Goal: Task Accomplishment & Management: Complete application form

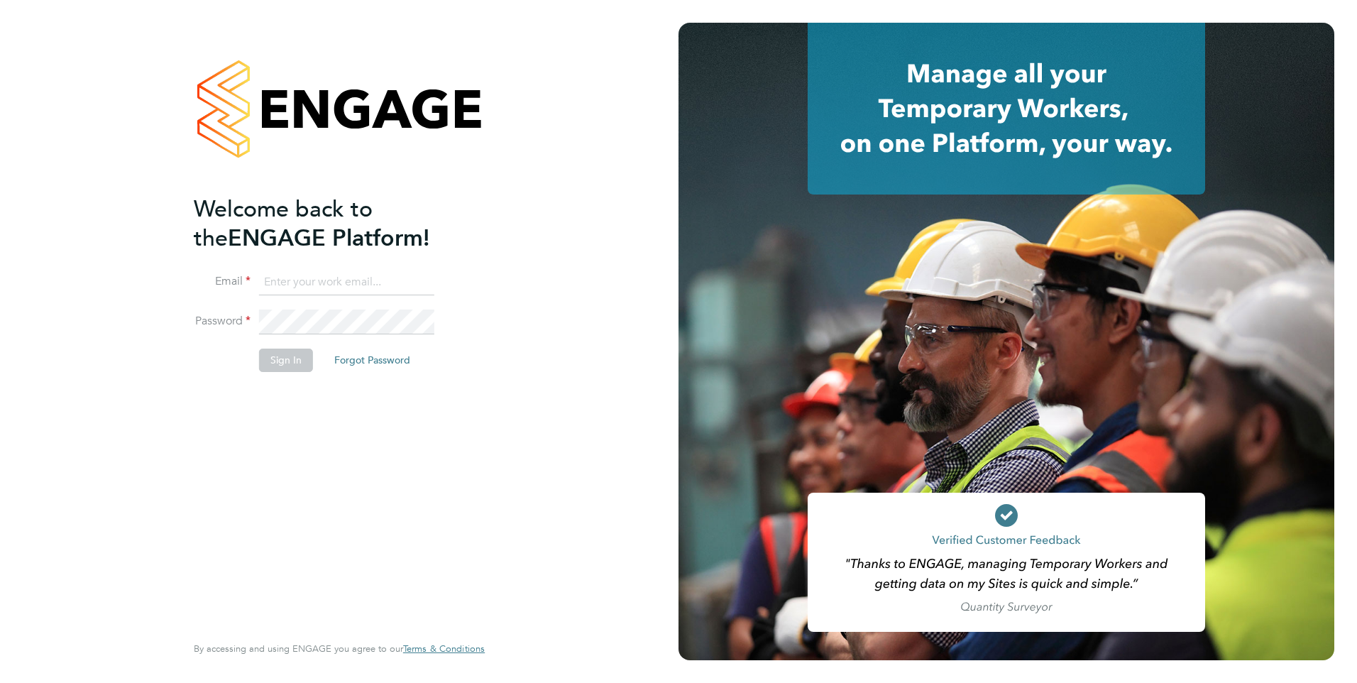
type input "Mia.Eckersley@ganymedesolutions.co.uk"
click at [287, 364] on button "Sign In" at bounding box center [286, 360] width 54 height 23
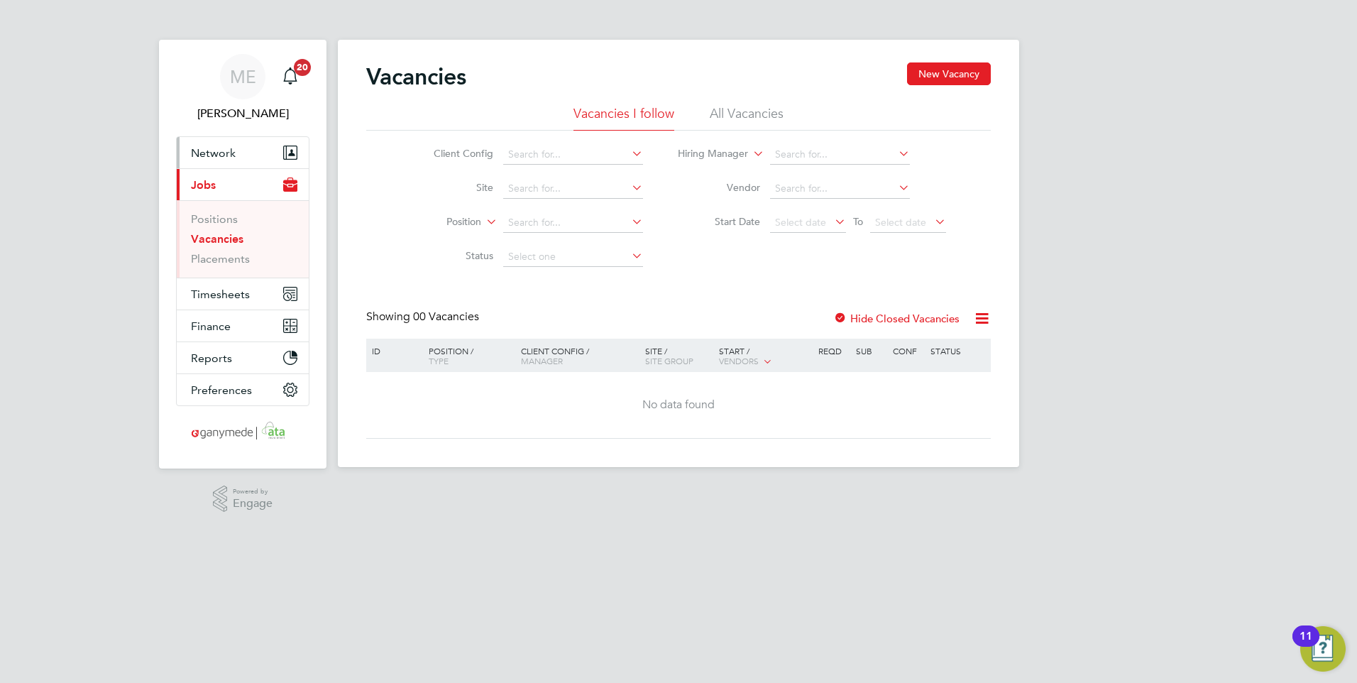
click at [231, 148] on span "Network" at bounding box center [213, 152] width 45 height 13
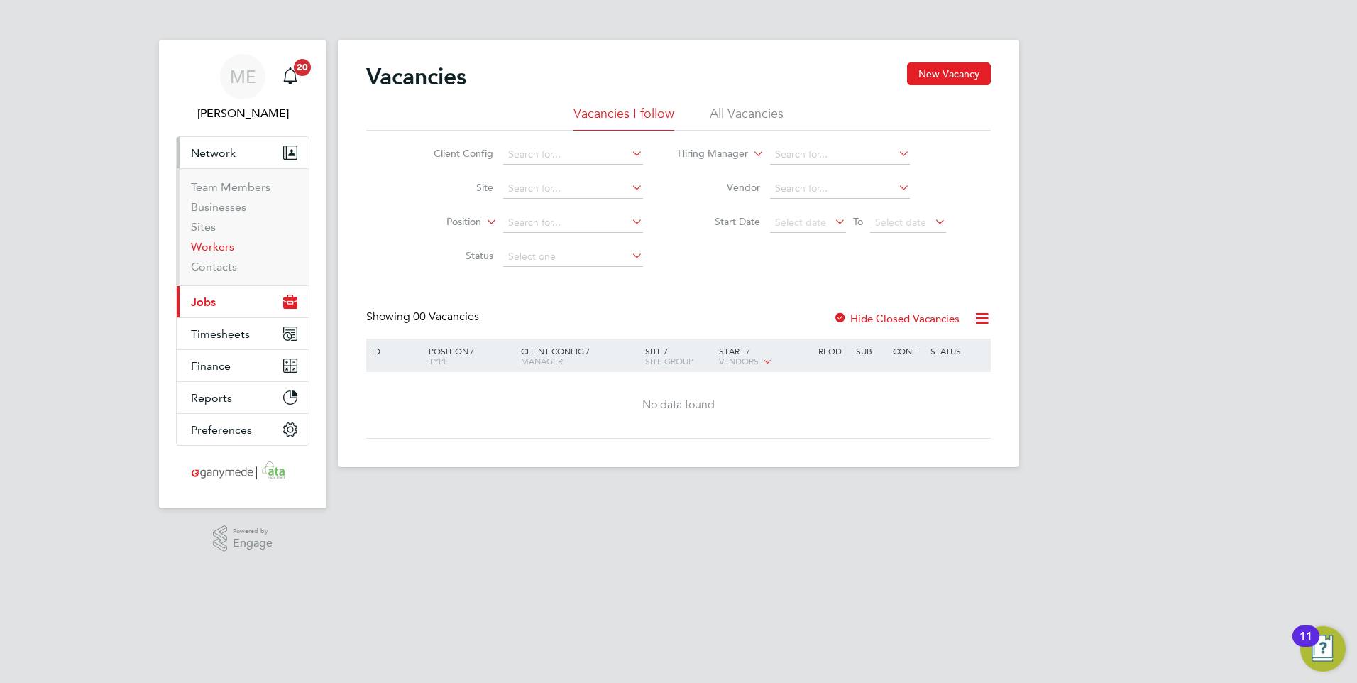
click at [228, 243] on link "Workers" at bounding box center [212, 246] width 43 height 13
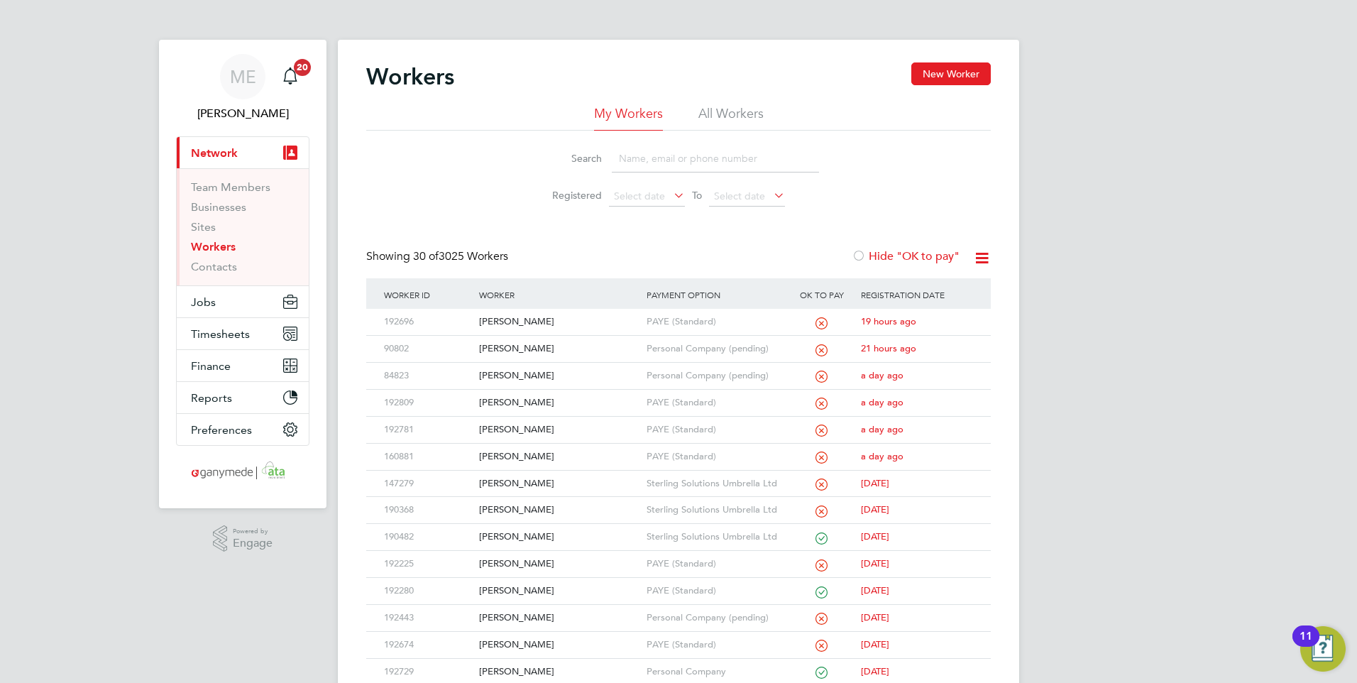
click at [654, 155] on input at bounding box center [715, 159] width 207 height 28
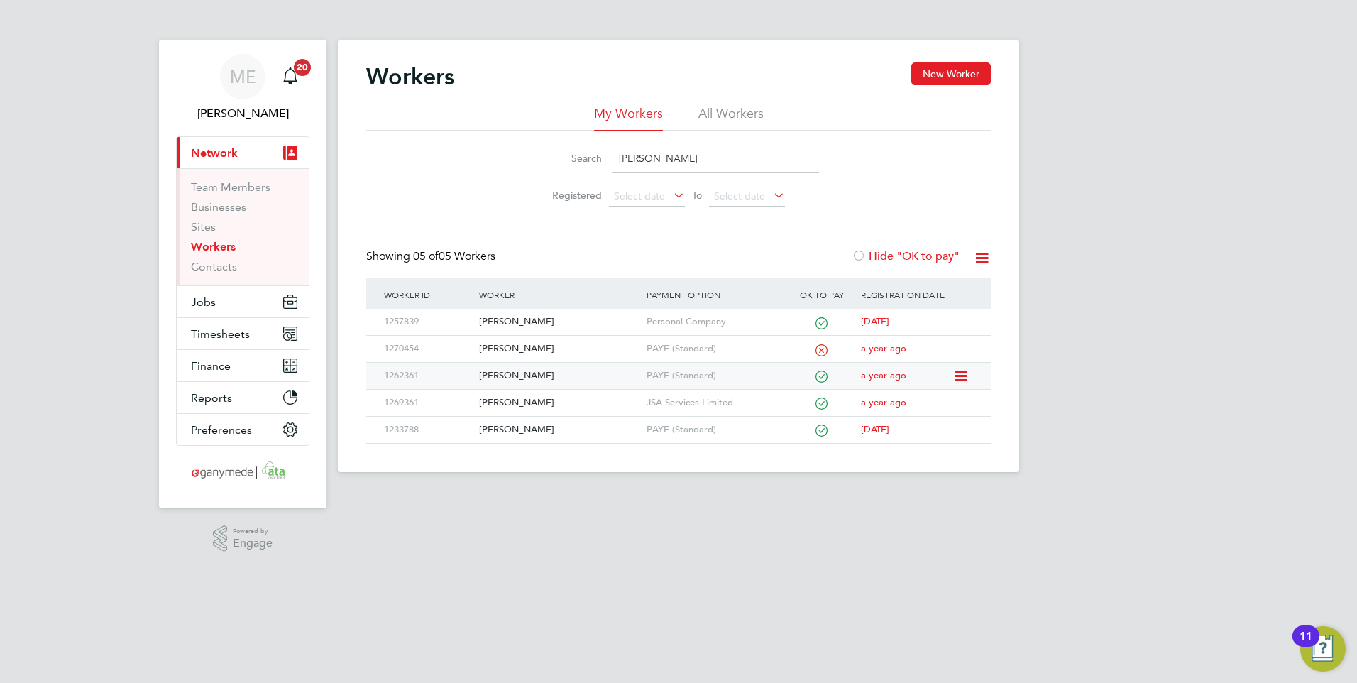
type input "reece"
click at [578, 365] on div "Reece Heath" at bounding box center [559, 376] width 167 height 26
drag, startPoint x: 658, startPoint y: 157, endPoint x: 581, endPoint y: 156, distance: 76.7
click at [581, 156] on div "Search reece" at bounding box center [678, 159] width 281 height 28
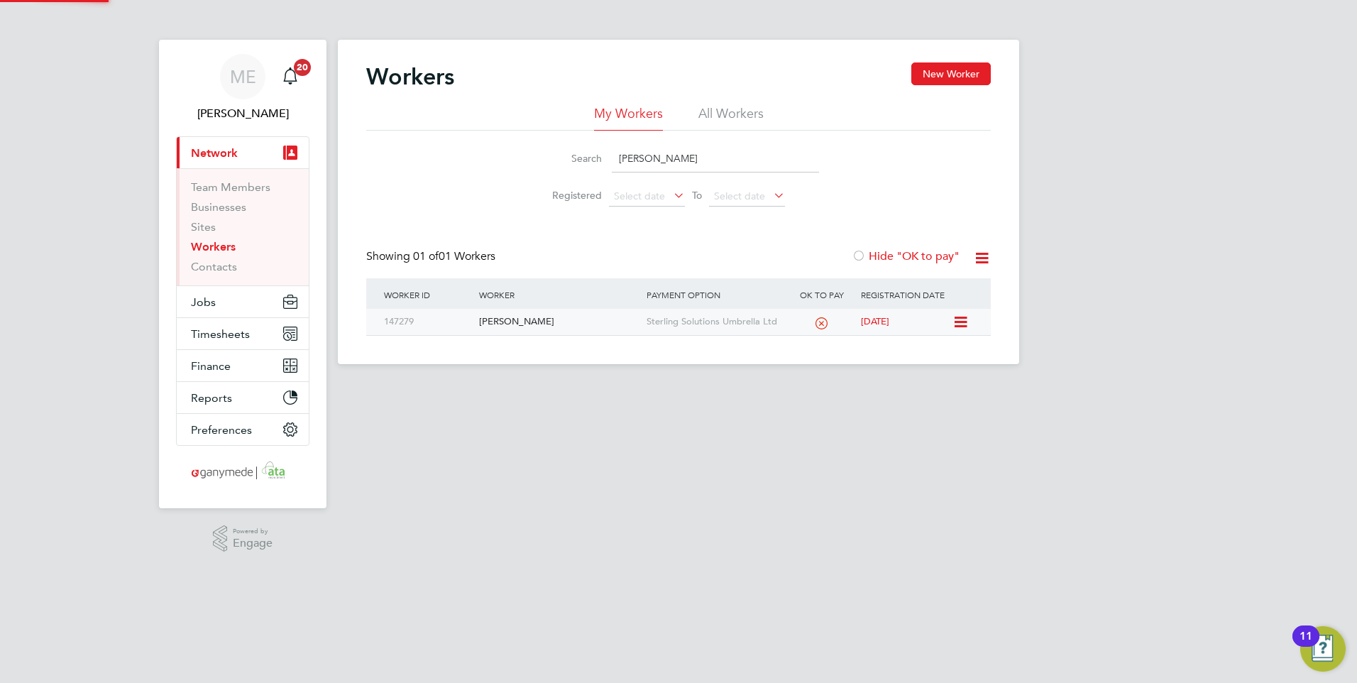
type input "DWIGHT"
click at [582, 326] on div "[PERSON_NAME]" at bounding box center [559, 322] width 167 height 26
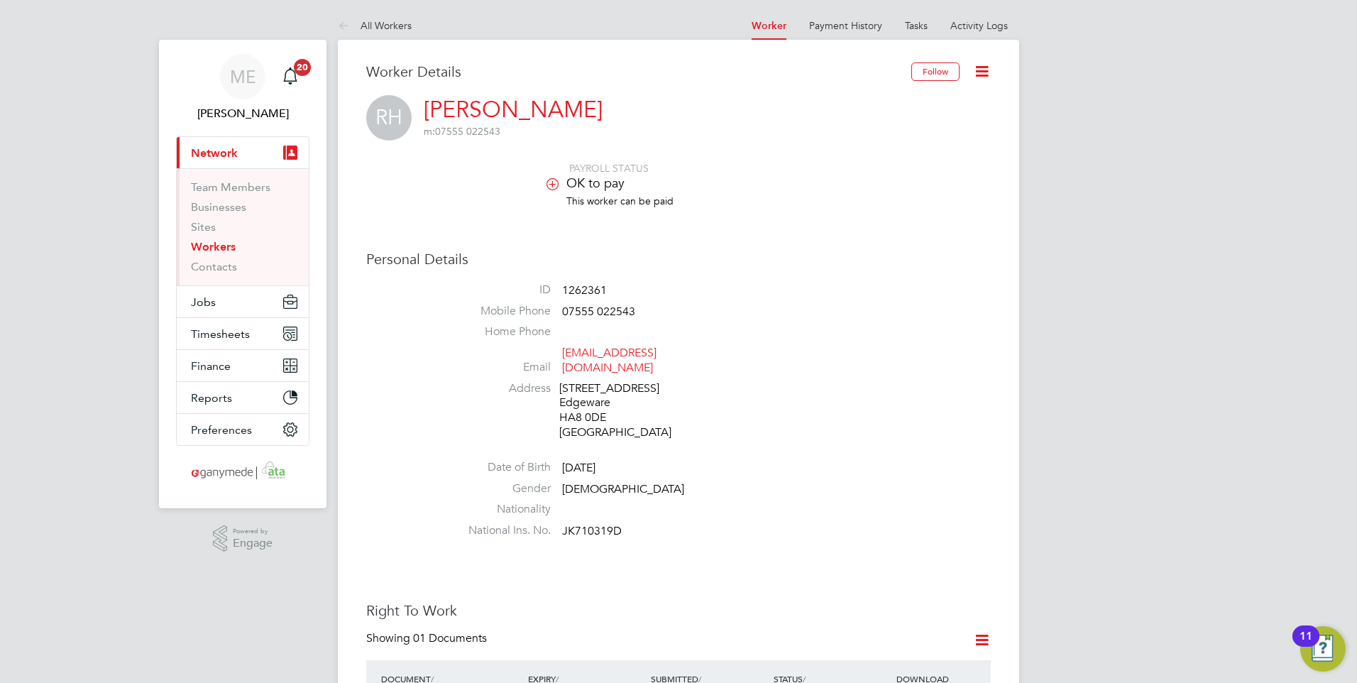
click at [349, 18] on icon at bounding box center [347, 27] width 18 height 18
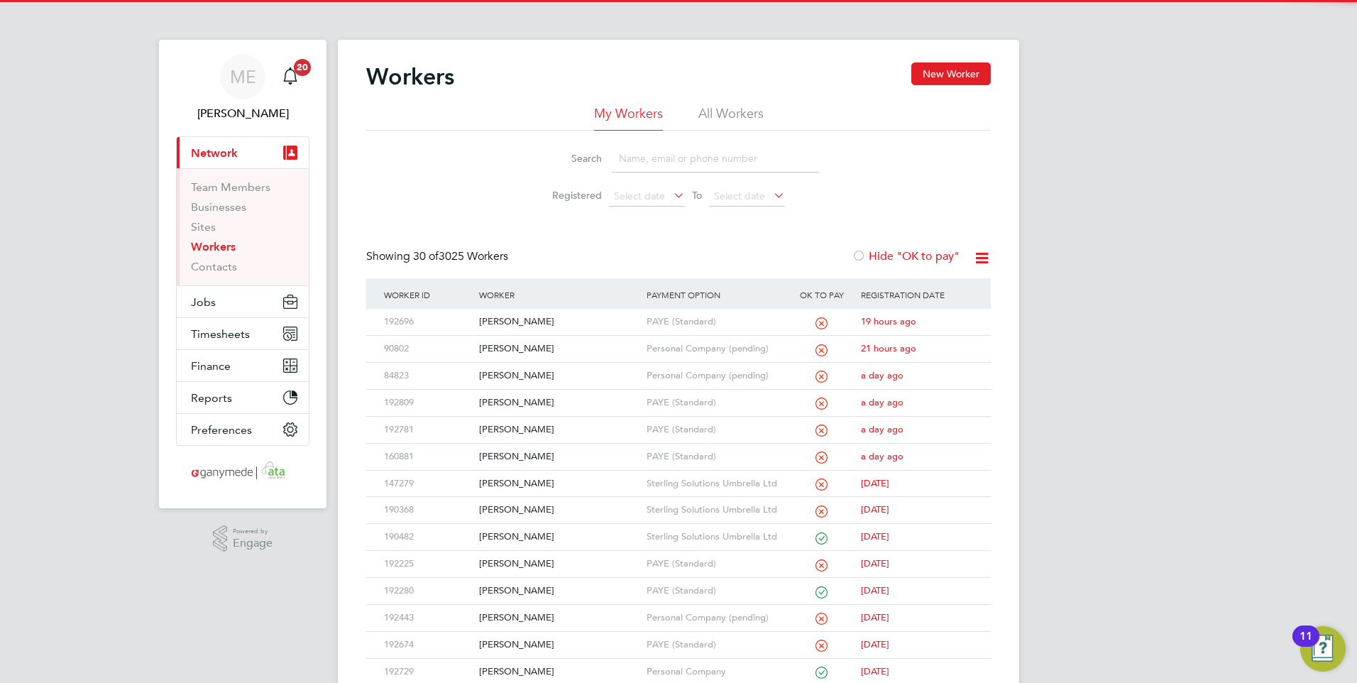
drag, startPoint x: 622, startPoint y: 141, endPoint x: 630, endPoint y: 151, distance: 12.6
click at [625, 145] on li "Search" at bounding box center [678, 159] width 317 height 42
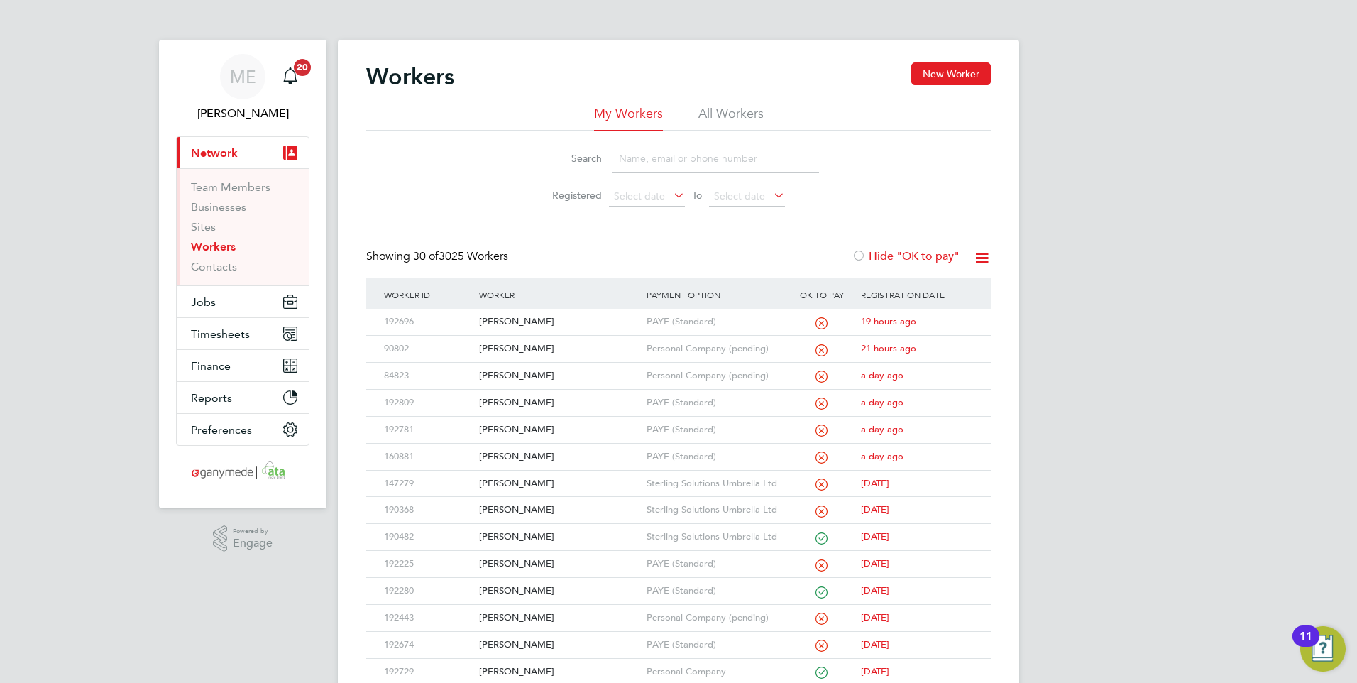
click at [630, 151] on input at bounding box center [715, 159] width 207 height 28
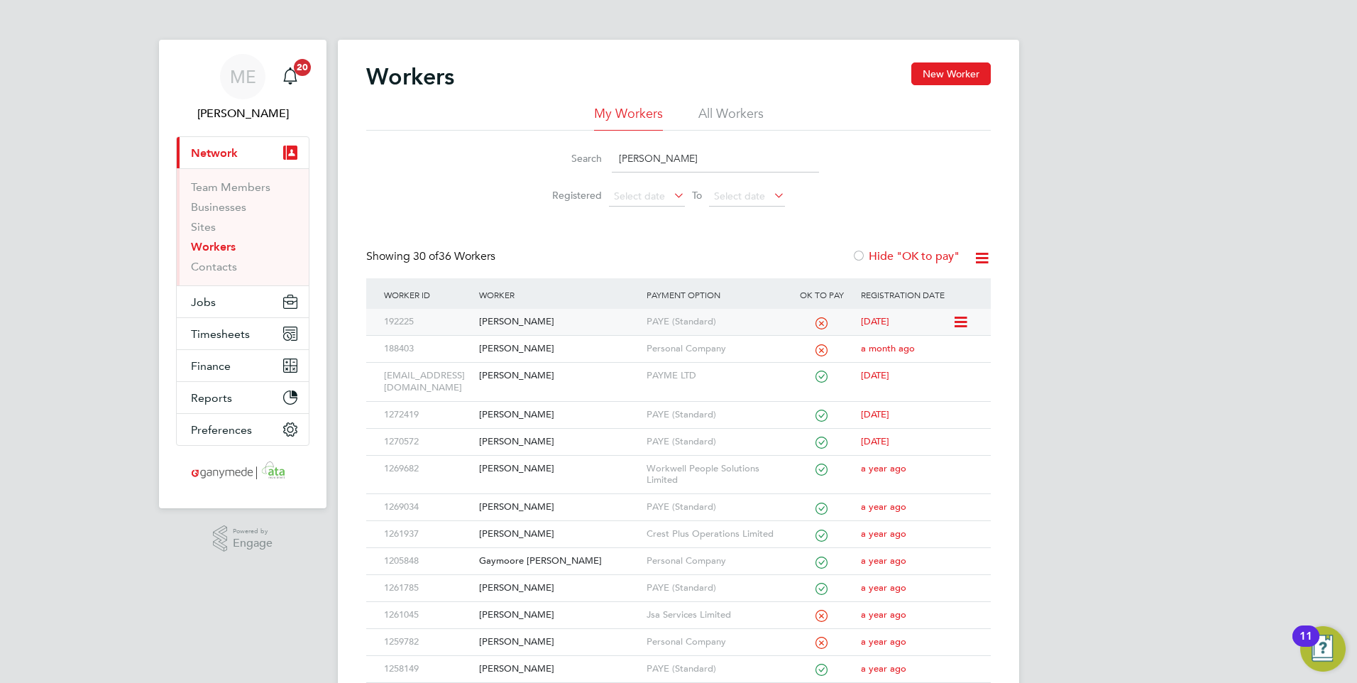
type input "stephen"
click at [593, 320] on div "[PERSON_NAME]" at bounding box center [559, 322] width 167 height 26
drag, startPoint x: 684, startPoint y: 162, endPoint x: 539, endPoint y: 147, distance: 145.6
click at [546, 154] on div "Search stephen" at bounding box center [678, 159] width 281 height 28
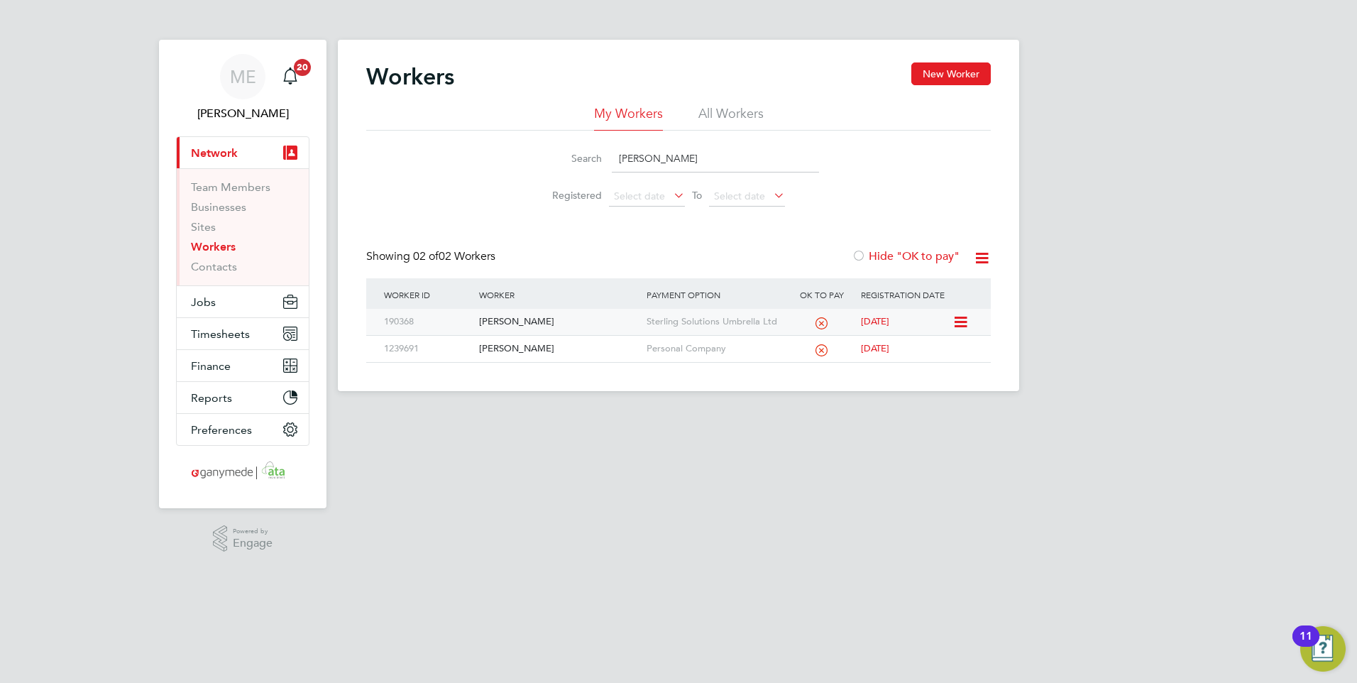
type input "khalid"
click at [522, 330] on div "Khalid Bouya" at bounding box center [559, 322] width 167 height 26
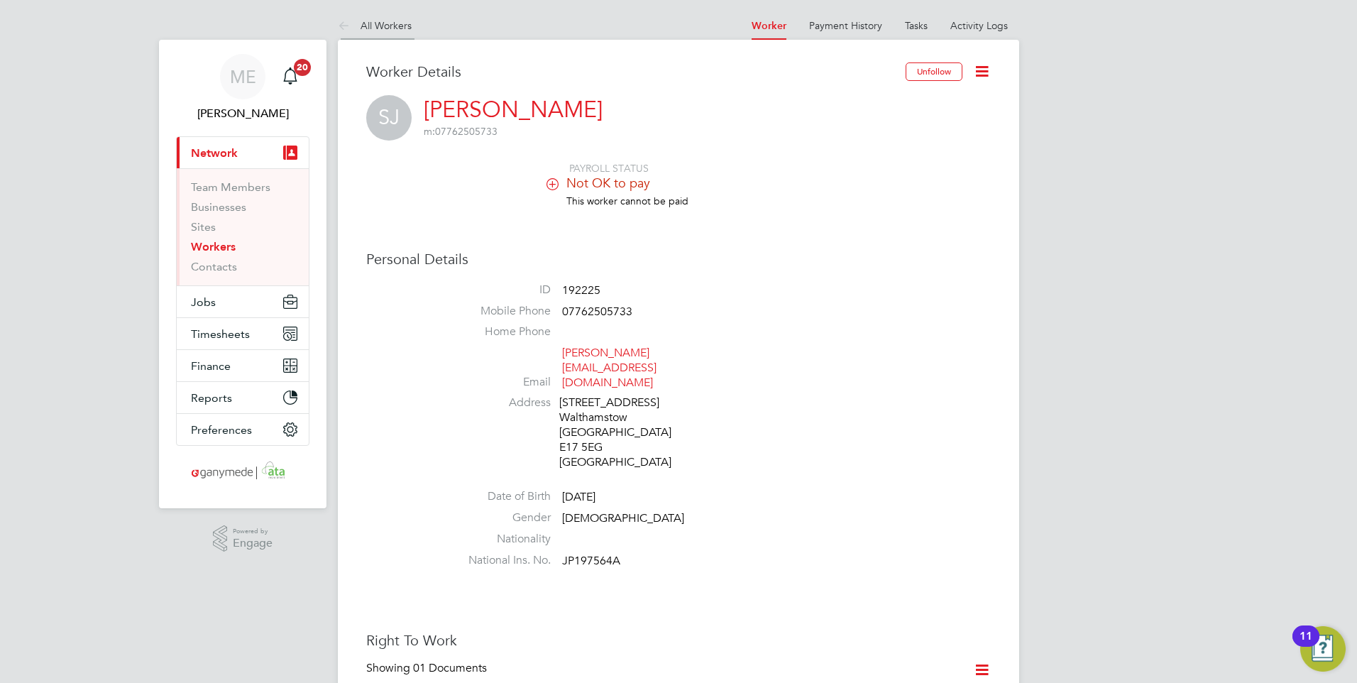
click at [341, 21] on icon at bounding box center [347, 27] width 18 height 18
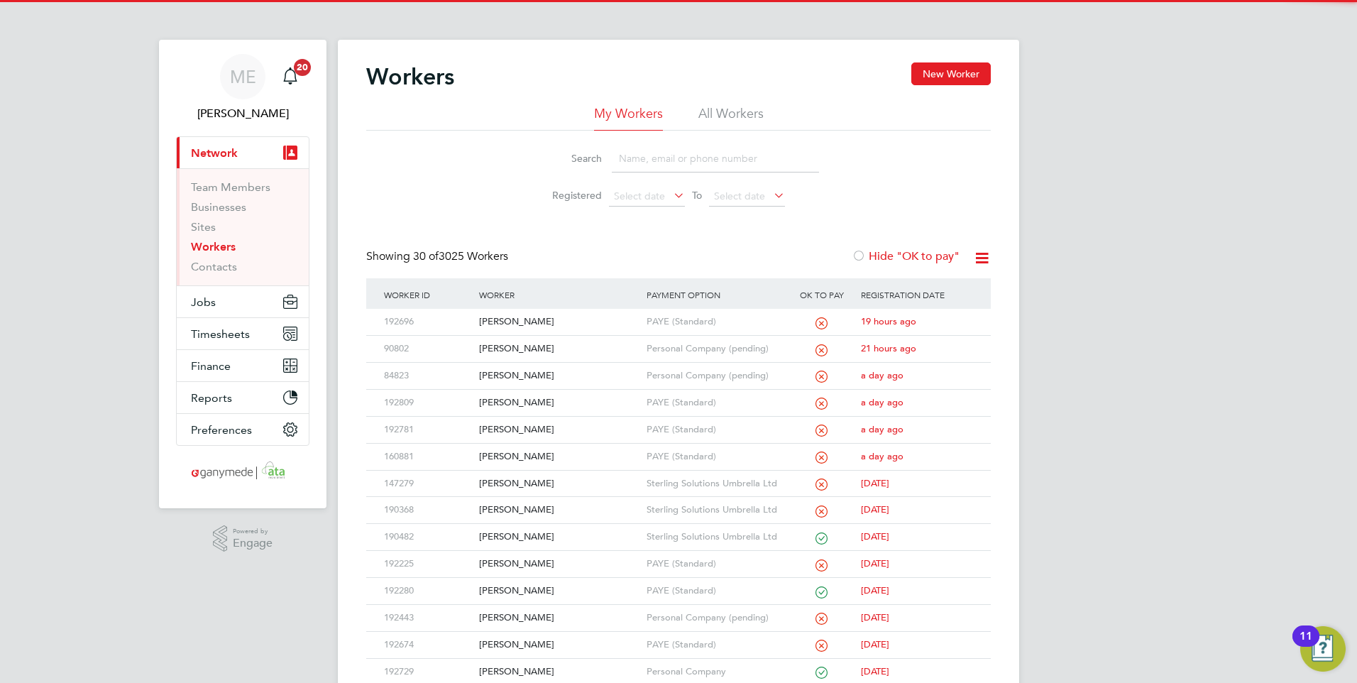
click at [647, 158] on input at bounding box center [715, 159] width 207 height 28
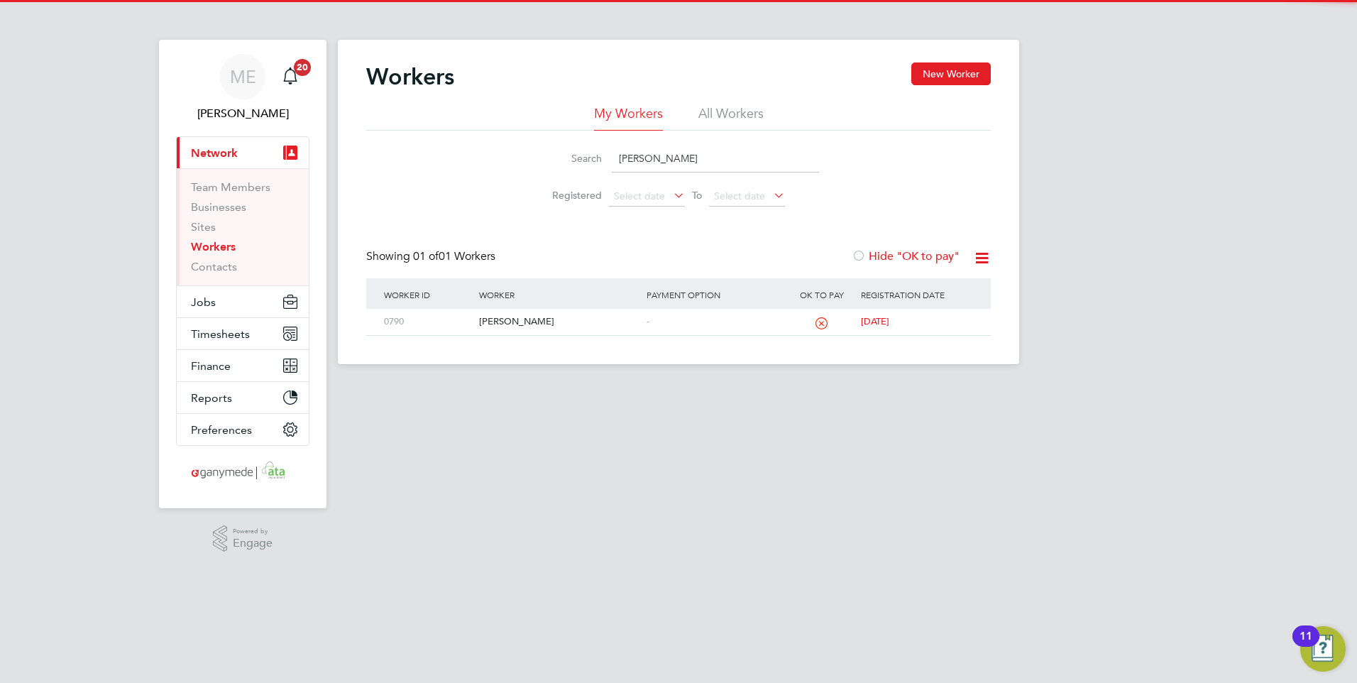
type input "JOHN COALWOOD"
click at [592, 337] on div "Workers New Worker My Workers All Workers Search JOHN COALWOOD Registered Selec…" at bounding box center [678, 202] width 681 height 324
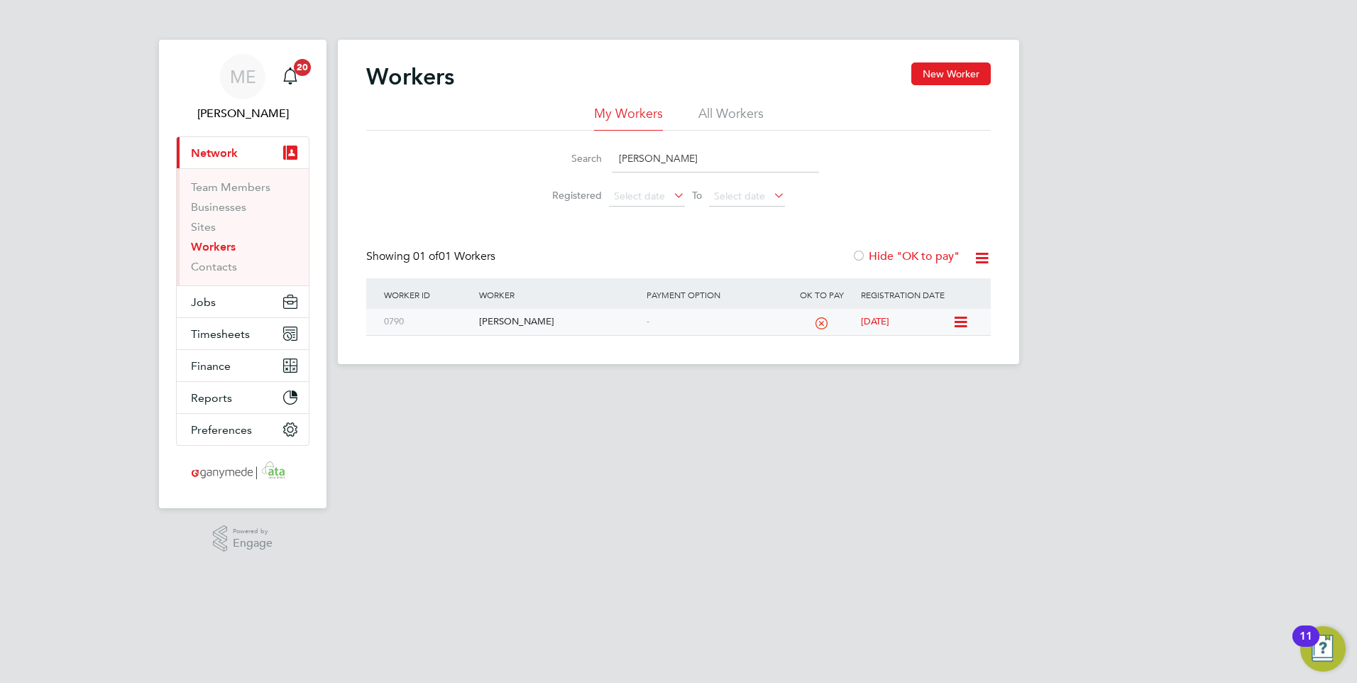
click at [592, 332] on div "[PERSON_NAME]" at bounding box center [559, 322] width 167 height 26
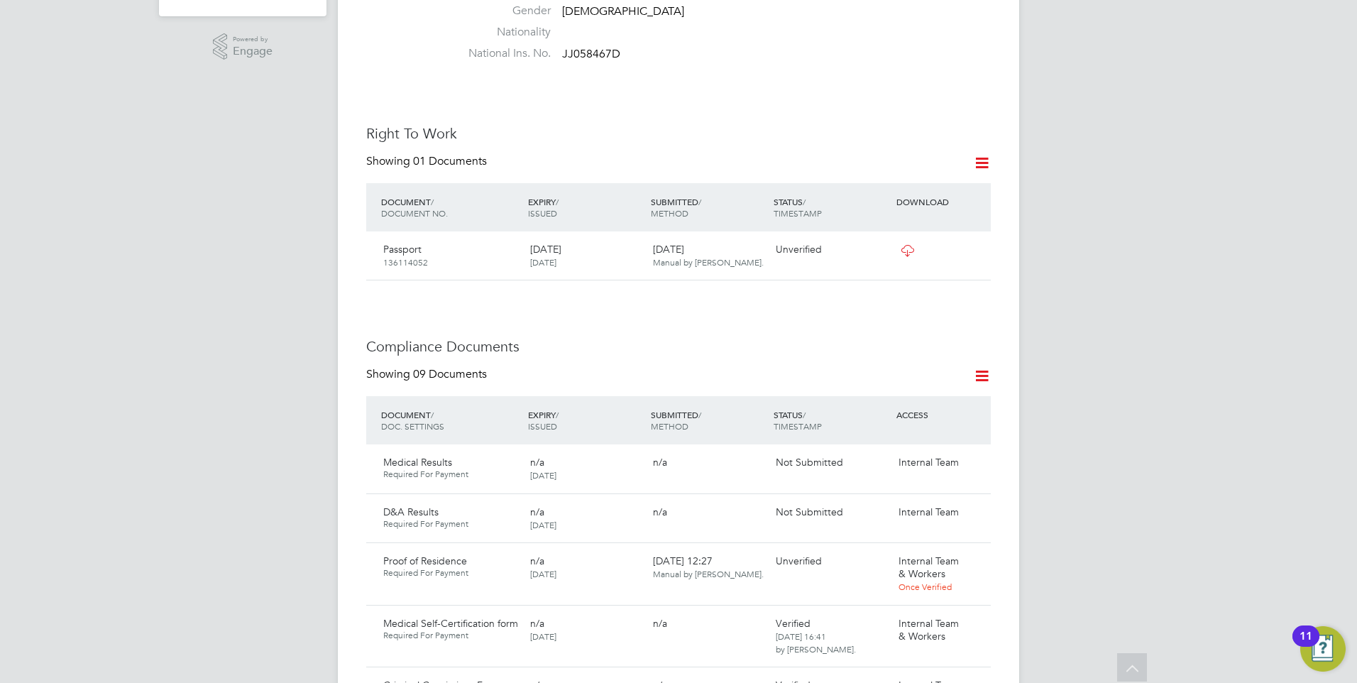
scroll to position [639, 0]
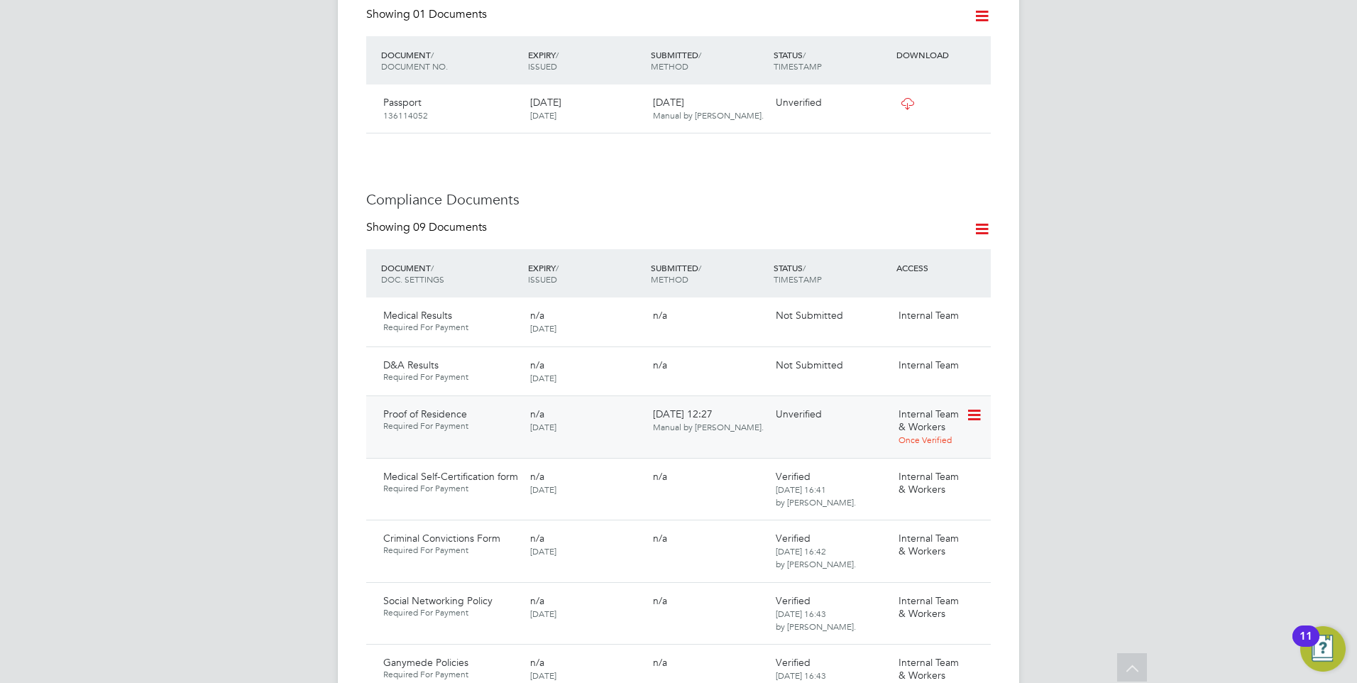
click at [973, 412] on icon at bounding box center [973, 415] width 14 height 17
click at [914, 468] on li "Download Document" at bounding box center [923, 469] width 113 height 20
click at [975, 412] on icon at bounding box center [973, 415] width 14 height 17
click at [896, 486] on li "Reject Document" at bounding box center [923, 489] width 113 height 20
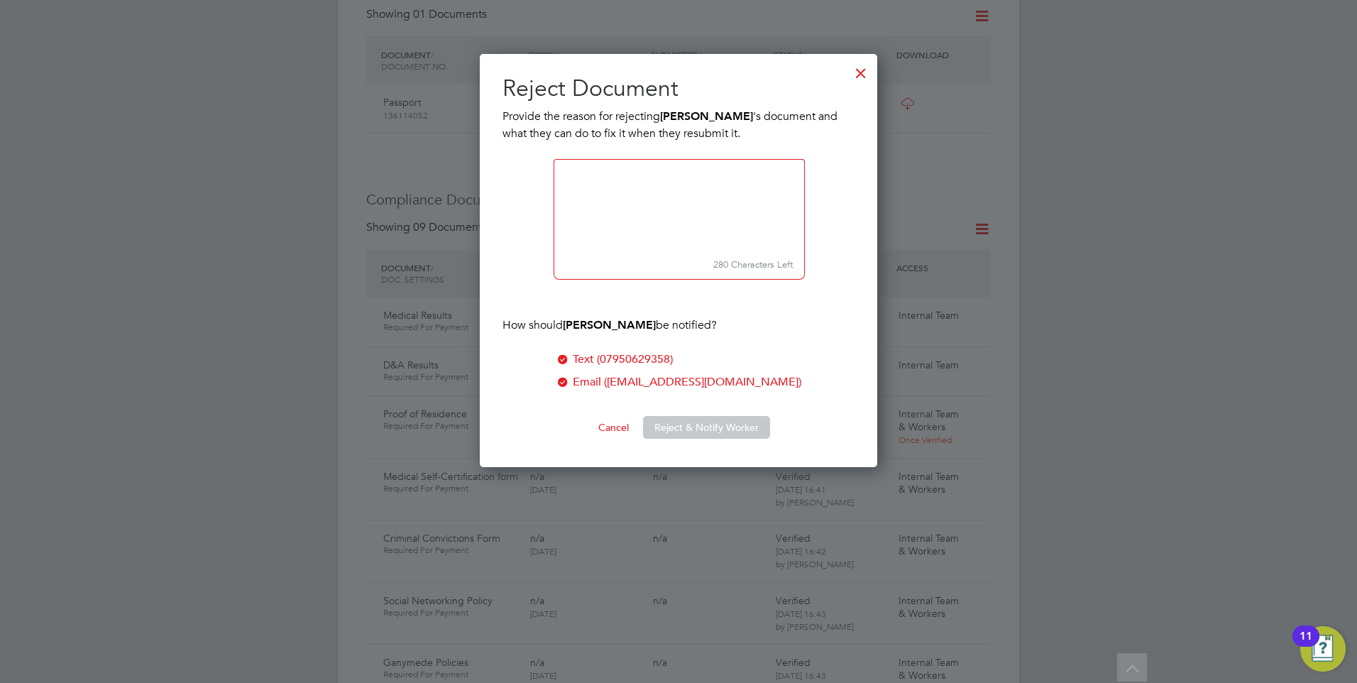
scroll to position [414, 398]
paste textarea "Please upload a Full Drivers Licence or a Utilities bill (not a mobile phone bi…"
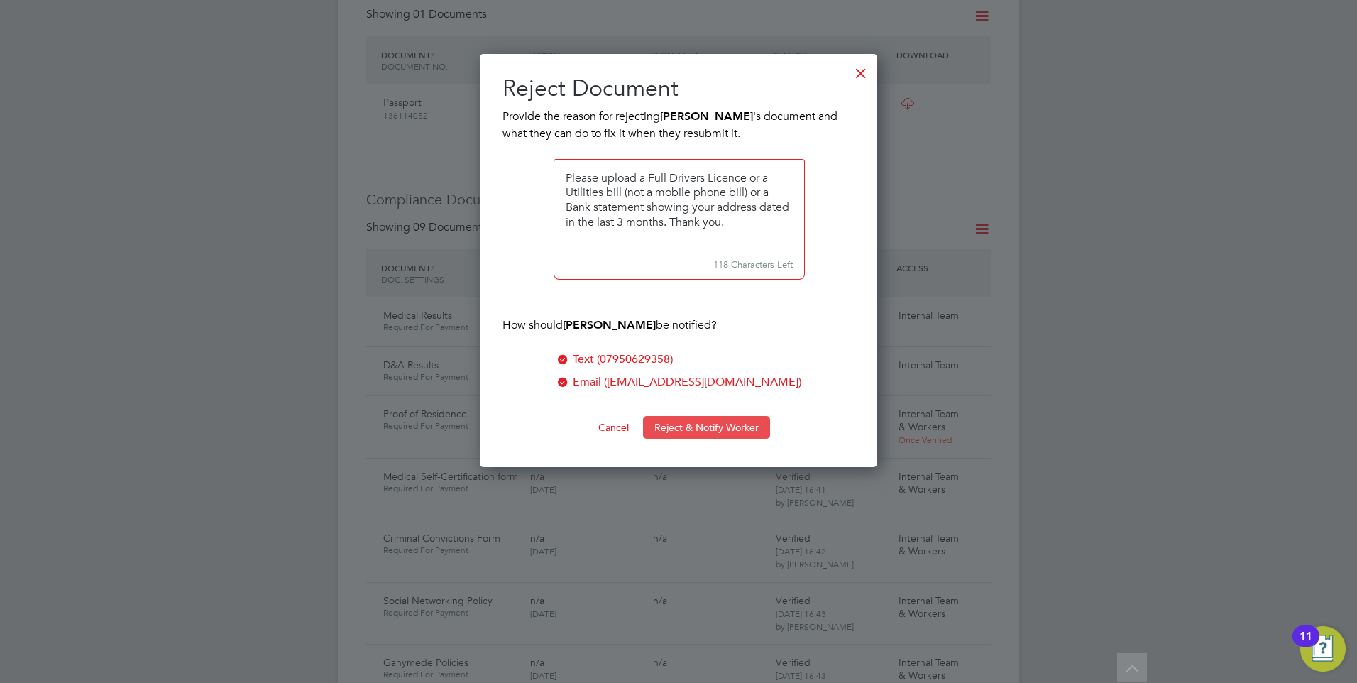
type textarea "Please upload a Full Drivers Licence or a Utilities bill (not a mobile phone bi…"
click at [684, 425] on button "Reject & Notify Worker" at bounding box center [706, 427] width 127 height 23
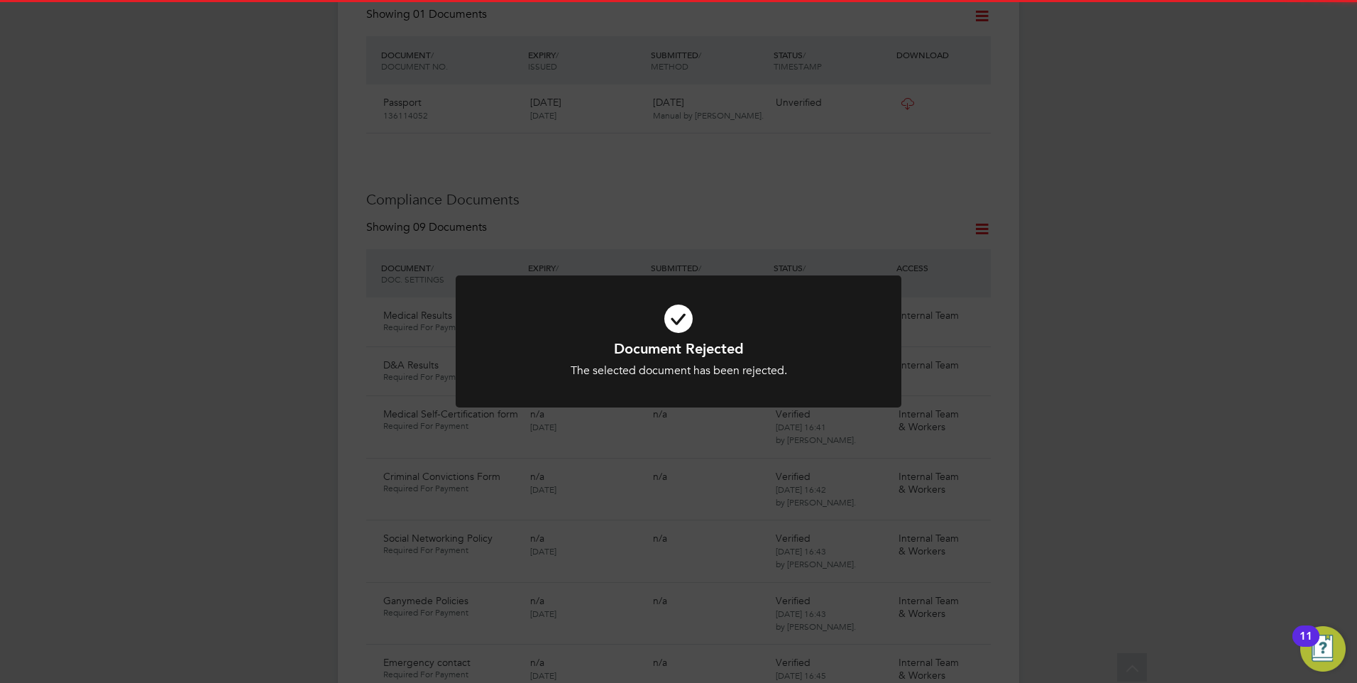
click at [615, 339] on h1 "Document Rejected" at bounding box center [678, 348] width 369 height 18
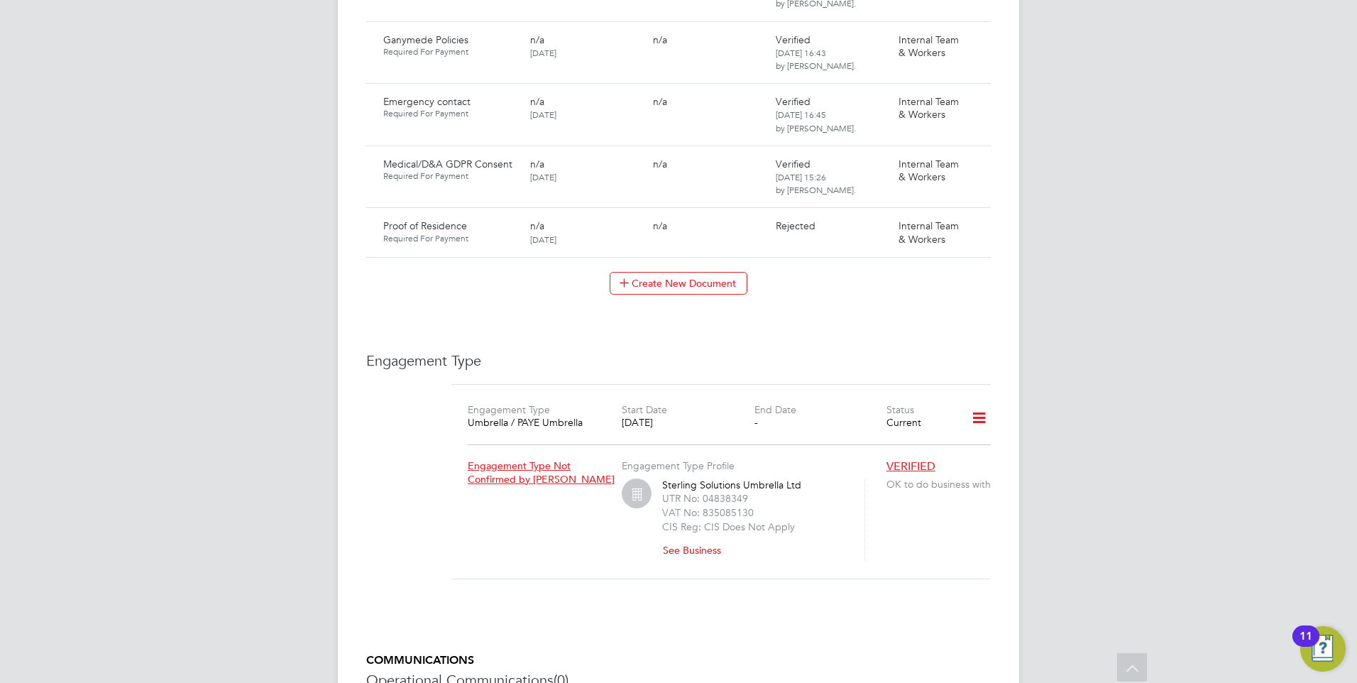
scroll to position [1207, 0]
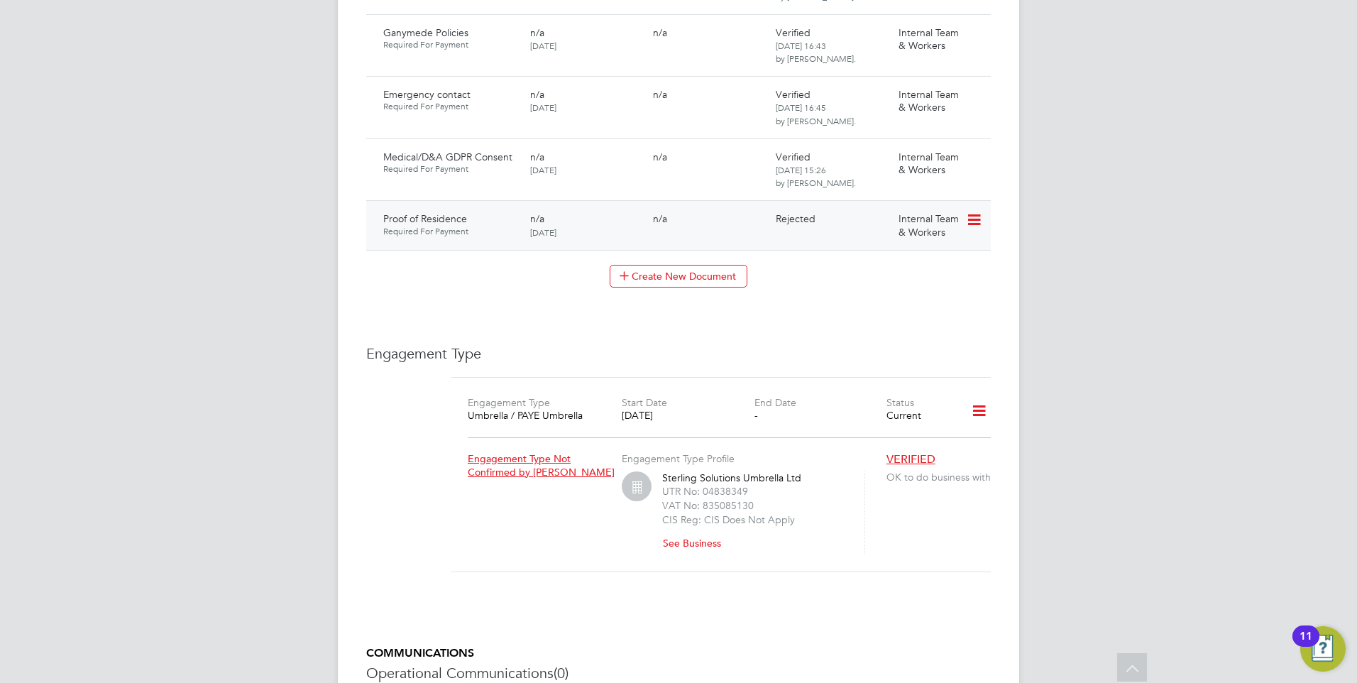
click at [978, 222] on icon at bounding box center [973, 220] width 14 height 17
click at [908, 288] on li "Request Document" at bounding box center [928, 294] width 105 height 20
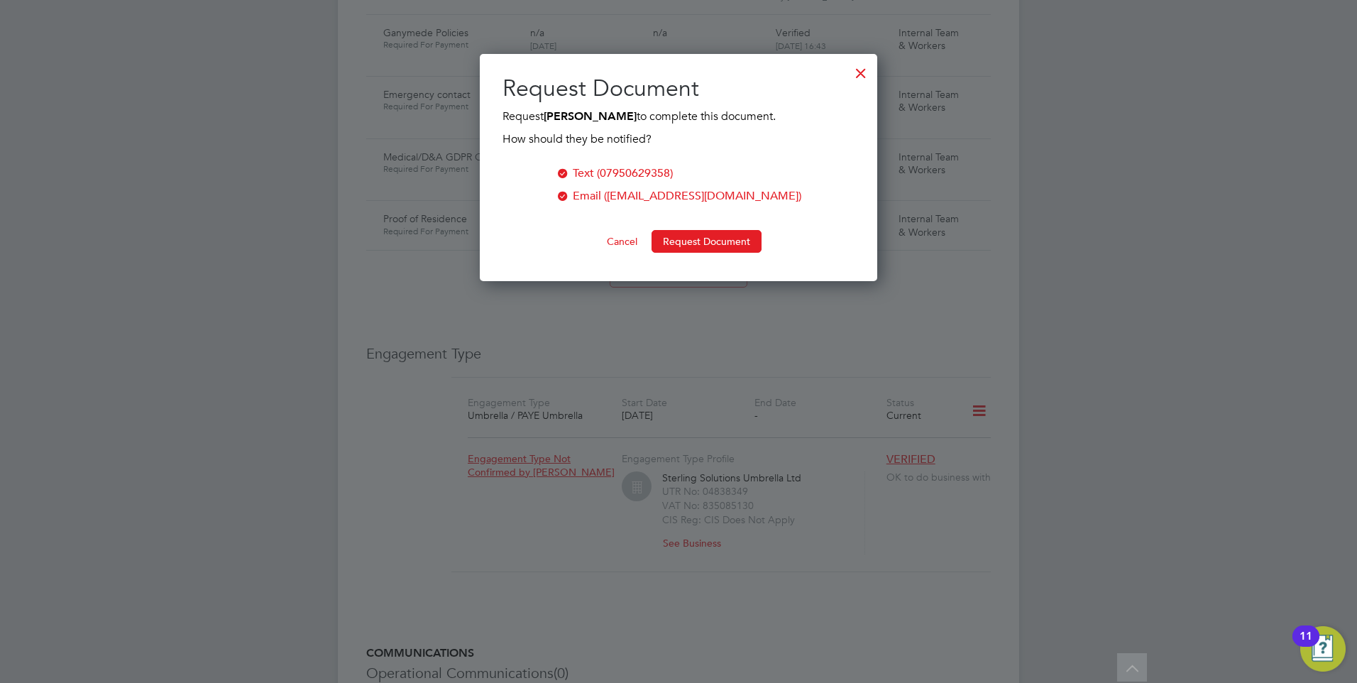
scroll to position [228, 398]
click at [677, 239] on button "Request Document" at bounding box center [707, 241] width 110 height 23
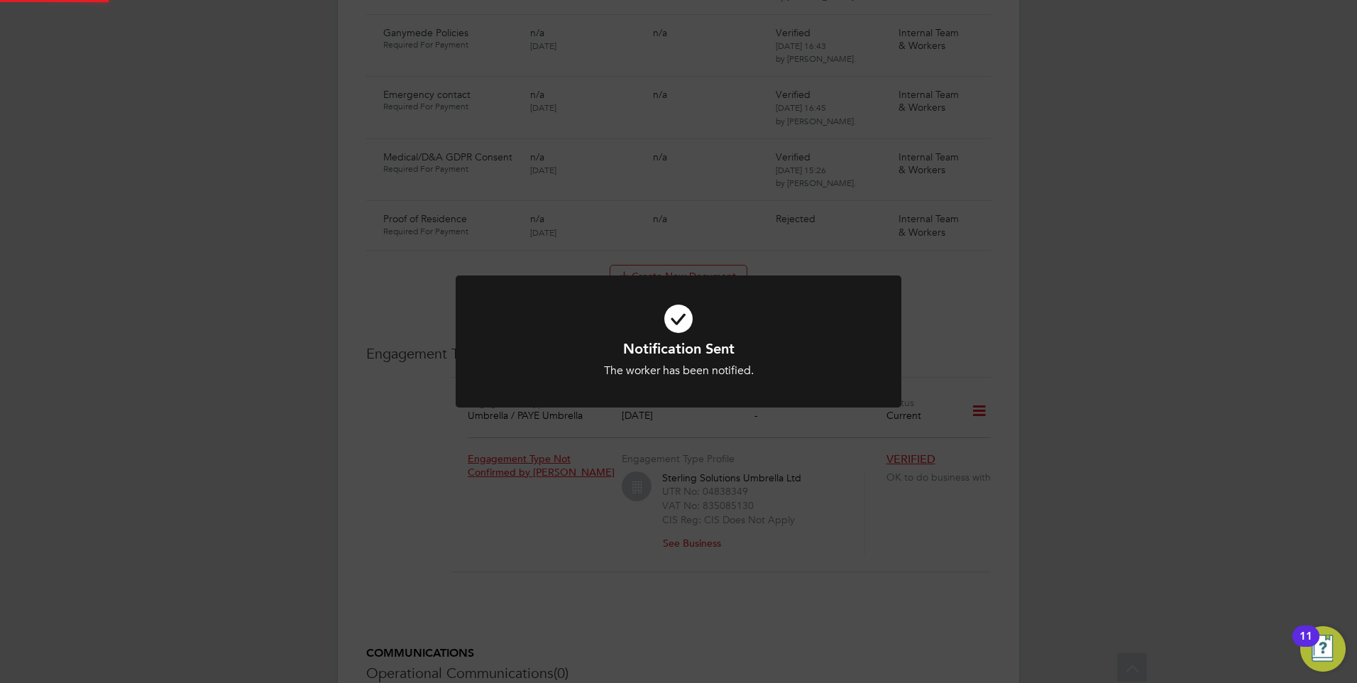
click at [579, 310] on icon at bounding box center [678, 318] width 369 height 55
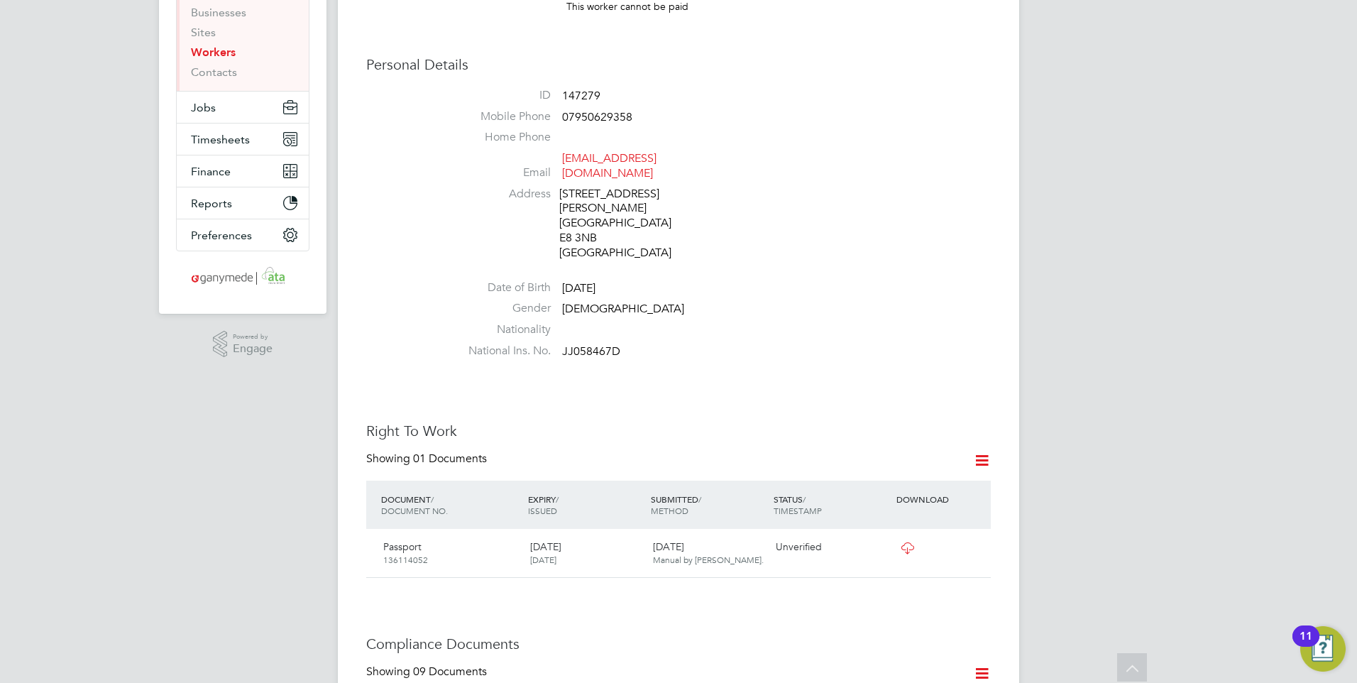
scroll to position [0, 0]
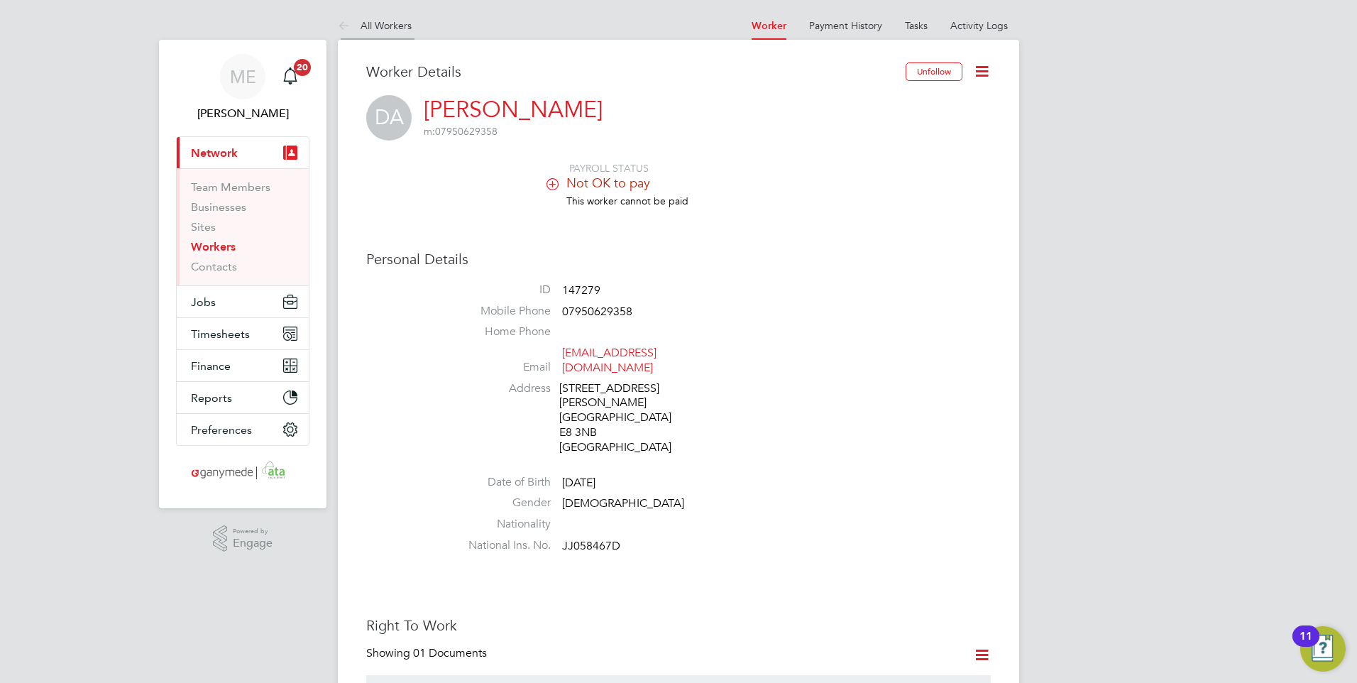
click at [338, 23] on icon at bounding box center [347, 27] width 18 height 18
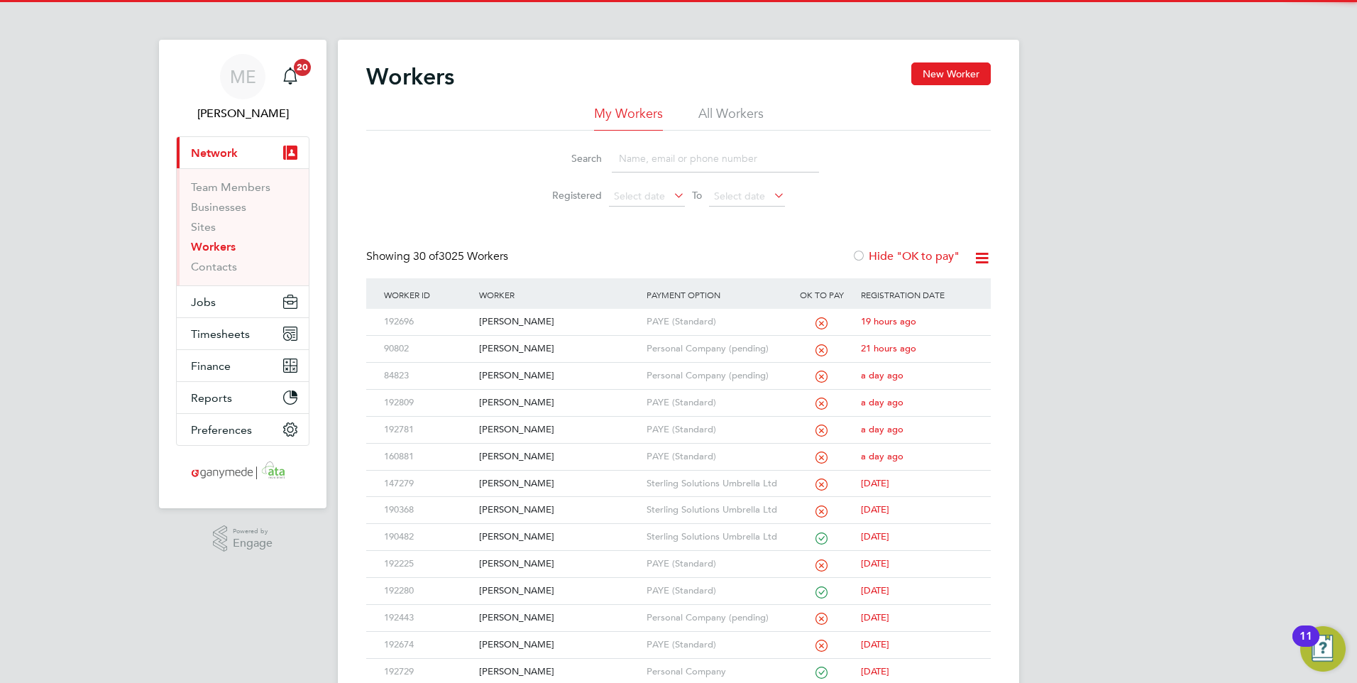
click at [623, 160] on input at bounding box center [715, 159] width 207 height 28
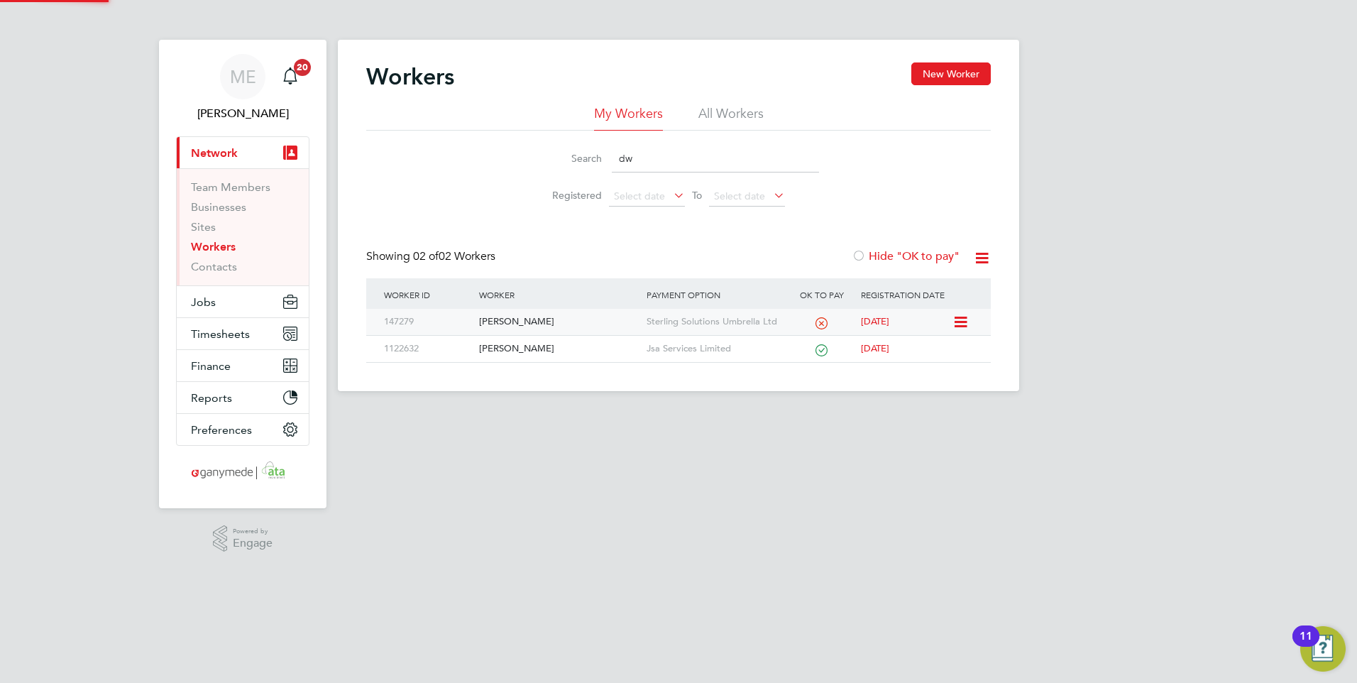
type input "dw"
click at [577, 320] on div "[PERSON_NAME]" at bounding box center [559, 322] width 167 height 26
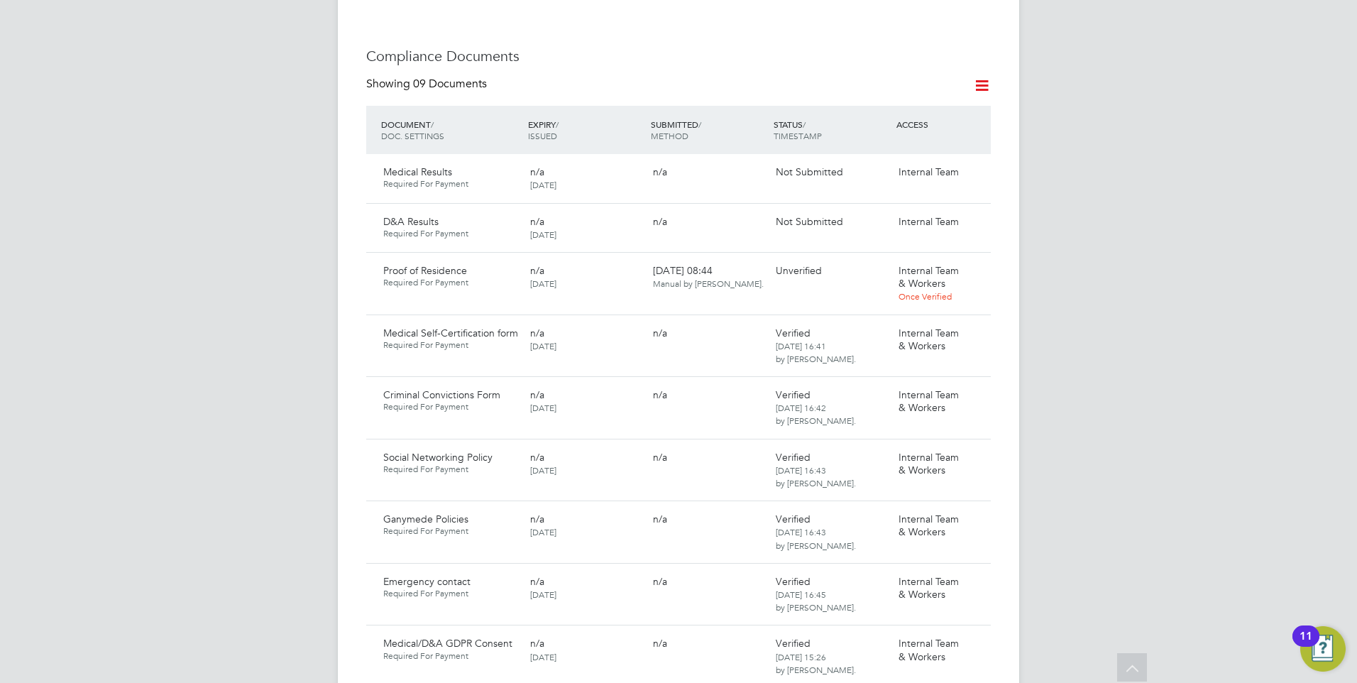
scroll to position [781, 0]
click at [970, 275] on icon at bounding box center [973, 273] width 14 height 17
click at [903, 323] on li "Download Document" at bounding box center [923, 327] width 113 height 20
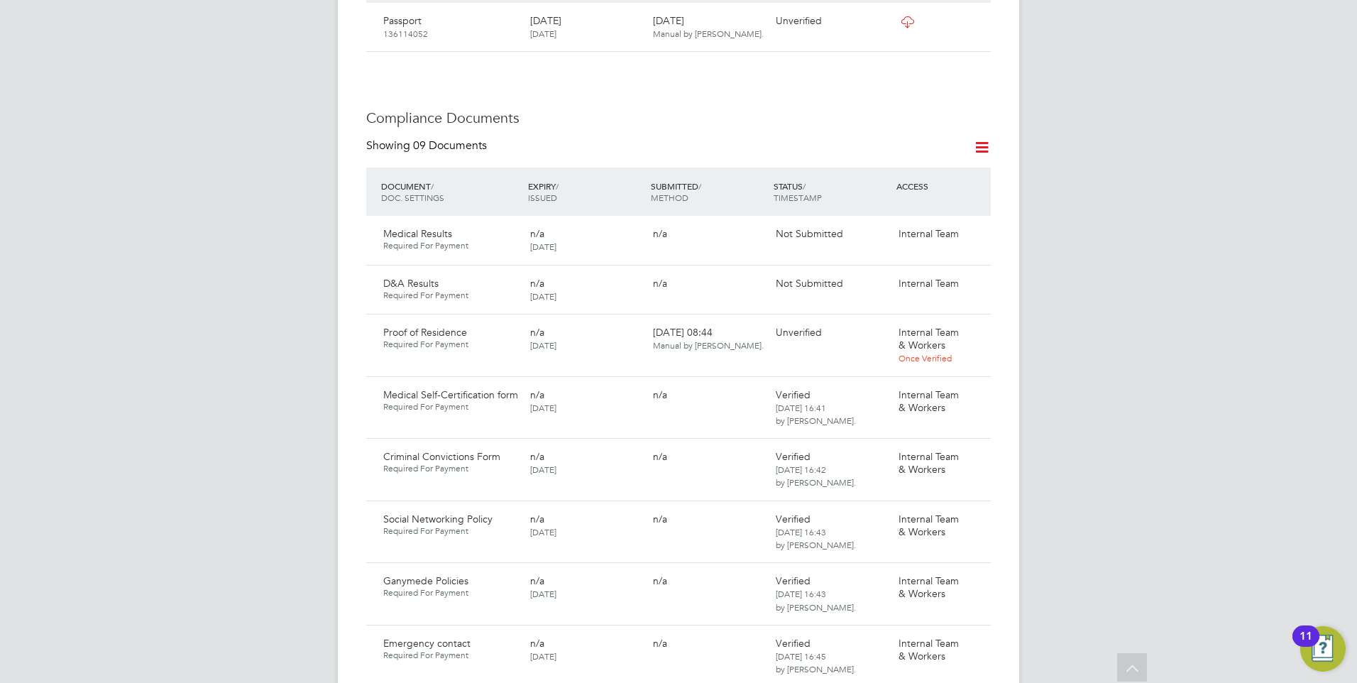
scroll to position [923, 0]
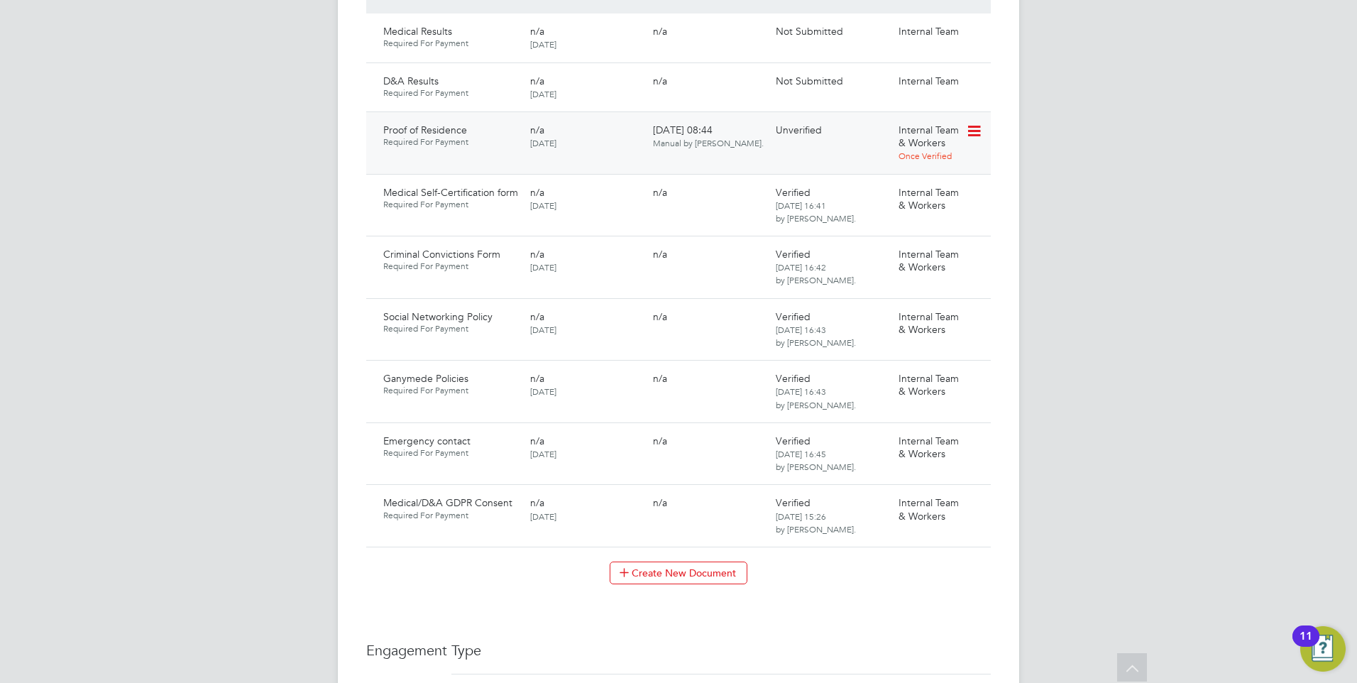
click at [976, 128] on icon at bounding box center [973, 131] width 14 height 17
click at [902, 219] on li "Verify Document" at bounding box center [923, 225] width 113 height 20
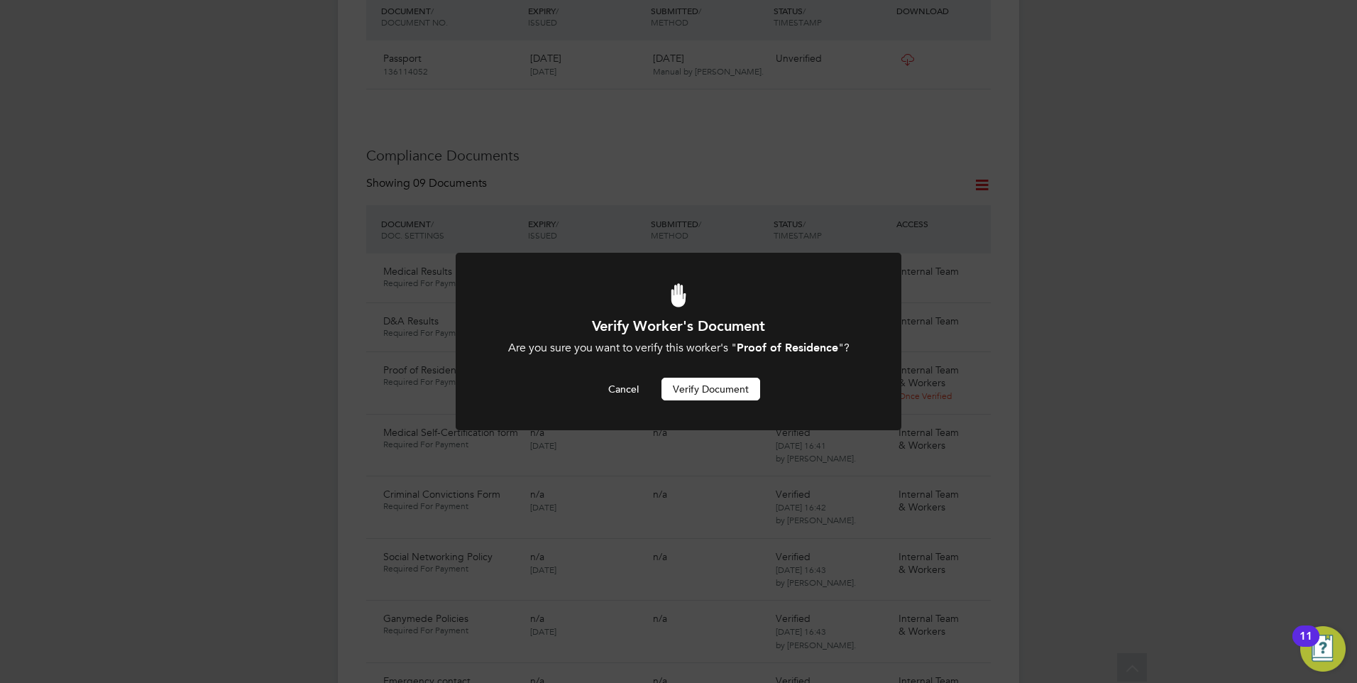
scroll to position [0, 0]
click at [721, 383] on button "Verify Document" at bounding box center [711, 389] width 99 height 23
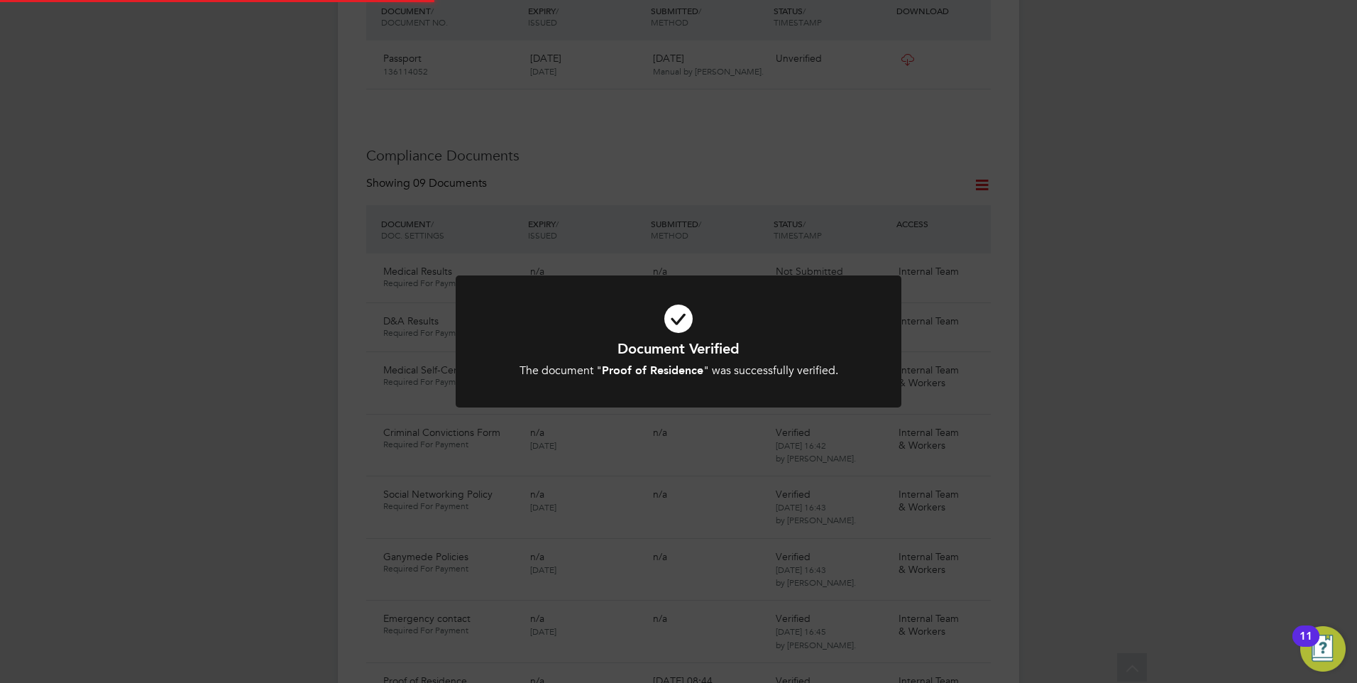
click at [674, 316] on icon at bounding box center [678, 318] width 369 height 55
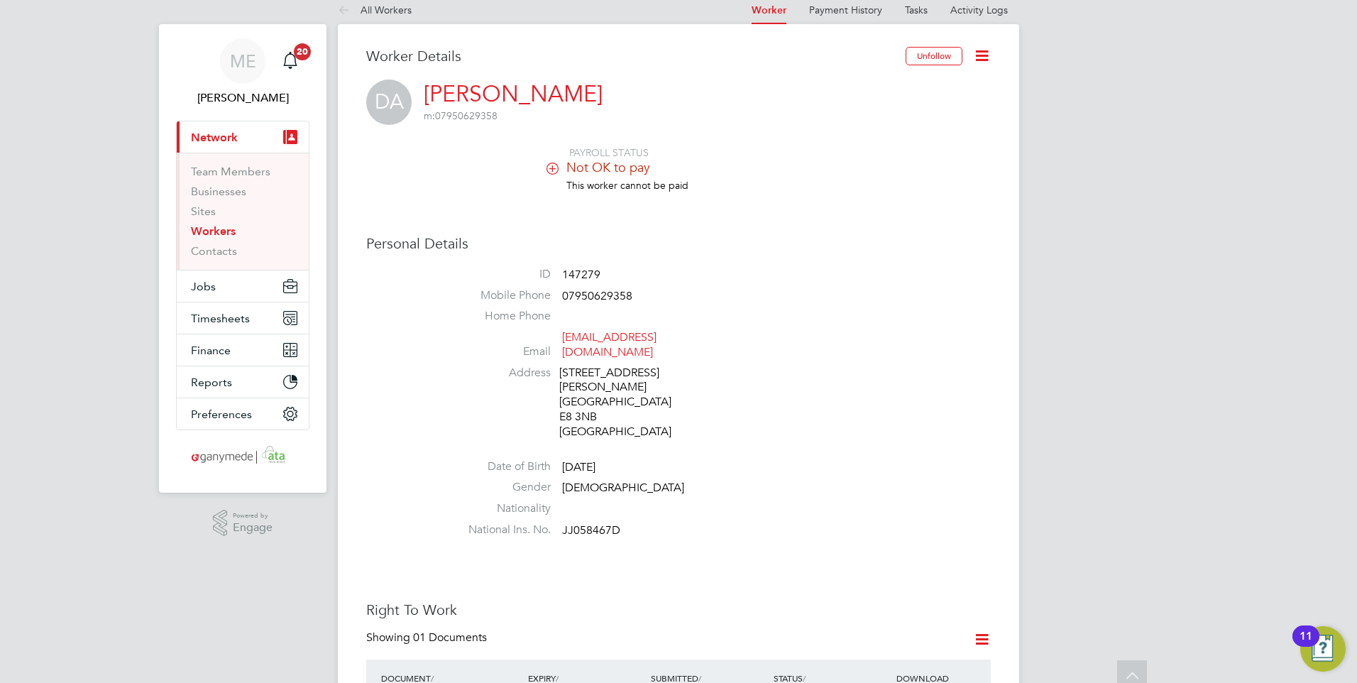
scroll to position [0, 0]
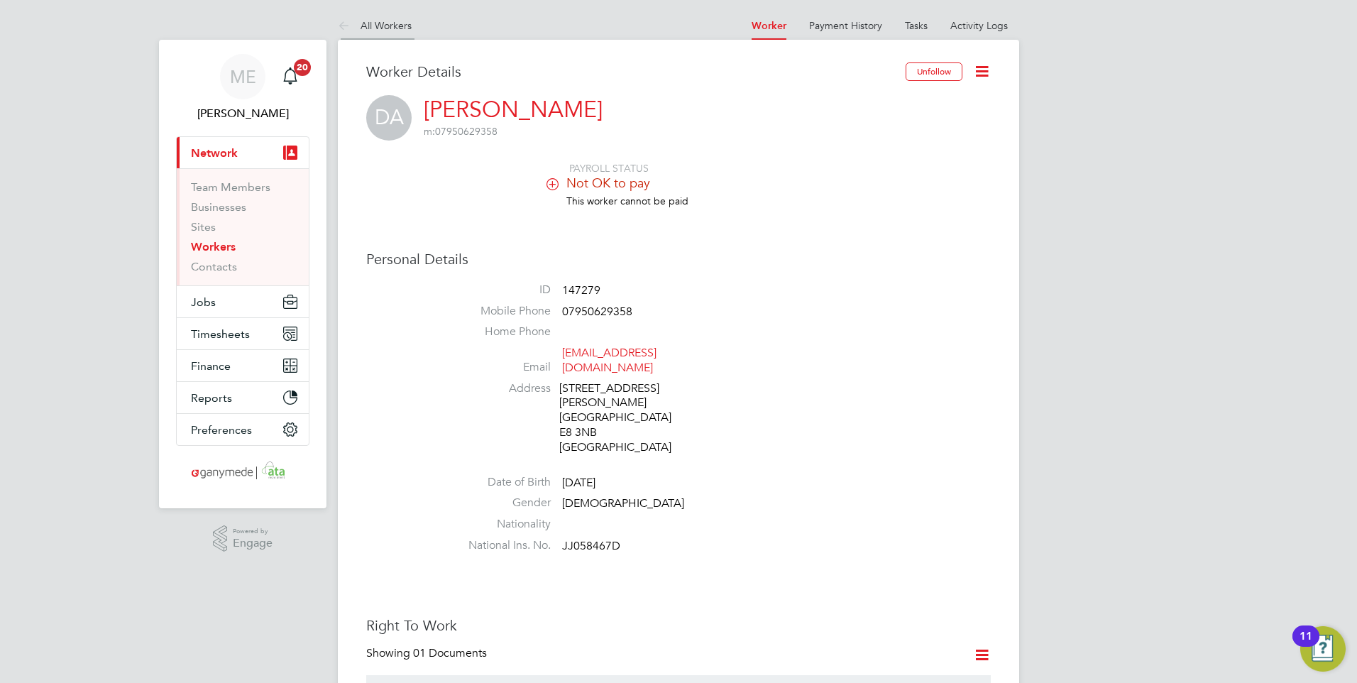
click at [346, 19] on icon at bounding box center [347, 27] width 18 height 18
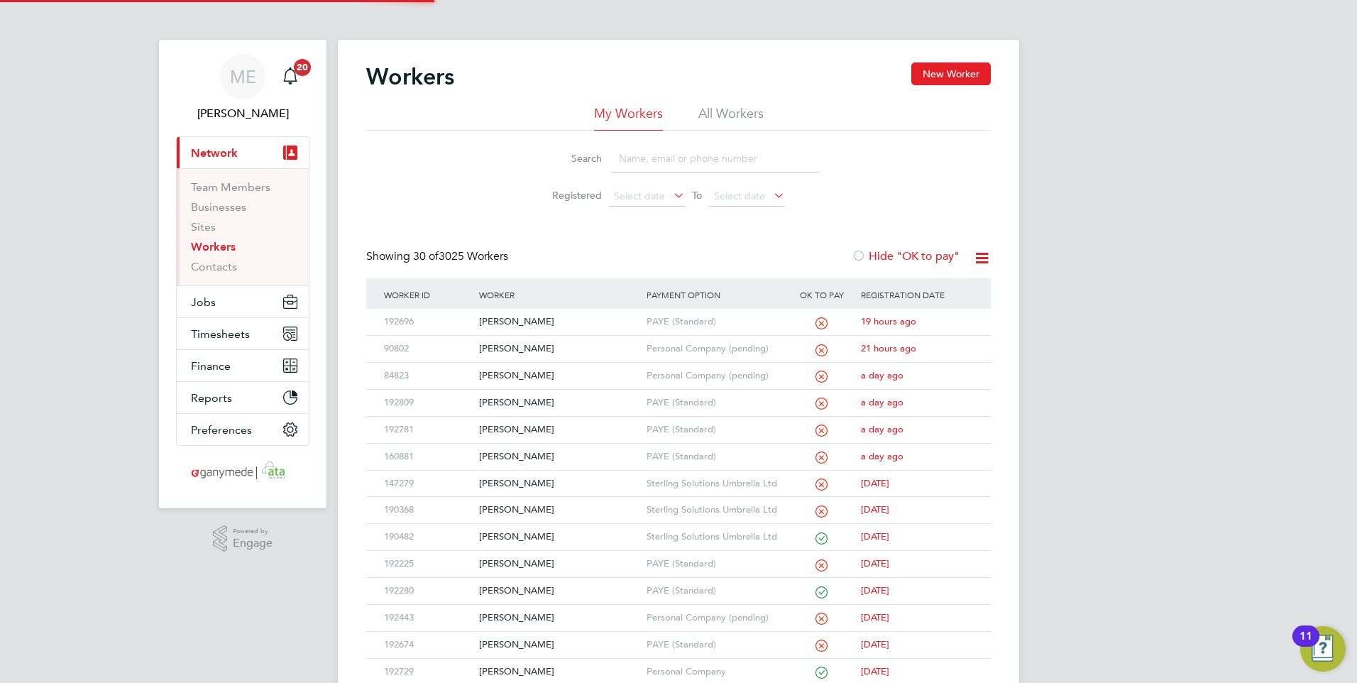
click at [650, 158] on input at bounding box center [715, 159] width 207 height 28
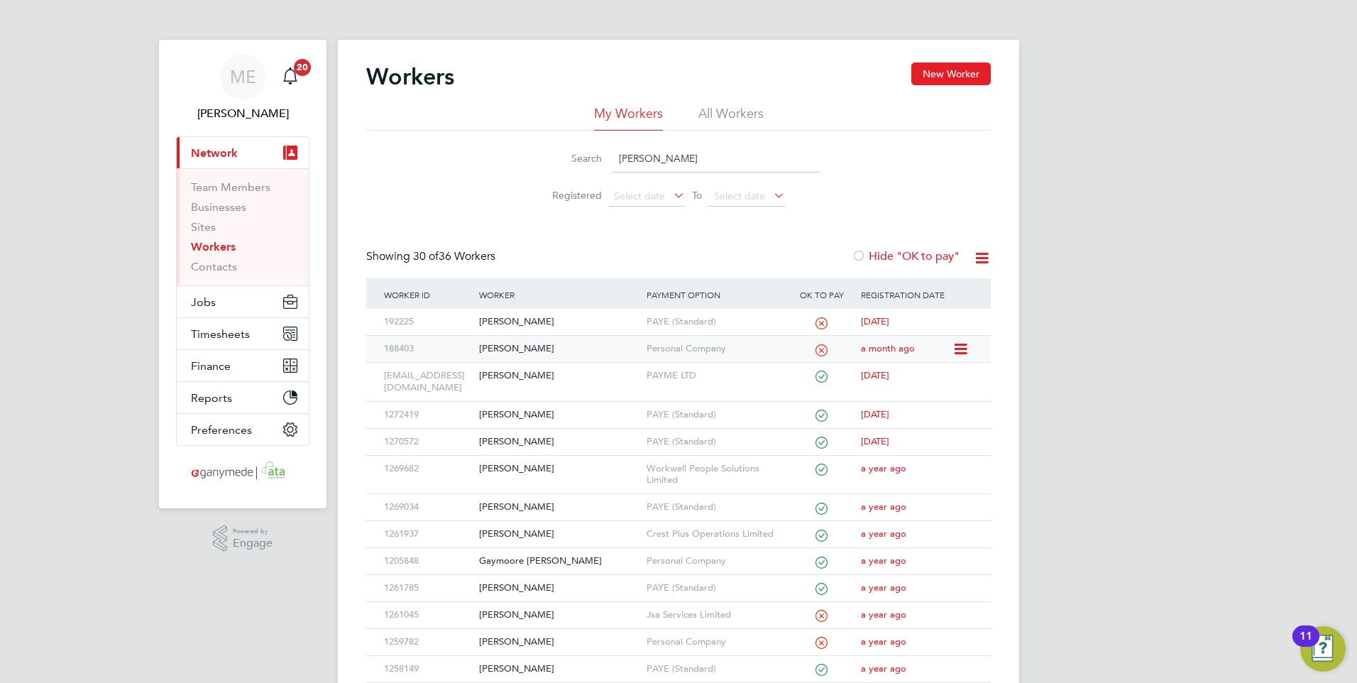
type input "stephen"
click at [579, 348] on div "Stephen Quin" at bounding box center [559, 349] width 167 height 26
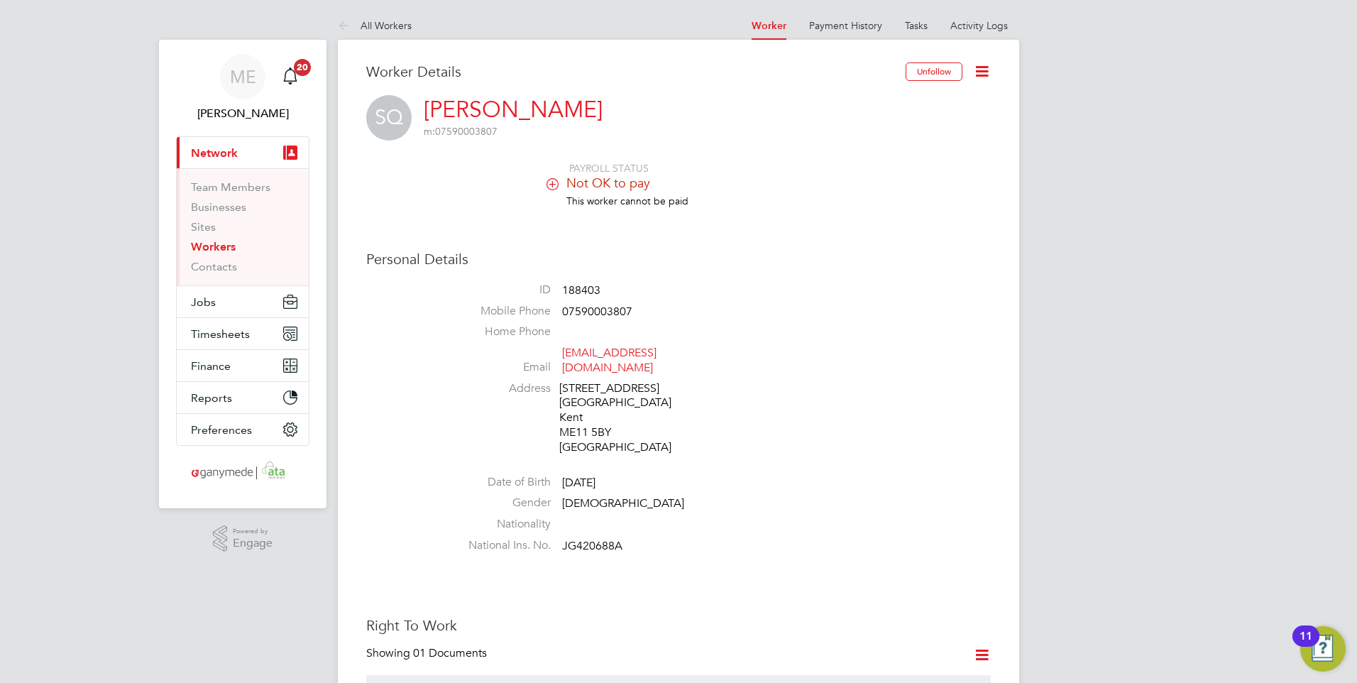
click at [346, 23] on icon at bounding box center [347, 27] width 18 height 18
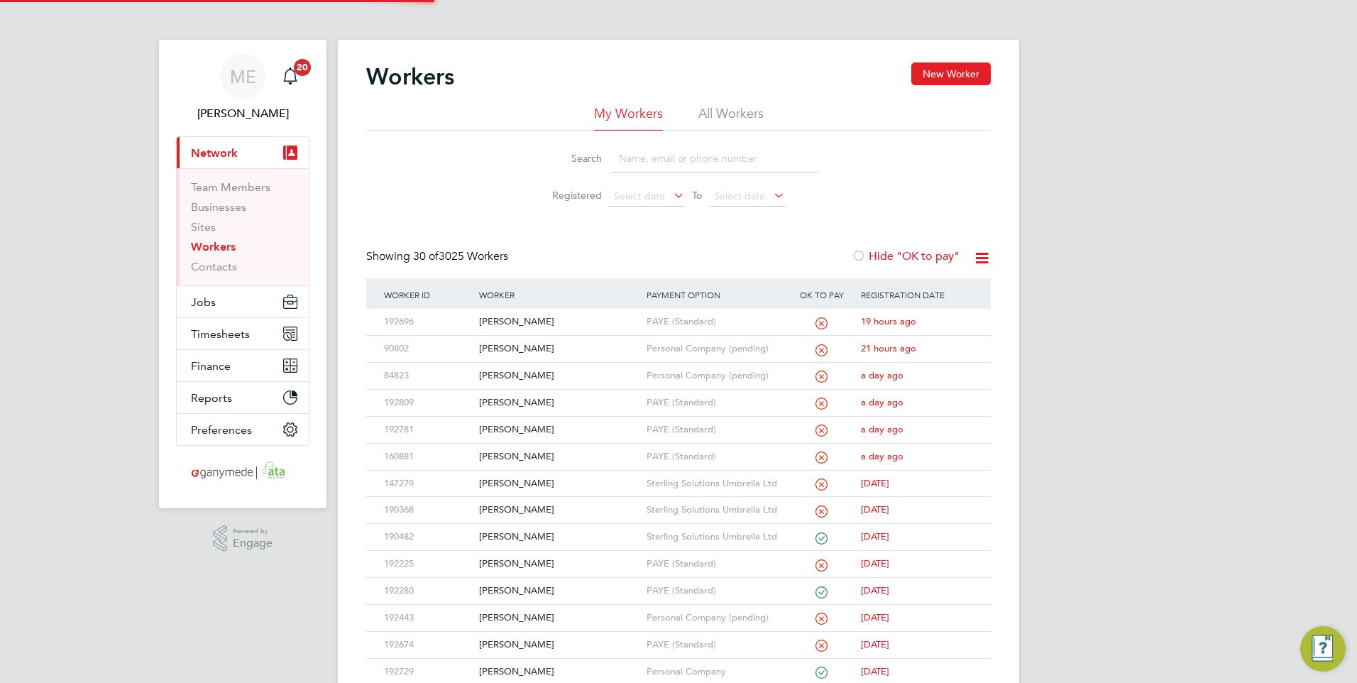
click at [653, 160] on input at bounding box center [715, 159] width 207 height 28
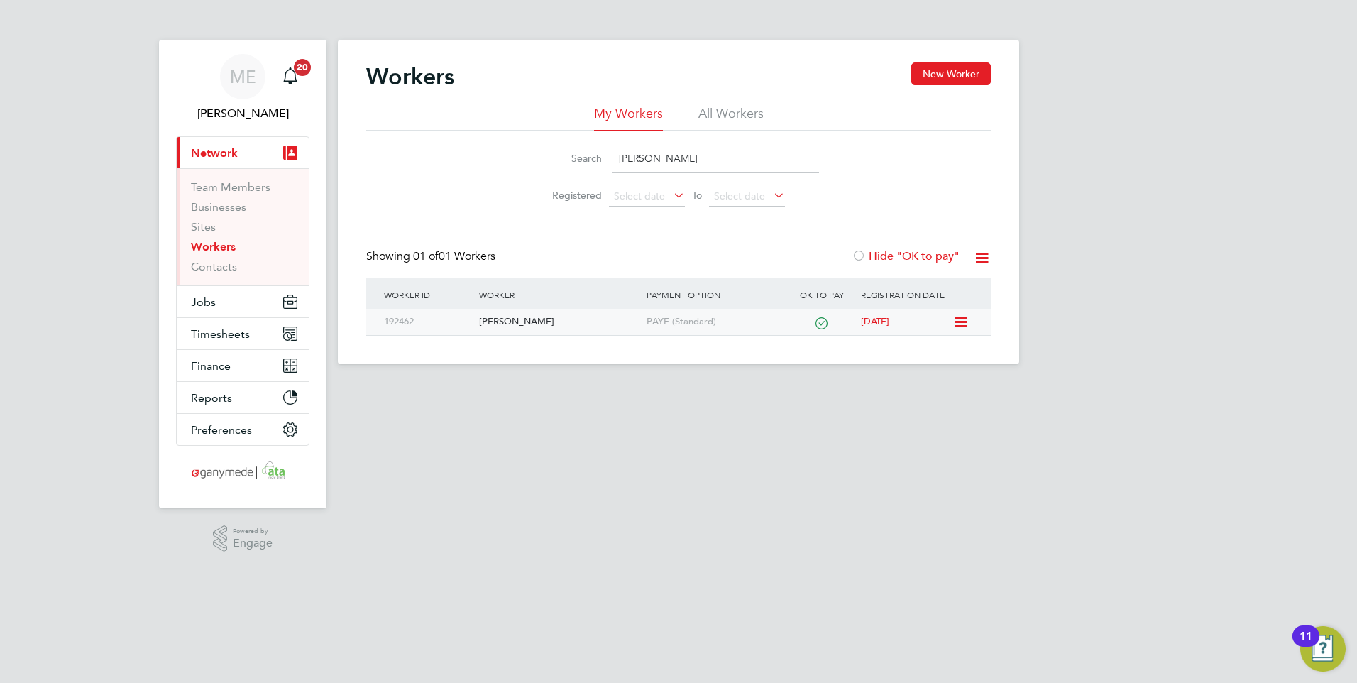
type input "[PERSON_NAME]"
click at [569, 318] on div "[PERSON_NAME]" at bounding box center [559, 322] width 167 height 26
drag, startPoint x: 664, startPoint y: 158, endPoint x: 574, endPoint y: 151, distance: 90.4
click at [574, 152] on div "Search [PERSON_NAME]" at bounding box center [678, 159] width 281 height 28
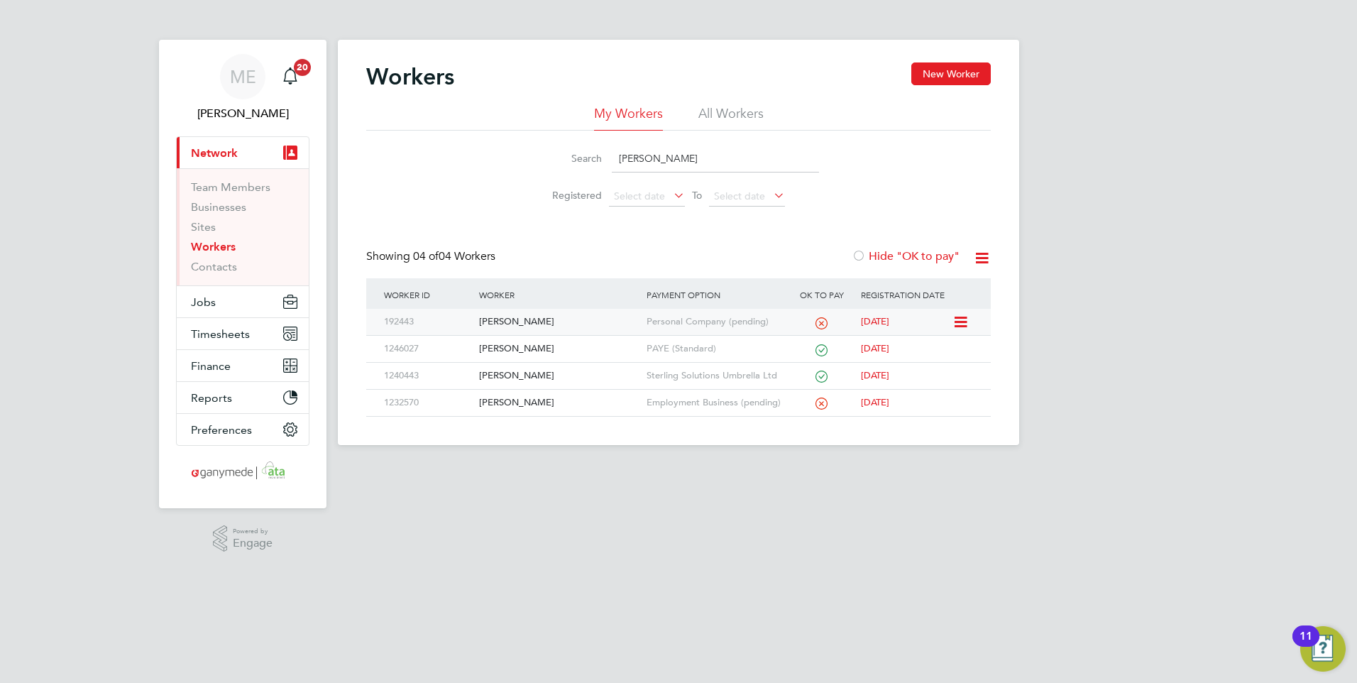
type input "[PERSON_NAME]"
click at [576, 315] on div "[PERSON_NAME]" at bounding box center [559, 322] width 167 height 26
drag, startPoint x: 653, startPoint y: 150, endPoint x: 623, endPoint y: 153, distance: 30.7
click at [623, 153] on input "[PERSON_NAME]" at bounding box center [715, 159] width 207 height 28
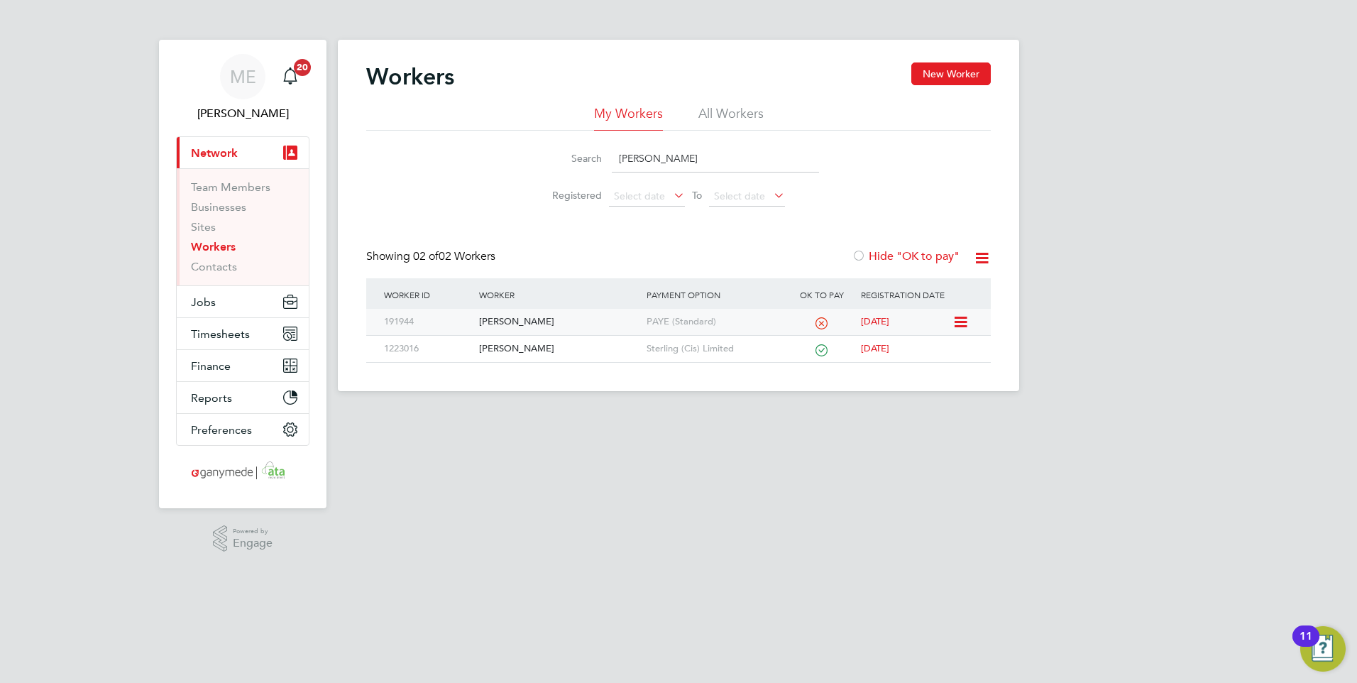
type input "[PERSON_NAME]"
click at [547, 322] on div "[PERSON_NAME]" at bounding box center [559, 322] width 167 height 26
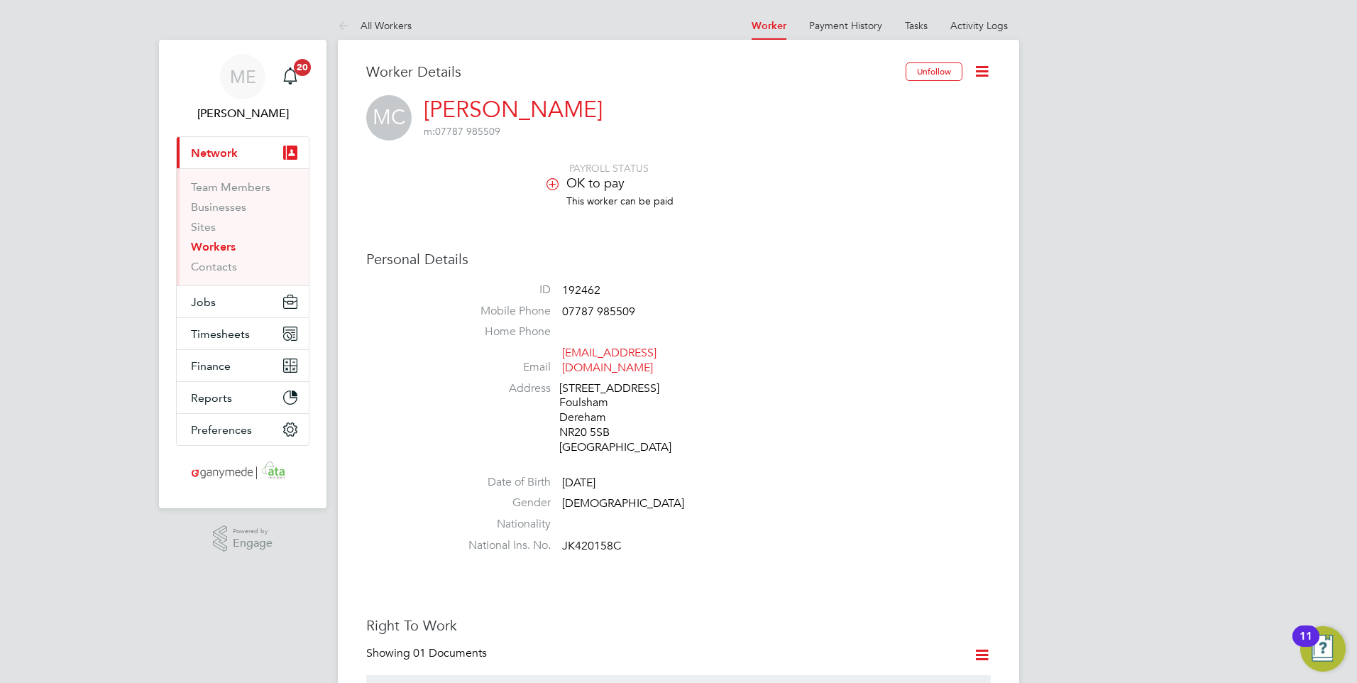
click at [348, 20] on icon at bounding box center [347, 27] width 18 height 18
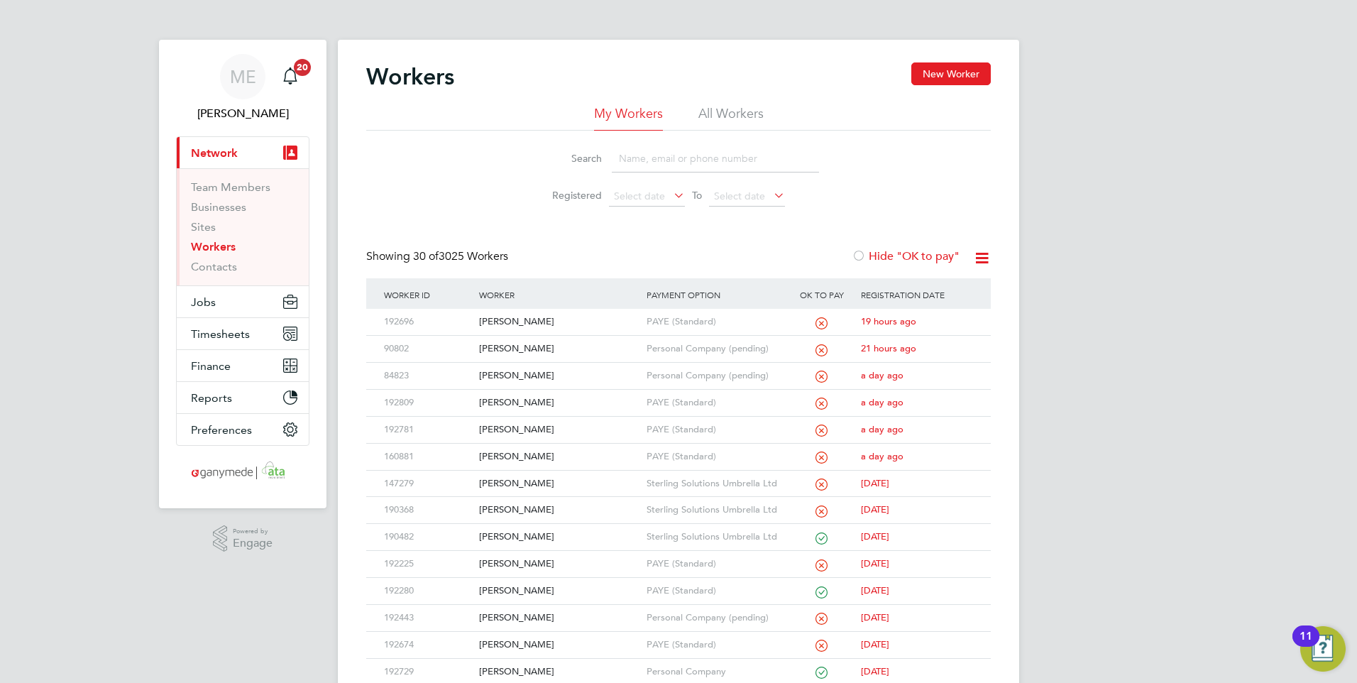
click at [651, 157] on input at bounding box center [715, 159] width 207 height 28
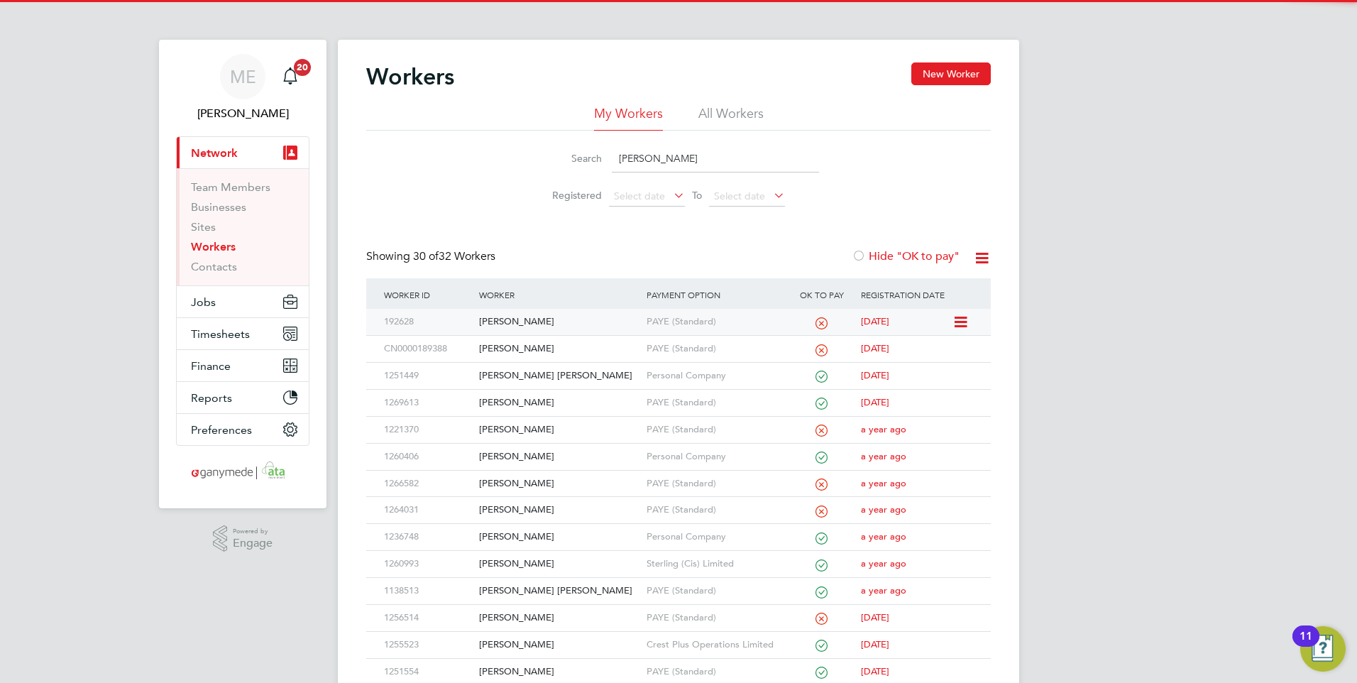
type input "steven"
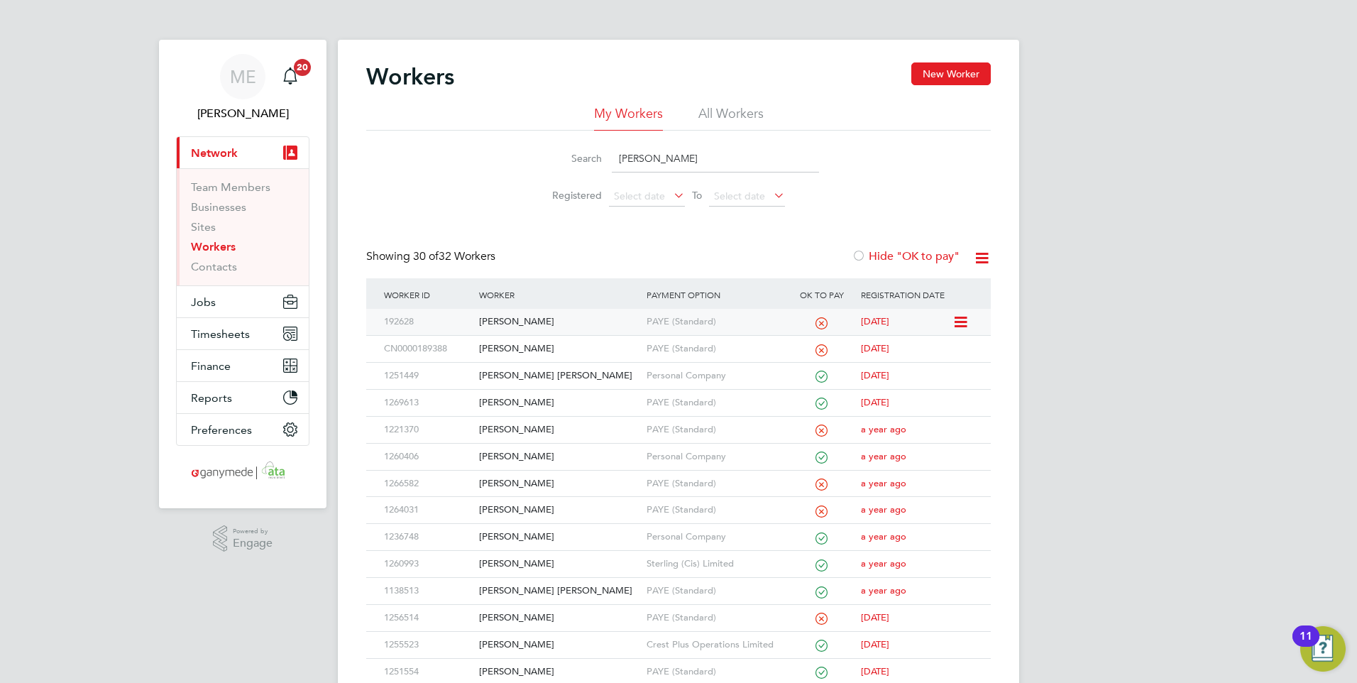
click at [580, 317] on div "Steven Smith" at bounding box center [559, 322] width 167 height 26
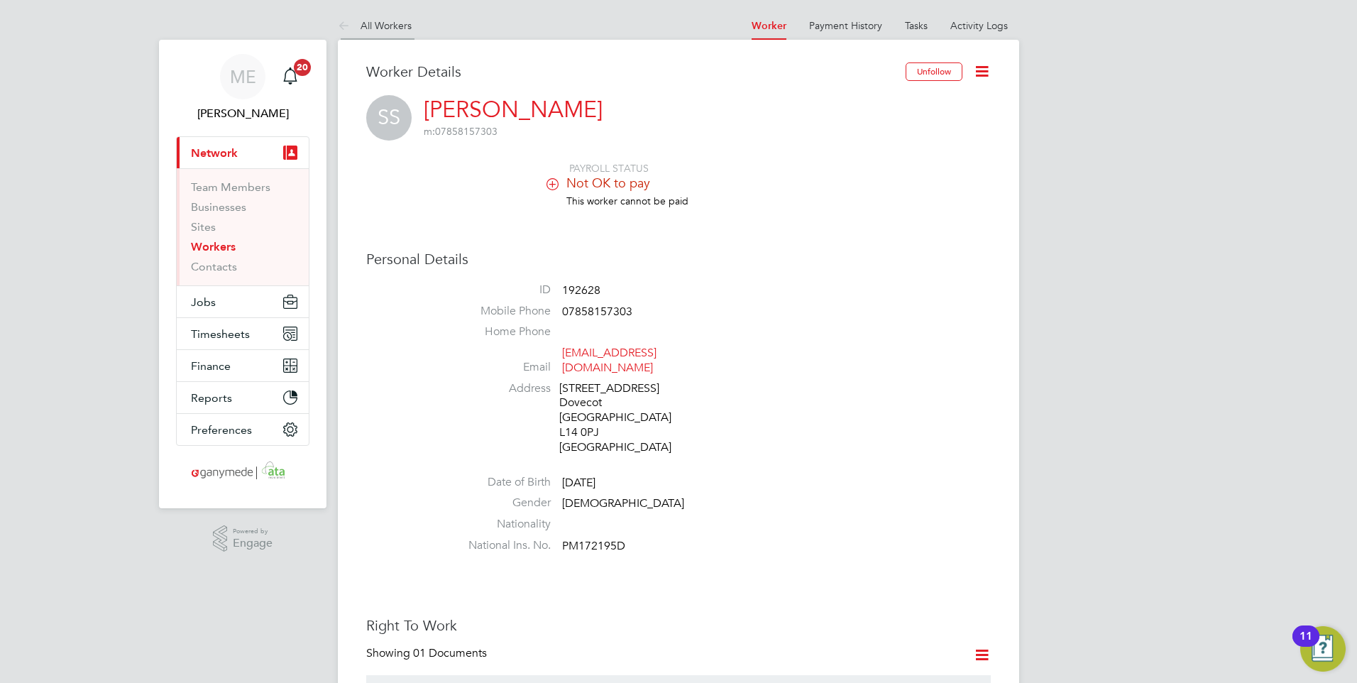
click at [341, 27] on icon at bounding box center [347, 27] width 18 height 18
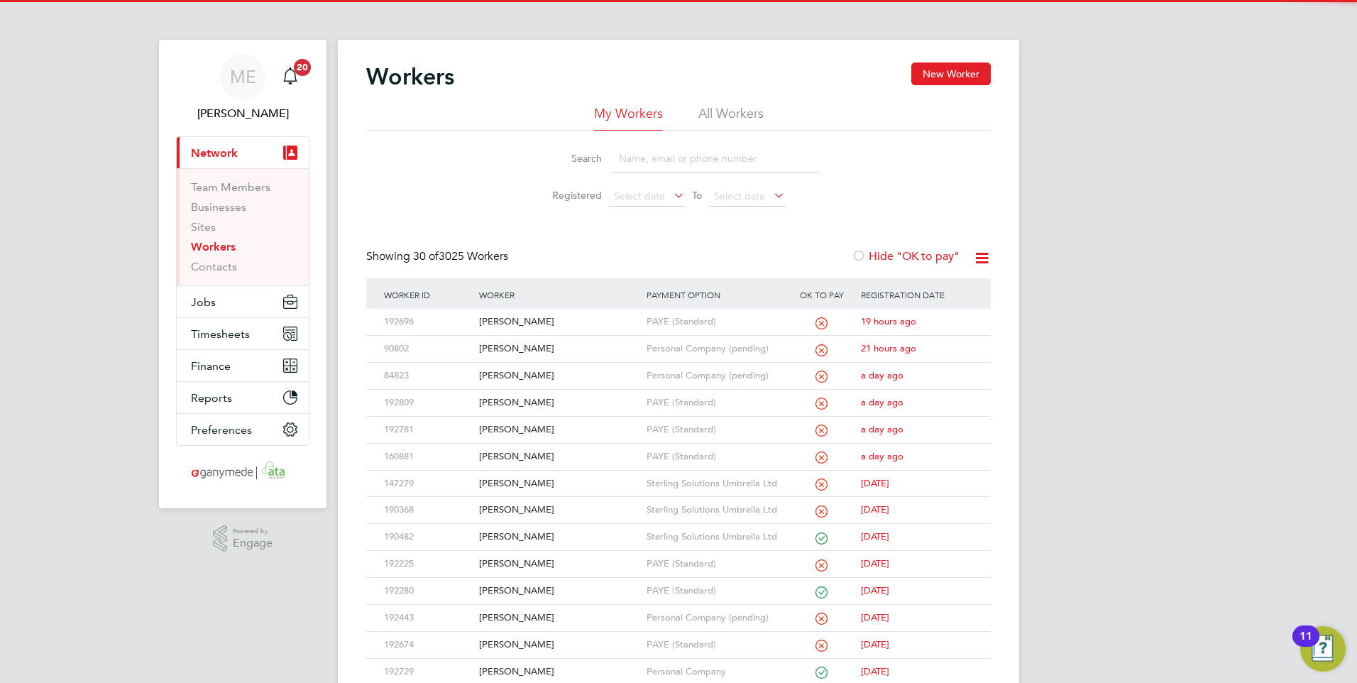
click at [669, 160] on input at bounding box center [715, 159] width 207 height 28
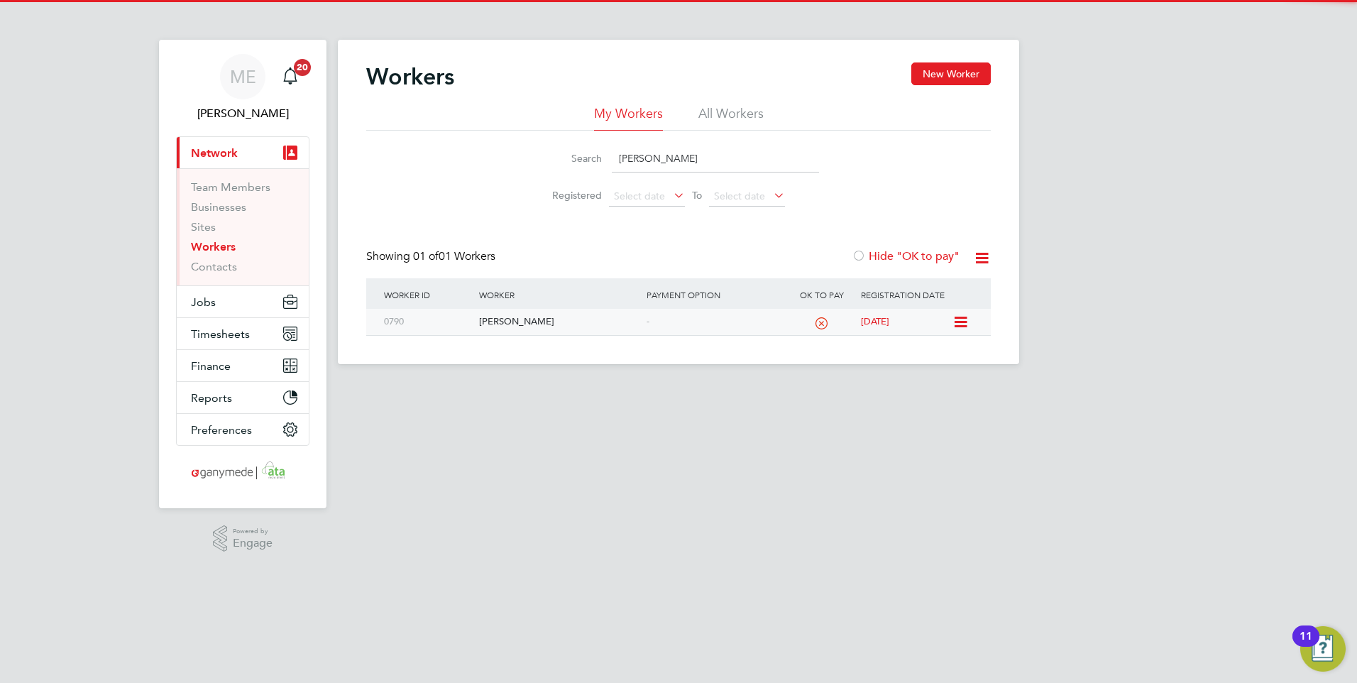
type input "john coalwood"
click at [577, 315] on div "[PERSON_NAME]" at bounding box center [559, 322] width 167 height 26
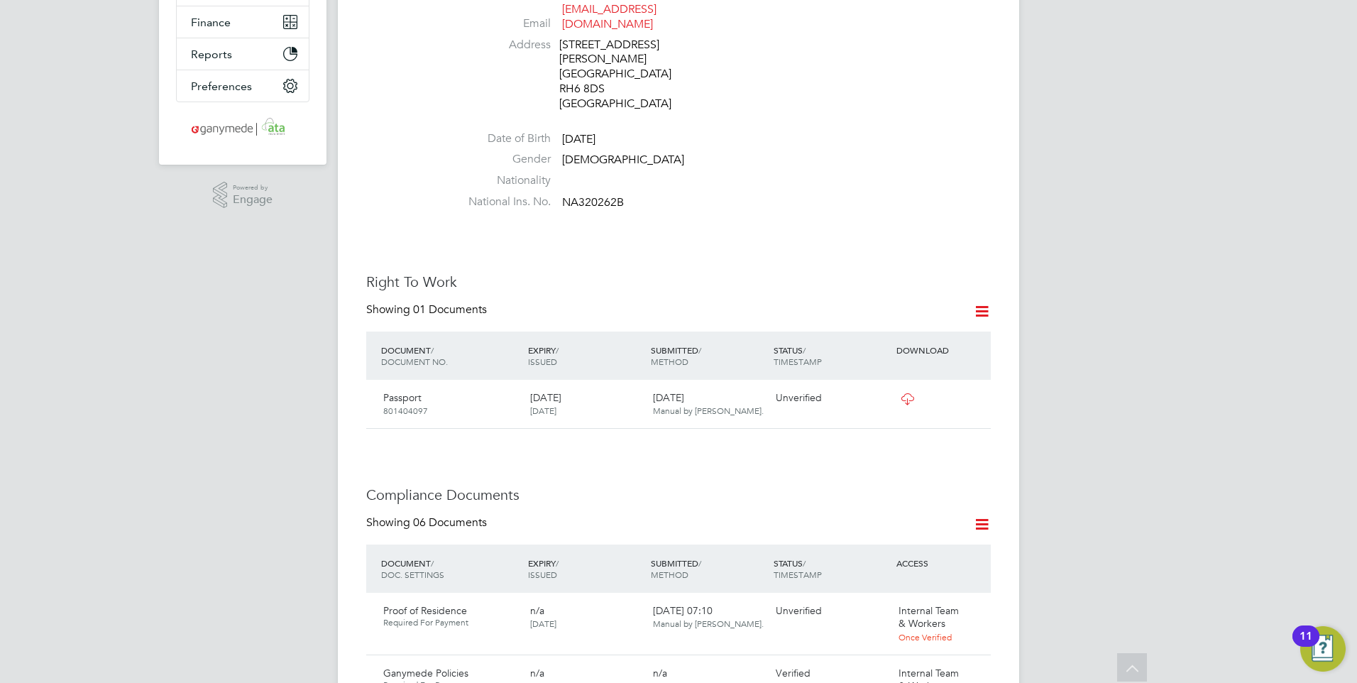
scroll to position [497, 0]
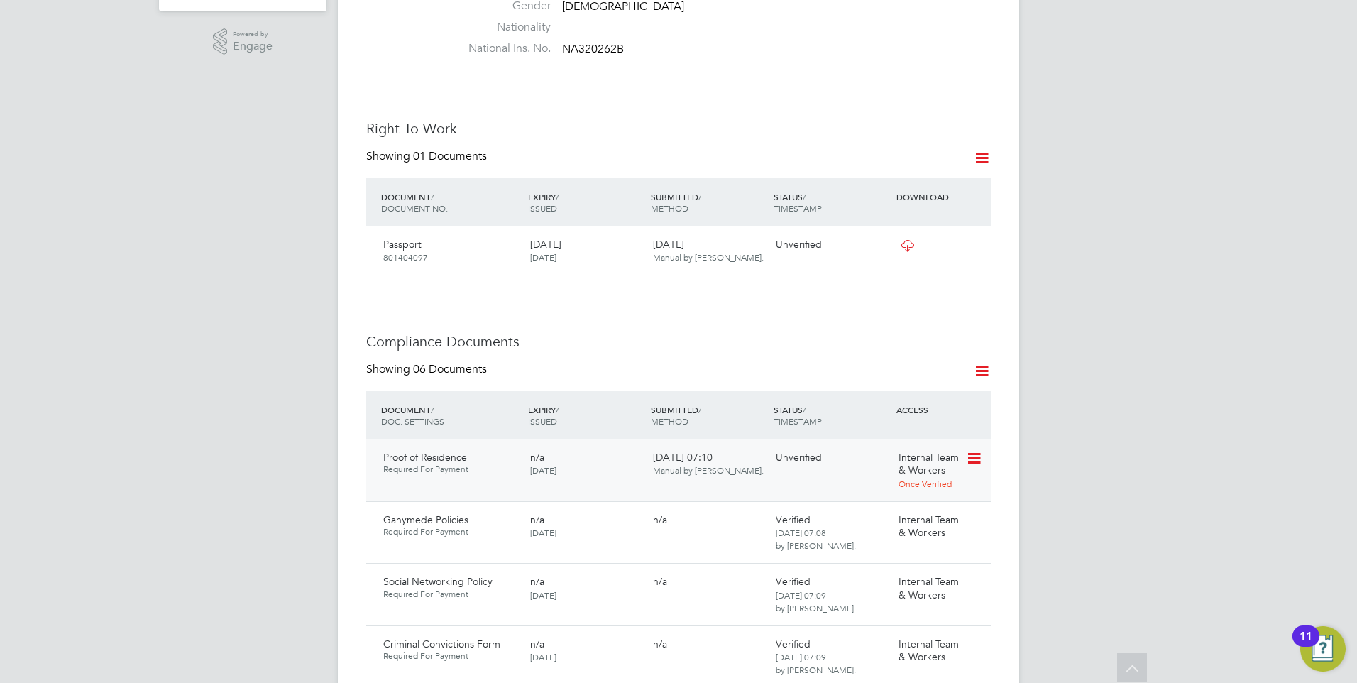
click at [979, 450] on icon at bounding box center [973, 458] width 14 height 17
click at [897, 492] on li "Download Document" at bounding box center [923, 498] width 113 height 20
click at [978, 450] on icon at bounding box center [973, 458] width 14 height 17
click at [900, 532] on li "Verify Document" at bounding box center [923, 538] width 113 height 20
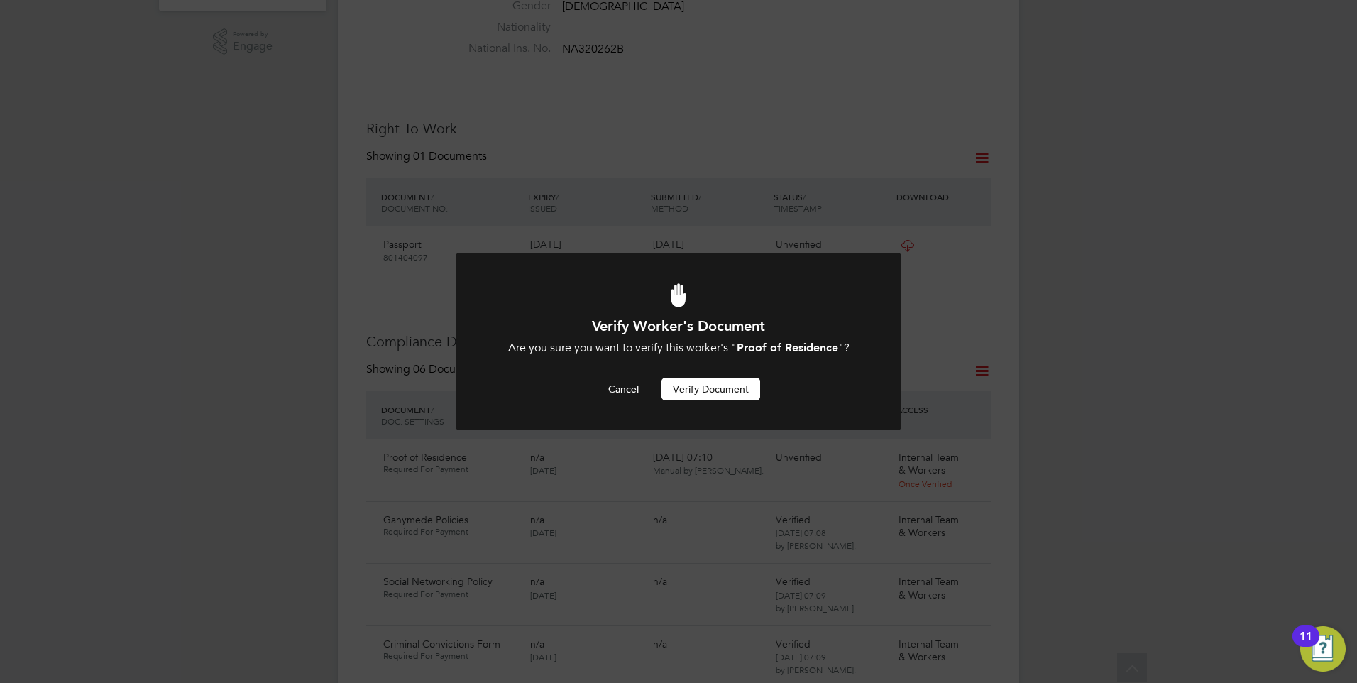
click at [706, 375] on div "Verify Worker's Document Are you sure you want to verify this worker's " Proof …" at bounding box center [678, 359] width 369 height 84
click at [702, 386] on button "Verify Document" at bounding box center [711, 389] width 99 height 23
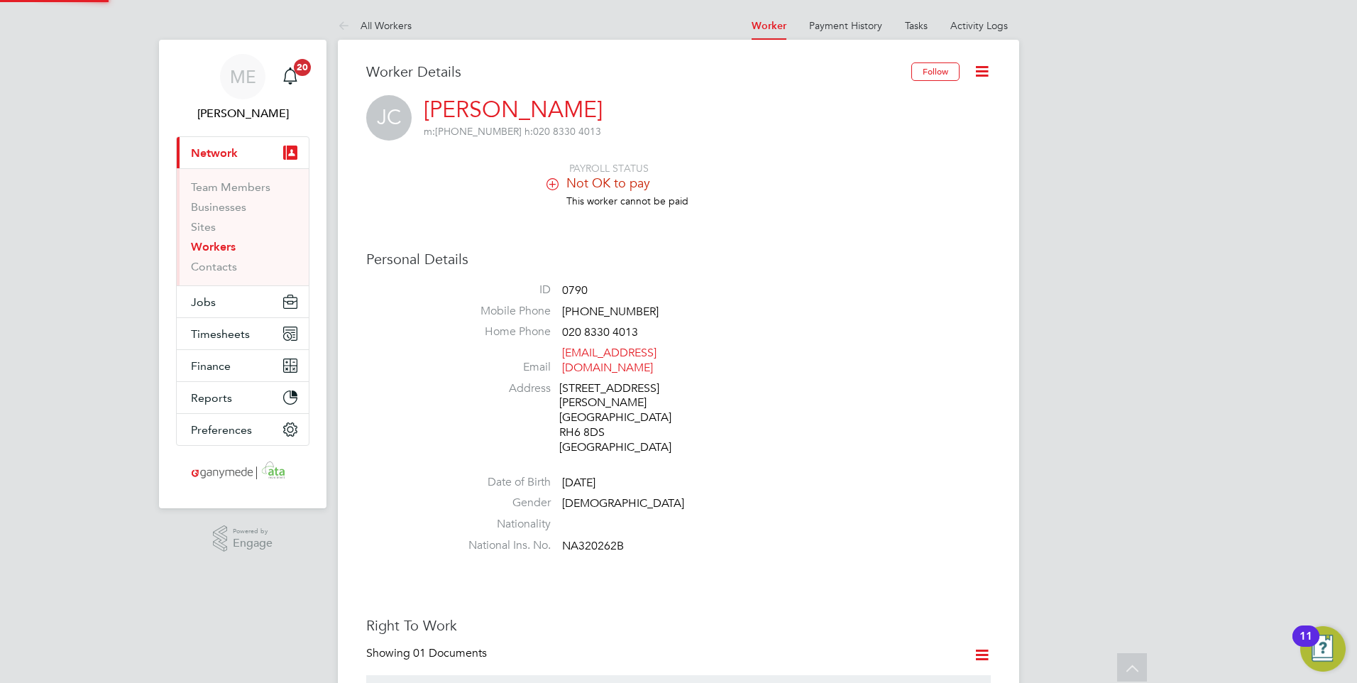
scroll to position [497, 0]
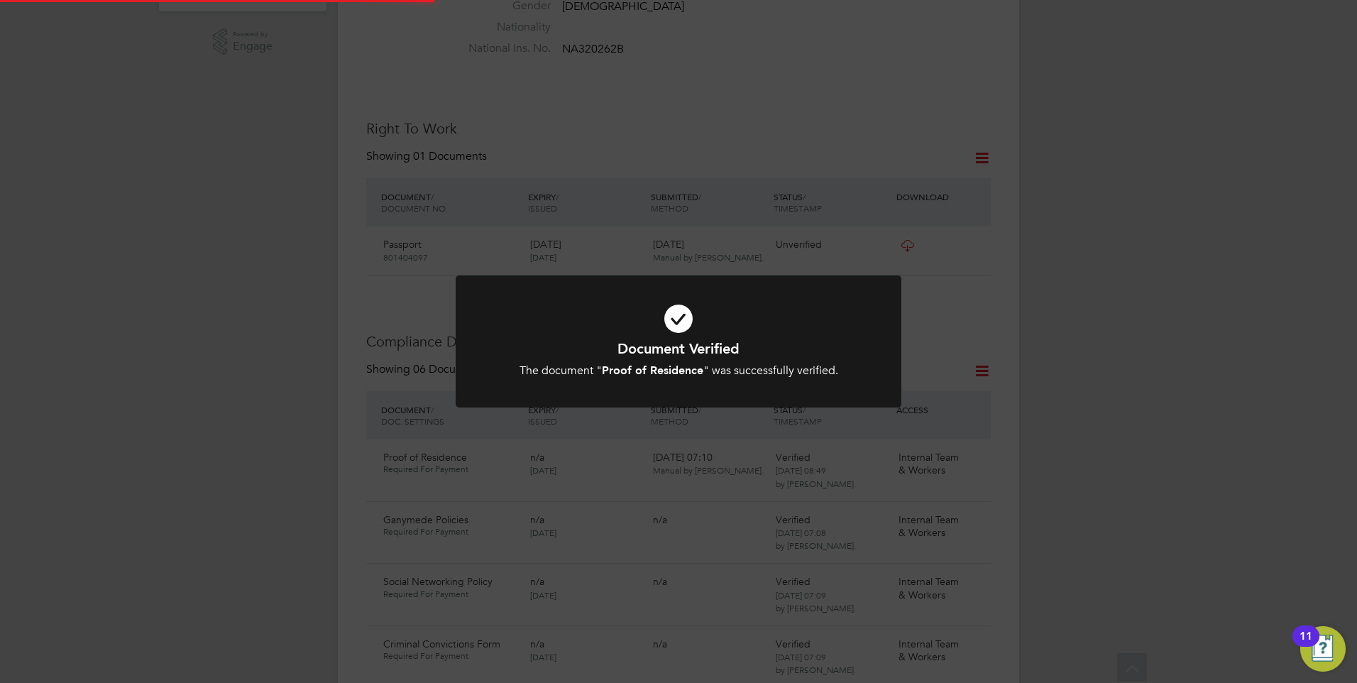
click at [685, 346] on h1 "Document Verified" at bounding box center [678, 348] width 369 height 18
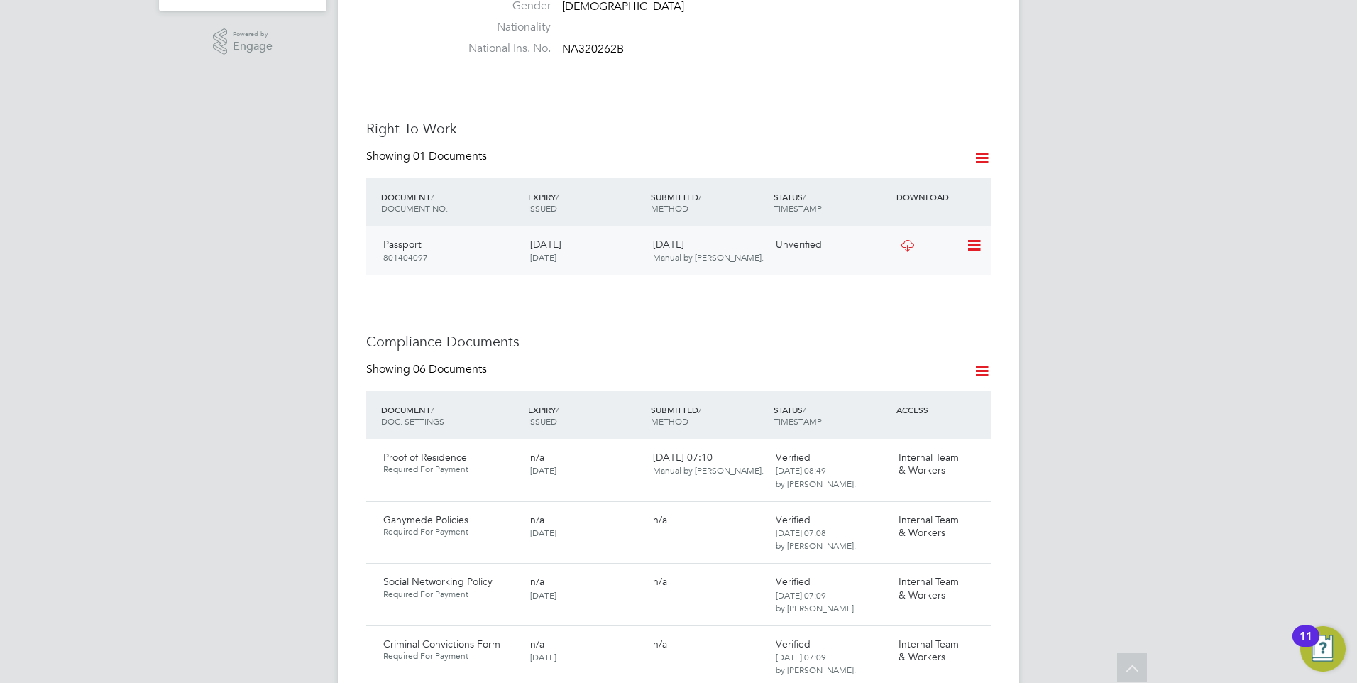
click at [978, 237] on icon at bounding box center [973, 245] width 14 height 17
click at [903, 260] on li "Verify Document" at bounding box center [928, 265] width 104 height 20
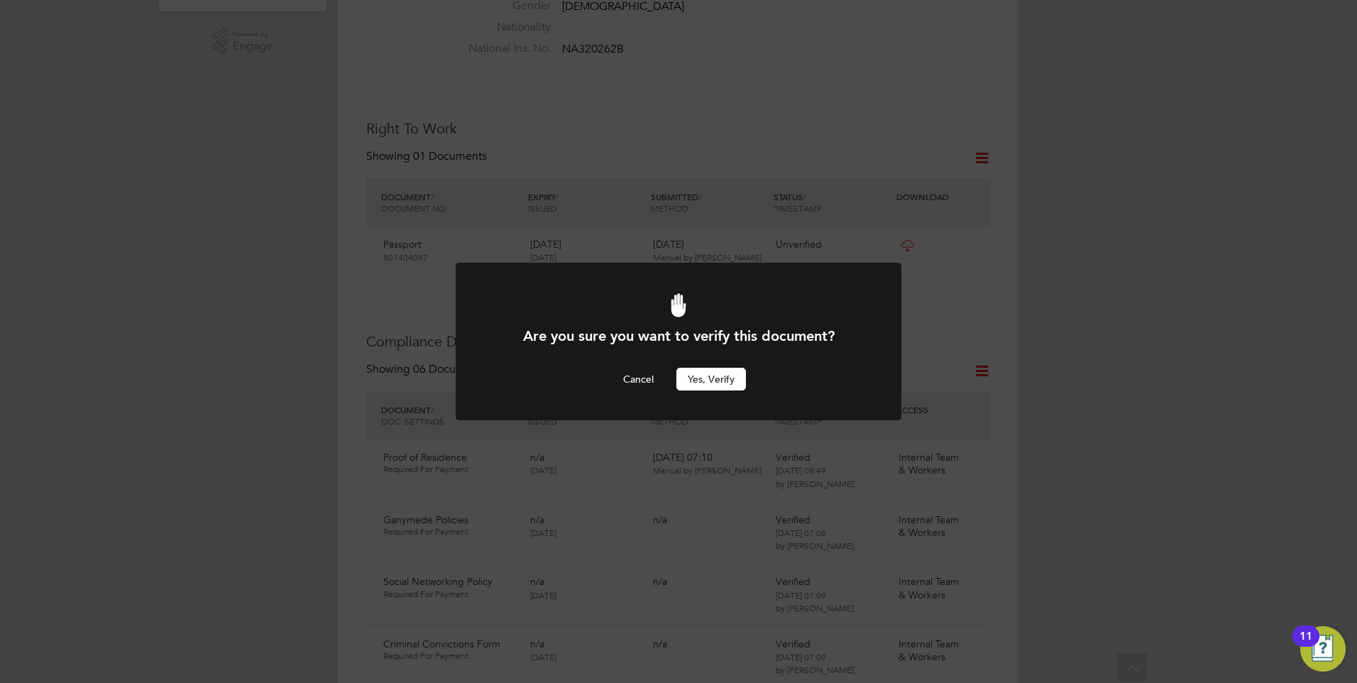
click at [697, 374] on button "Yes, verify" at bounding box center [712, 379] width 70 height 23
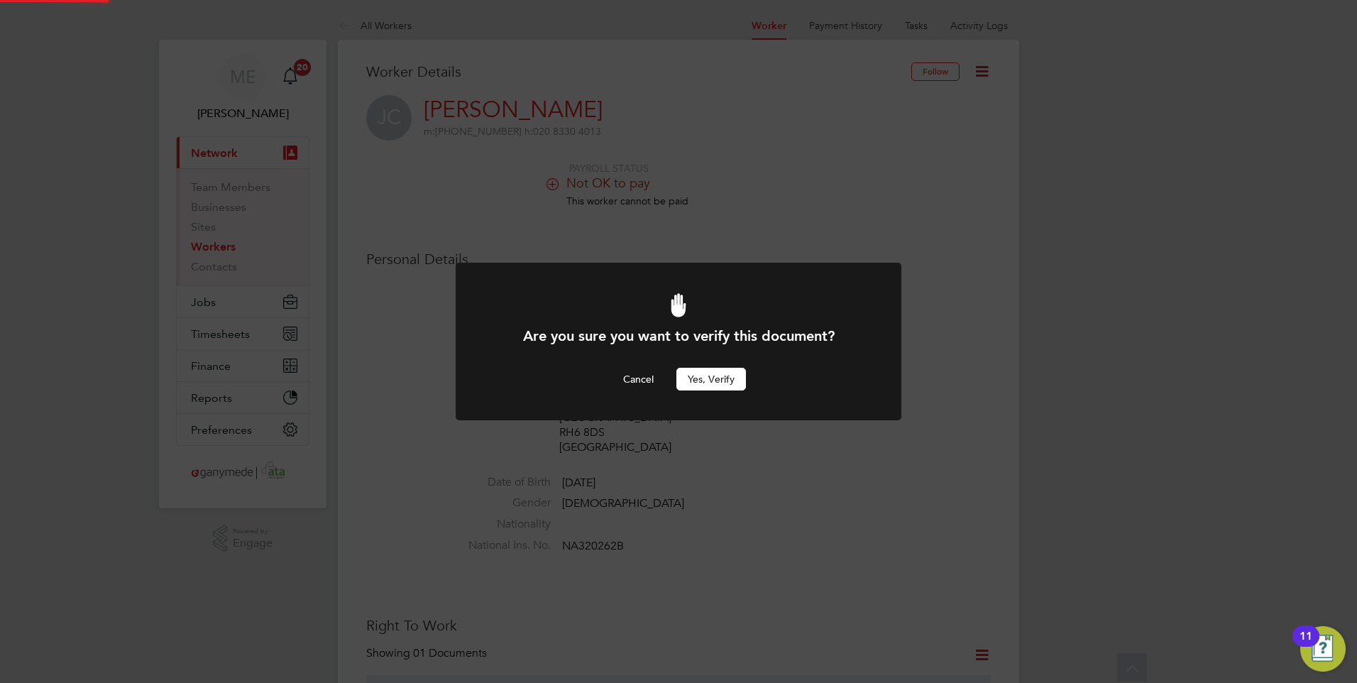
scroll to position [497, 0]
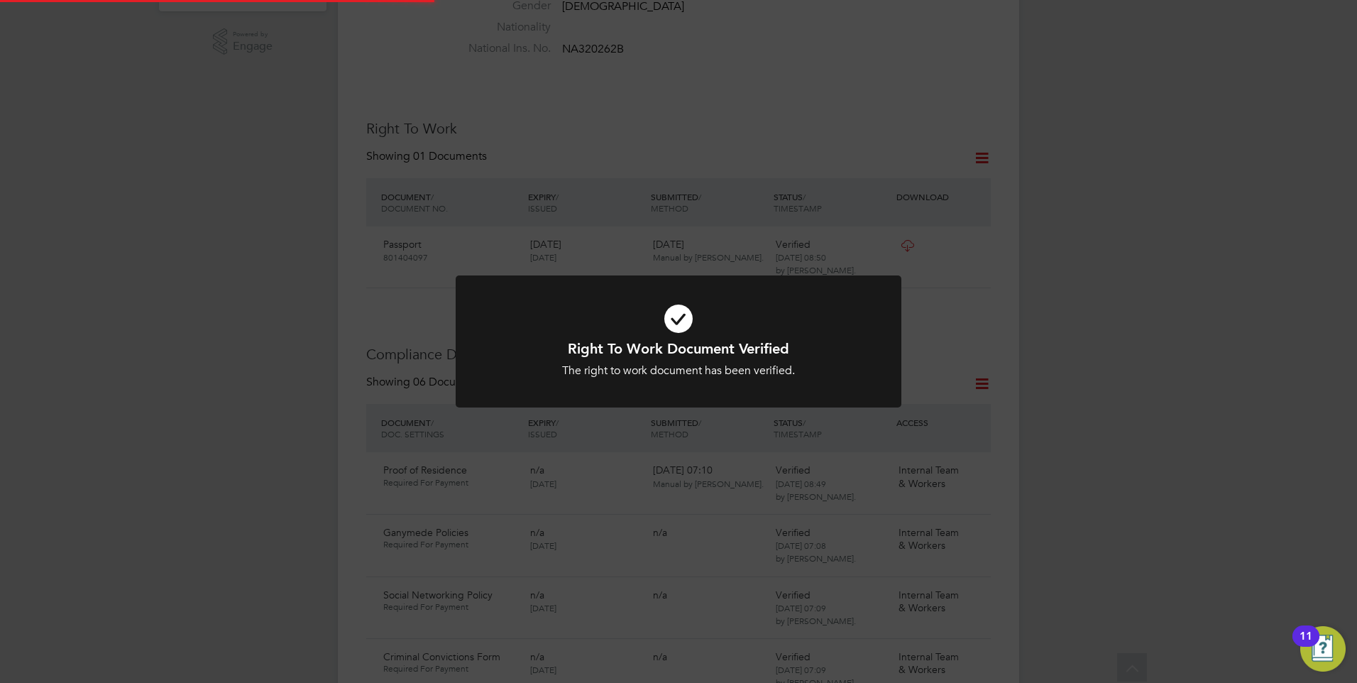
click at [656, 349] on h1 "Right To Work Document Verified" at bounding box center [678, 348] width 369 height 18
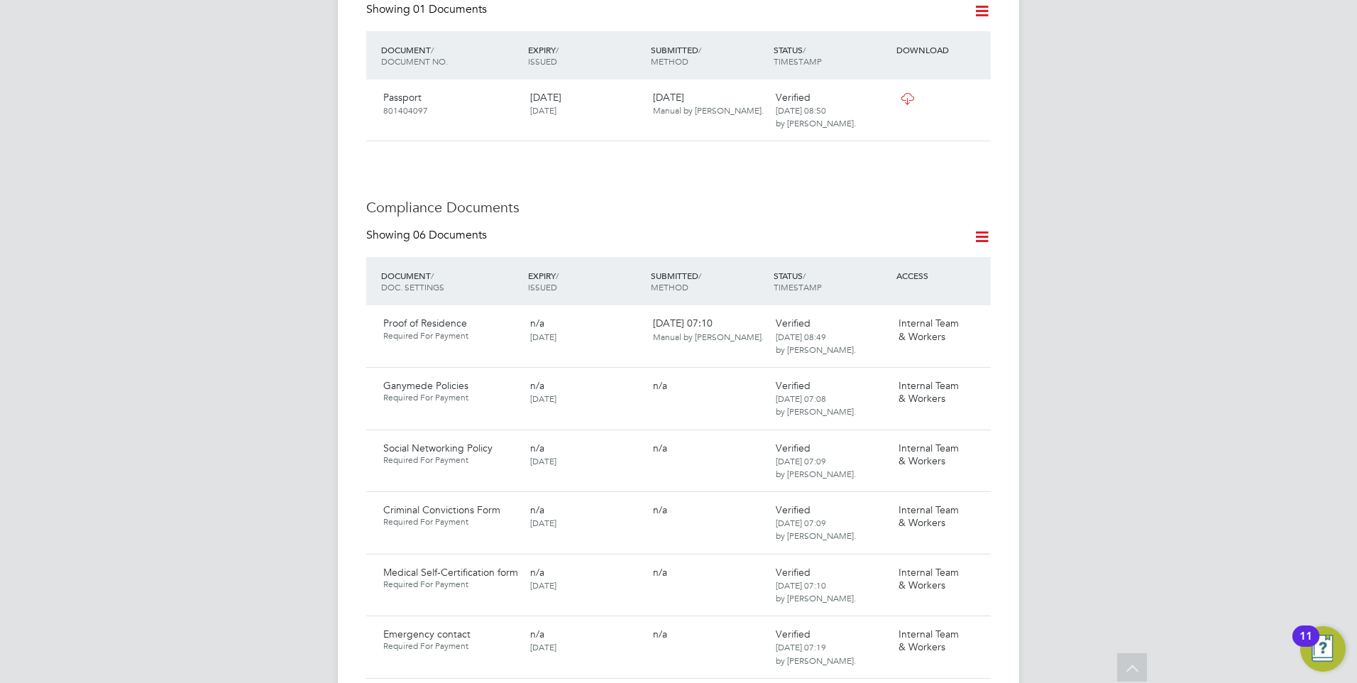
scroll to position [639, 0]
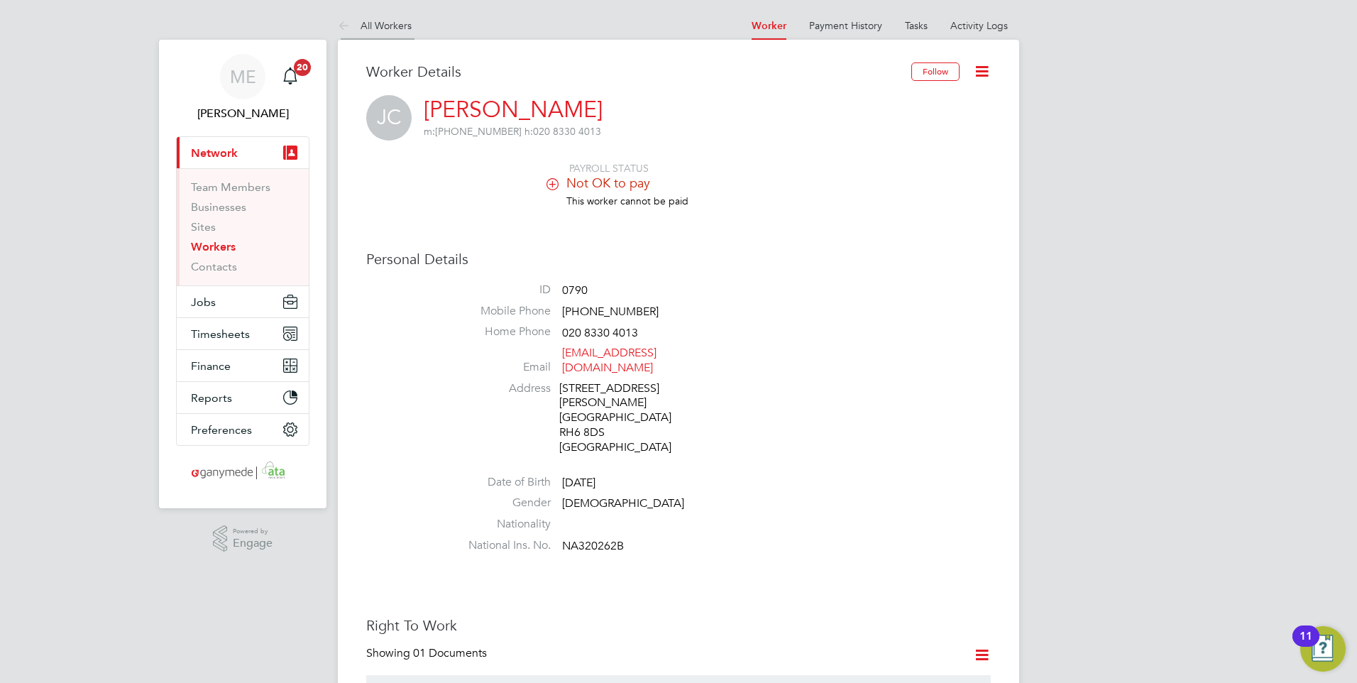
click at [338, 25] on icon at bounding box center [347, 27] width 18 height 18
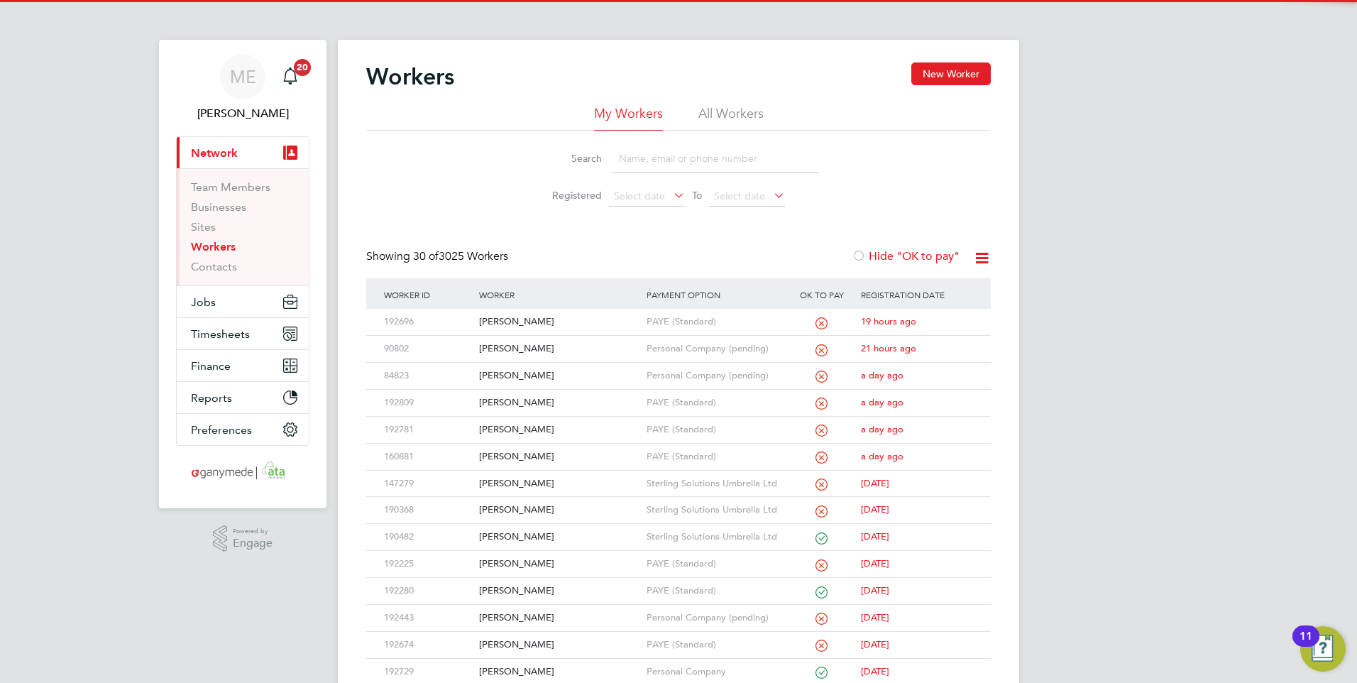
click at [651, 150] on input at bounding box center [715, 159] width 207 height 28
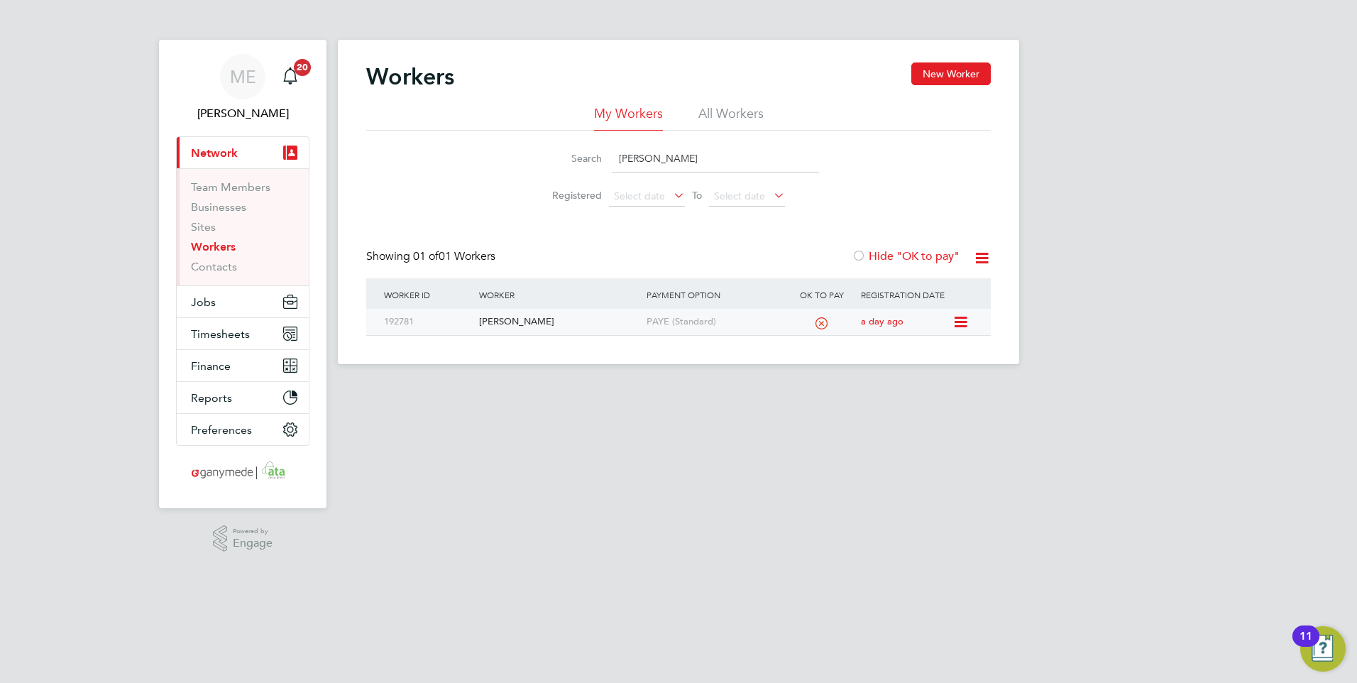
type input "daniel frank"
click at [573, 317] on div "[PERSON_NAME]" at bounding box center [559, 322] width 167 height 26
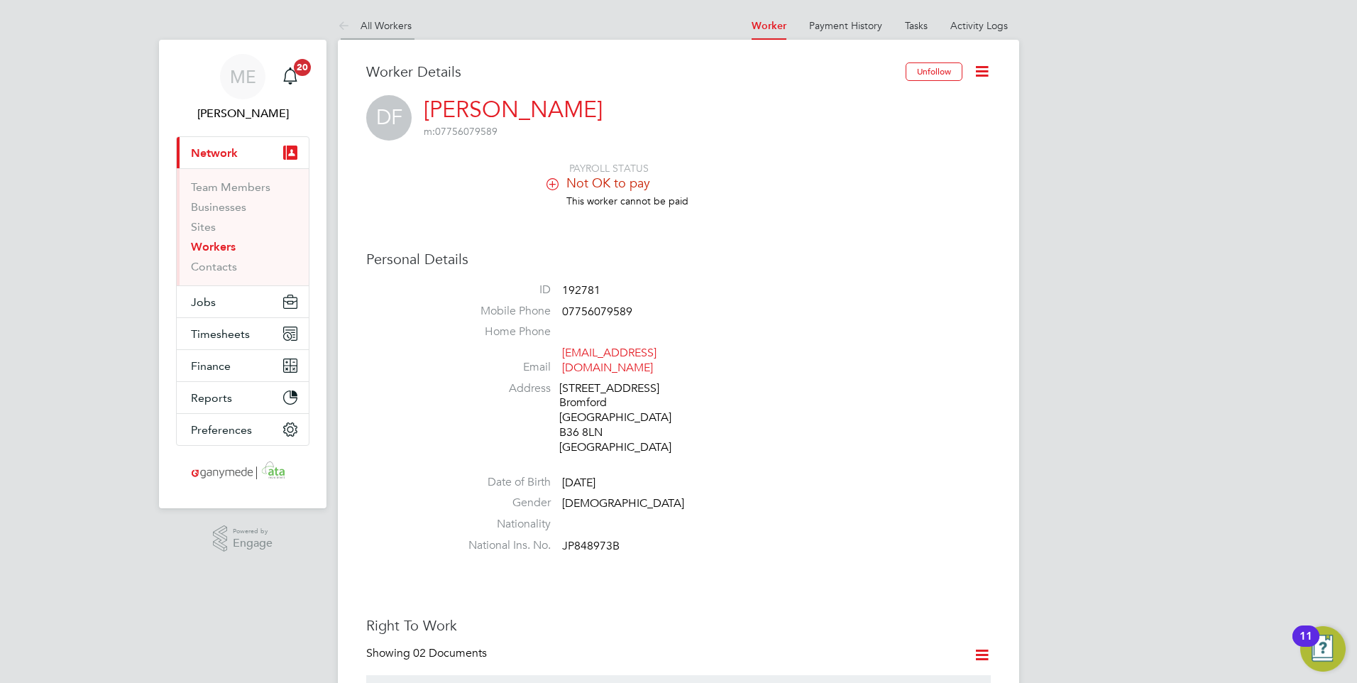
click at [340, 26] on icon at bounding box center [347, 27] width 18 height 18
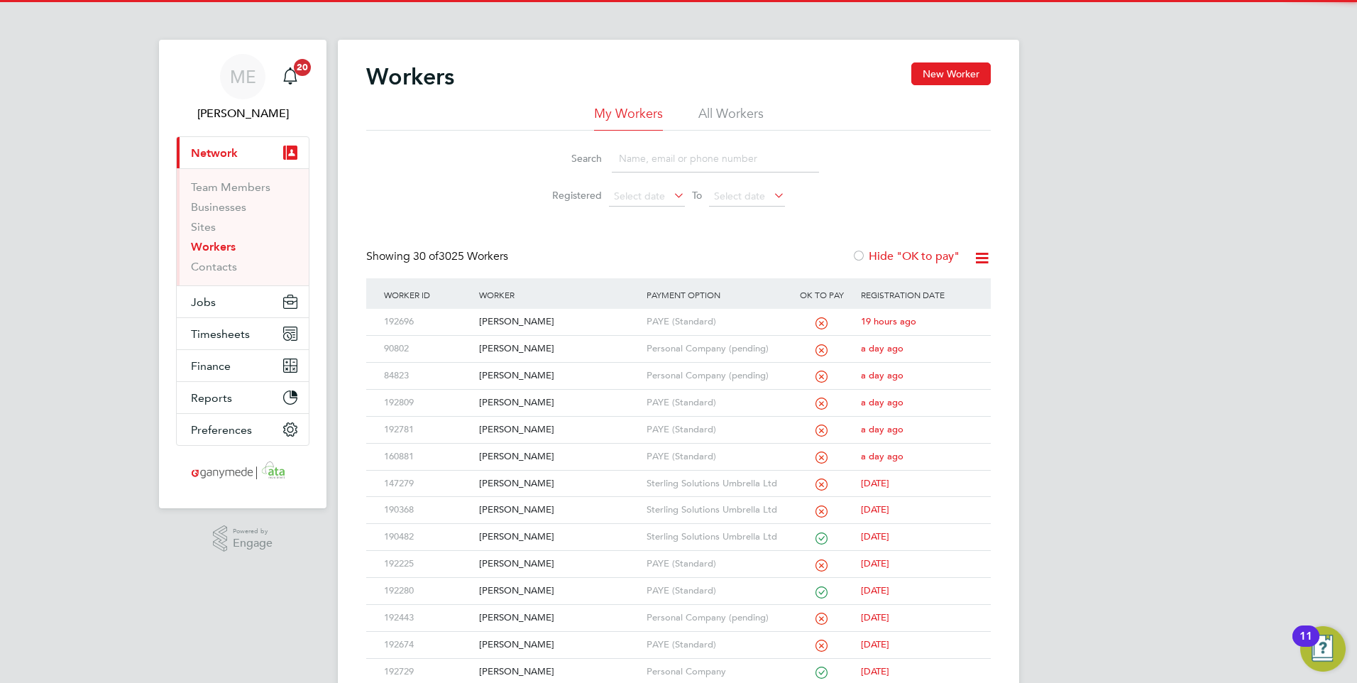
click at [653, 147] on input at bounding box center [715, 159] width 207 height 28
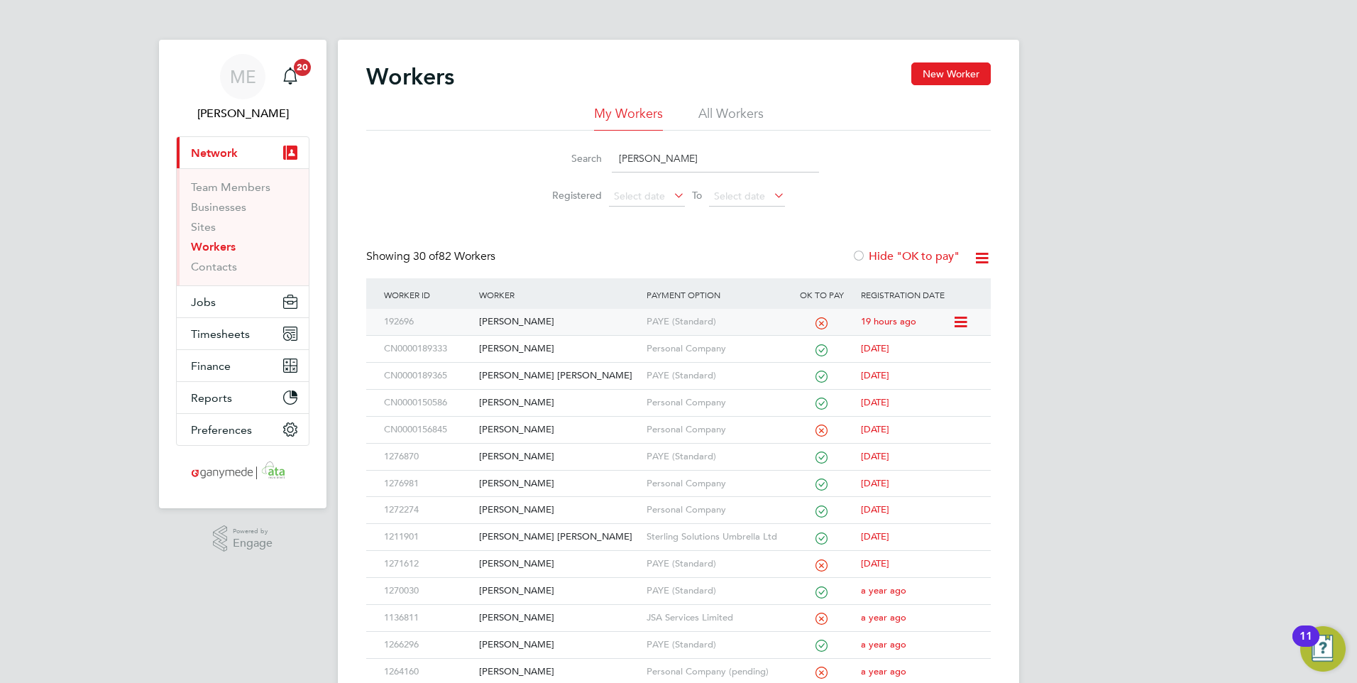
type input "[PERSON_NAME]"
click at [585, 312] on div "[PERSON_NAME]" at bounding box center [559, 322] width 167 height 26
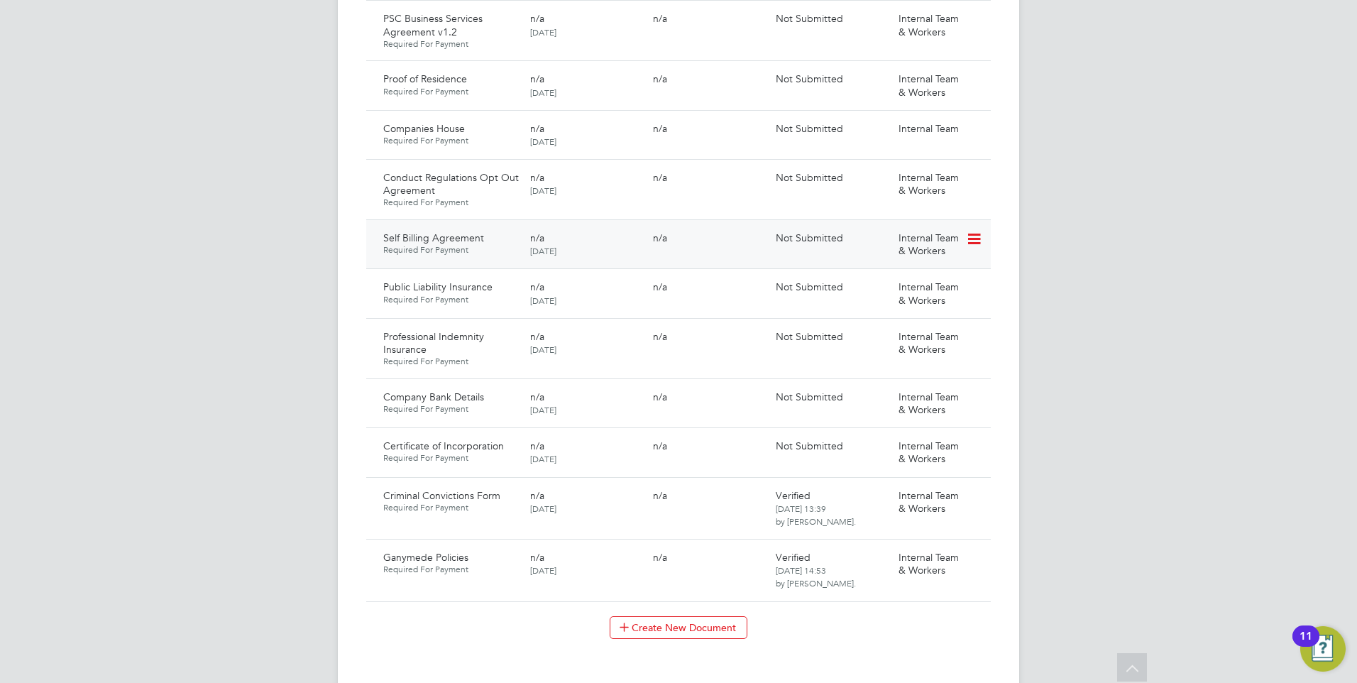
scroll to position [1136, 0]
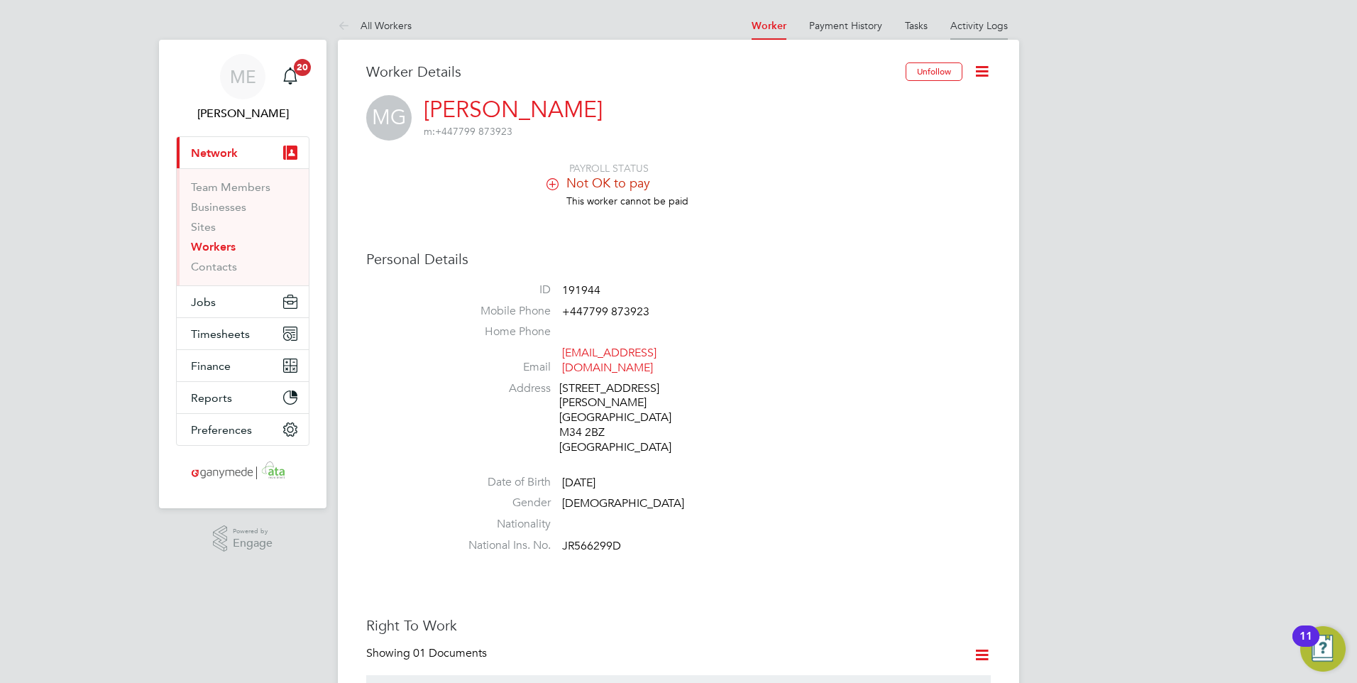
click at [983, 25] on link "Activity Logs" at bounding box center [980, 25] width 58 height 13
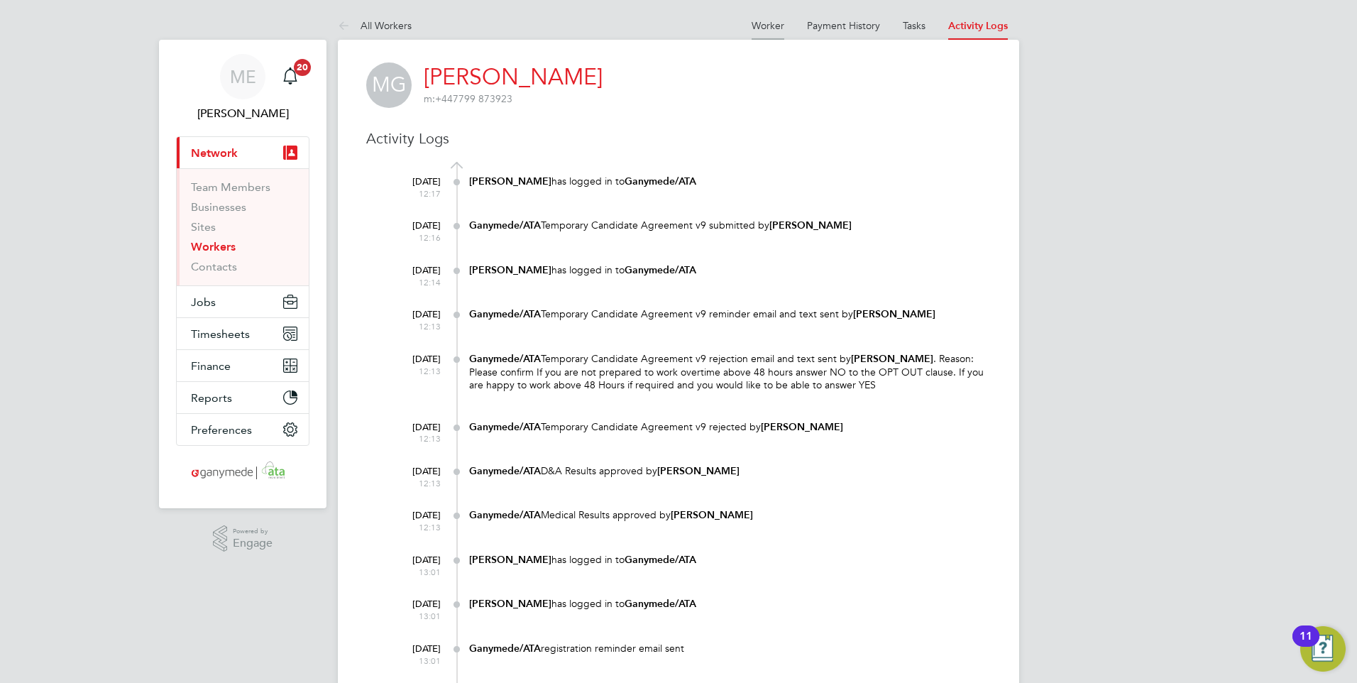
click at [775, 22] on link "Worker" at bounding box center [768, 25] width 33 height 13
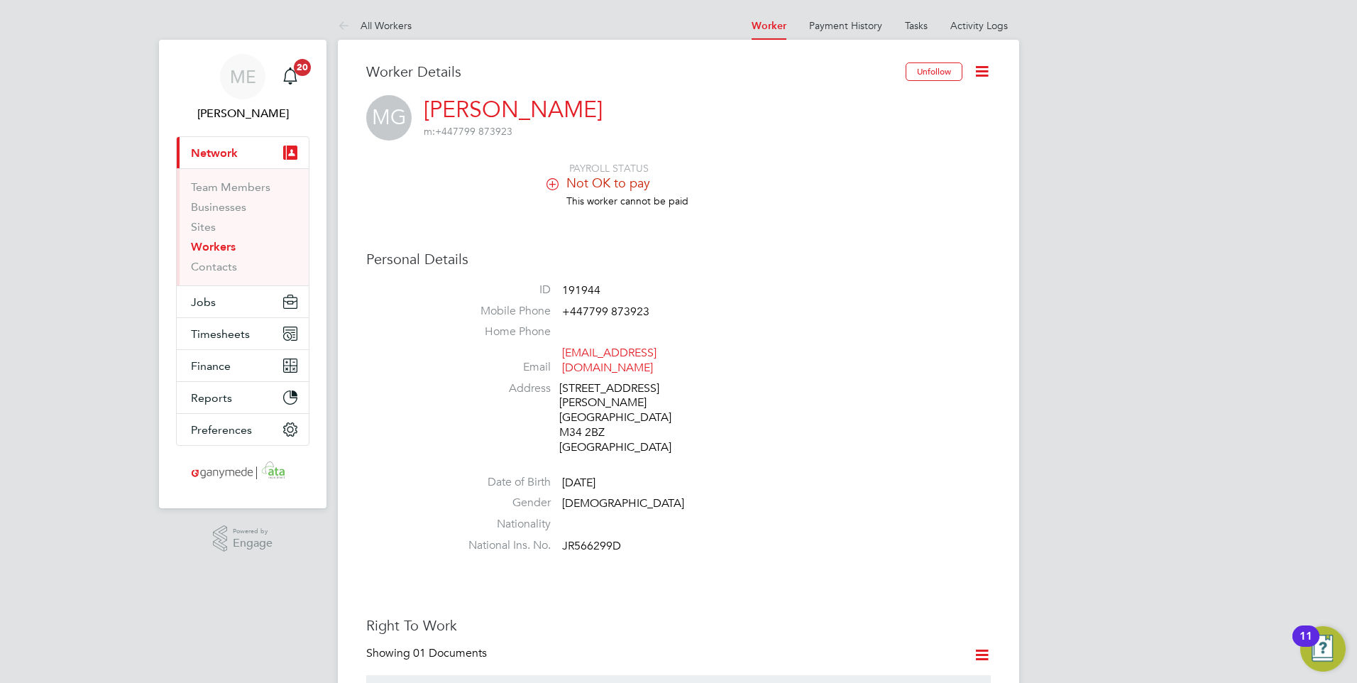
click at [344, 18] on icon at bounding box center [347, 27] width 18 height 18
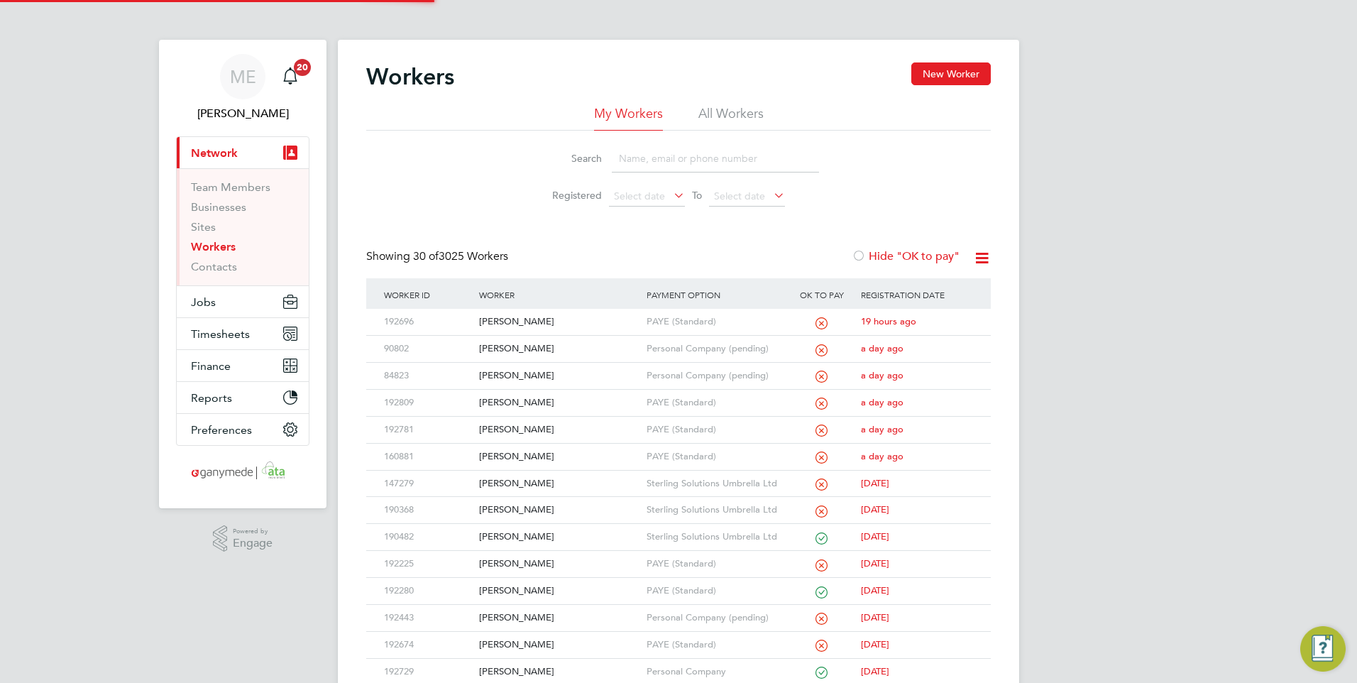
click at [680, 170] on input at bounding box center [715, 159] width 207 height 28
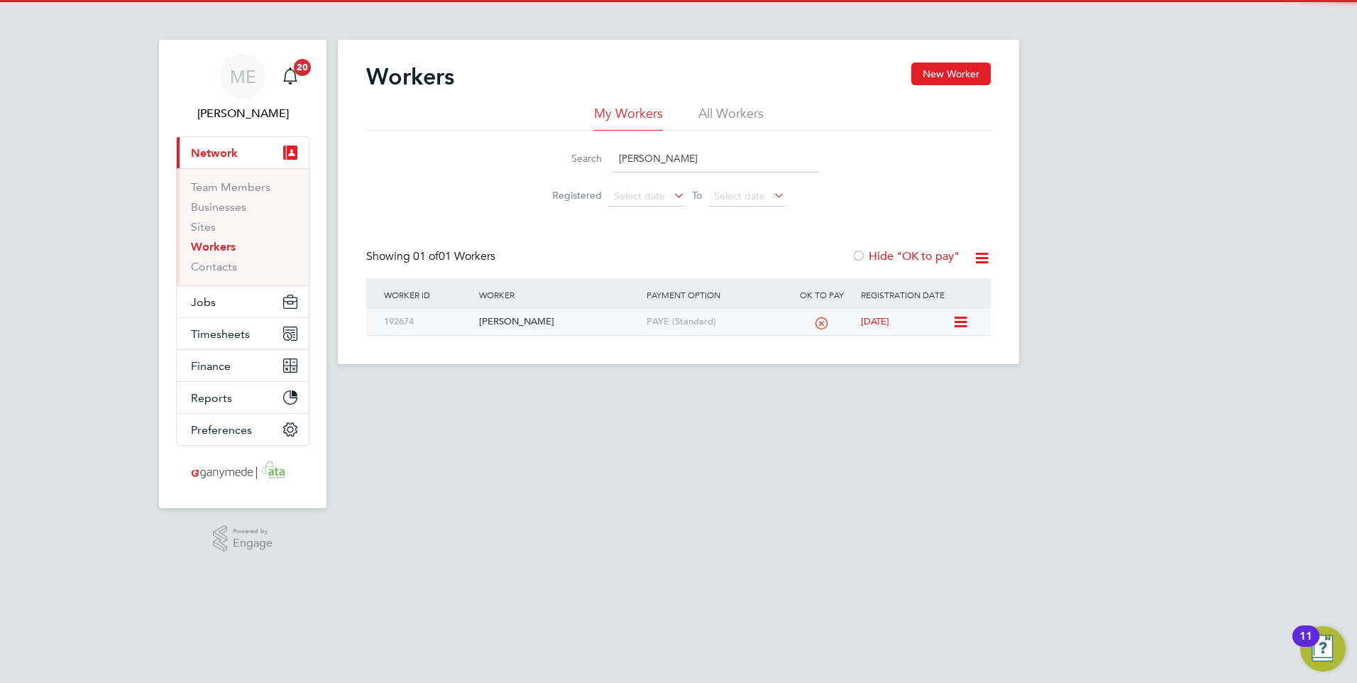
type input "anna honca"
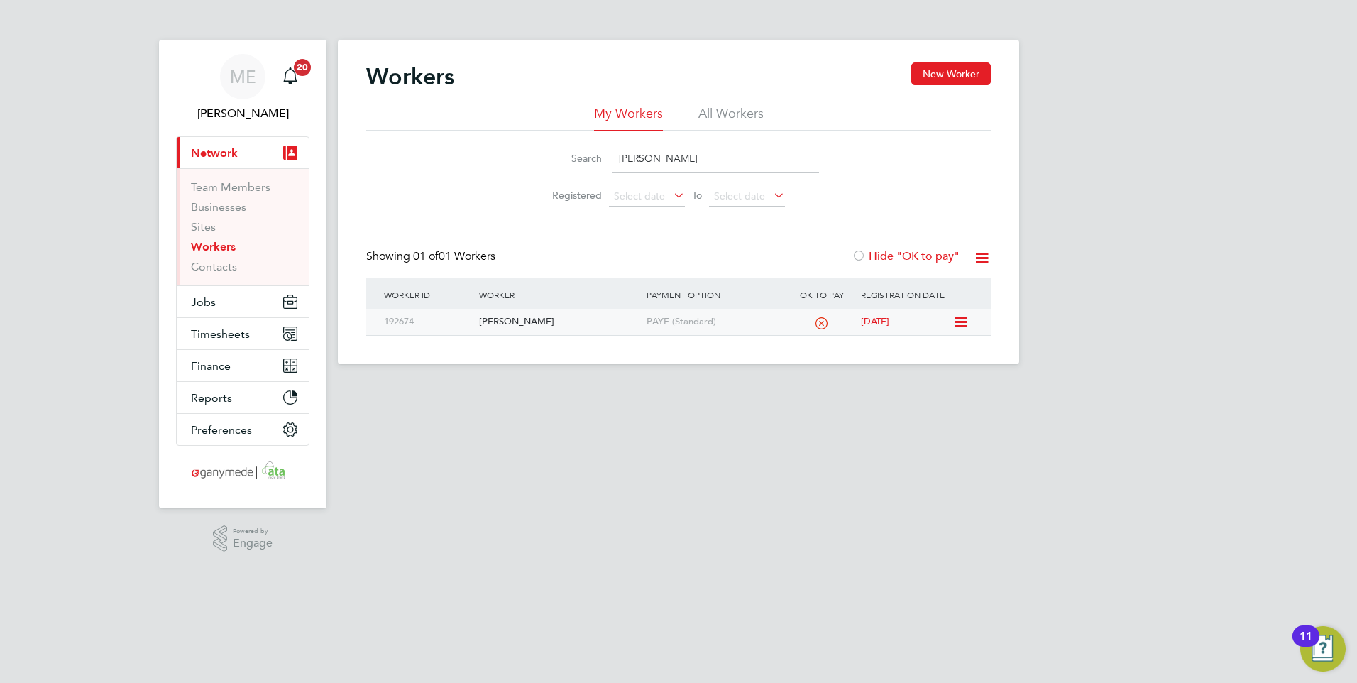
click at [537, 318] on div "[PERSON_NAME]" at bounding box center [559, 322] width 167 height 26
drag, startPoint x: 689, startPoint y: 158, endPoint x: 539, endPoint y: 135, distance: 151.6
click at [540, 144] on li "Search anna honca" at bounding box center [678, 159] width 317 height 42
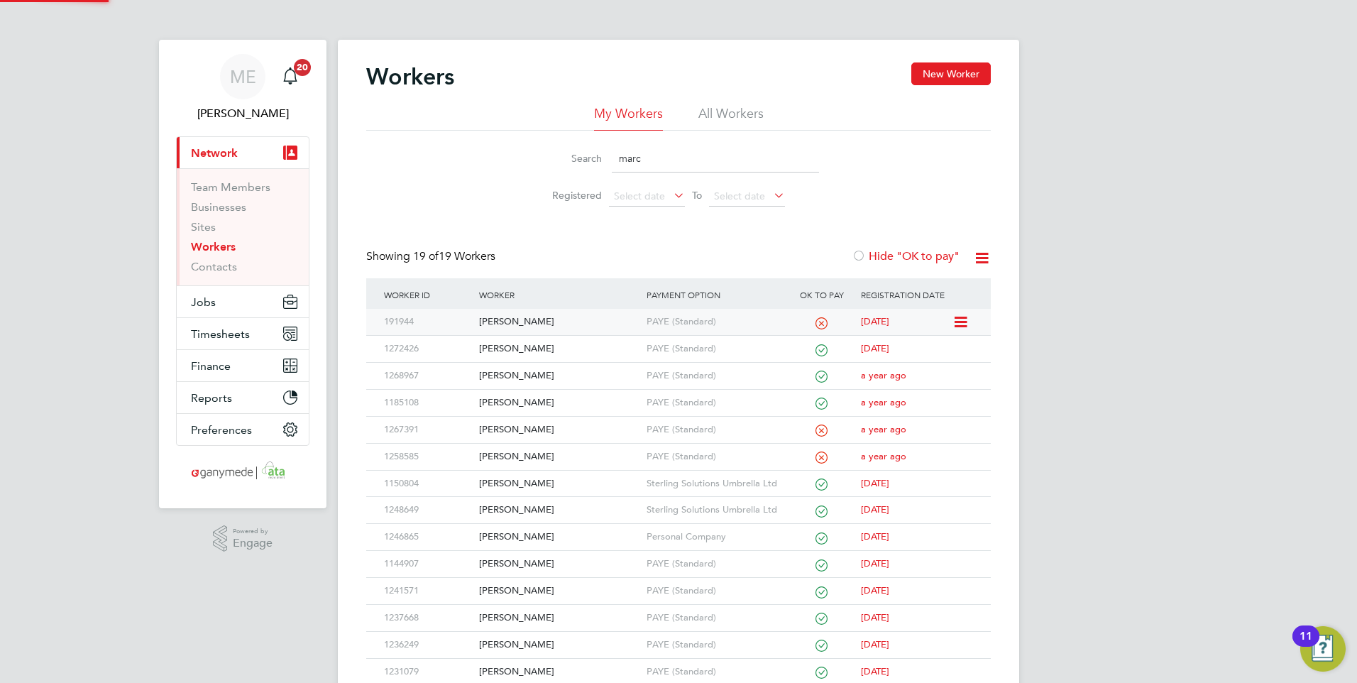
type input "marc"
click at [586, 318] on div "Marc Gratty" at bounding box center [559, 322] width 167 height 26
drag, startPoint x: 644, startPoint y: 156, endPoint x: 611, endPoint y: 151, distance: 33.7
click at [611, 151] on div "Search marc" at bounding box center [678, 159] width 281 height 28
type input "mat"
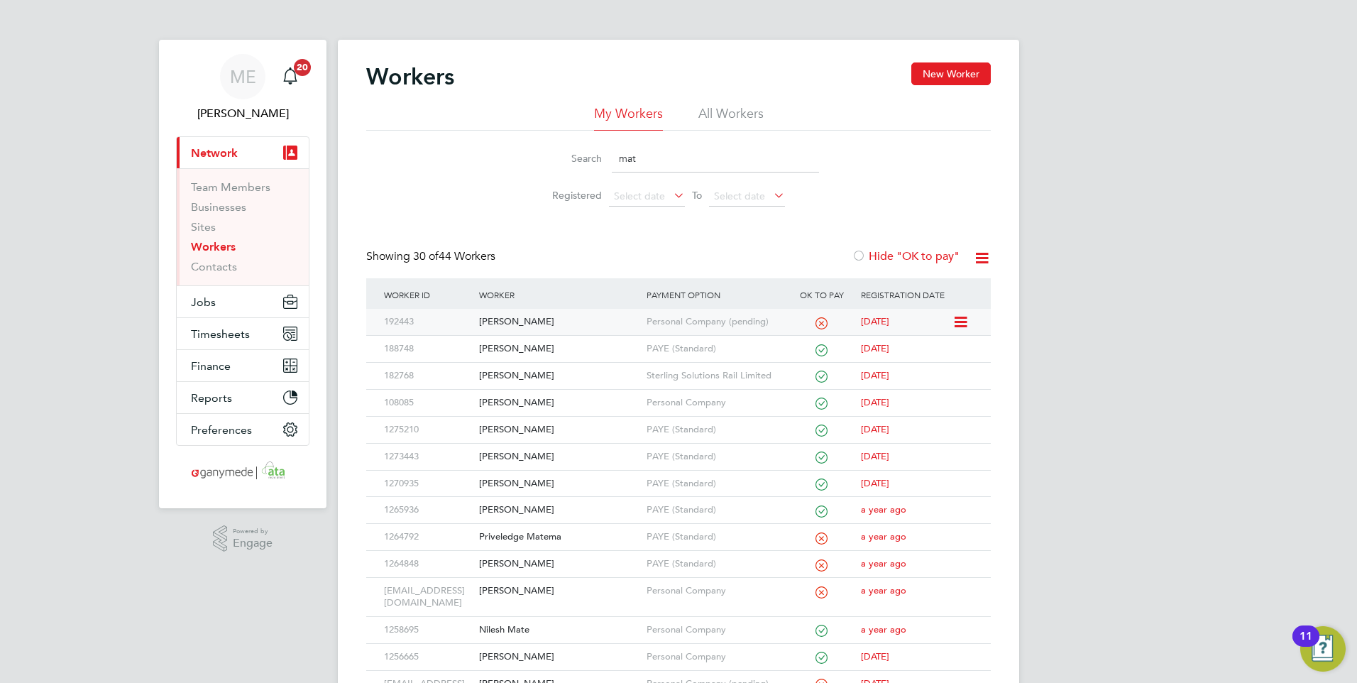
click at [581, 313] on div "[PERSON_NAME]" at bounding box center [559, 322] width 167 height 26
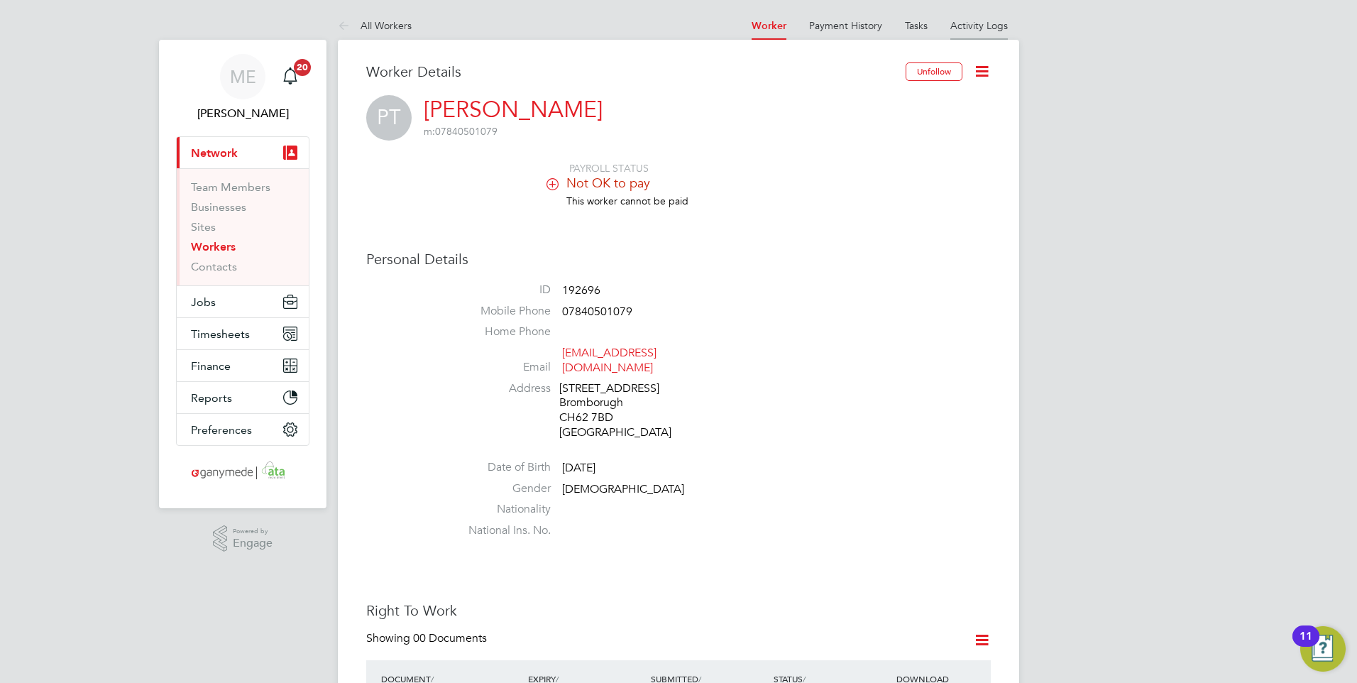
click at [975, 21] on link "Activity Logs" at bounding box center [980, 25] width 58 height 13
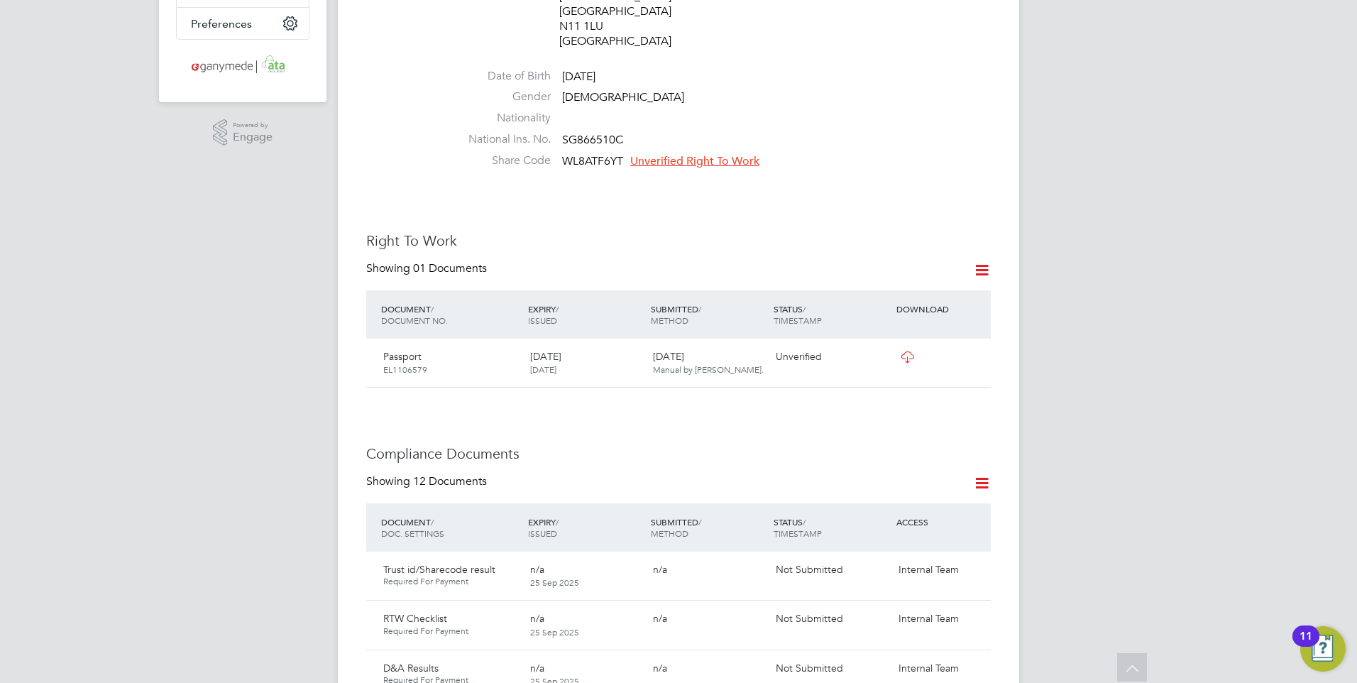
scroll to position [639, 0]
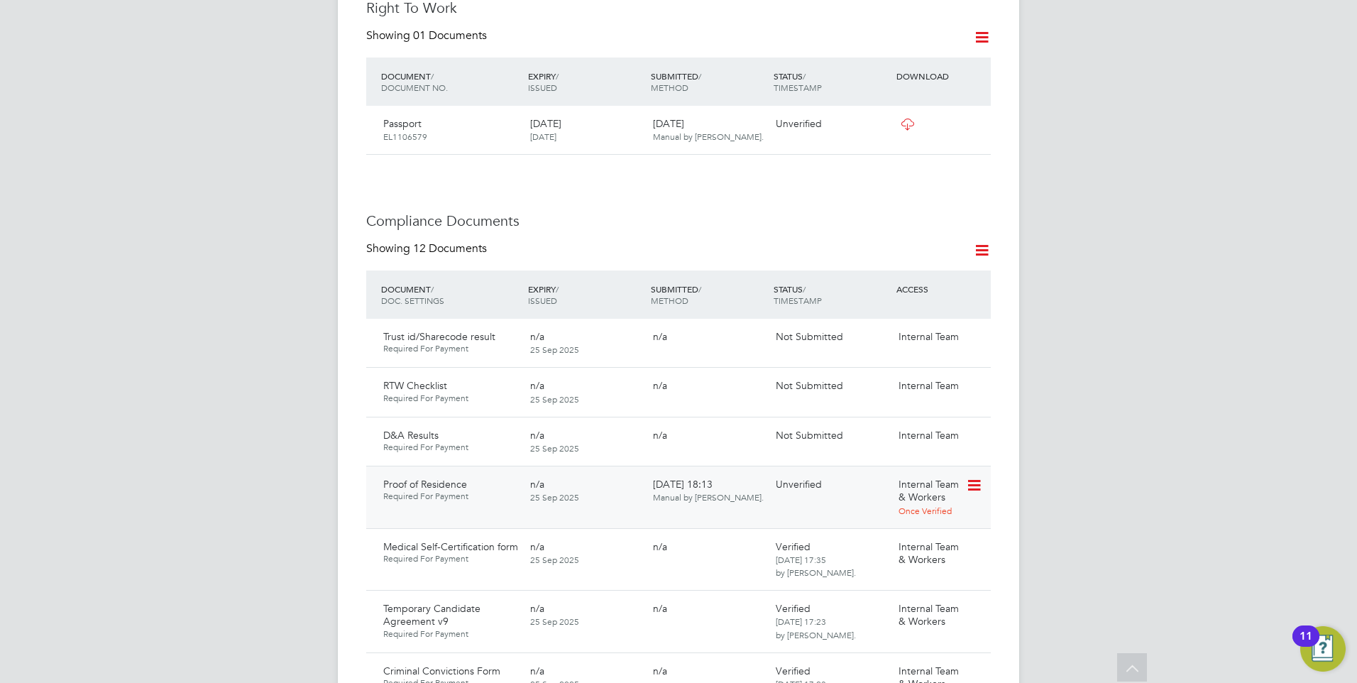
click at [976, 477] on icon at bounding box center [973, 485] width 14 height 17
click at [909, 522] on li "Download Document" at bounding box center [923, 525] width 113 height 20
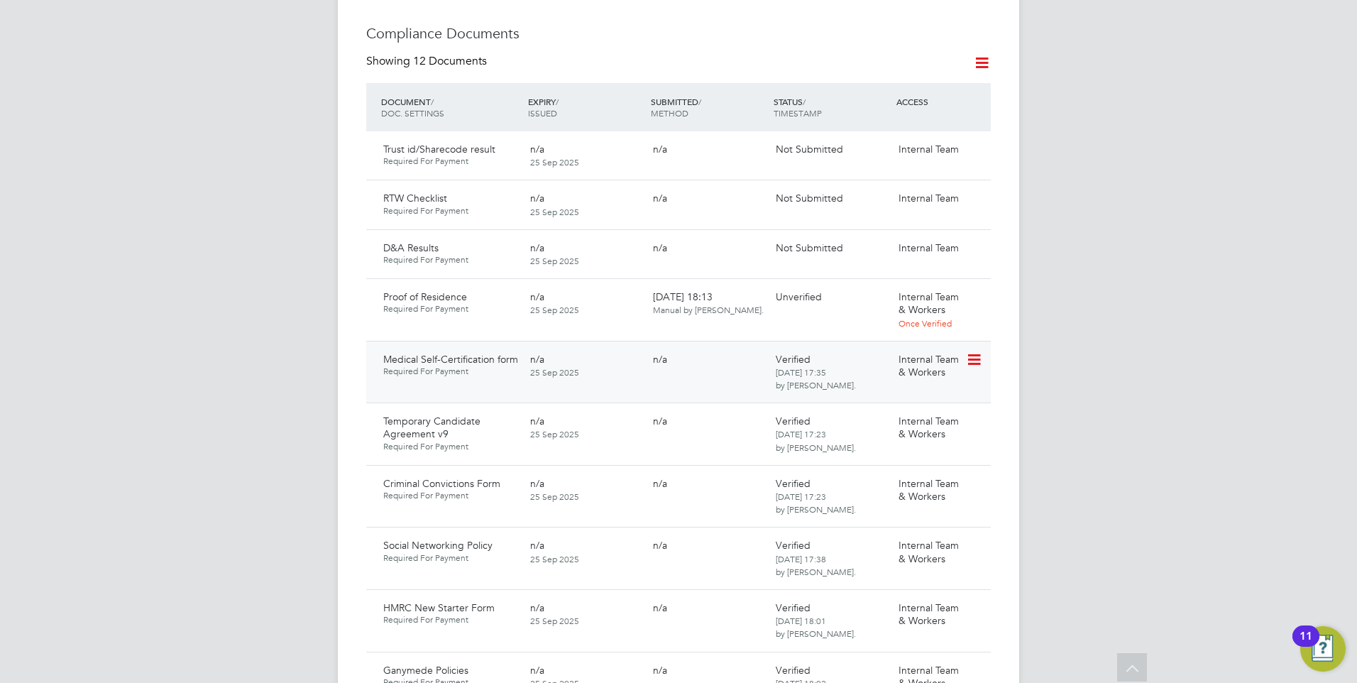
scroll to position [710, 0]
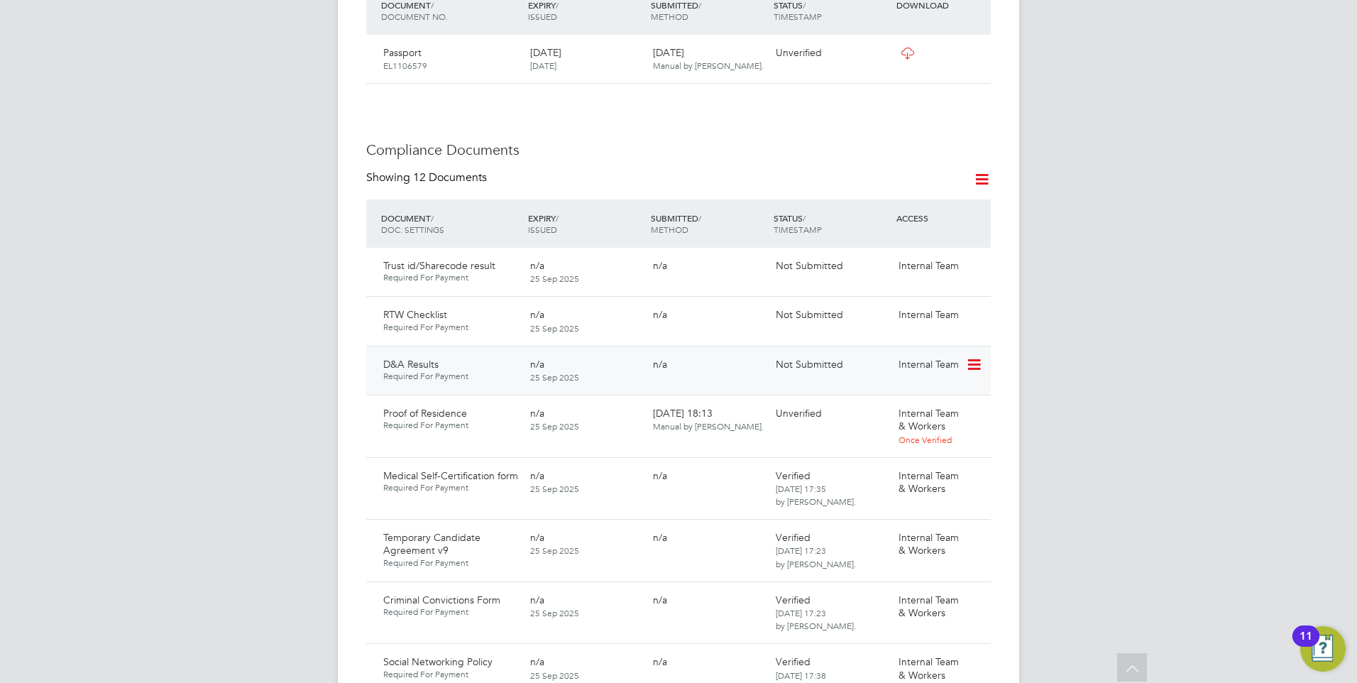
click at [980, 356] on icon at bounding box center [973, 364] width 14 height 17
click at [912, 403] on li "Submit Document" at bounding box center [930, 405] width 99 height 20
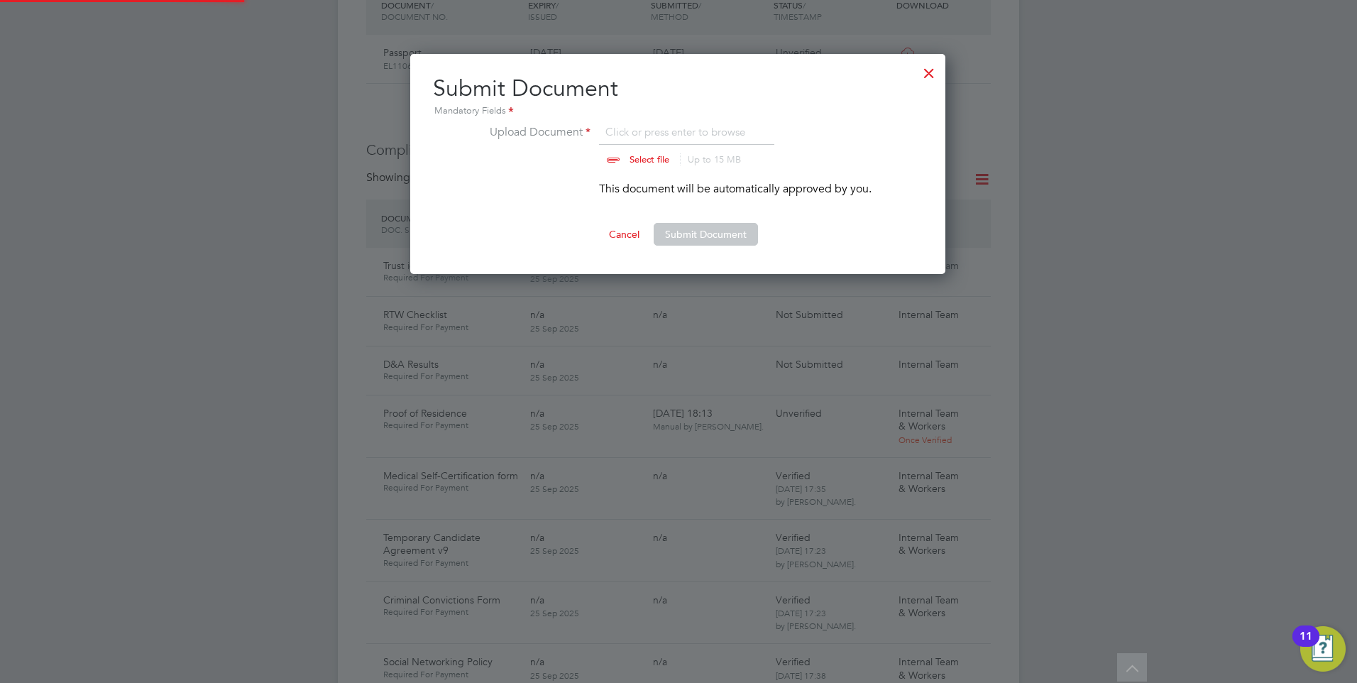
scroll to position [221, 537]
click at [635, 161] on input "file" at bounding box center [663, 145] width 223 height 43
type input "C:\fakepath\85896995-af42-4abe-a1ca-ef7141b99734_V1.pdf"
click at [721, 236] on button "Submit Document" at bounding box center [706, 234] width 104 height 23
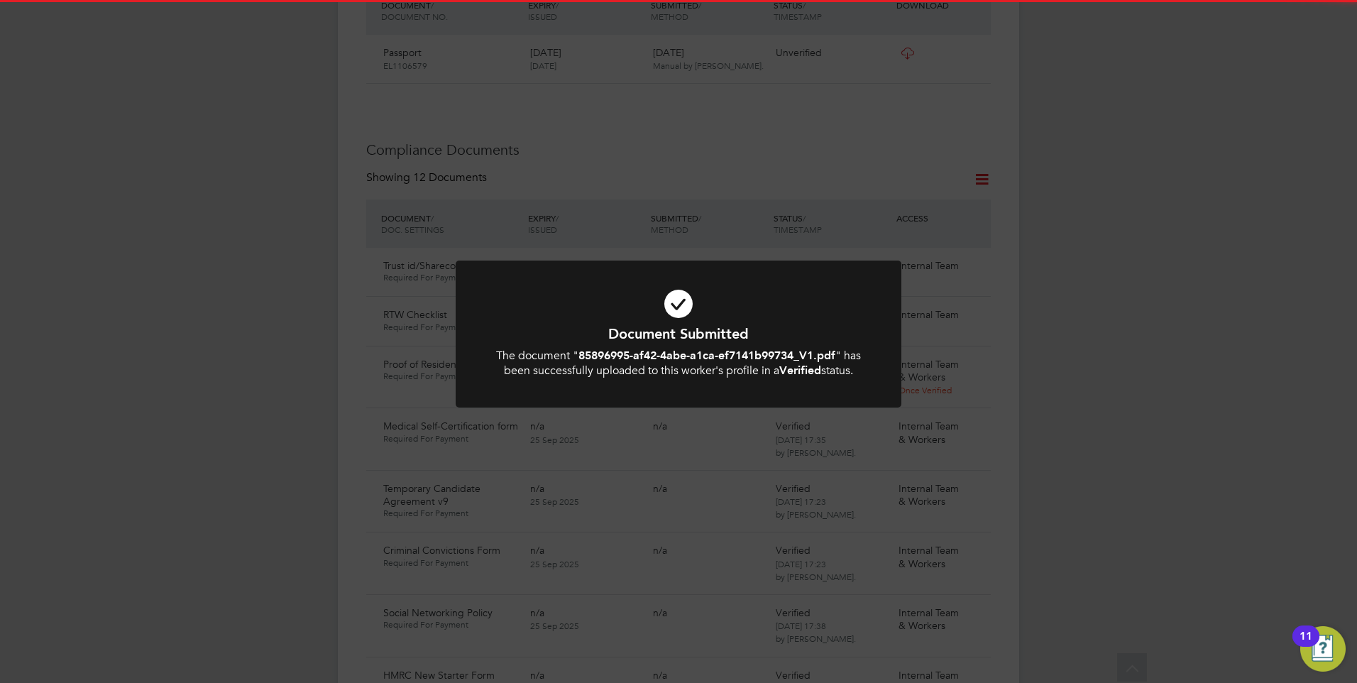
click at [694, 338] on h1 "Document Submitted" at bounding box center [678, 333] width 369 height 18
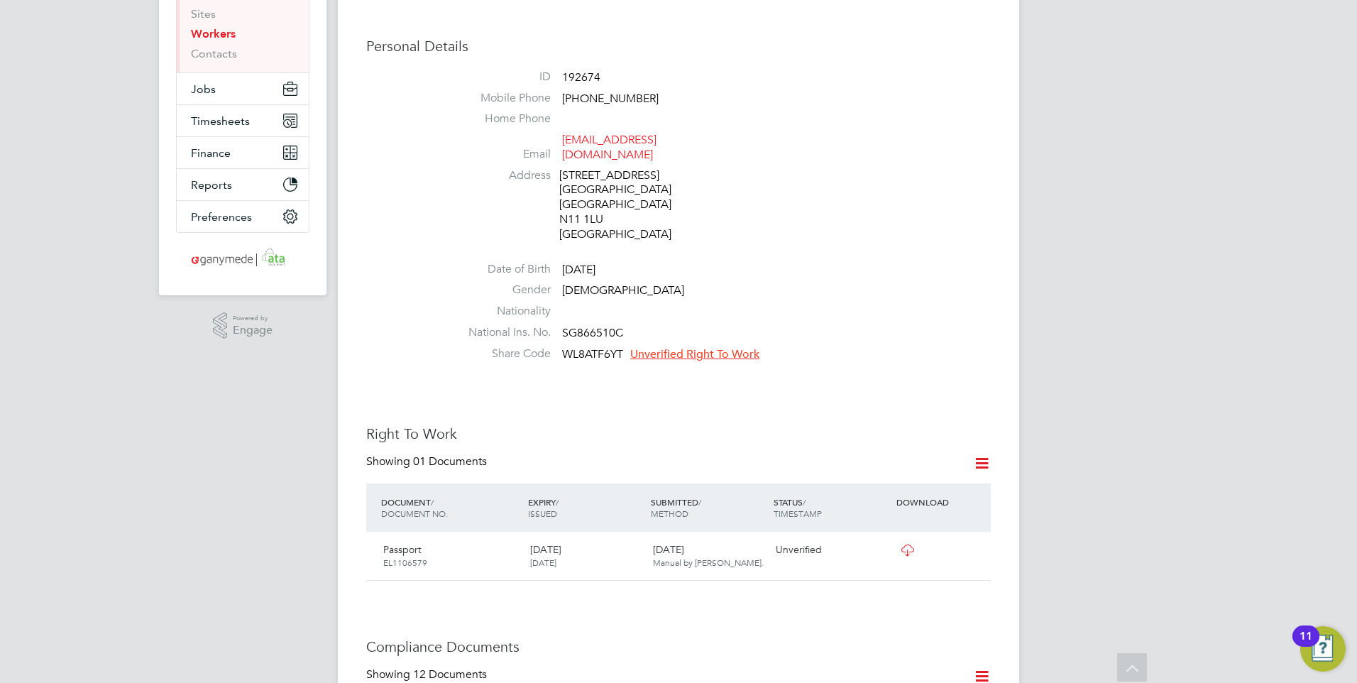
scroll to position [0, 0]
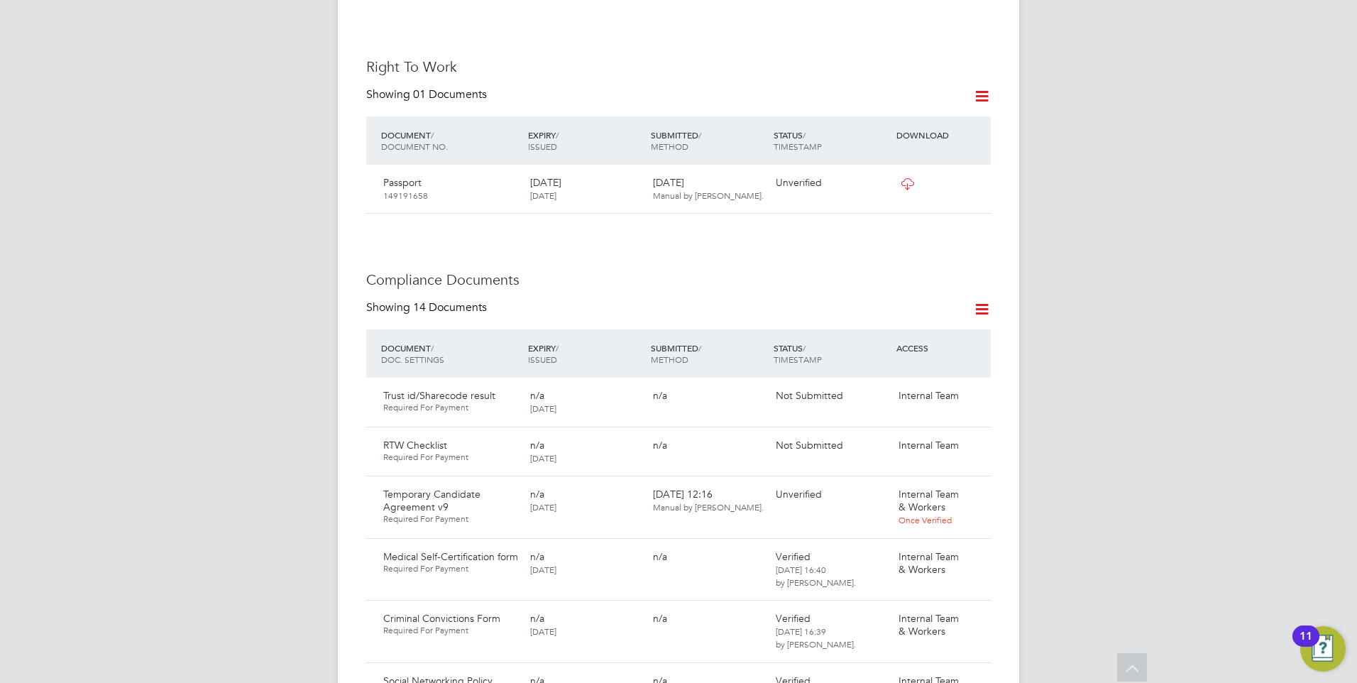
scroll to position [568, 0]
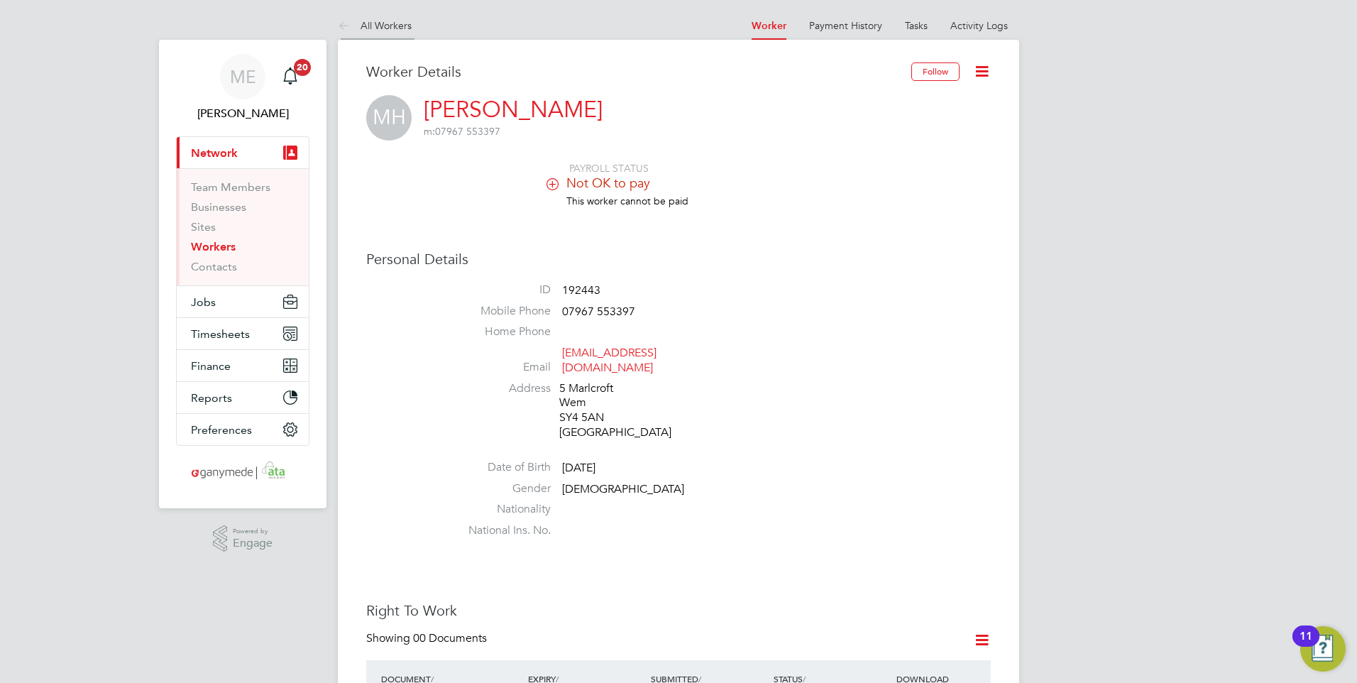
click at [344, 23] on icon at bounding box center [347, 27] width 18 height 18
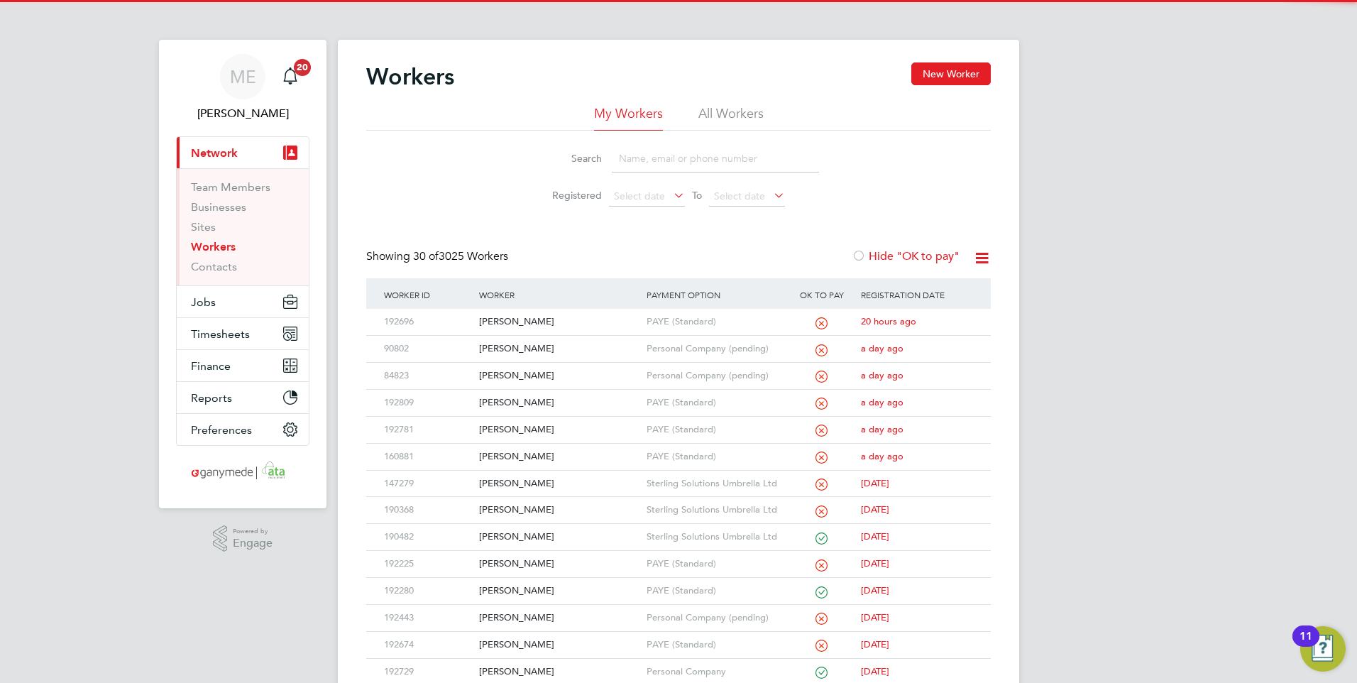
click at [630, 154] on input at bounding box center [715, 159] width 207 height 28
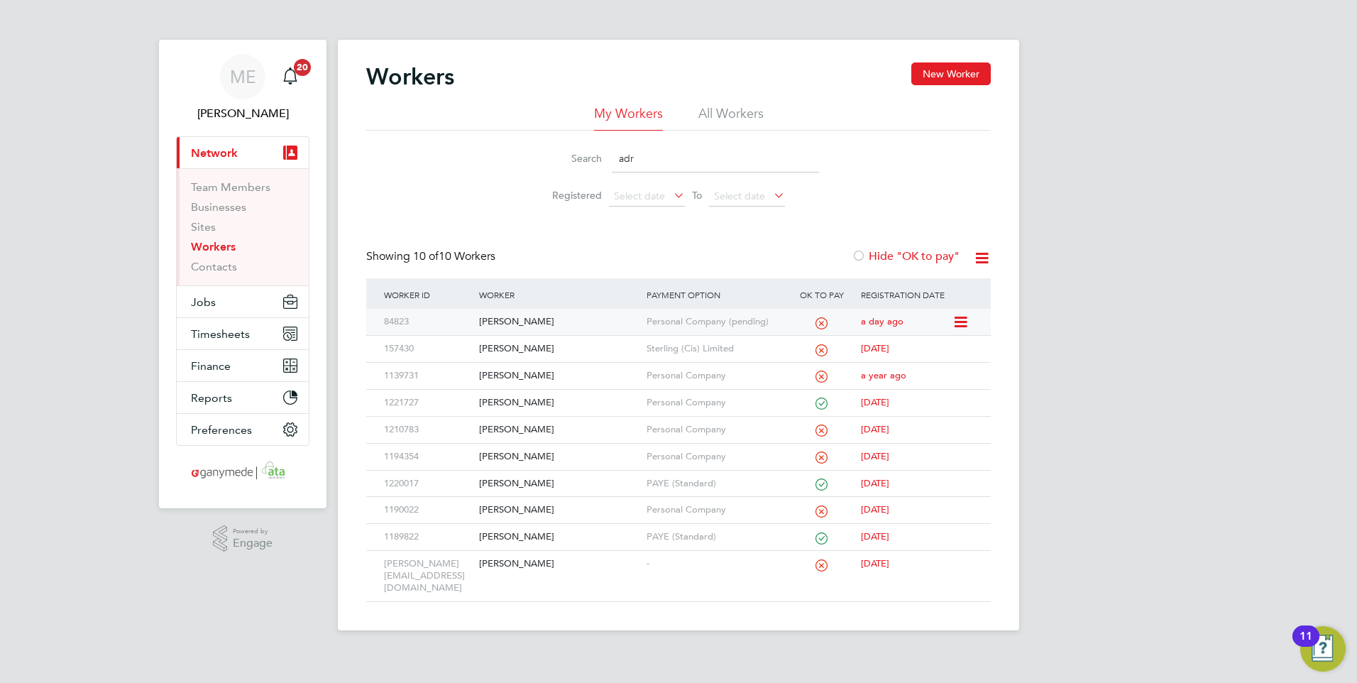
type input "adr"
click at [571, 312] on div "[PERSON_NAME]" at bounding box center [559, 322] width 167 height 26
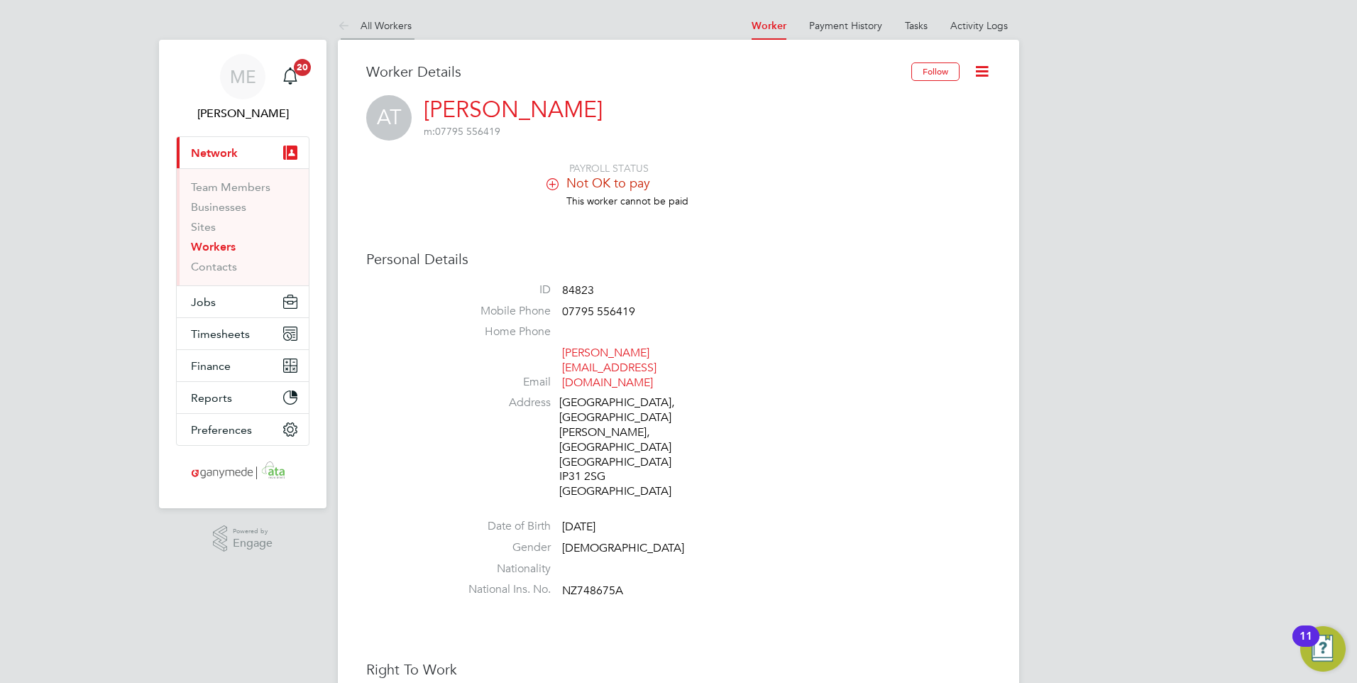
click at [343, 22] on icon at bounding box center [347, 27] width 18 height 18
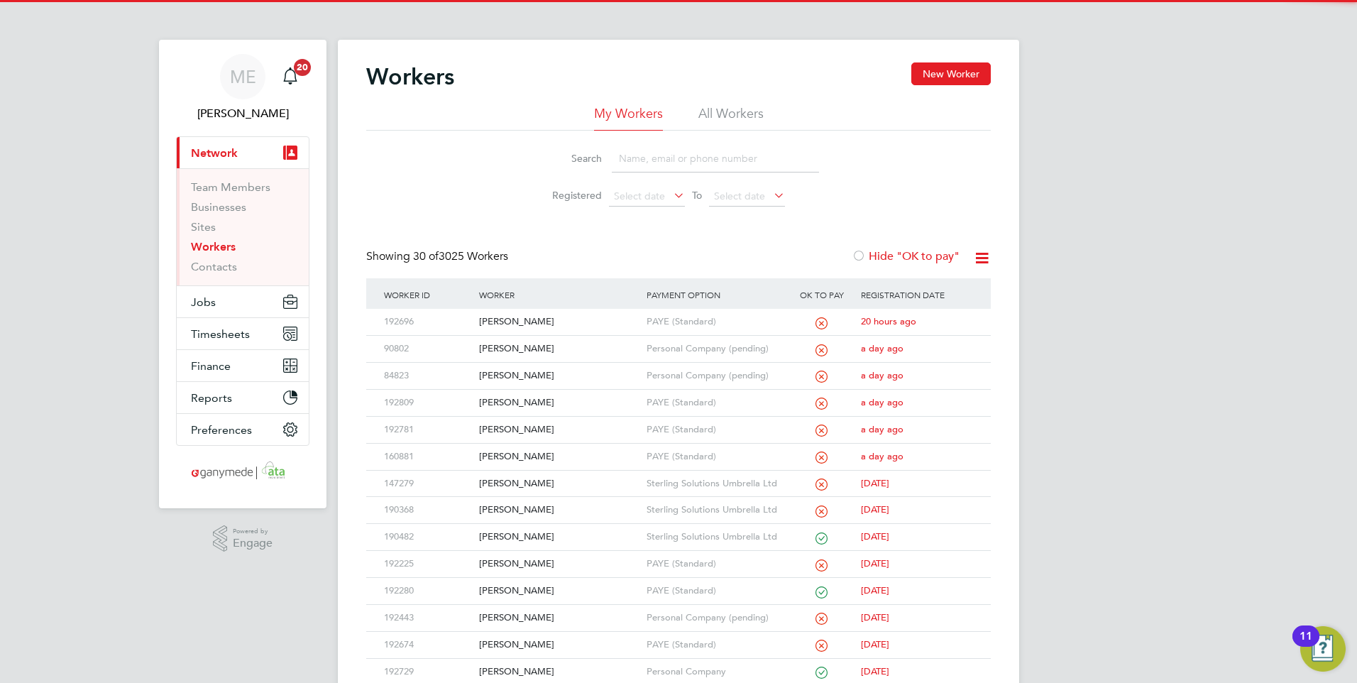
click at [609, 157] on div "Search" at bounding box center [678, 159] width 281 height 28
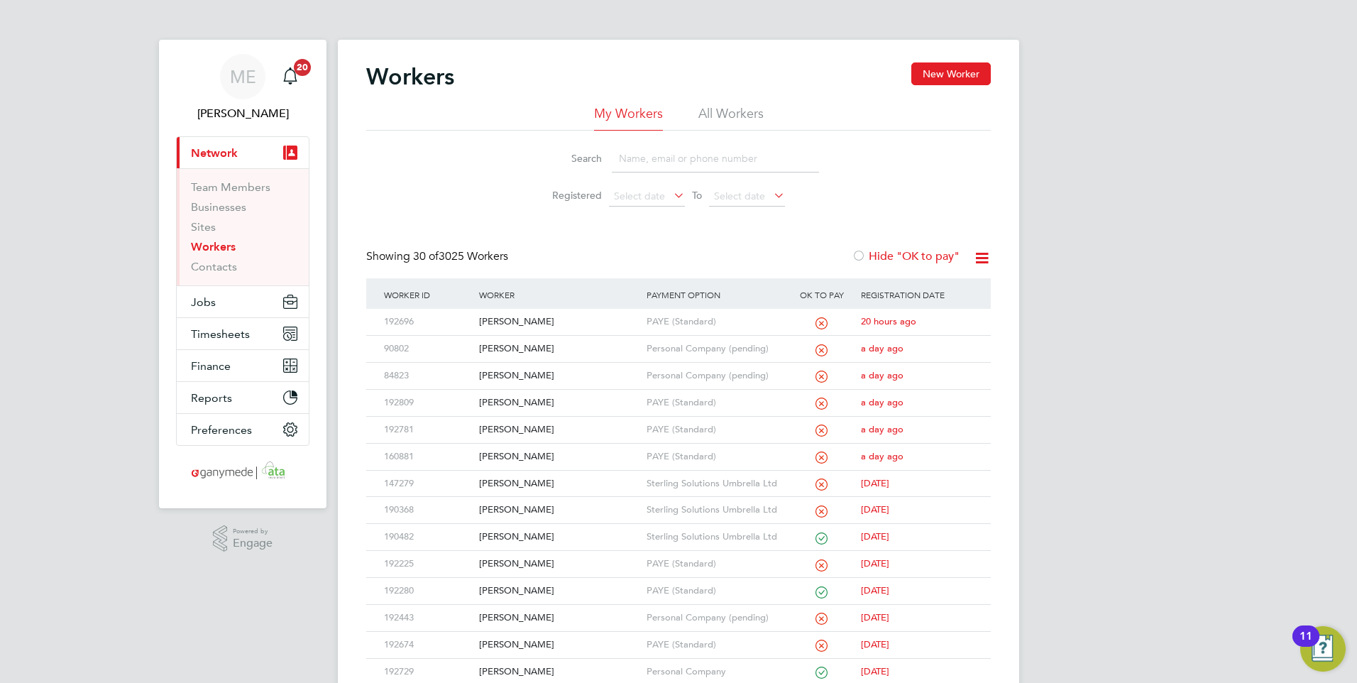
click at [628, 165] on input at bounding box center [715, 159] width 207 height 28
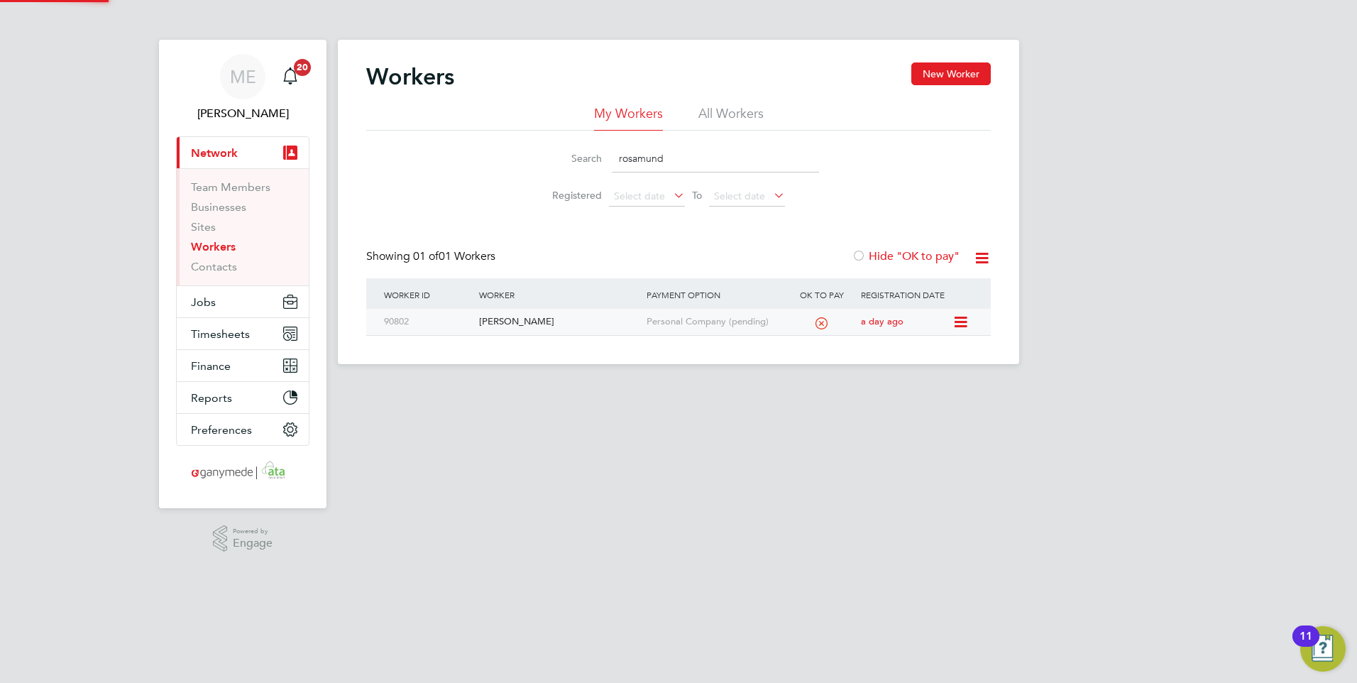
type input "rosamund"
click at [584, 314] on div "[PERSON_NAME]" at bounding box center [559, 322] width 167 height 26
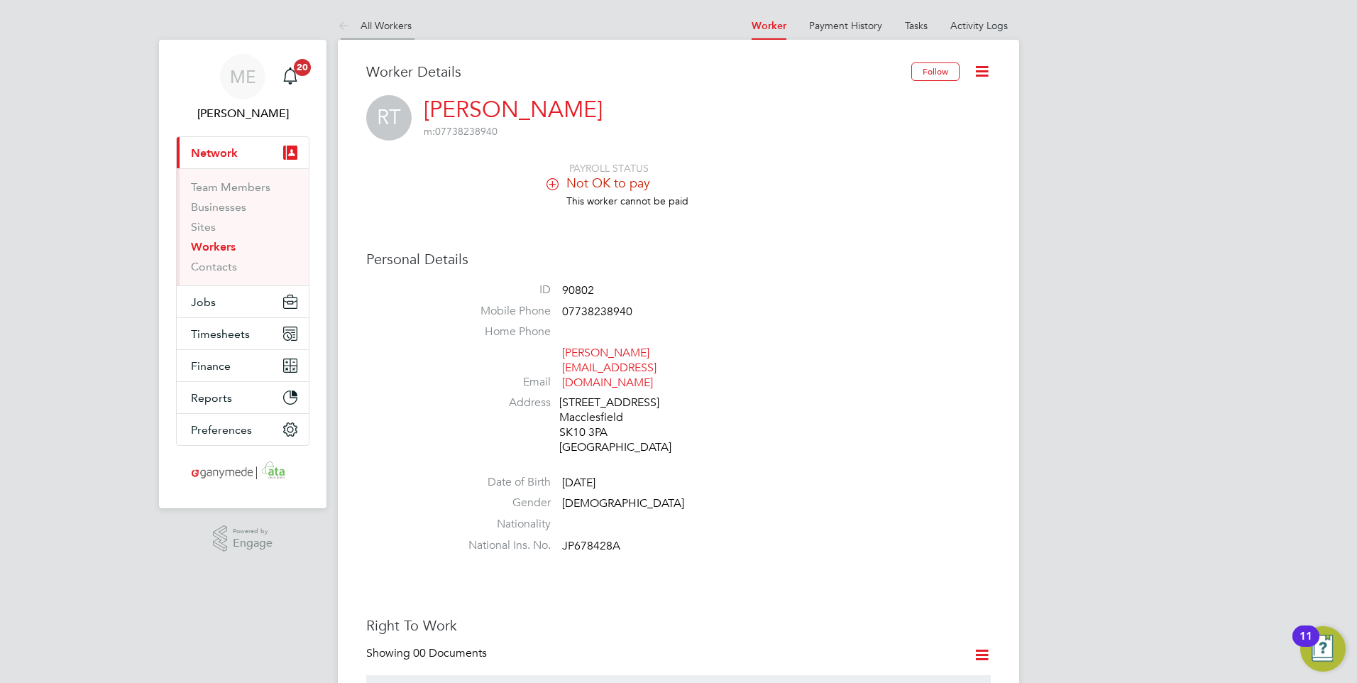
click at [340, 23] on icon at bounding box center [347, 27] width 18 height 18
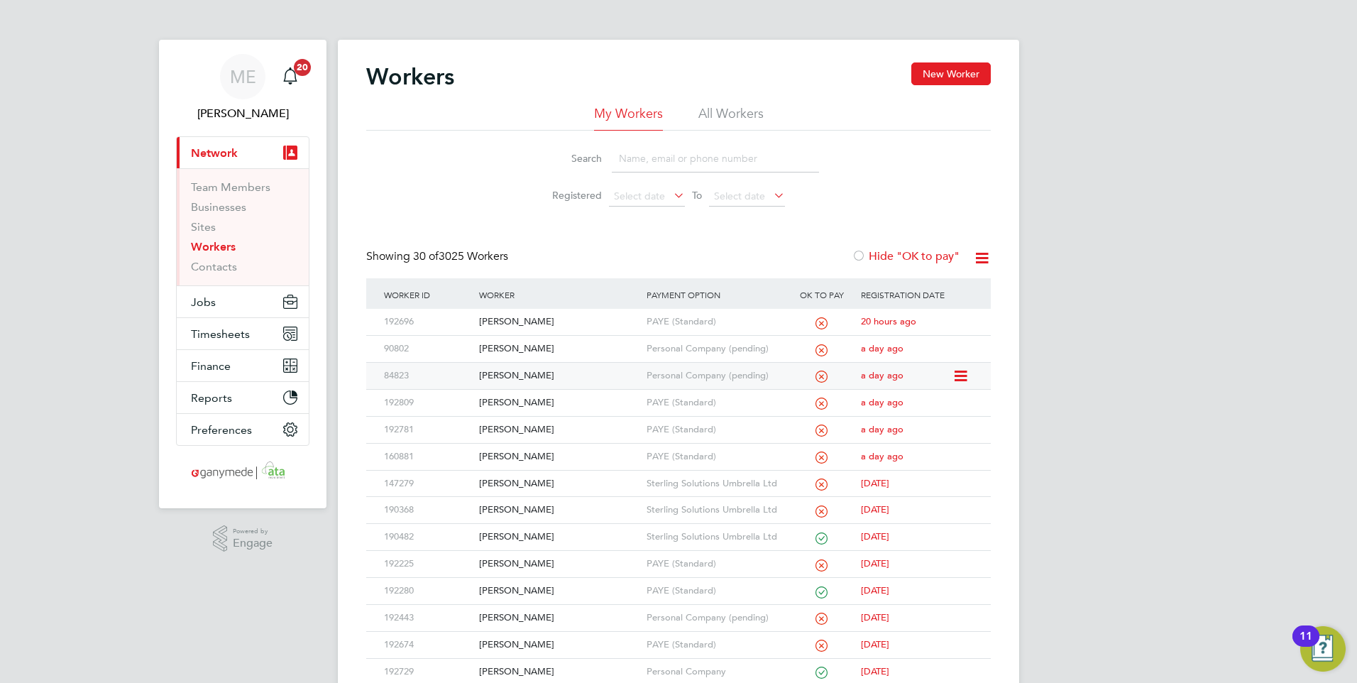
click at [561, 376] on div "[PERSON_NAME]" at bounding box center [559, 376] width 167 height 26
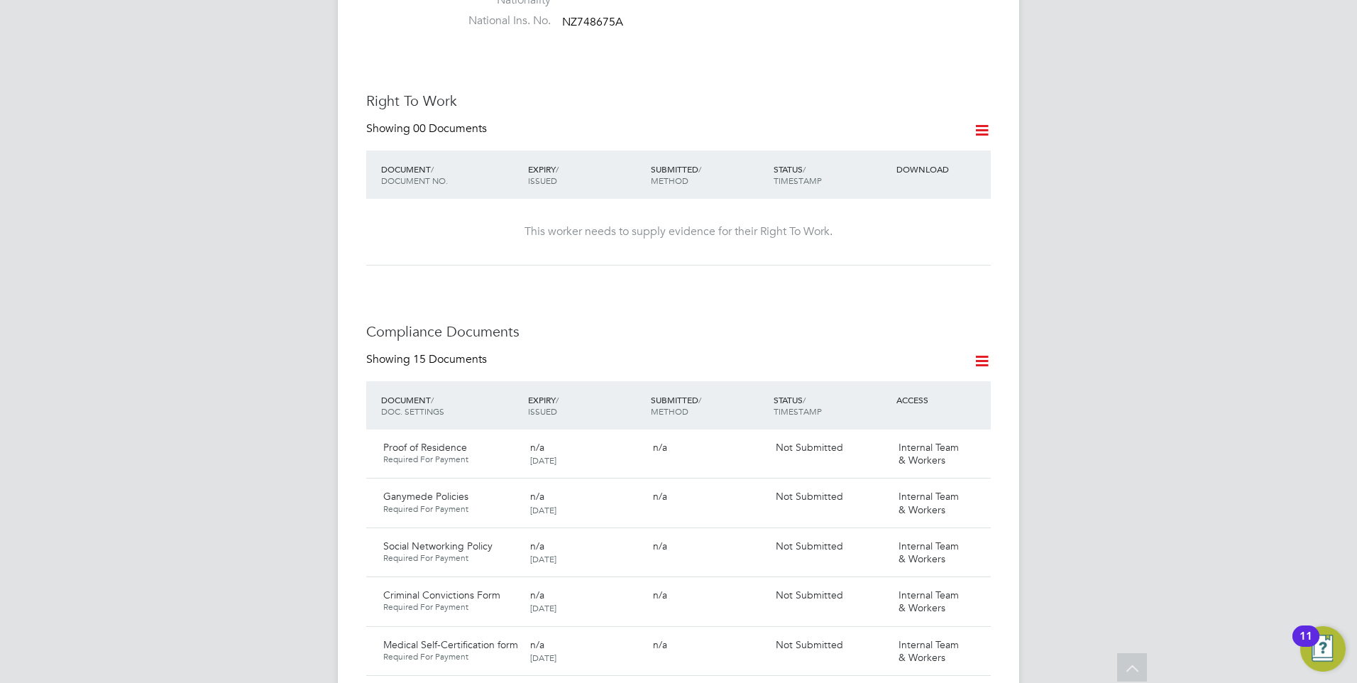
scroll to position [568, 0]
click at [982, 353] on icon at bounding box center [982, 362] width 18 height 18
click at [929, 350] on li "Document Settings" at bounding box center [936, 352] width 104 height 20
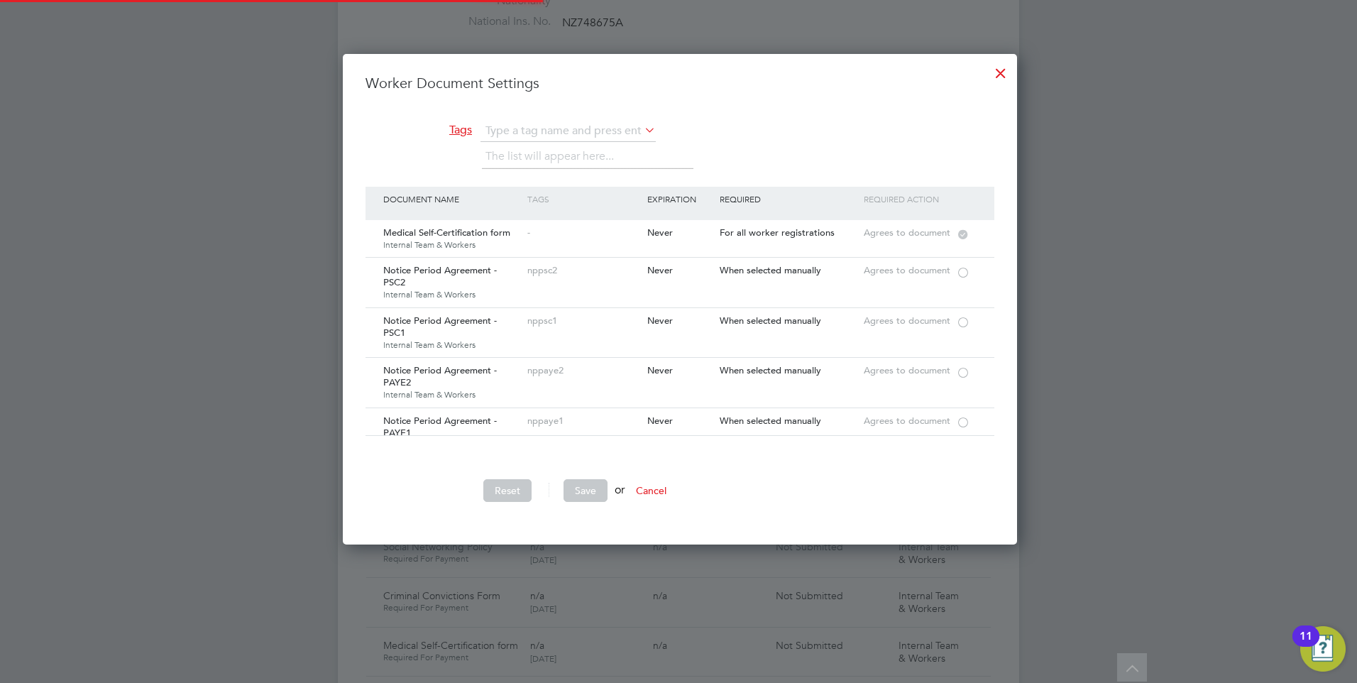
scroll to position [491, 674]
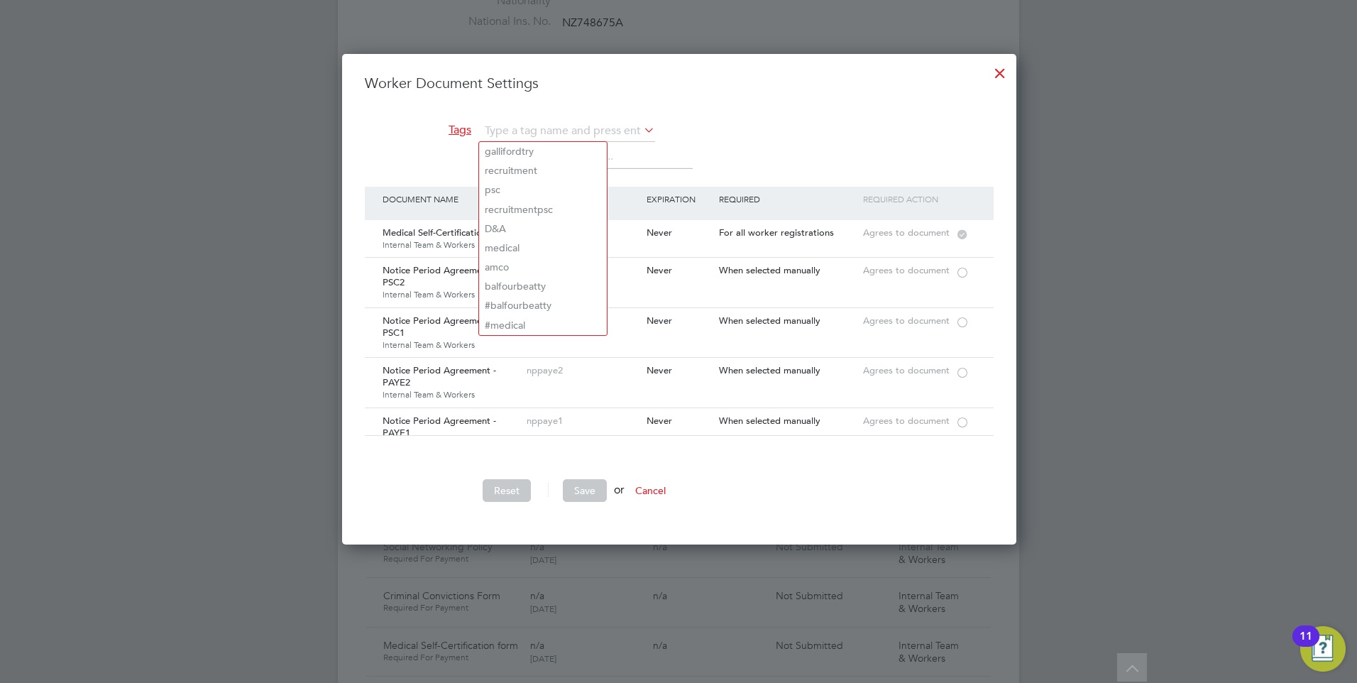
click at [993, 65] on div at bounding box center [1000, 70] width 26 height 26
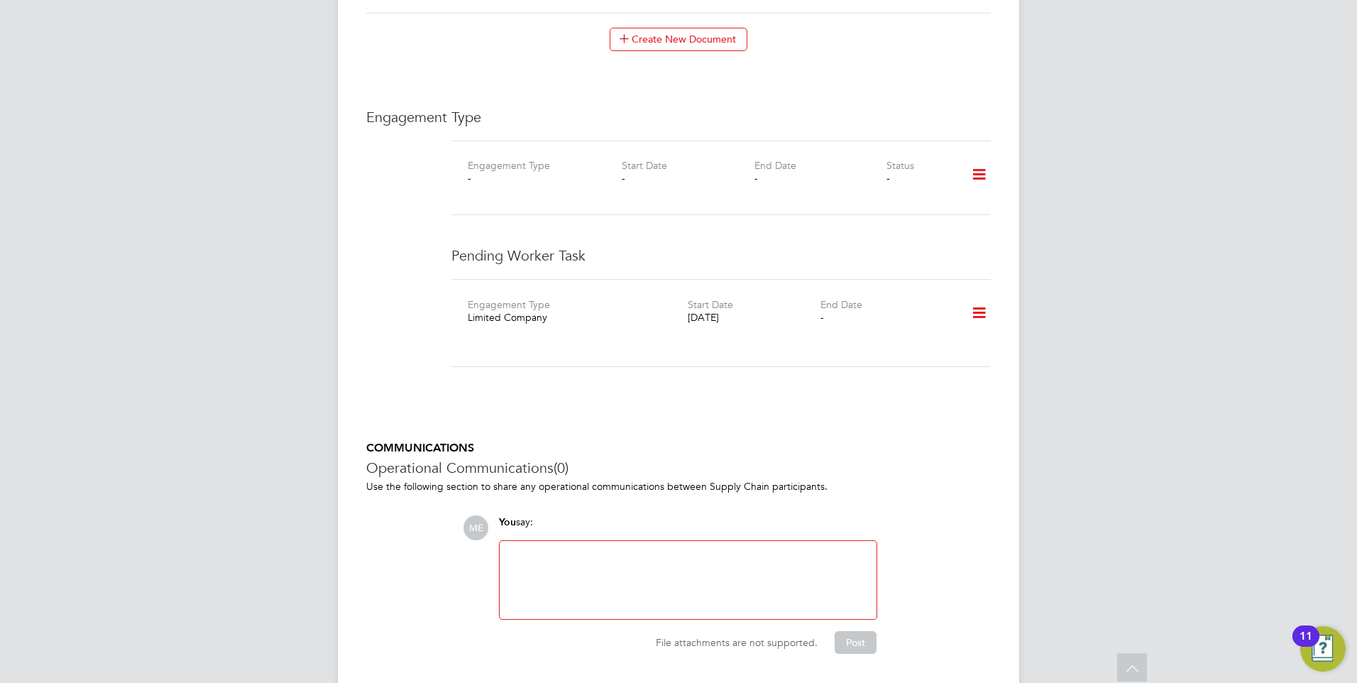
scroll to position [1543, 0]
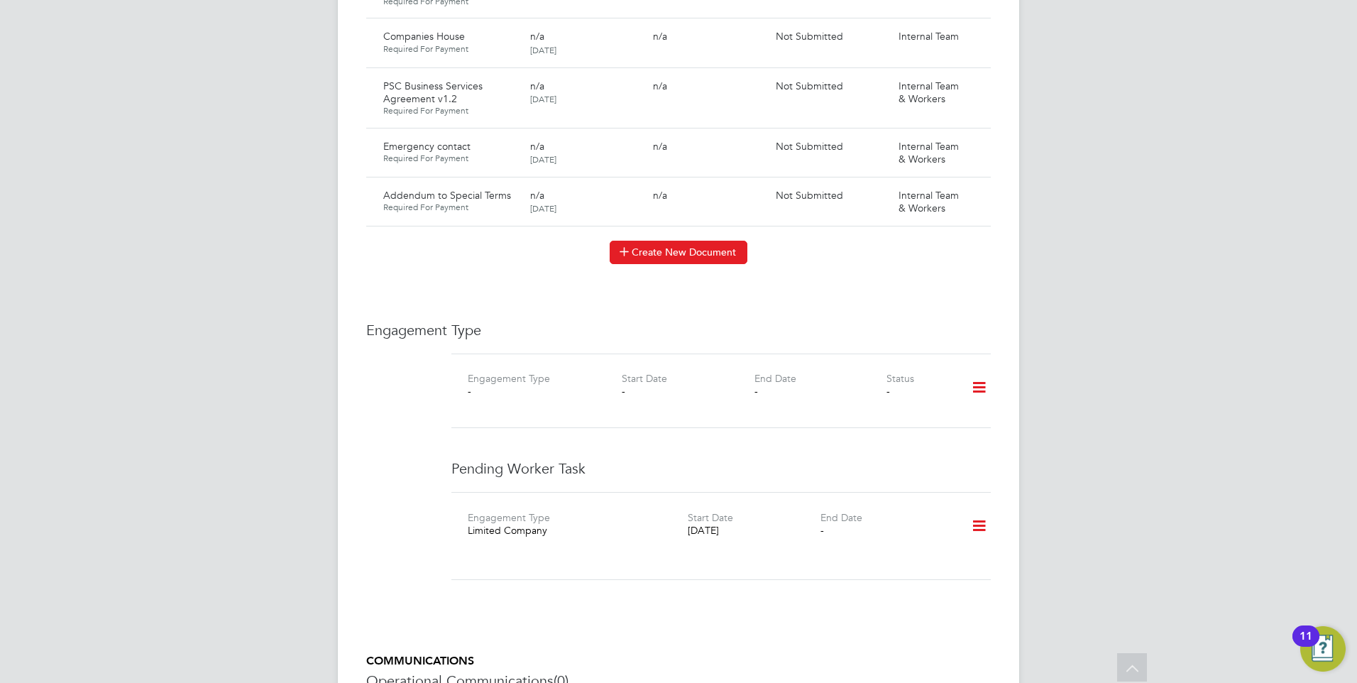
click at [649, 241] on button "Create New Document" at bounding box center [679, 252] width 138 height 23
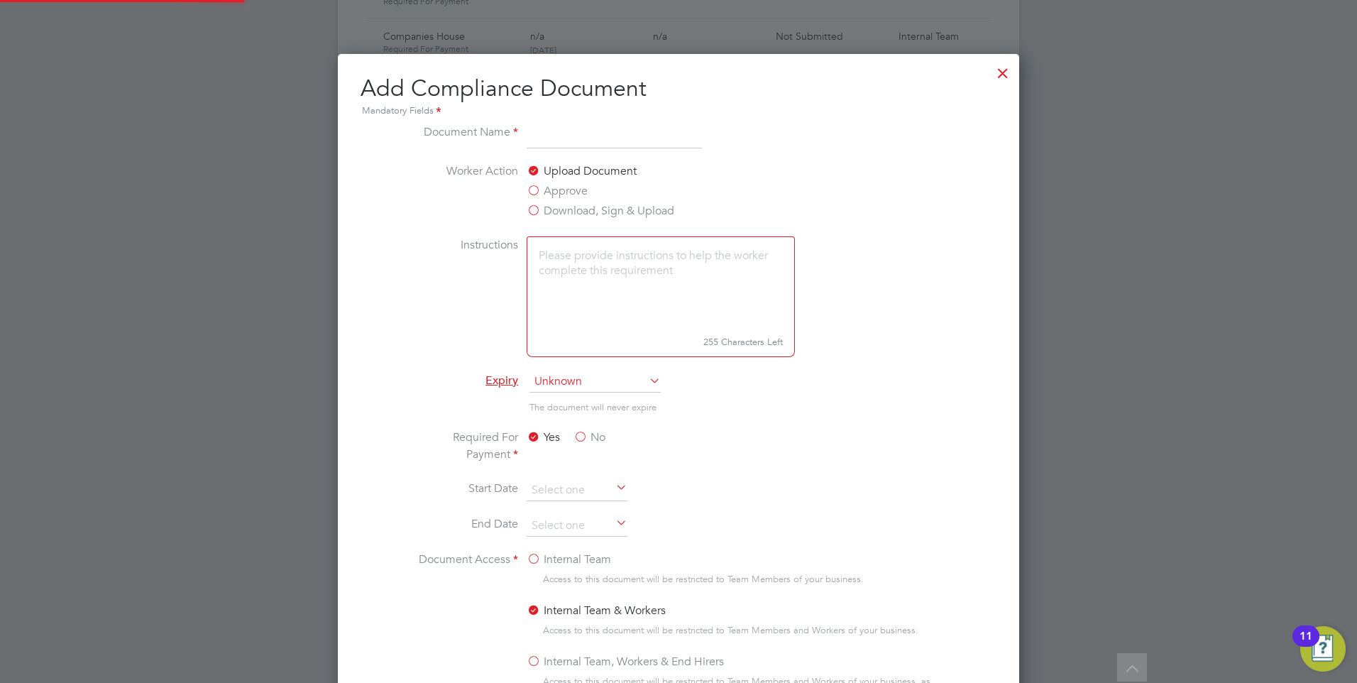
scroll to position [745, 682]
type input "SOW -"
click at [532, 190] on label "Approve" at bounding box center [557, 190] width 61 height 17
click at [0, 0] on input "Approve" at bounding box center [0, 0] width 0 height 0
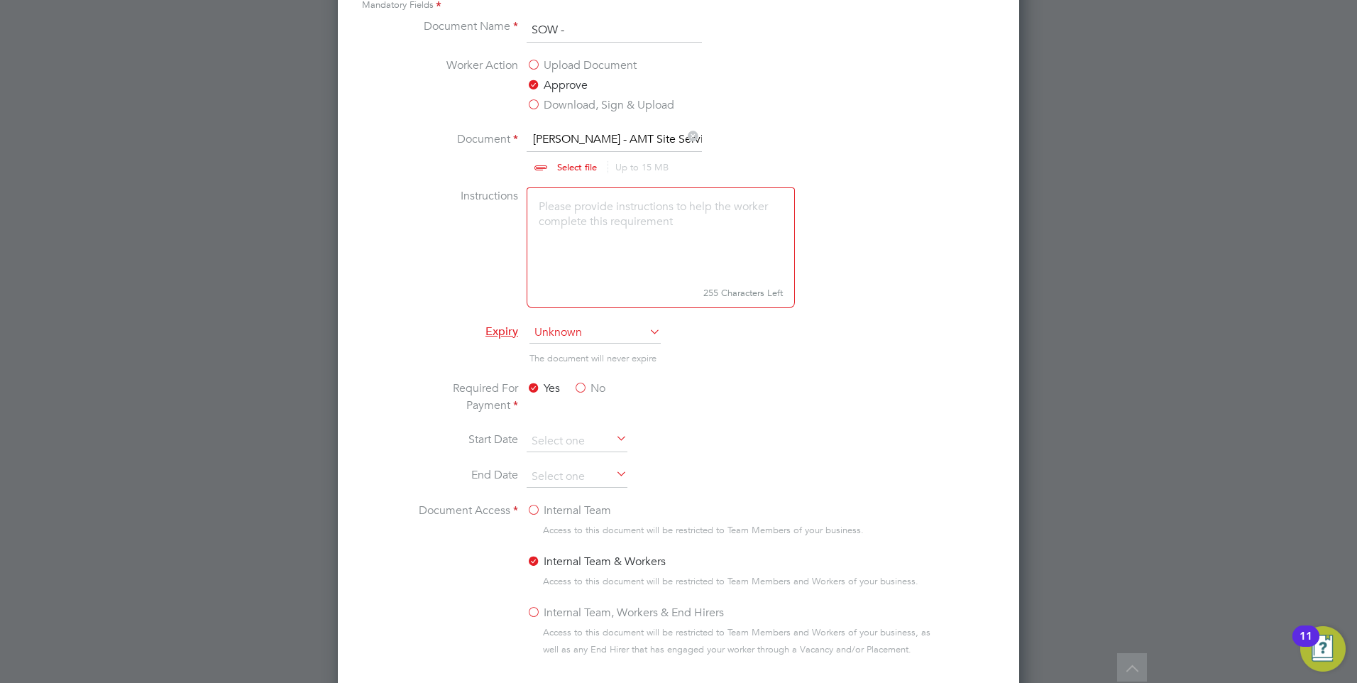
scroll to position [1756, 0]
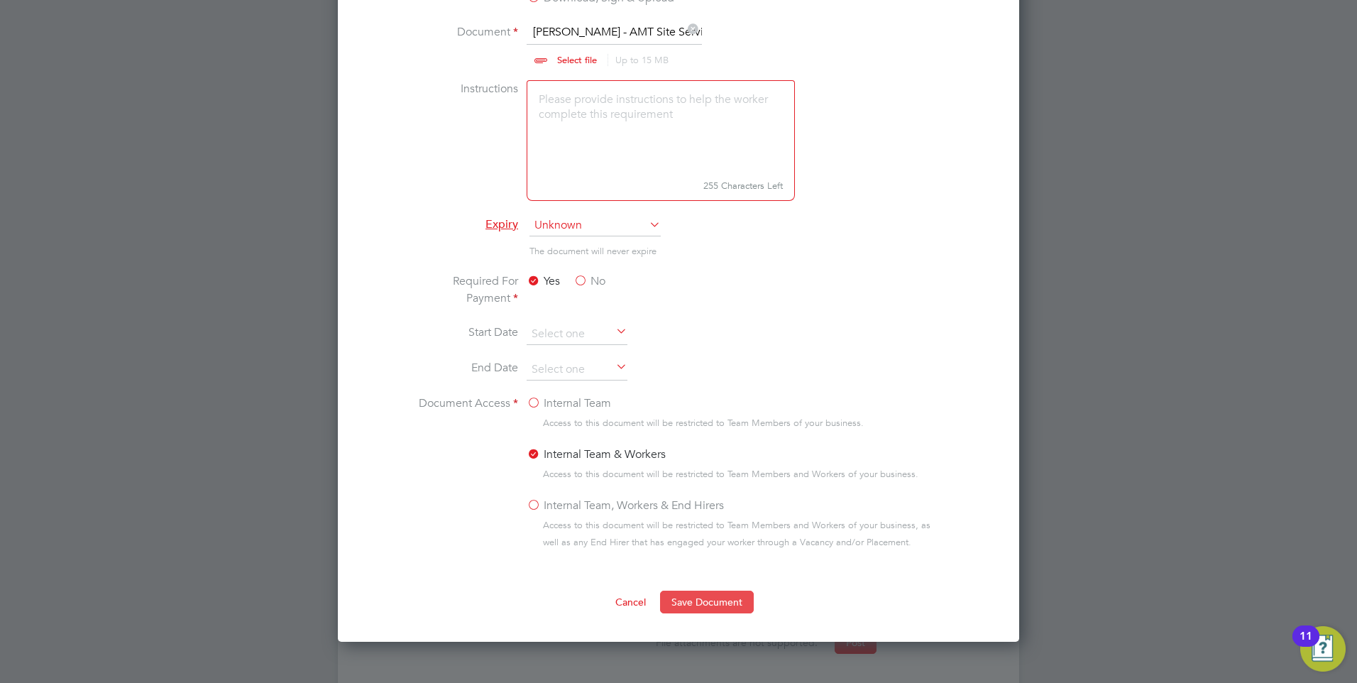
click at [692, 598] on button "Save Document" at bounding box center [707, 602] width 94 height 23
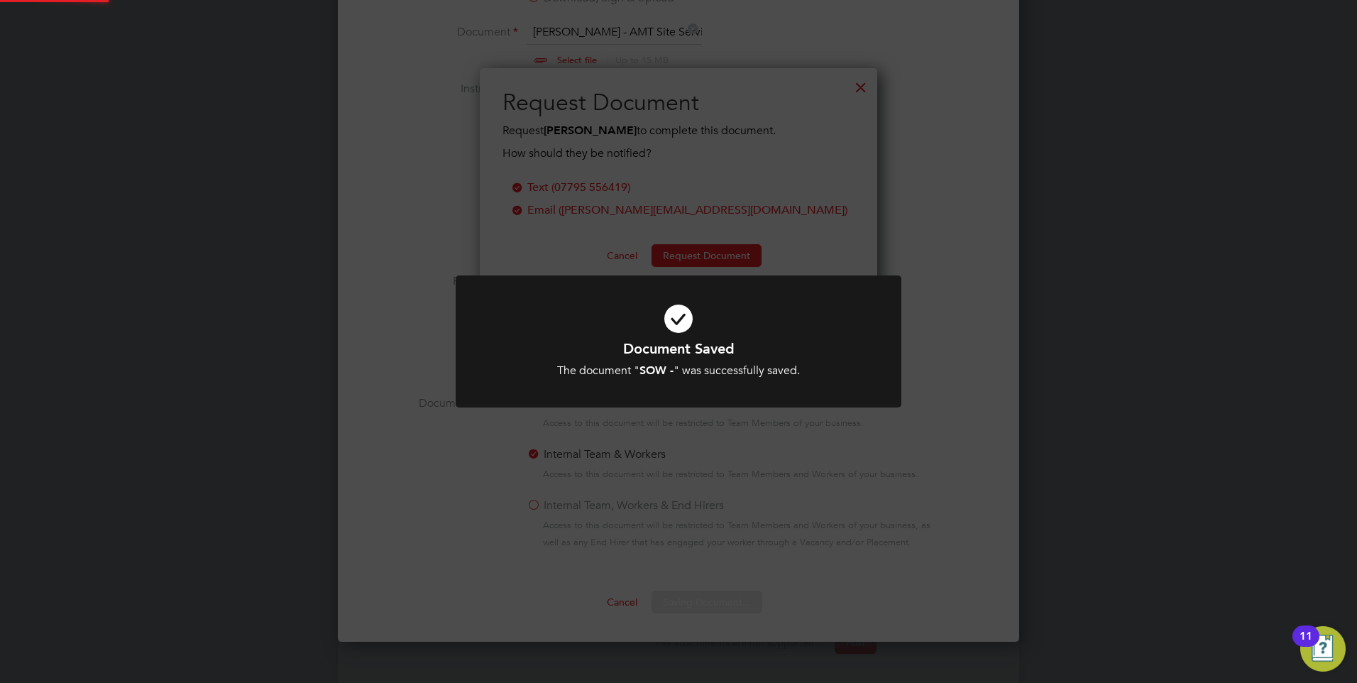
scroll to position [228, 398]
click at [594, 333] on icon at bounding box center [678, 318] width 369 height 55
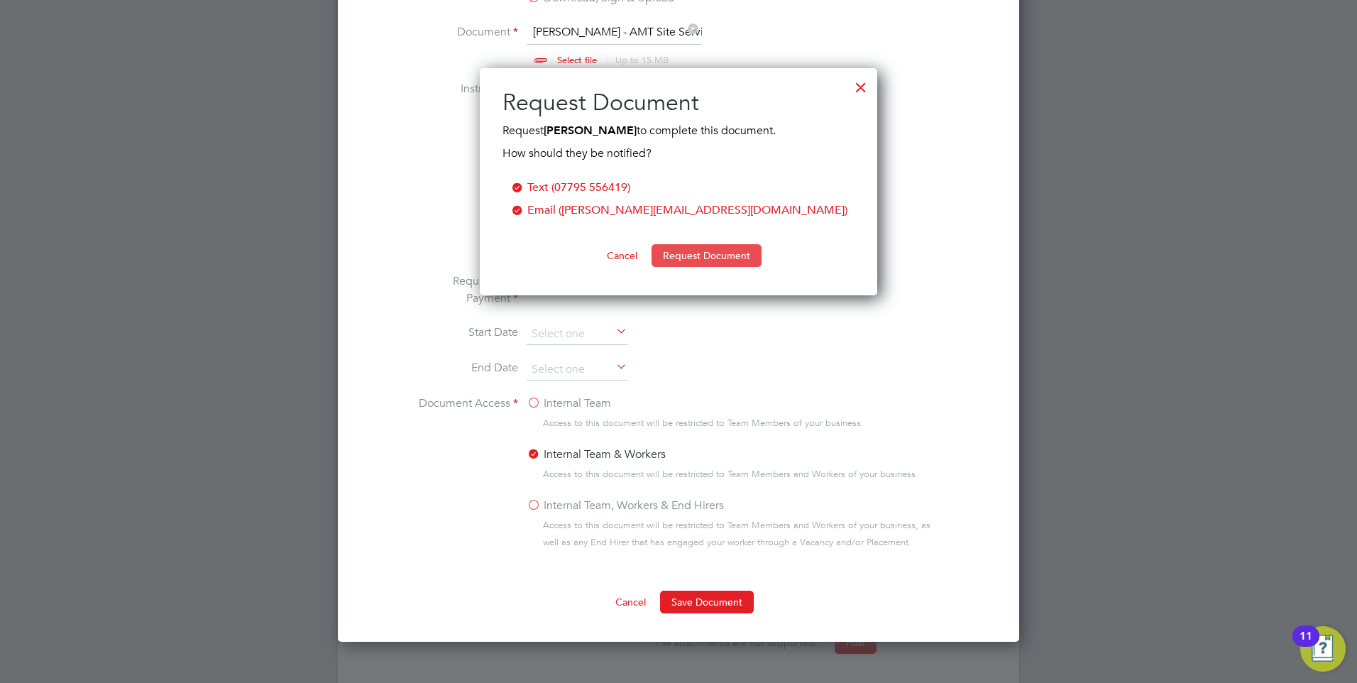
click at [697, 248] on button "Request Document" at bounding box center [707, 255] width 110 height 23
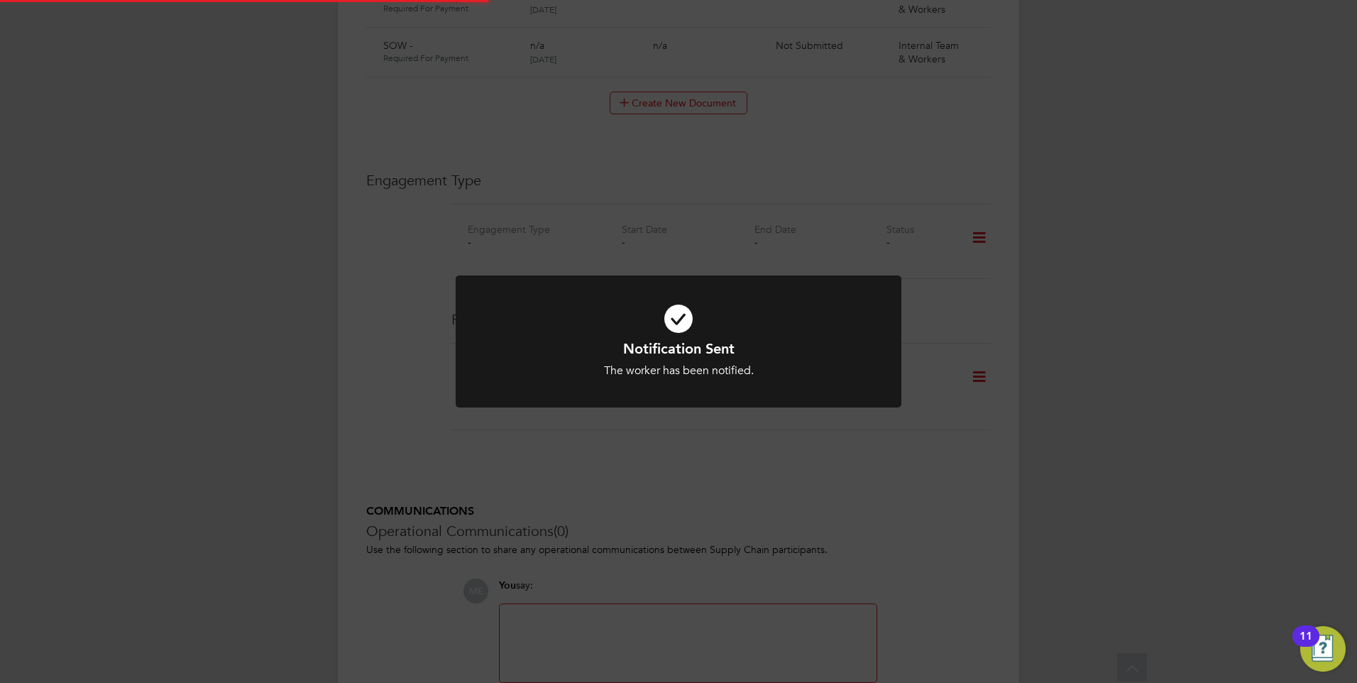
scroll to position [1756, 0]
drag, startPoint x: 593, startPoint y: 300, endPoint x: 568, endPoint y: 302, distance: 25.6
click at [587, 300] on icon at bounding box center [678, 318] width 369 height 55
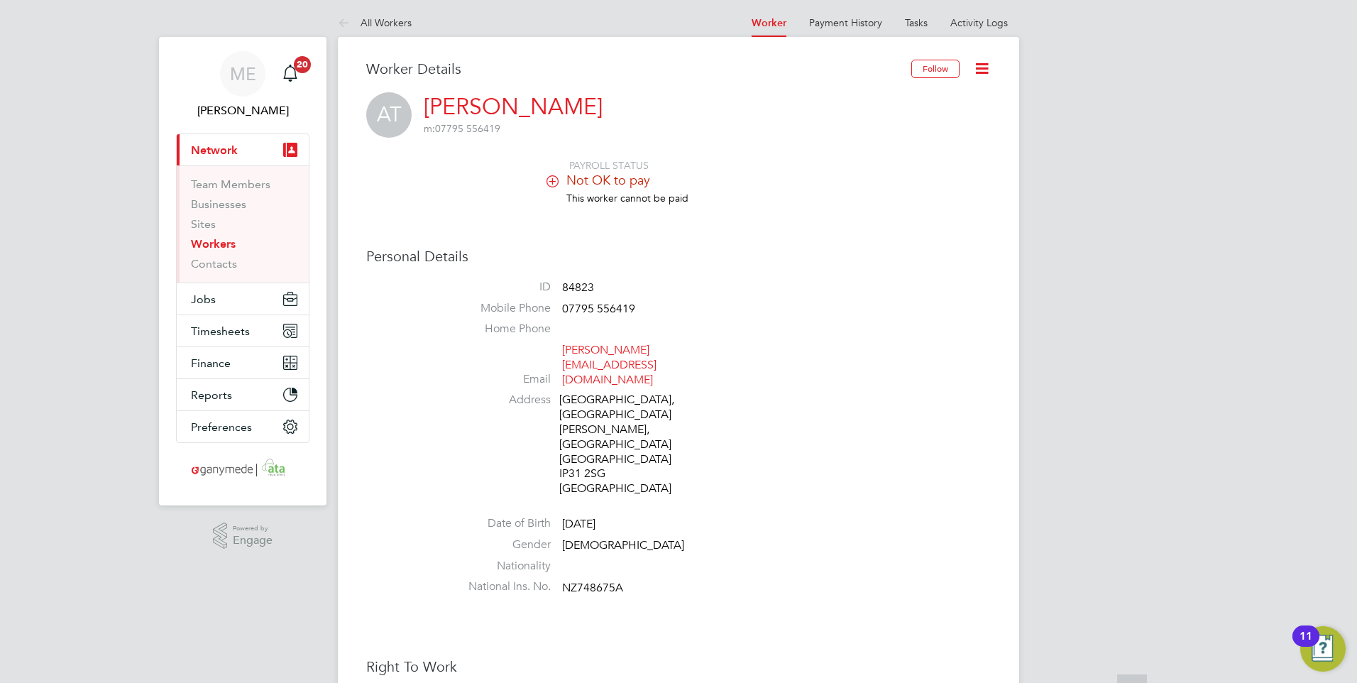
scroll to position [0, 0]
click at [987, 26] on link "Activity Logs" at bounding box center [980, 25] width 58 height 13
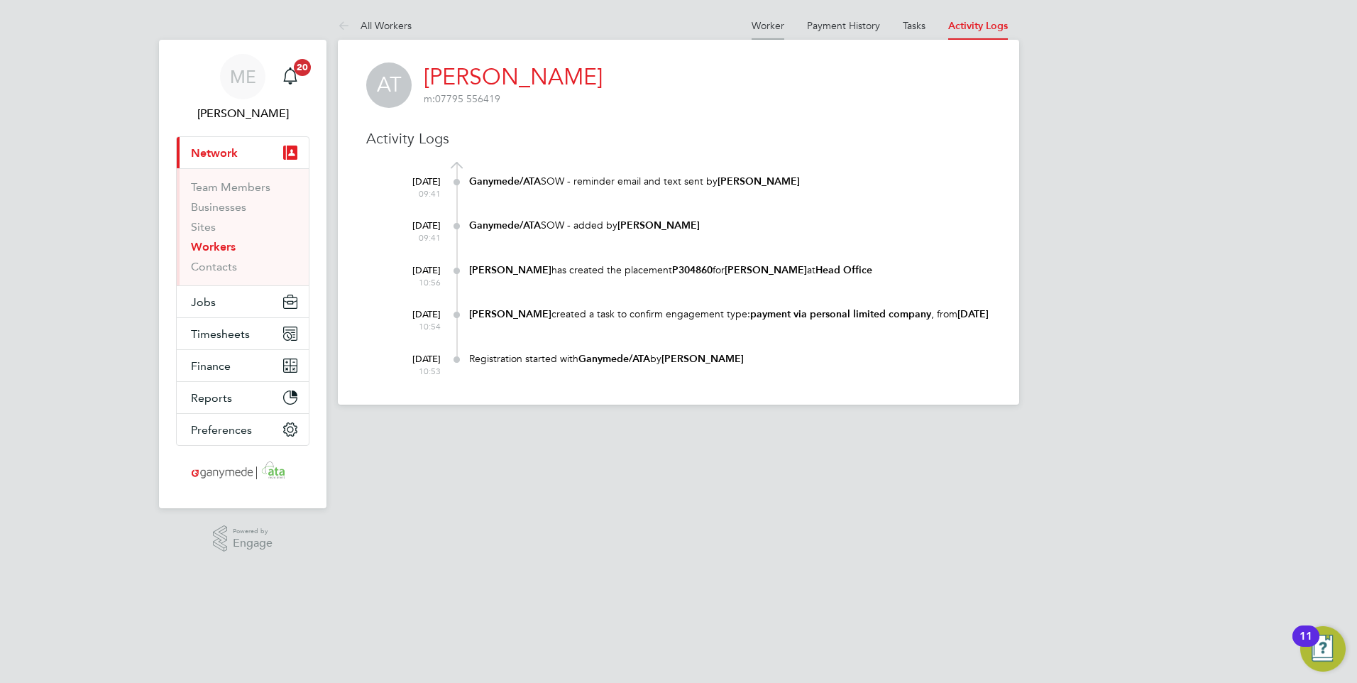
click at [771, 26] on link "Worker" at bounding box center [768, 25] width 33 height 13
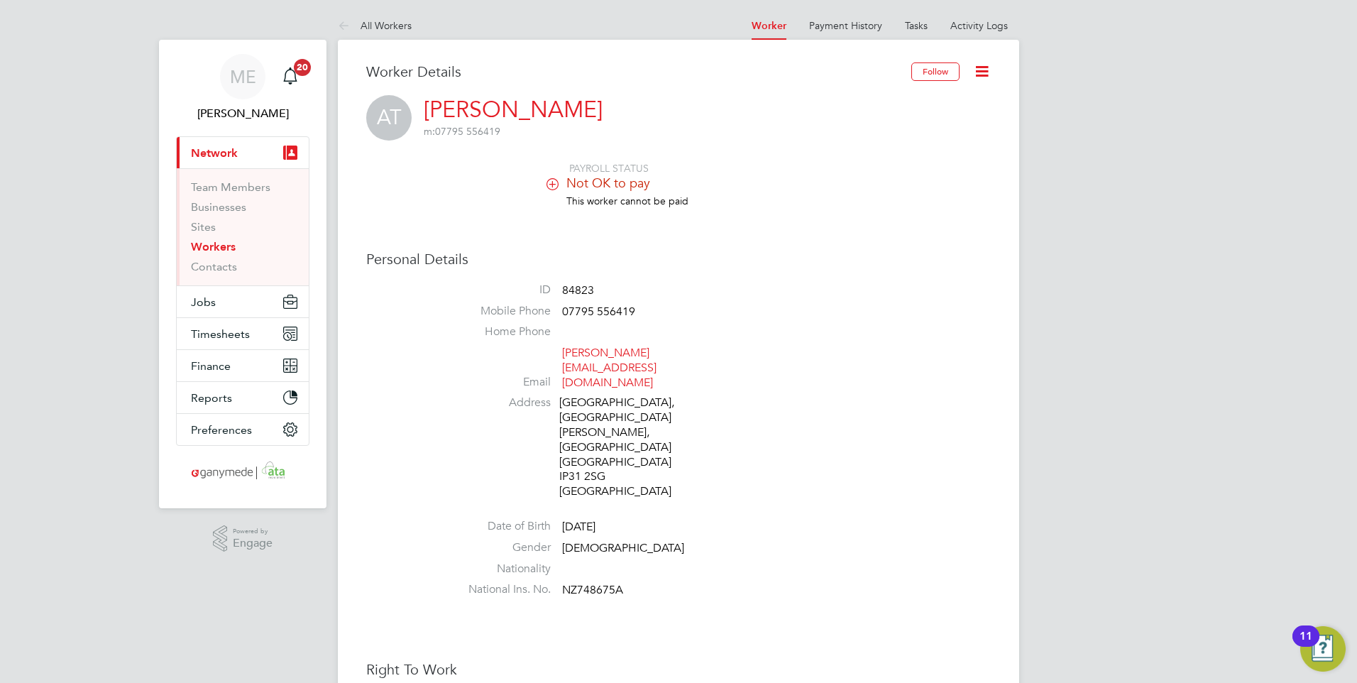
click at [211, 245] on link "Workers" at bounding box center [213, 246] width 45 height 13
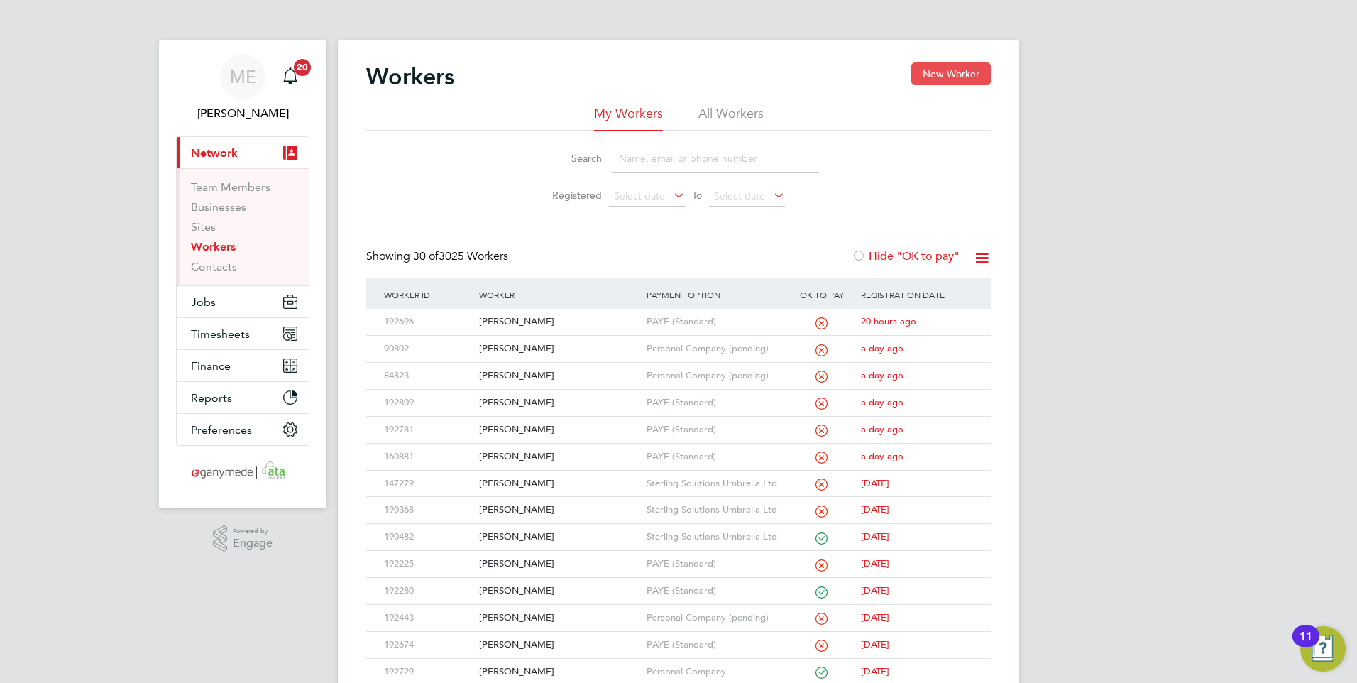
click at [938, 72] on button "New Worker" at bounding box center [952, 73] width 80 height 23
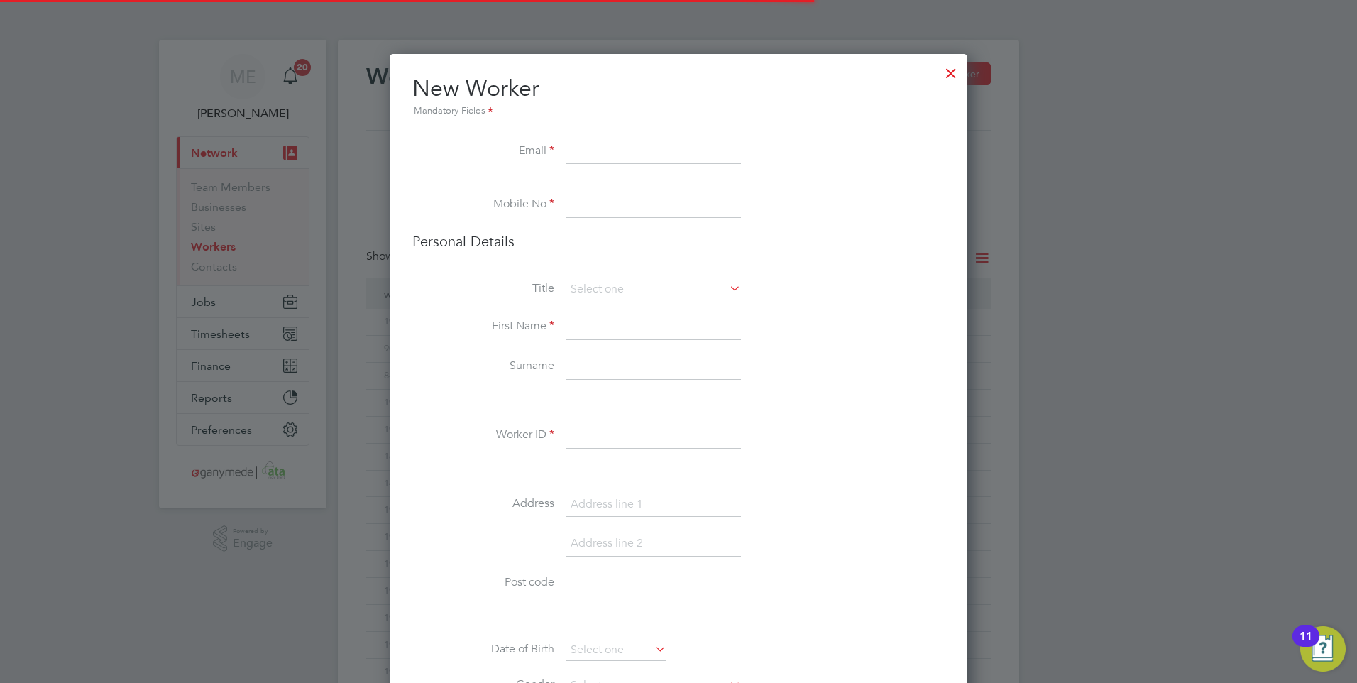
scroll to position [1589, 579]
paste input "[EMAIL_ADDRESS][DOMAIN_NAME]"
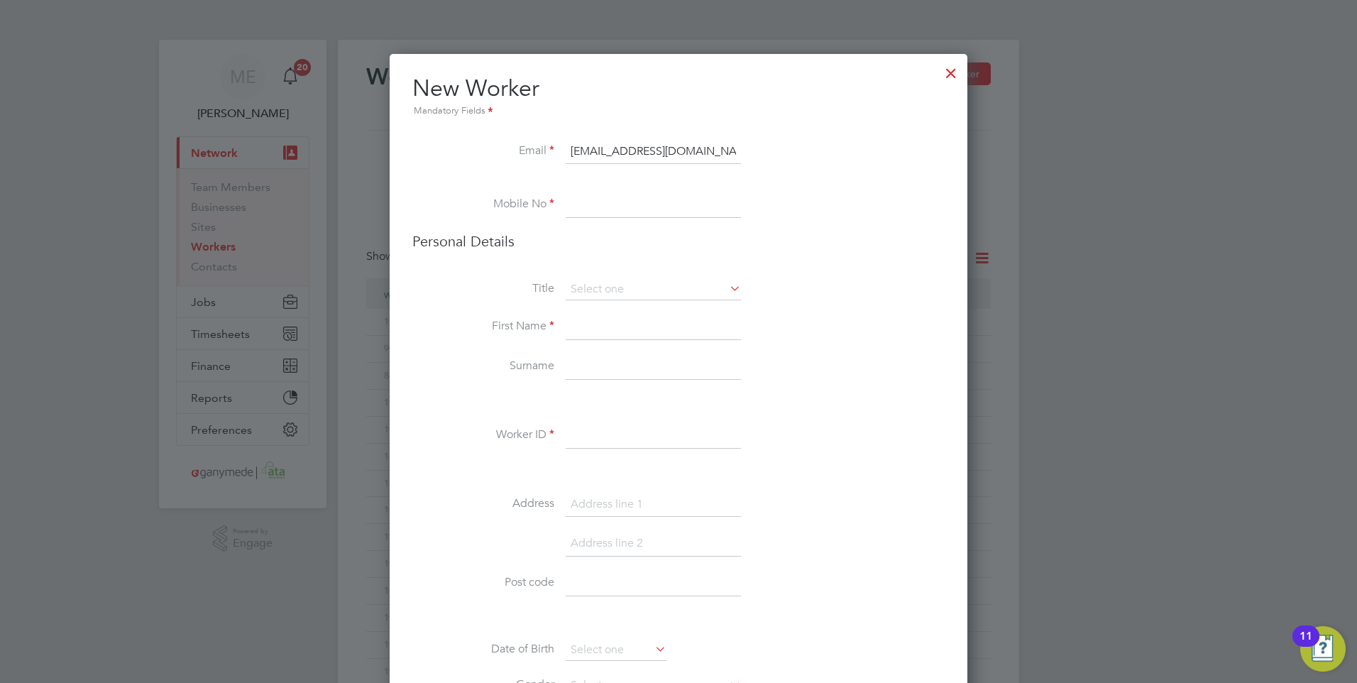
type input "[EMAIL_ADDRESS][DOMAIN_NAME]"
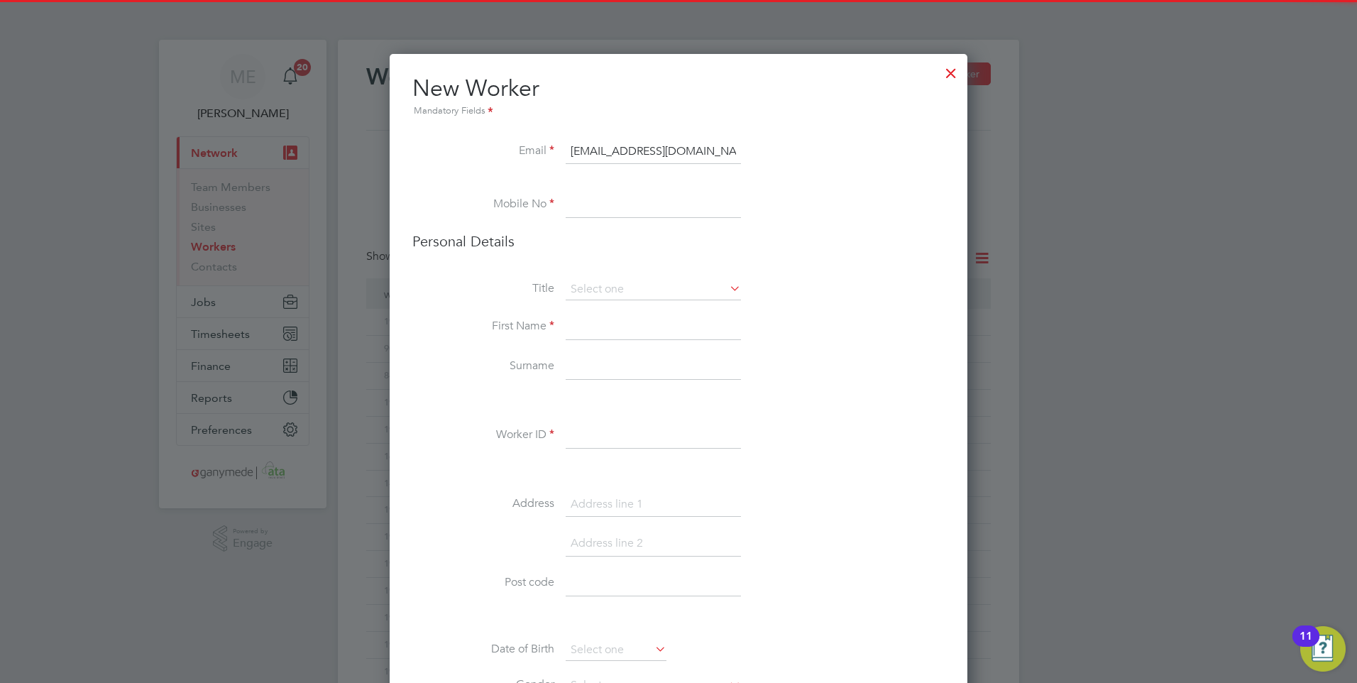
paste input "07825213400"
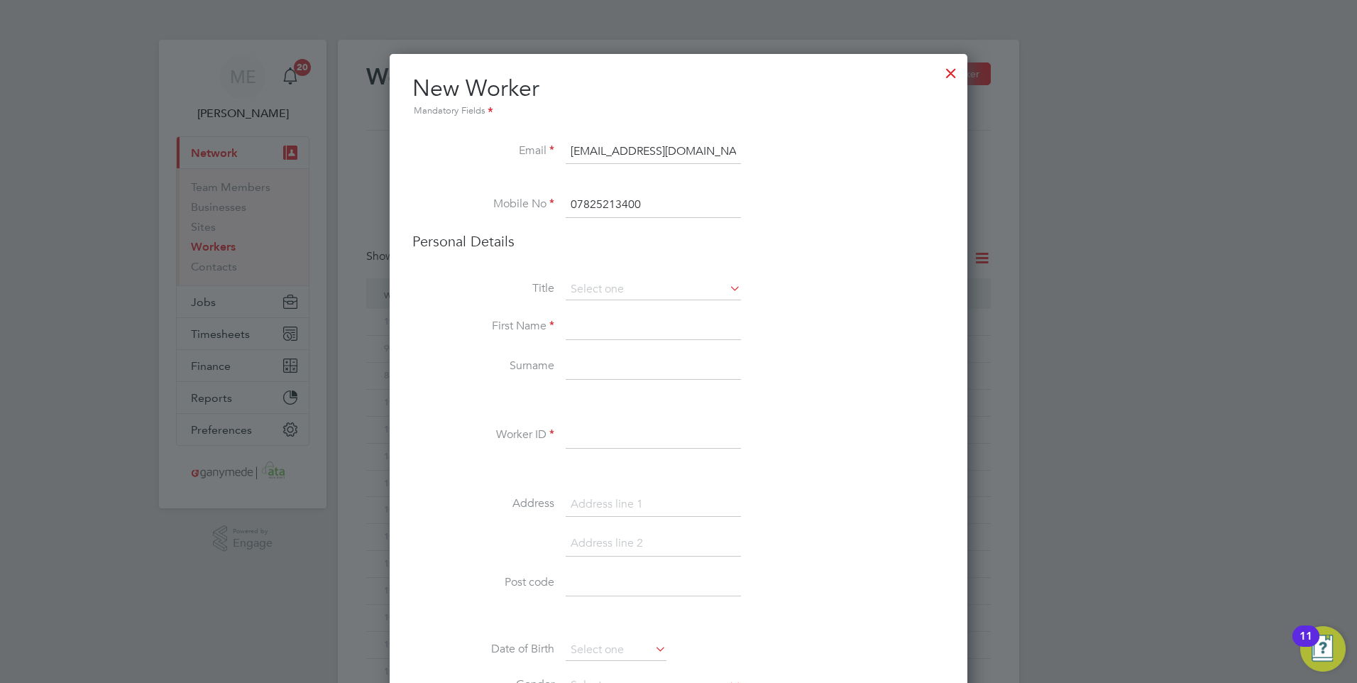
type input "07825213400"
click at [580, 324] on input at bounding box center [653, 327] width 175 height 26
type input "Banji"
click at [626, 370] on input at bounding box center [653, 367] width 175 height 26
type input "[PERSON_NAME]"
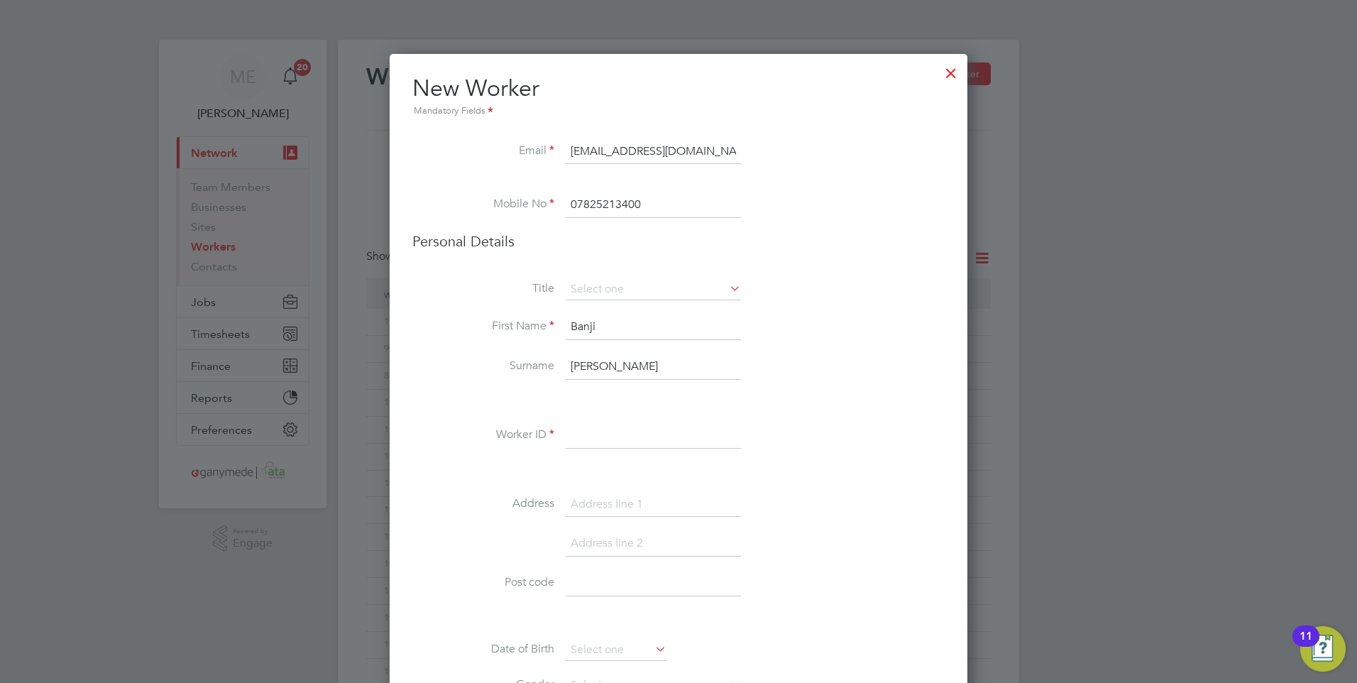
click at [625, 427] on input at bounding box center [653, 436] width 175 height 26
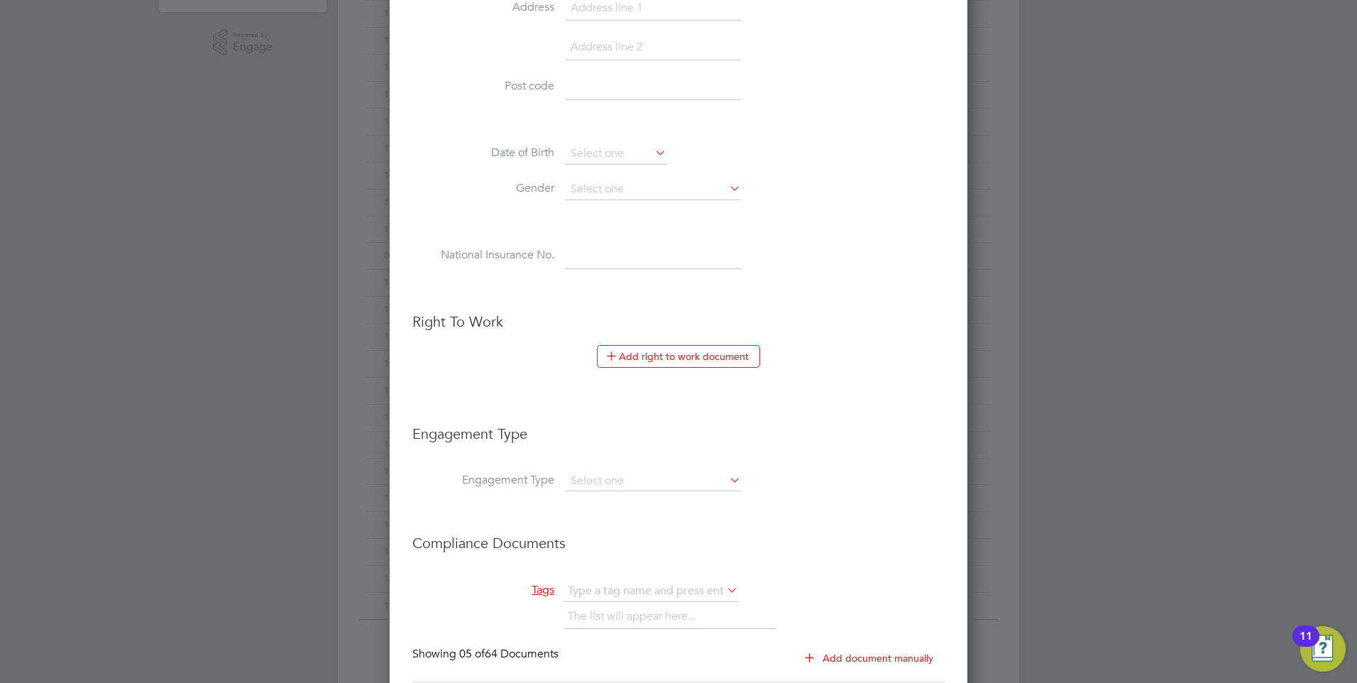
scroll to position [497, 0]
type input "192782"
click at [622, 473] on input at bounding box center [653, 481] width 175 height 20
click at [615, 497] on li "Limited Company" at bounding box center [653, 501] width 177 height 21
type input "Limited Company"
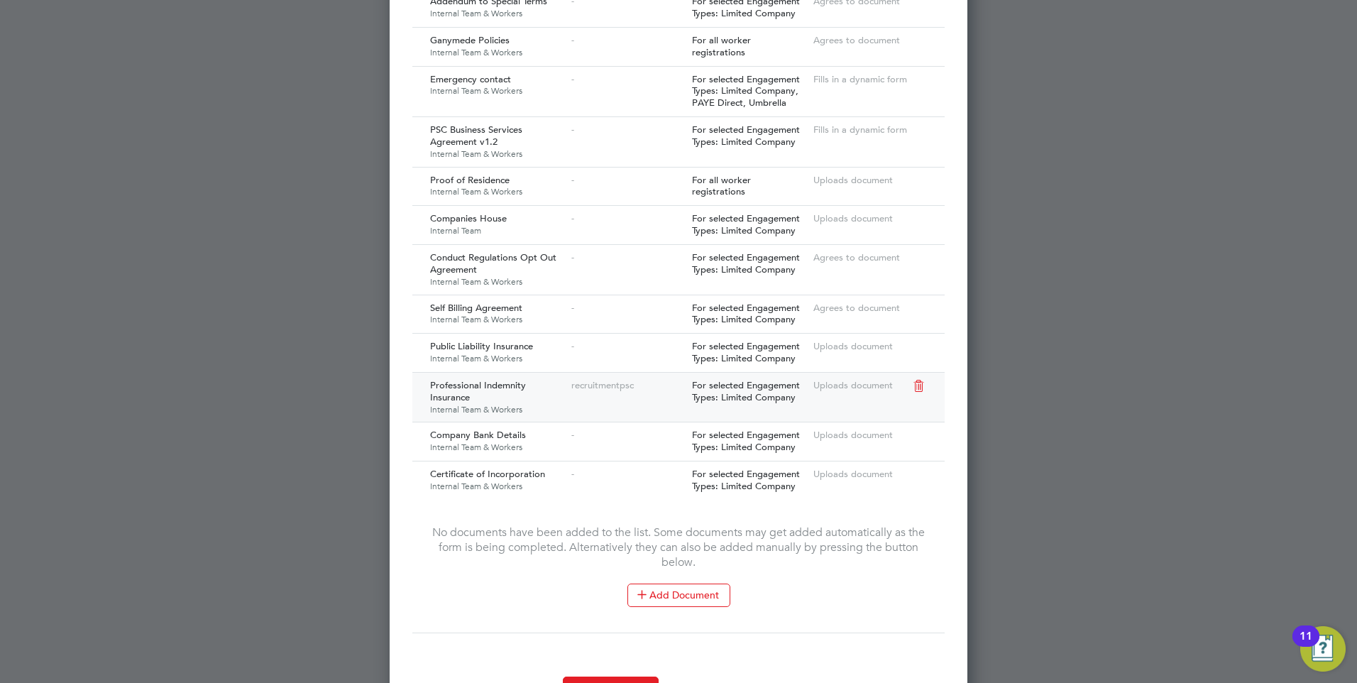
scroll to position [1420, 0]
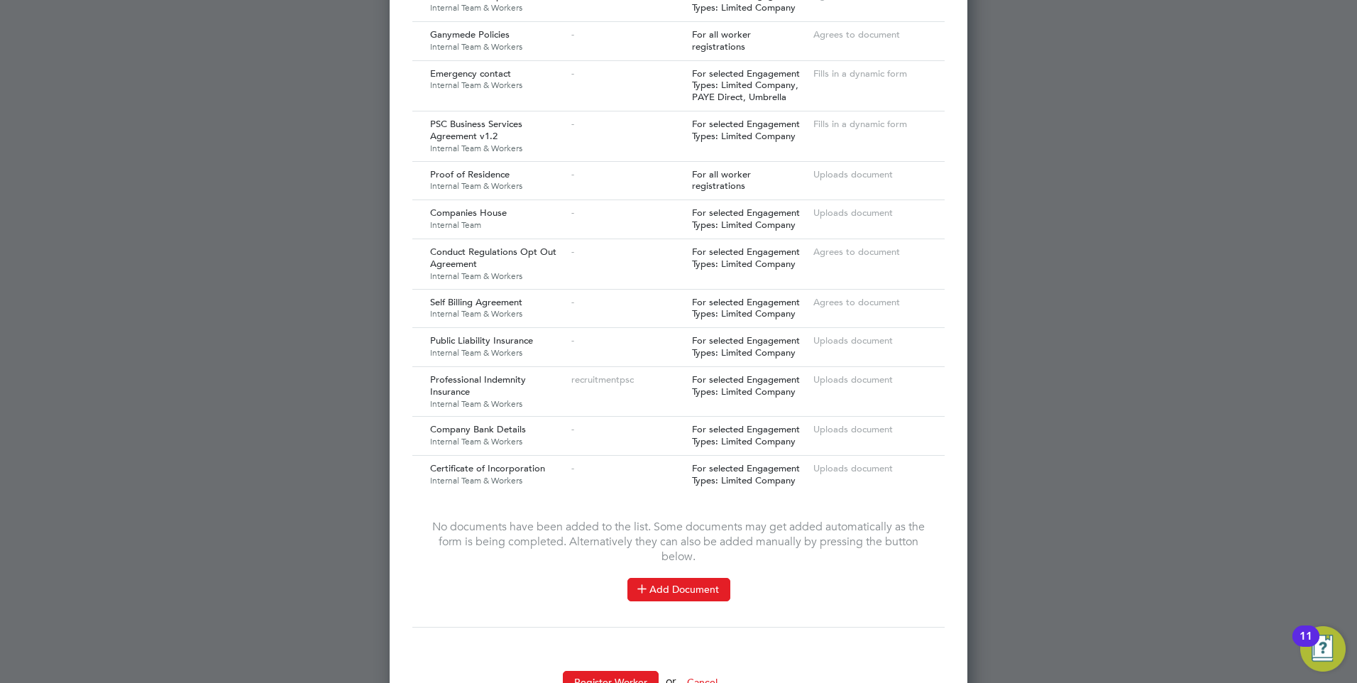
click at [679, 580] on button "Add Document" at bounding box center [679, 589] width 103 height 23
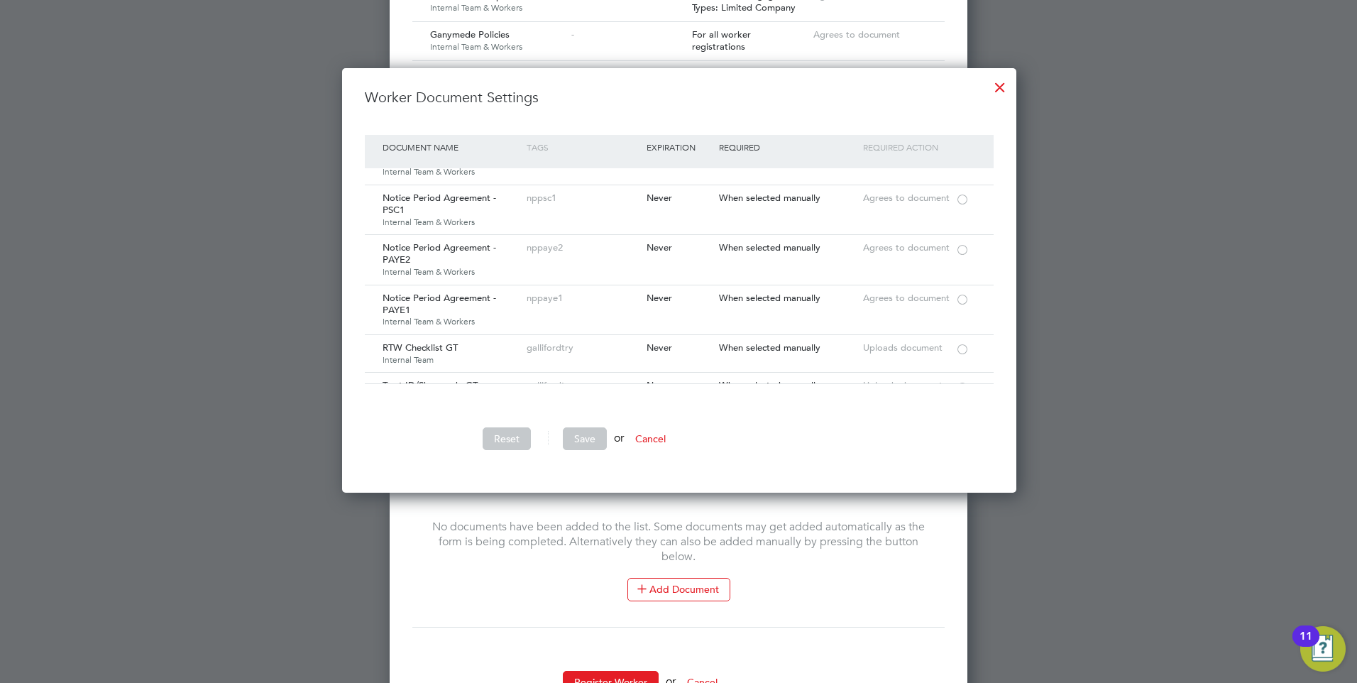
scroll to position [142, 0]
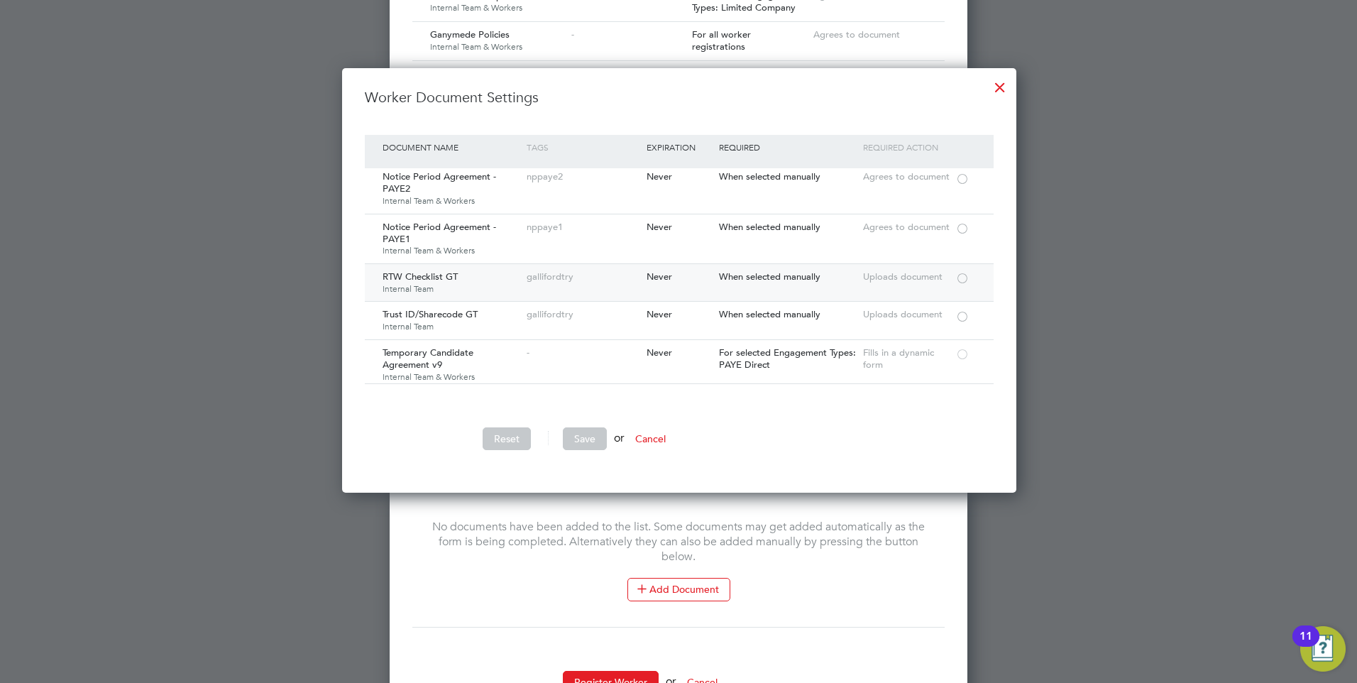
click at [956, 277] on div at bounding box center [963, 277] width 14 height 11
click at [960, 316] on div at bounding box center [963, 315] width 14 height 11
click at [576, 430] on button "Save" at bounding box center [585, 438] width 44 height 23
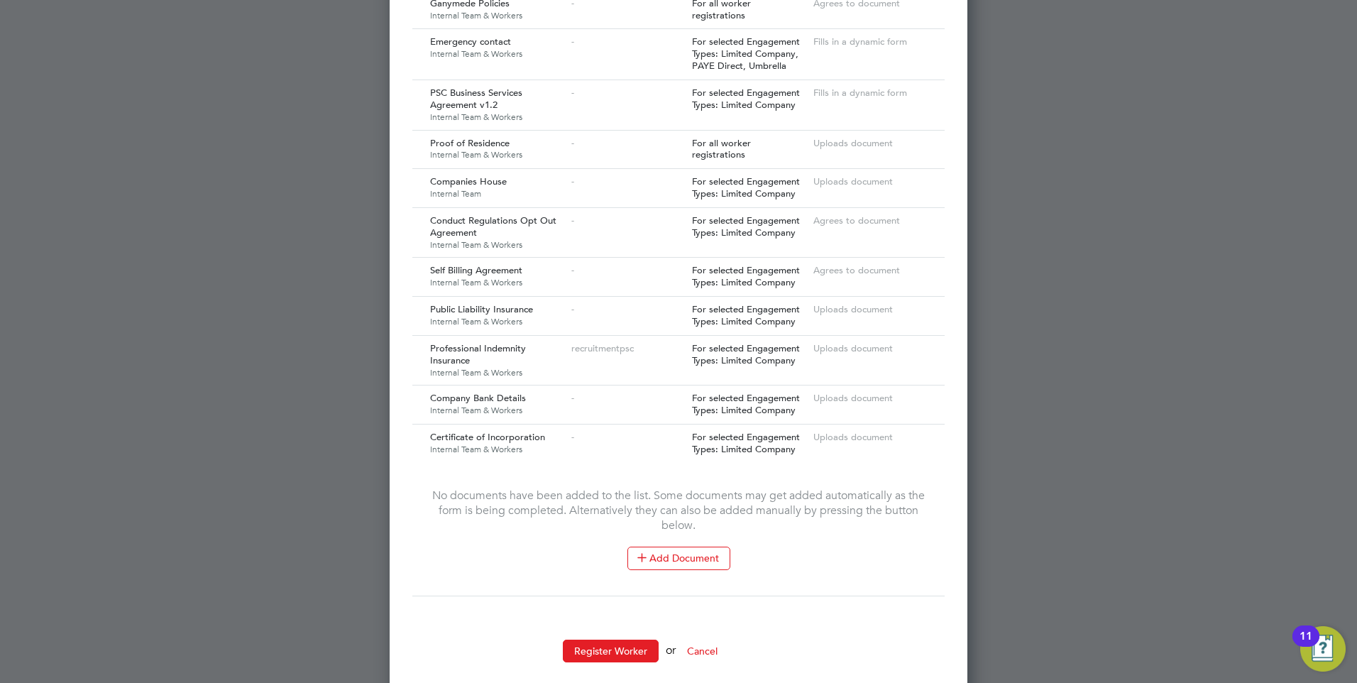
scroll to position [1544, 0]
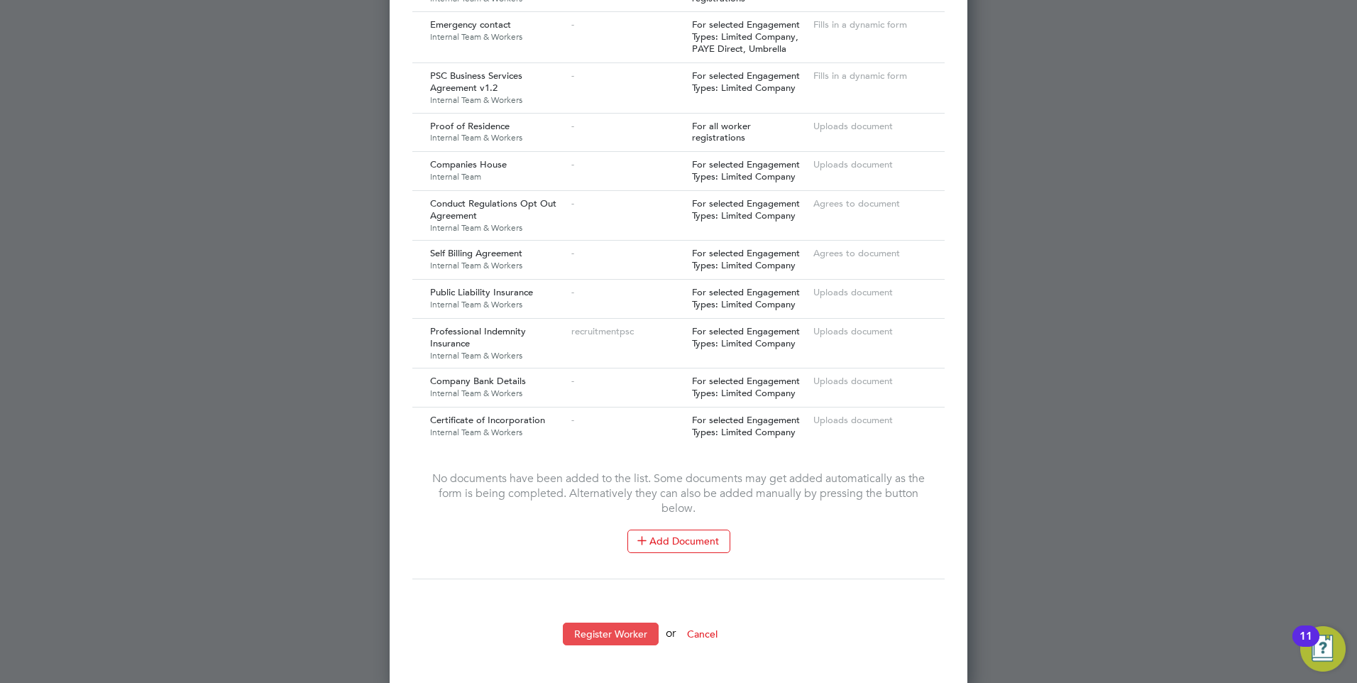
click at [626, 625] on button "Register Worker" at bounding box center [611, 634] width 96 height 23
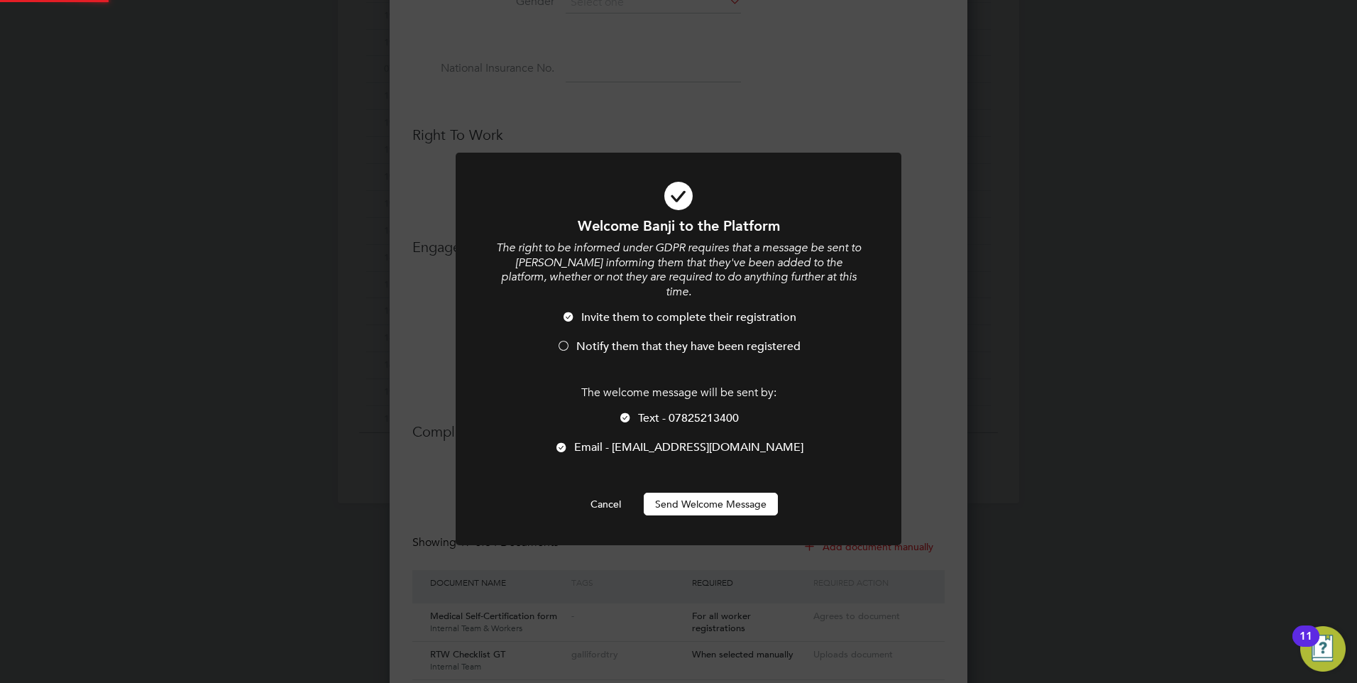
scroll to position [0, 0]
click at [692, 493] on button "Send Welcome Message" at bounding box center [711, 504] width 134 height 23
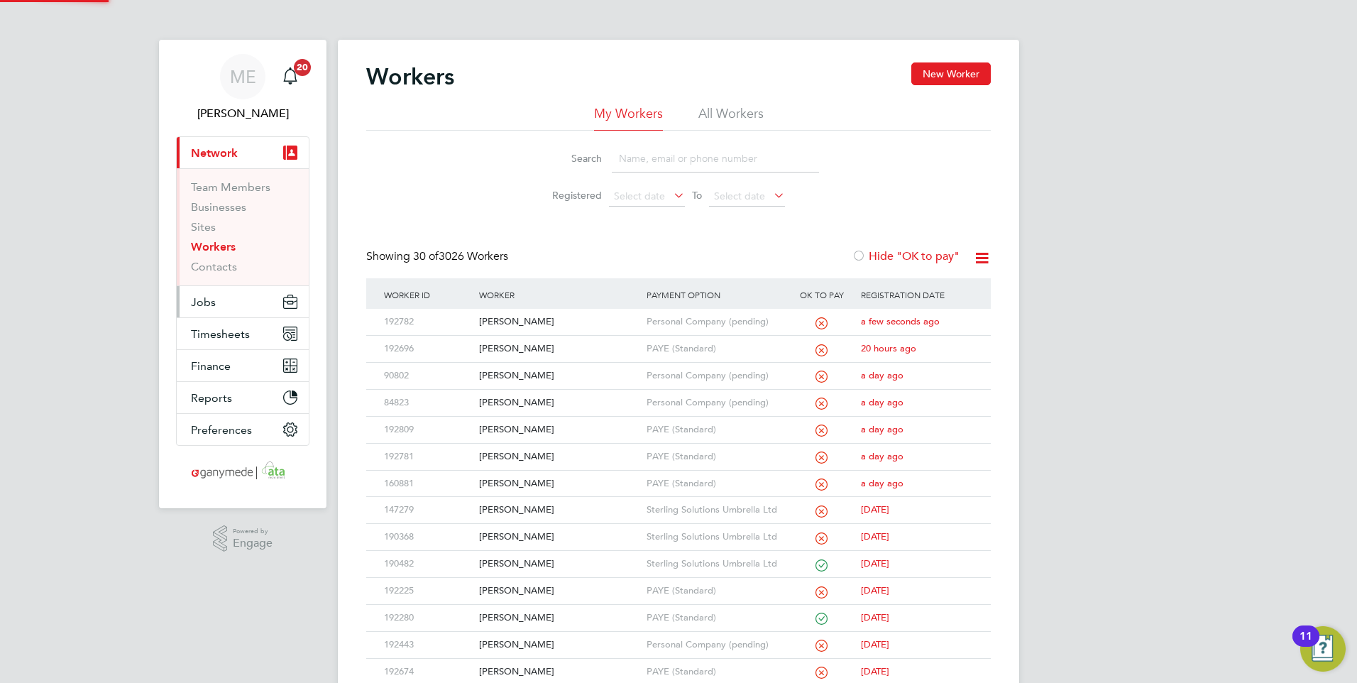
click at [207, 305] on span "Jobs" at bounding box center [203, 301] width 25 height 13
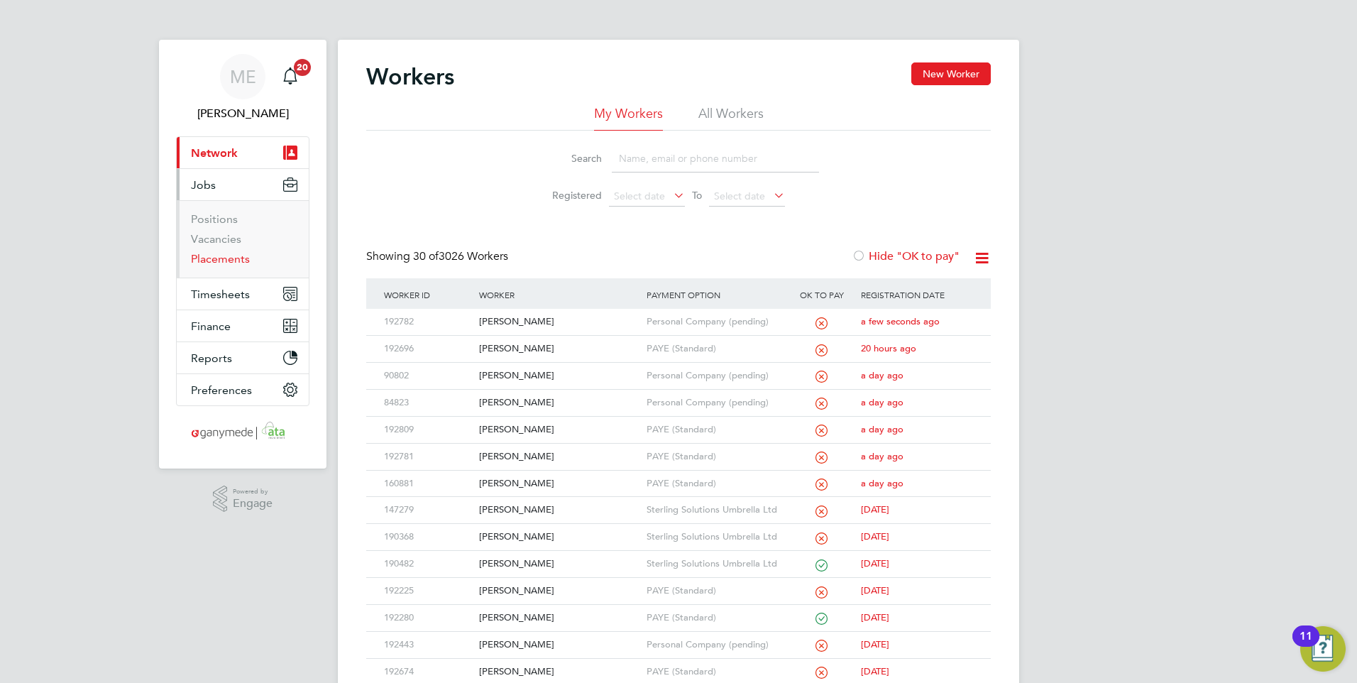
click at [222, 258] on link "Placements" at bounding box center [220, 258] width 59 height 13
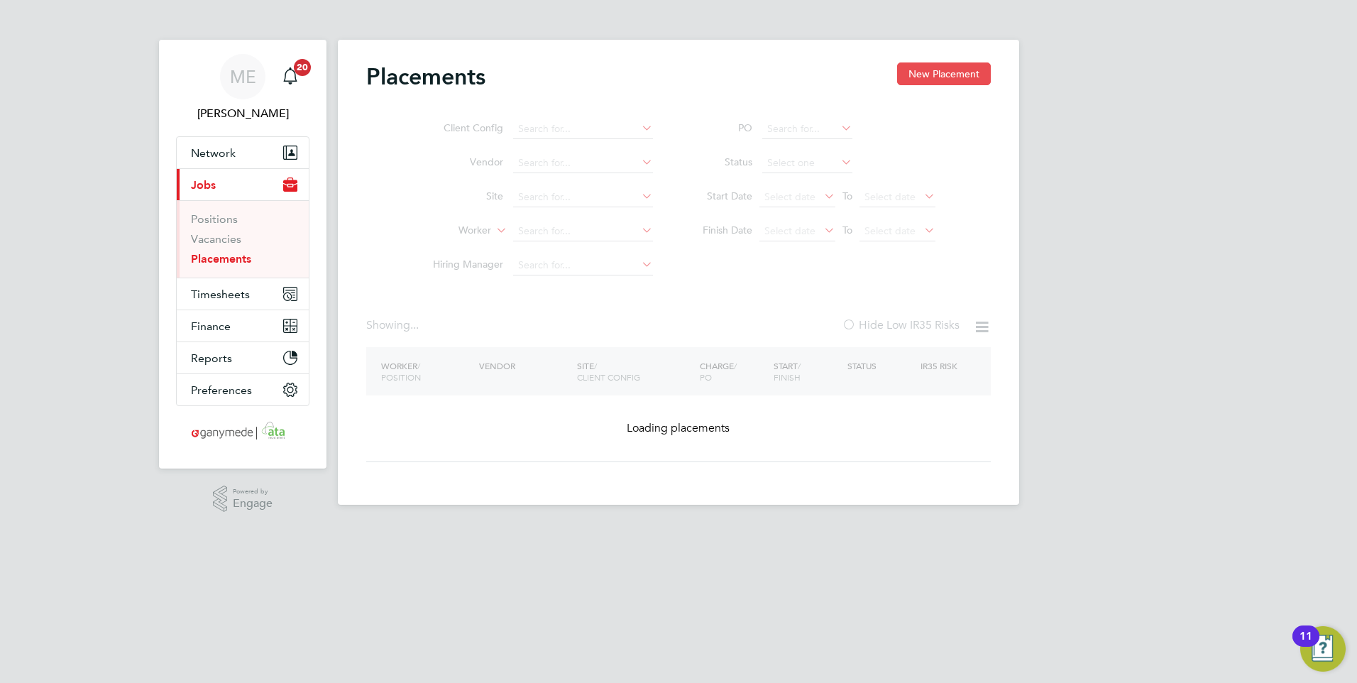
click at [937, 66] on button "New Placement" at bounding box center [944, 73] width 94 height 23
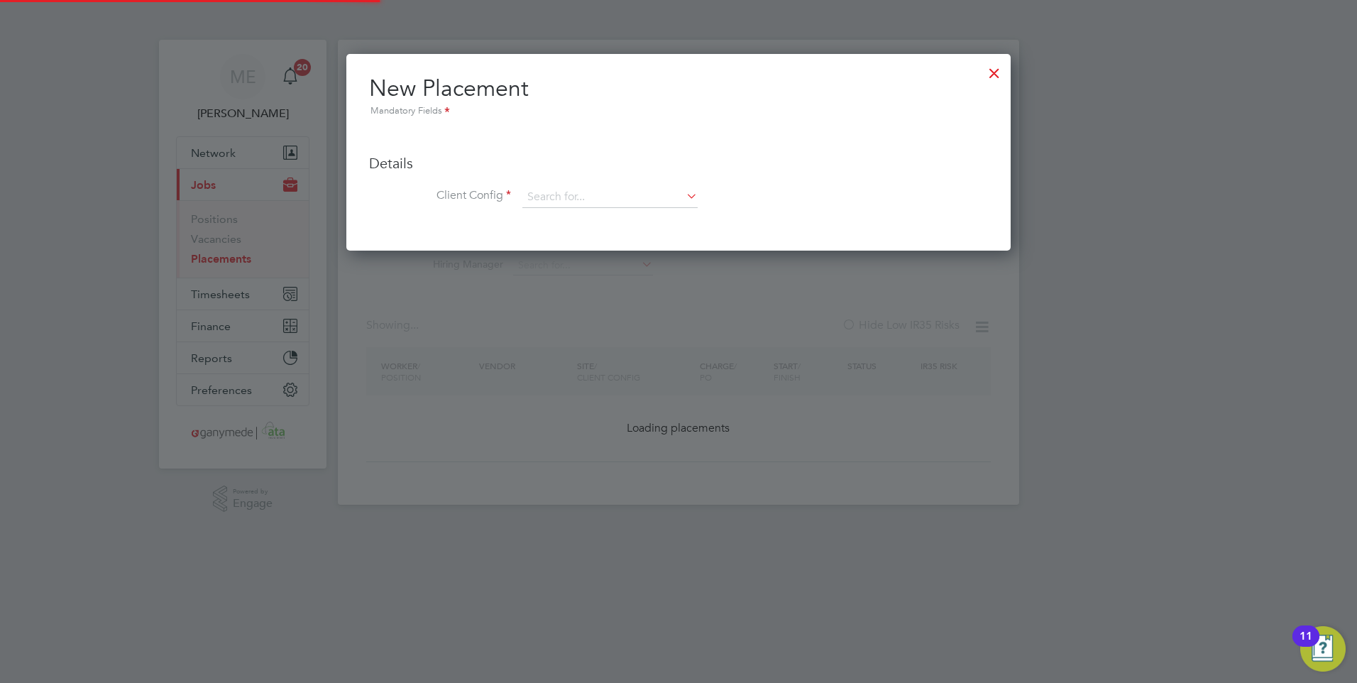
scroll to position [197, 665]
click at [598, 192] on input at bounding box center [609, 197] width 175 height 21
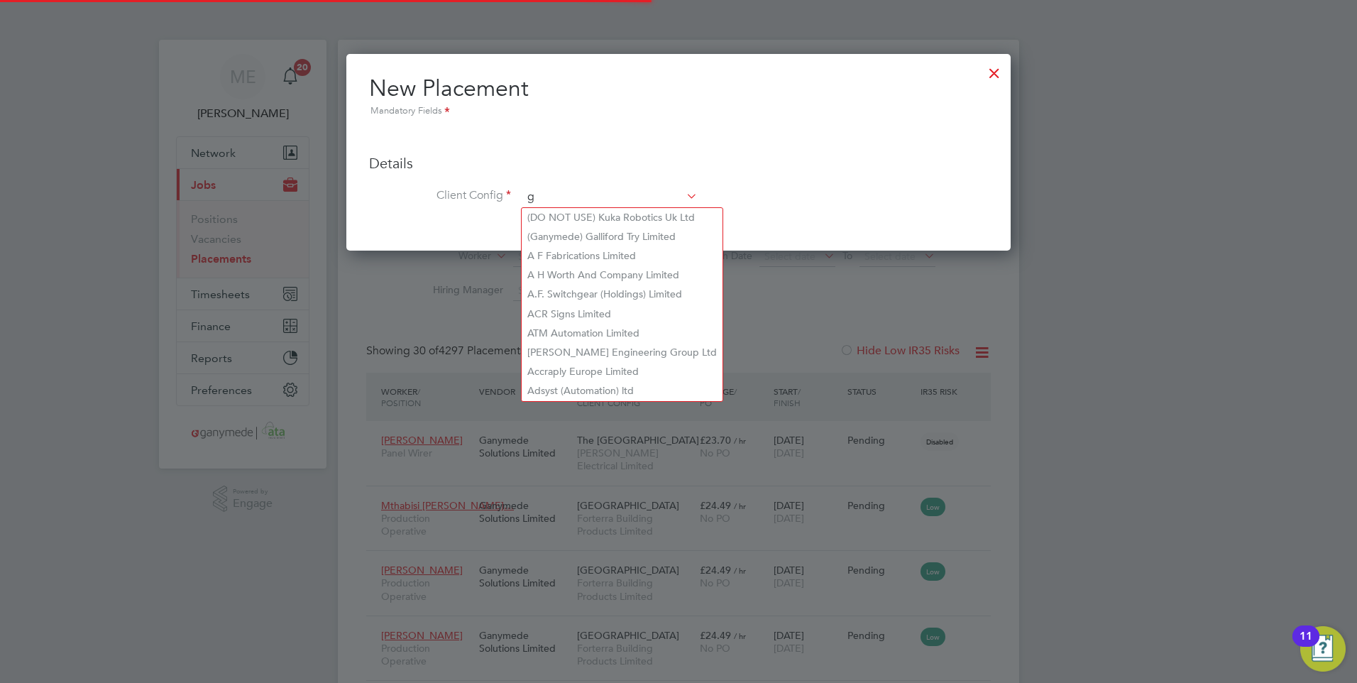
scroll to position [0, 0]
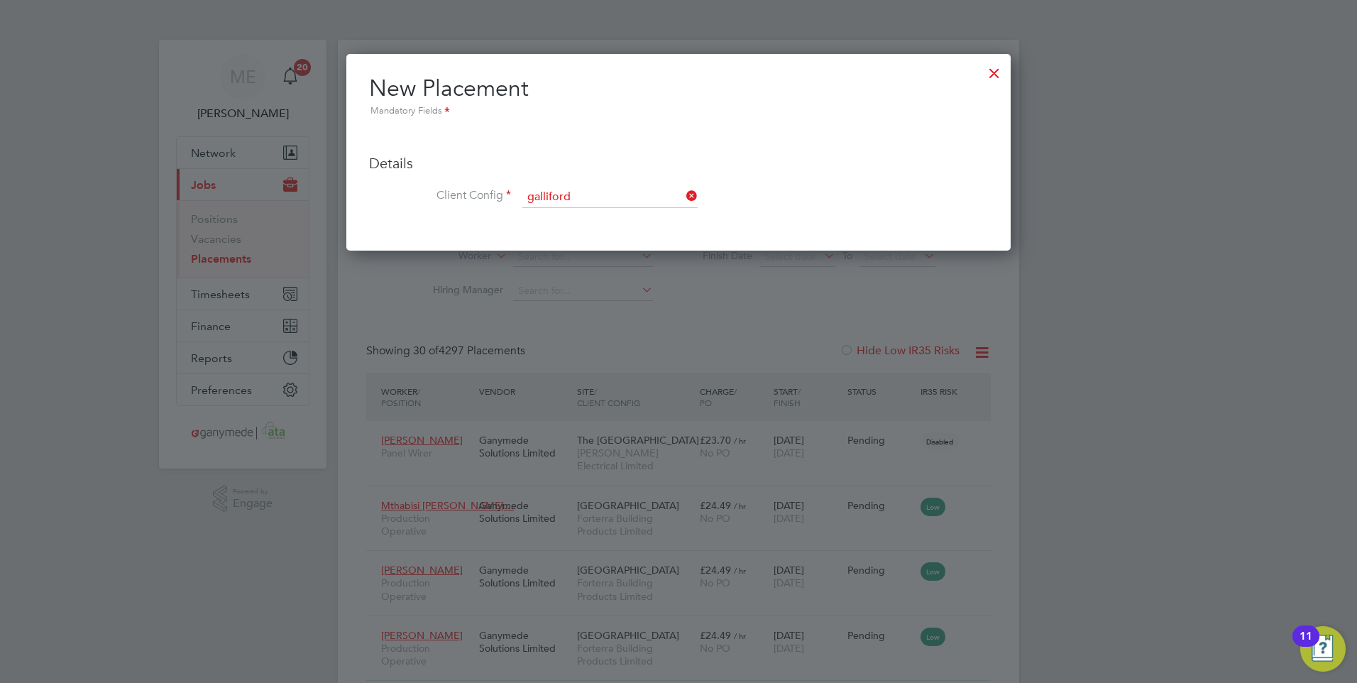
click at [591, 213] on b "Galliford" at bounding box center [604, 218] width 42 height 12
type input "(Ganymede) Galliford Try Limited"
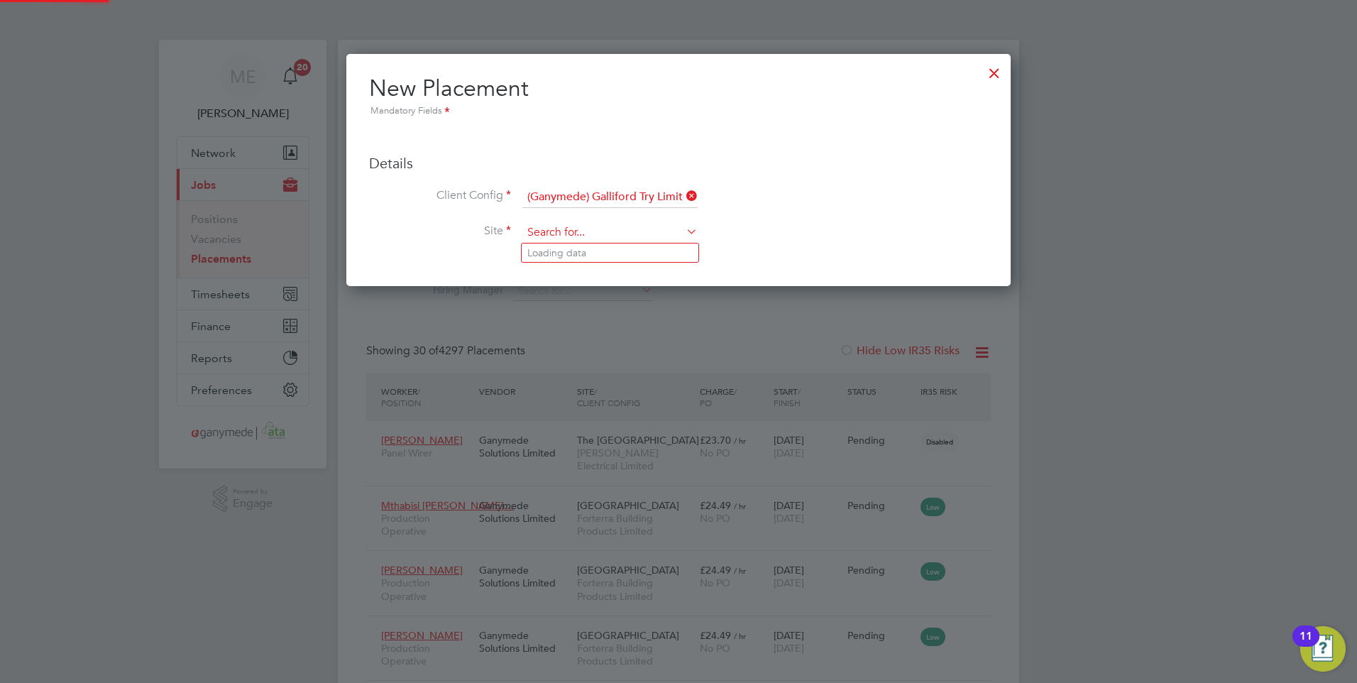
click at [582, 231] on input at bounding box center [609, 232] width 175 height 21
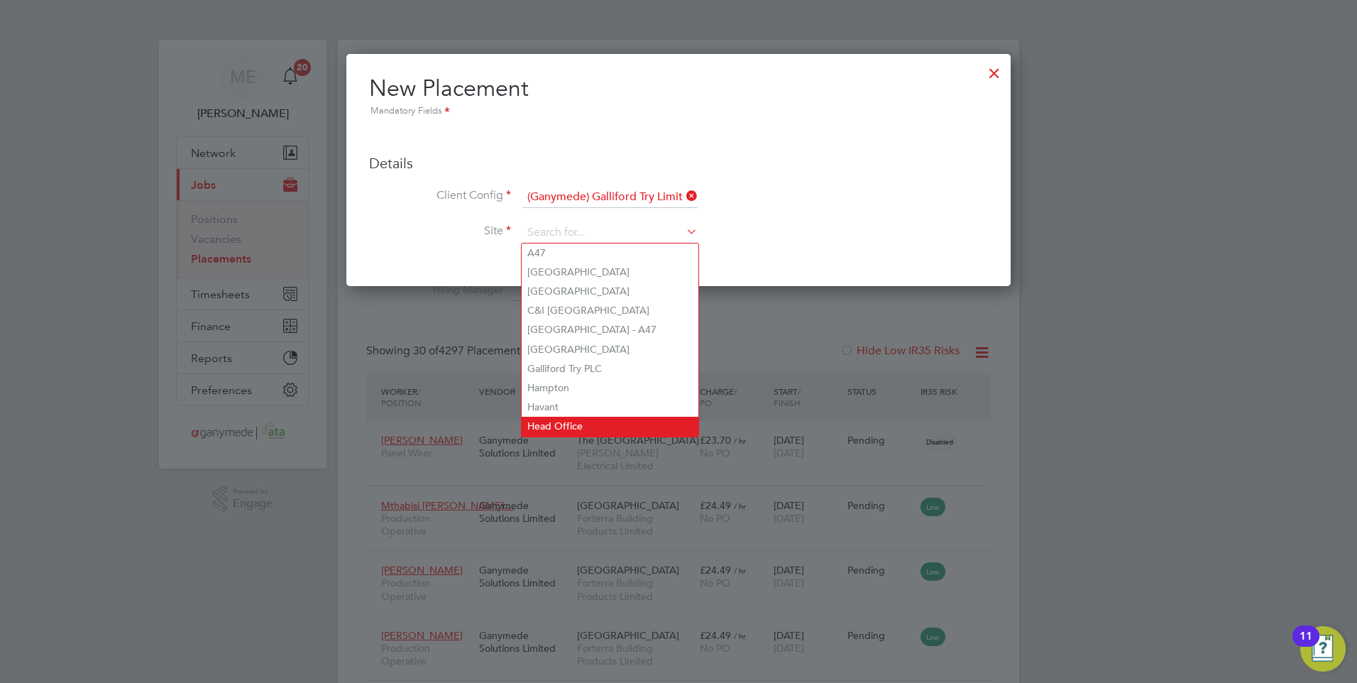
click at [562, 417] on li "Head Office" at bounding box center [610, 426] width 177 height 19
type input "Head Office"
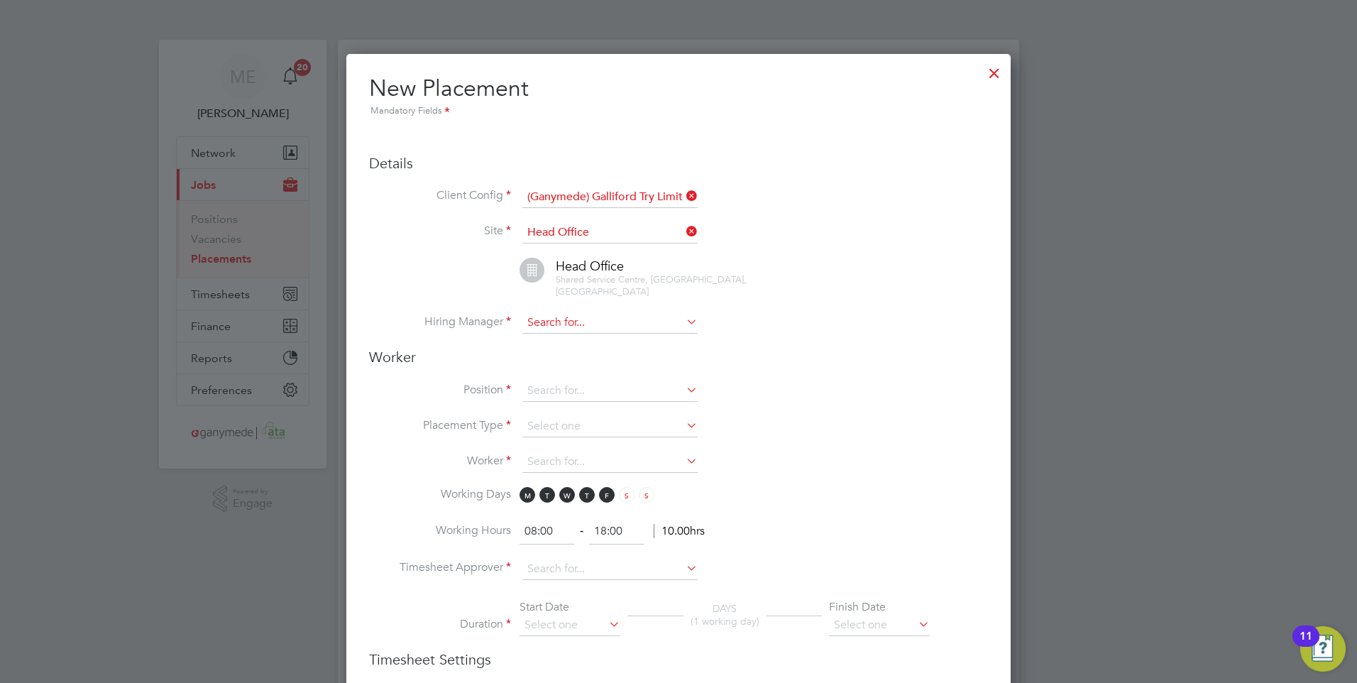
click at [559, 318] on input at bounding box center [609, 322] width 175 height 21
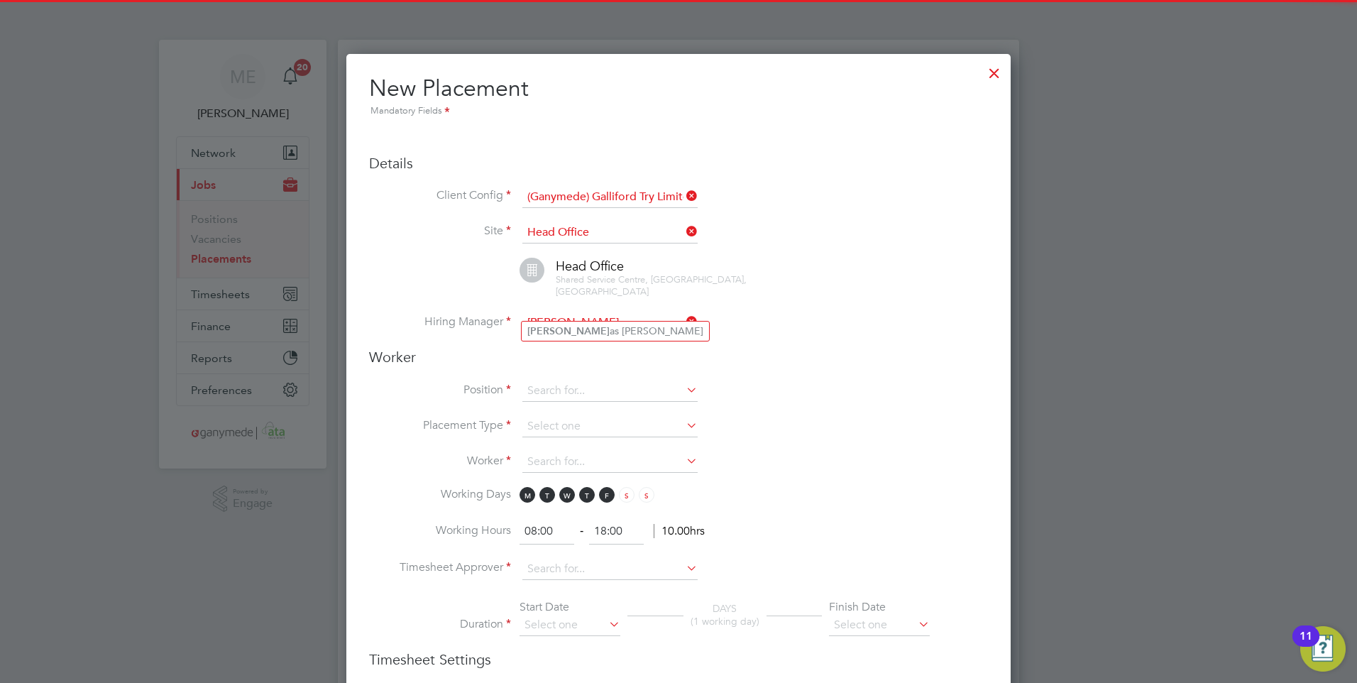
click at [560, 322] on li "[PERSON_NAME] as [PERSON_NAME]" at bounding box center [615, 331] width 187 height 19
type input "[PERSON_NAME]"
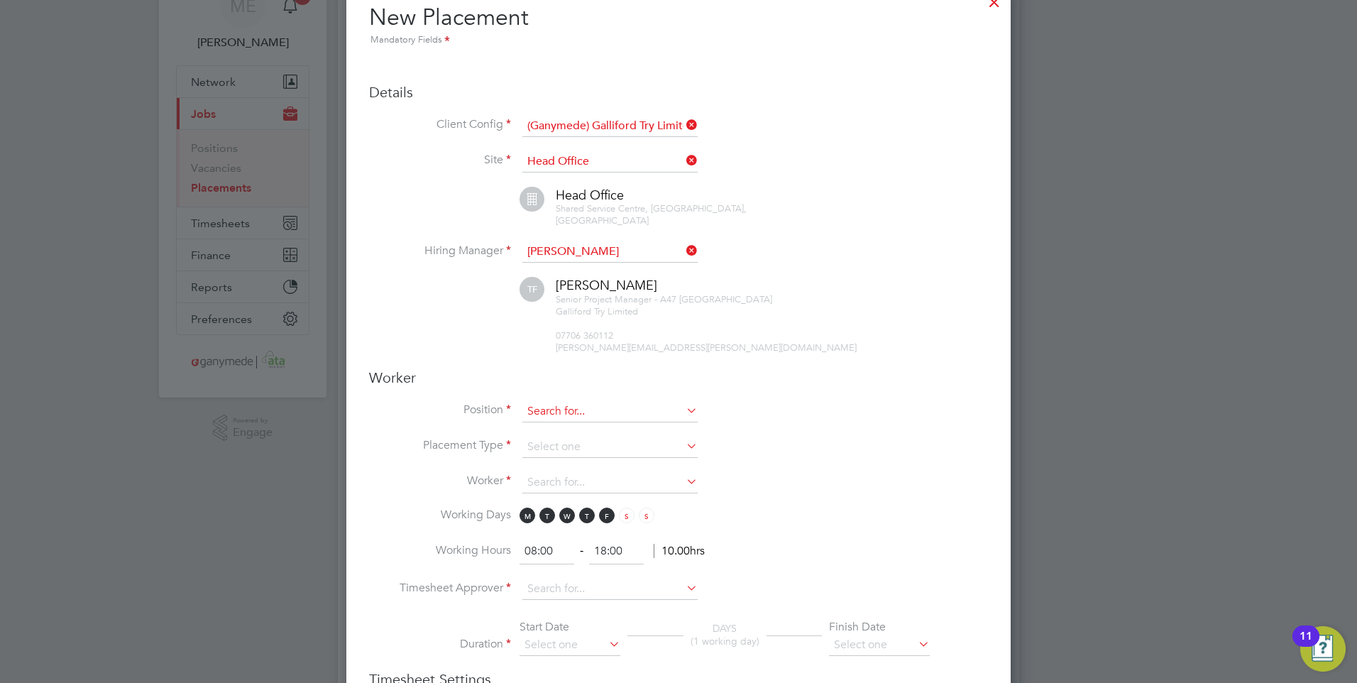
click at [556, 406] on input at bounding box center [609, 411] width 175 height 21
click at [557, 431] on li "Sub Agent" at bounding box center [610, 438] width 177 height 19
type input "Sub Agent"
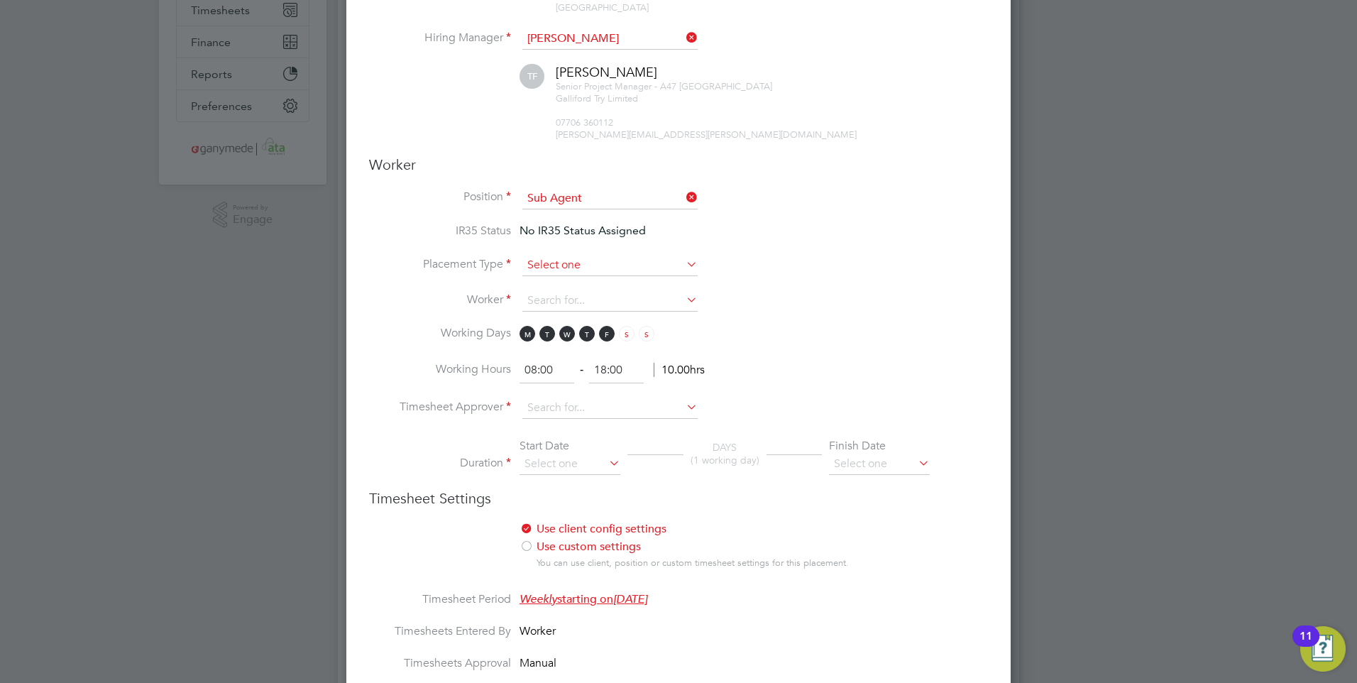
click at [537, 256] on input at bounding box center [609, 265] width 175 height 21
click at [554, 269] on li "Temporary" at bounding box center [610, 273] width 177 height 18
type input "Temporary"
click at [558, 290] on input at bounding box center [609, 300] width 175 height 21
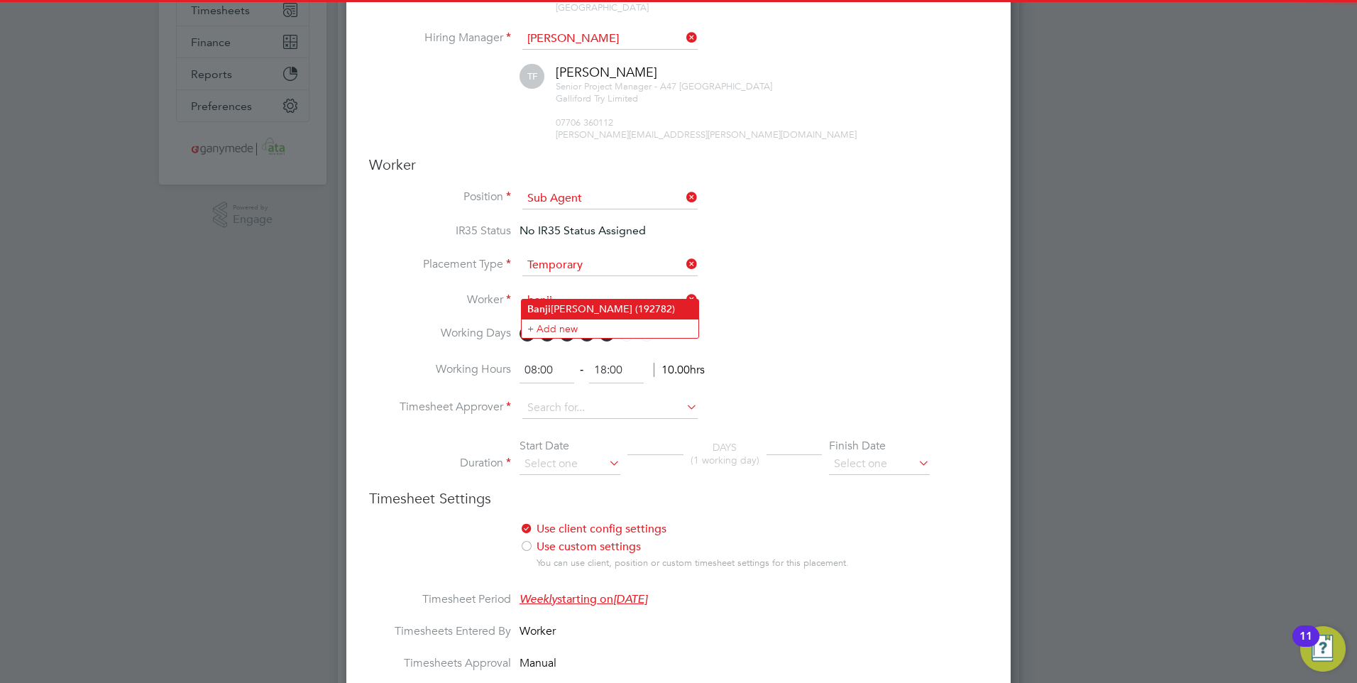
click at [557, 306] on li "[PERSON_NAME] (192782)" at bounding box center [610, 309] width 177 height 19
type input "[PERSON_NAME] (192782)"
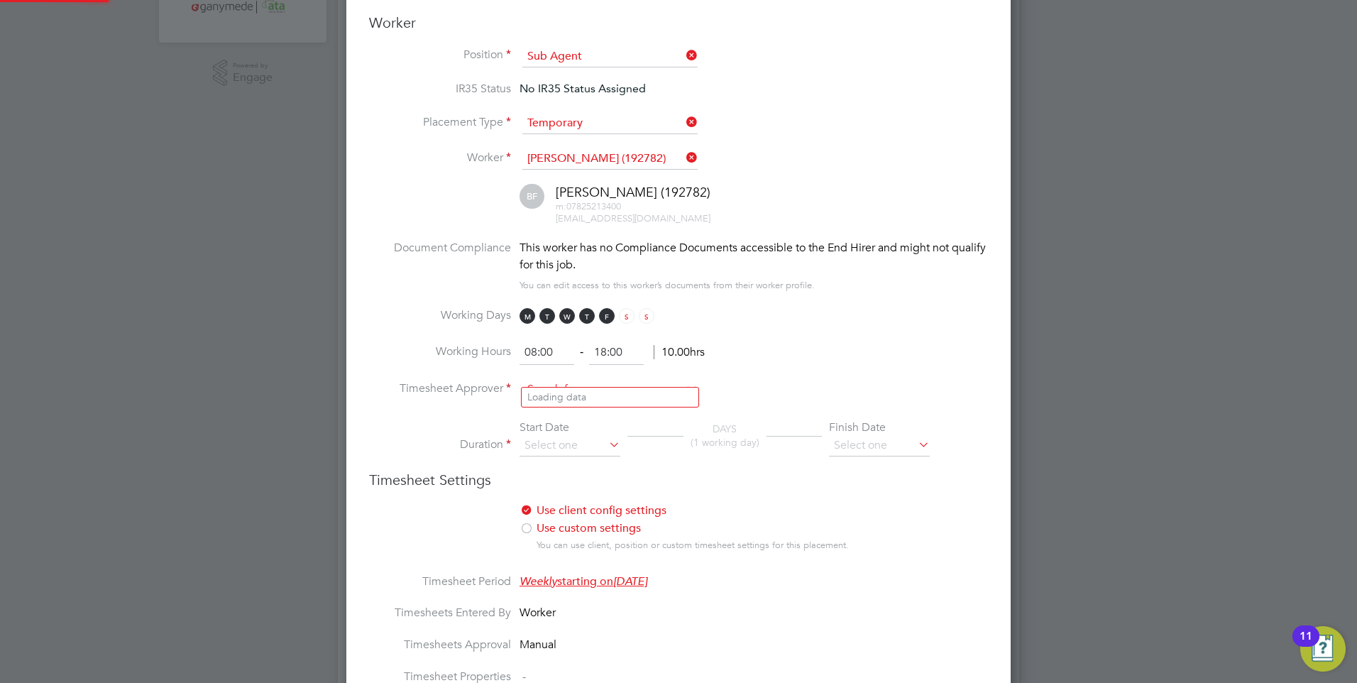
click at [549, 381] on input at bounding box center [609, 389] width 175 height 21
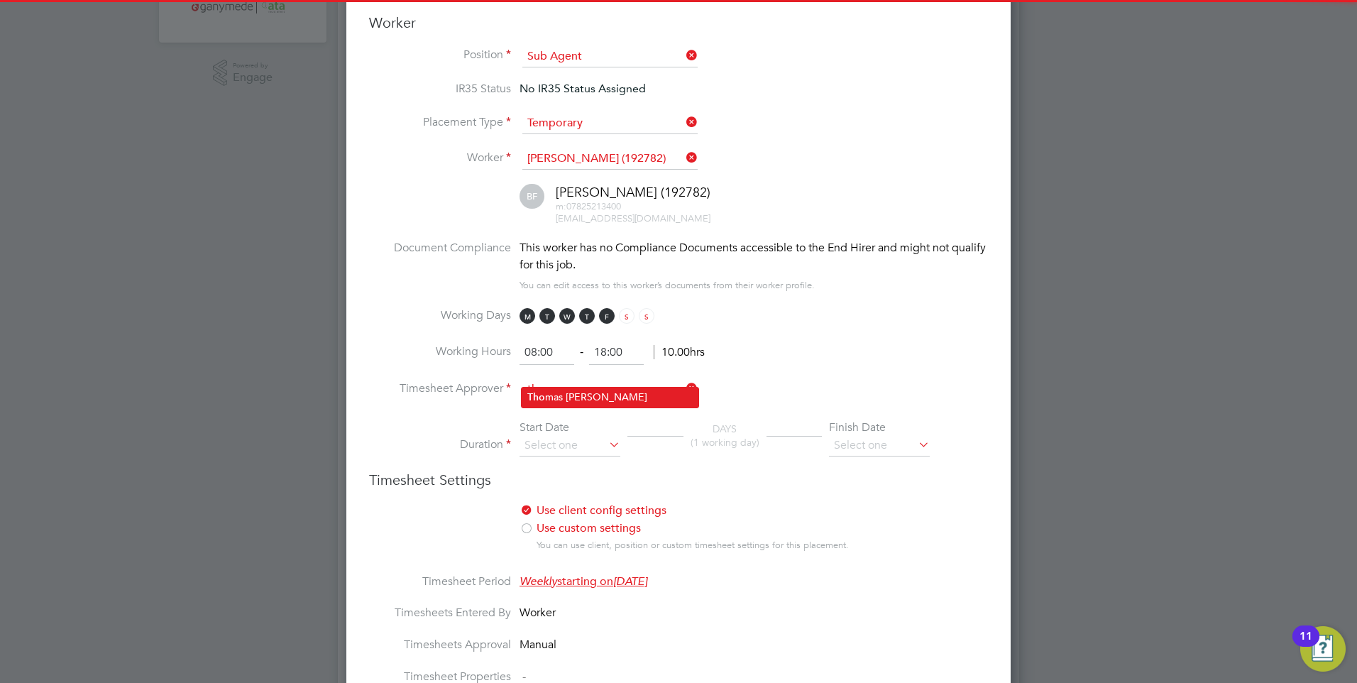
click at [552, 391] on li "Tho mas [PERSON_NAME]" at bounding box center [610, 397] width 177 height 19
type input "[PERSON_NAME]"
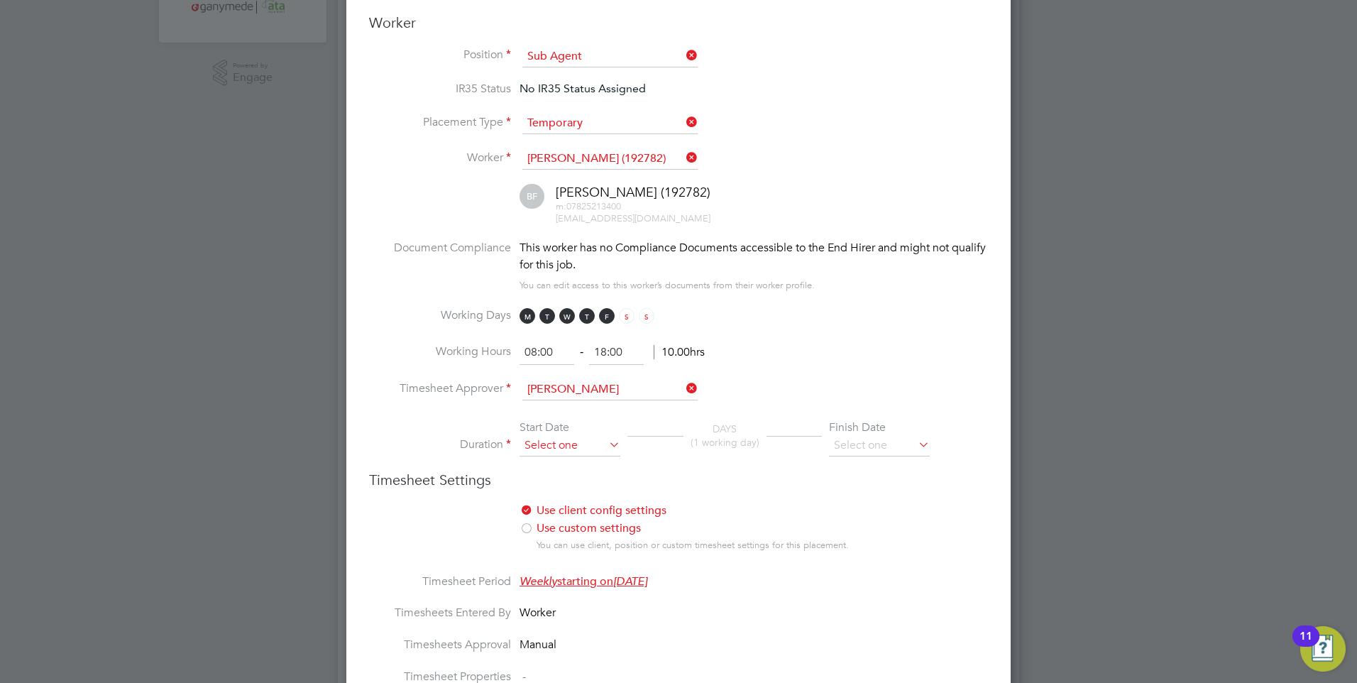
click at [556, 435] on input at bounding box center [570, 445] width 101 height 21
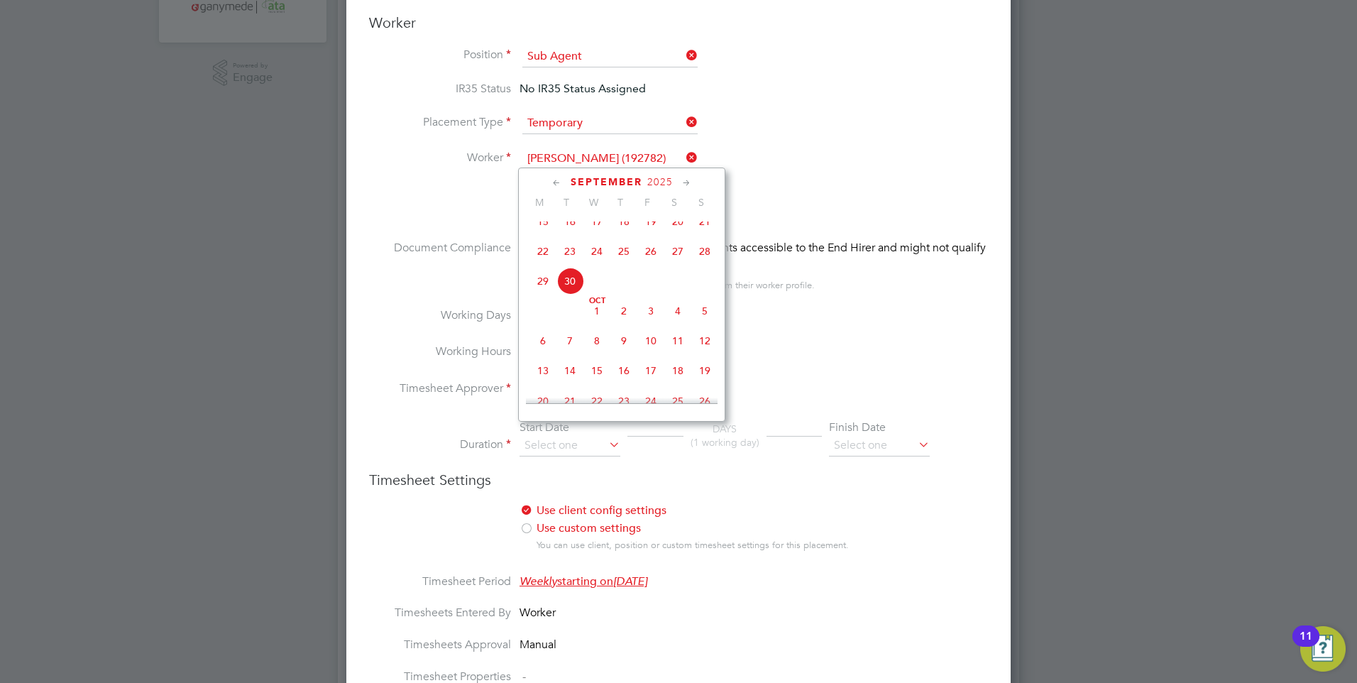
click at [537, 378] on span "13" at bounding box center [543, 370] width 27 height 27
type input "[DATE]"
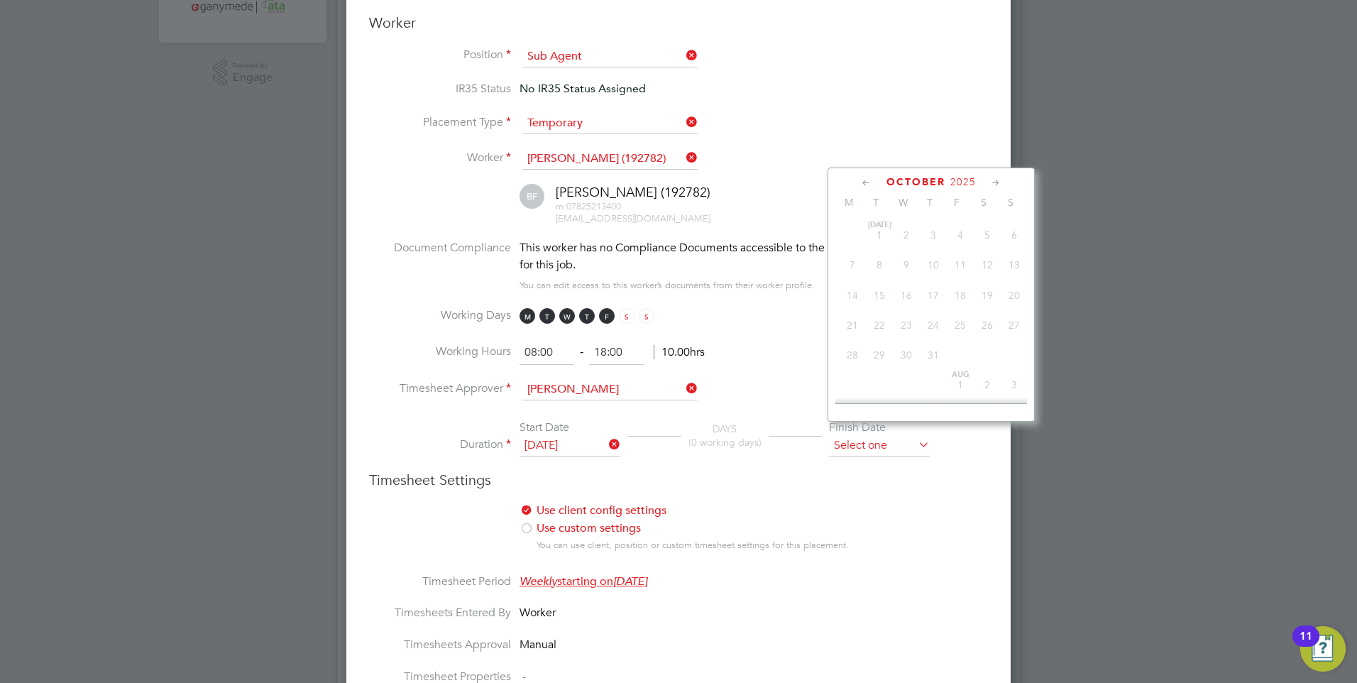
click at [860, 435] on input at bounding box center [879, 445] width 101 height 21
click at [845, 357] on span "13" at bounding box center [852, 343] width 27 height 27
type input "[DATE]"
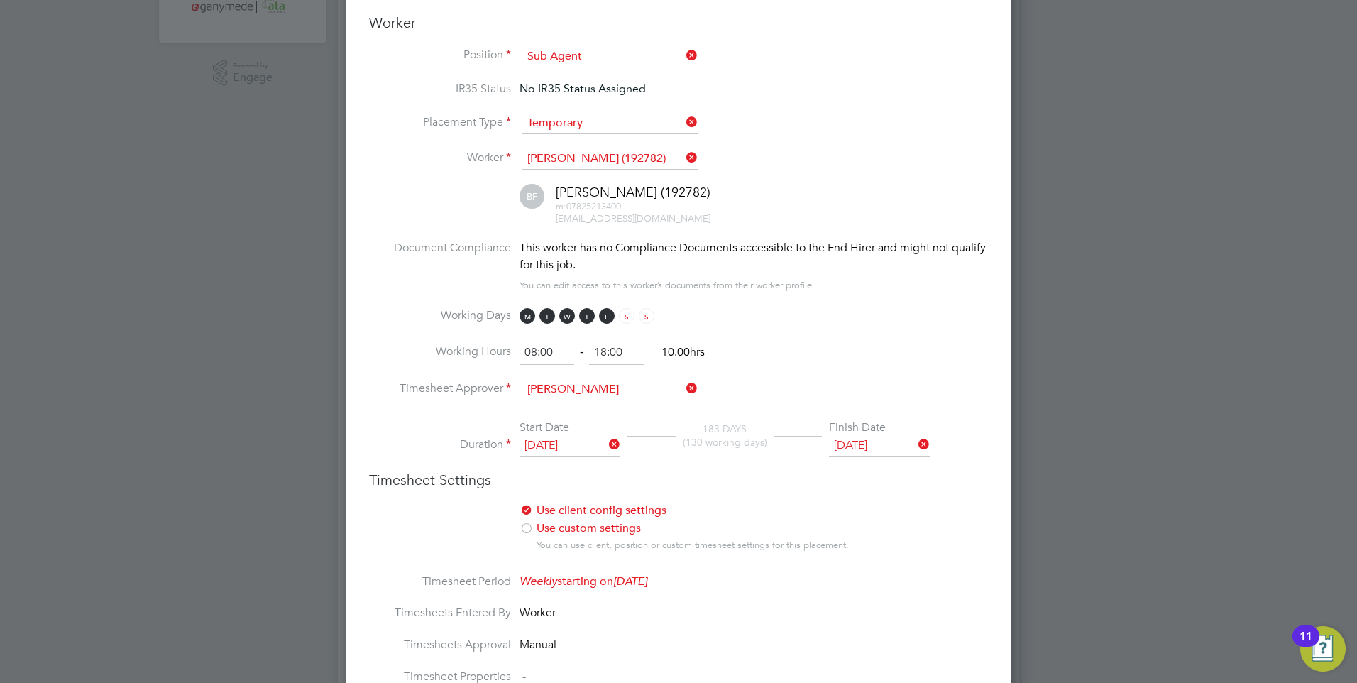
click at [807, 354] on li "Working Hours 08:00 ‐ 18:00 10.00hrs" at bounding box center [678, 360] width 619 height 40
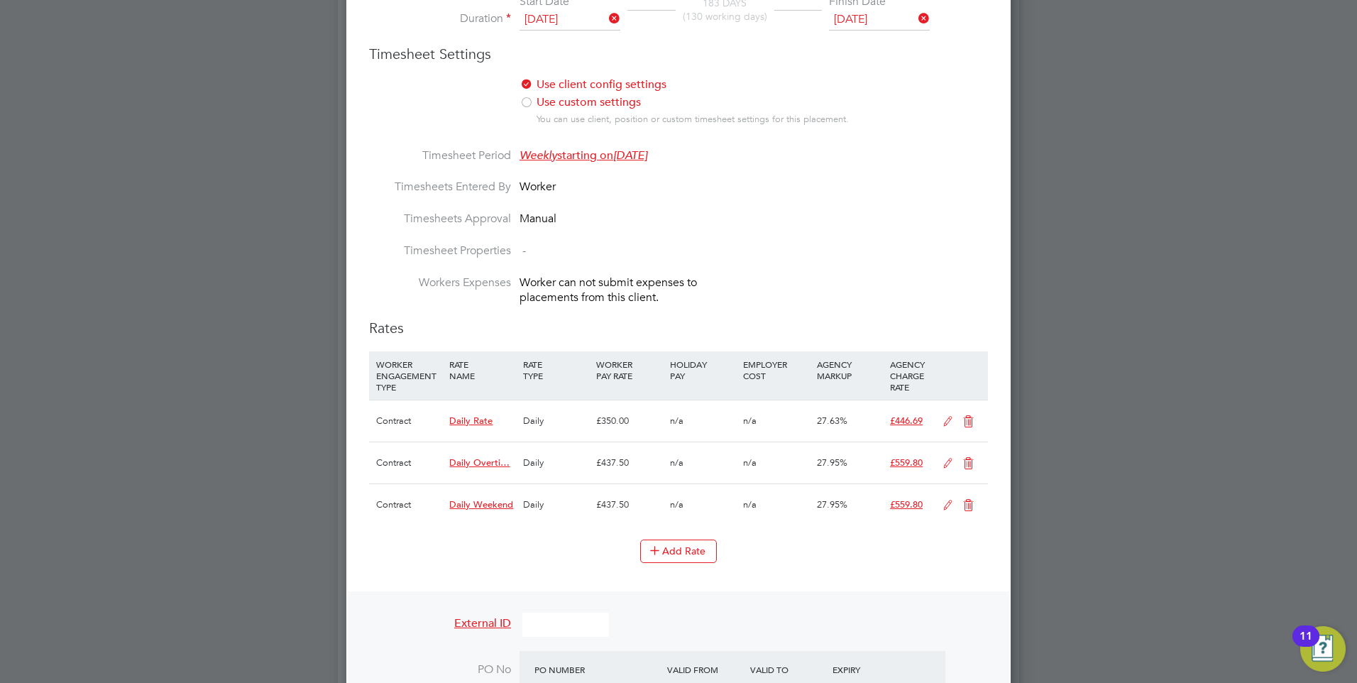
click at [973, 416] on icon at bounding box center [969, 421] width 18 height 11
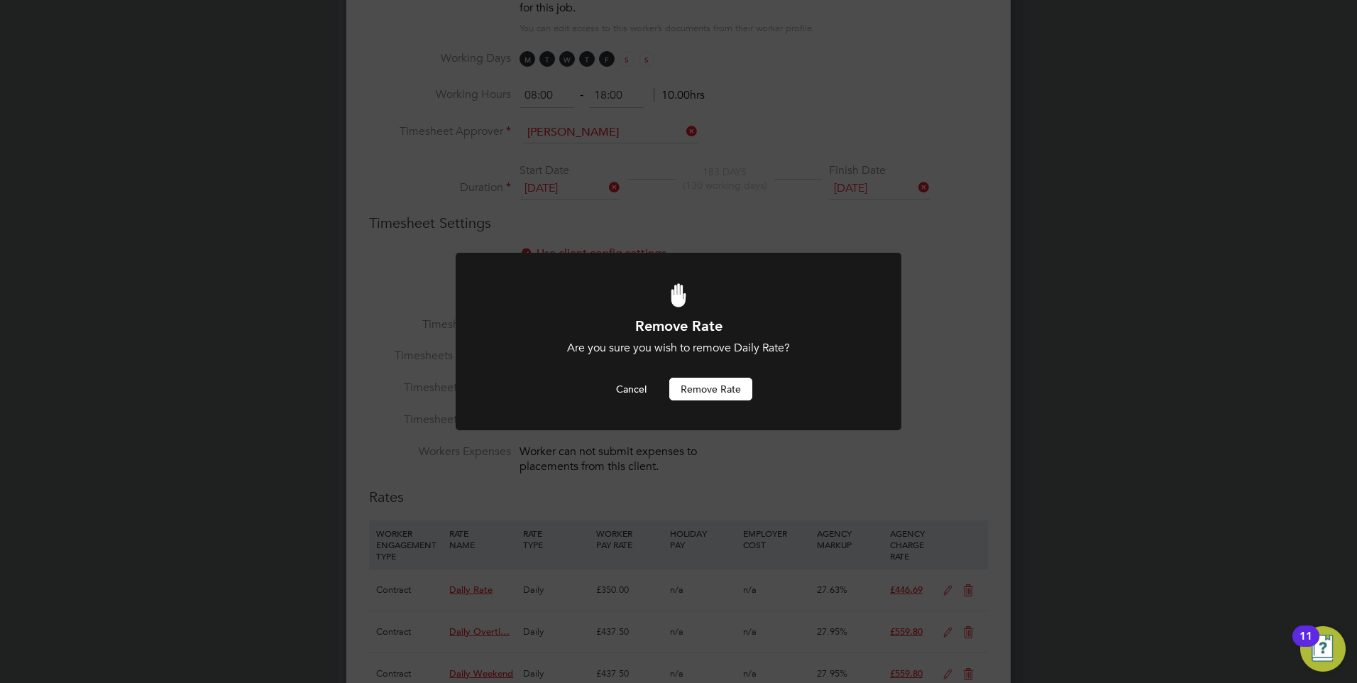
click at [695, 385] on button "Remove rate" at bounding box center [710, 389] width 83 height 23
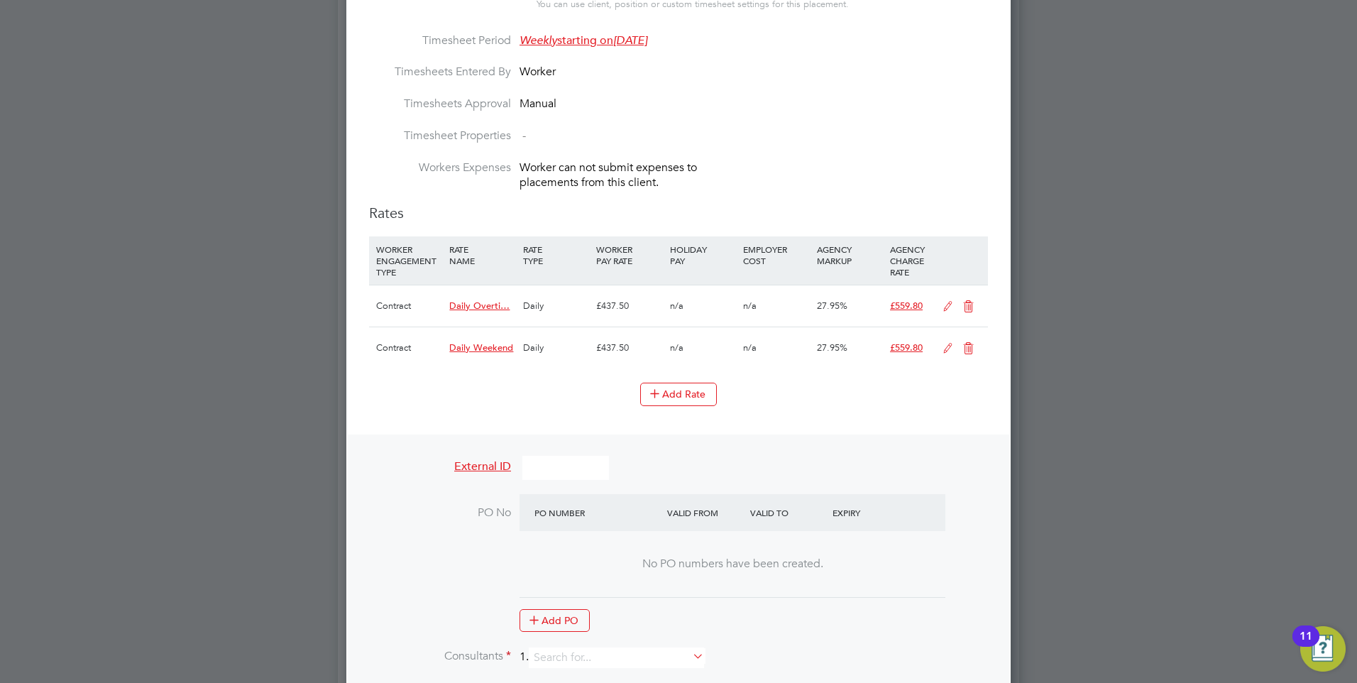
click at [968, 301] on icon at bounding box center [969, 306] width 18 height 11
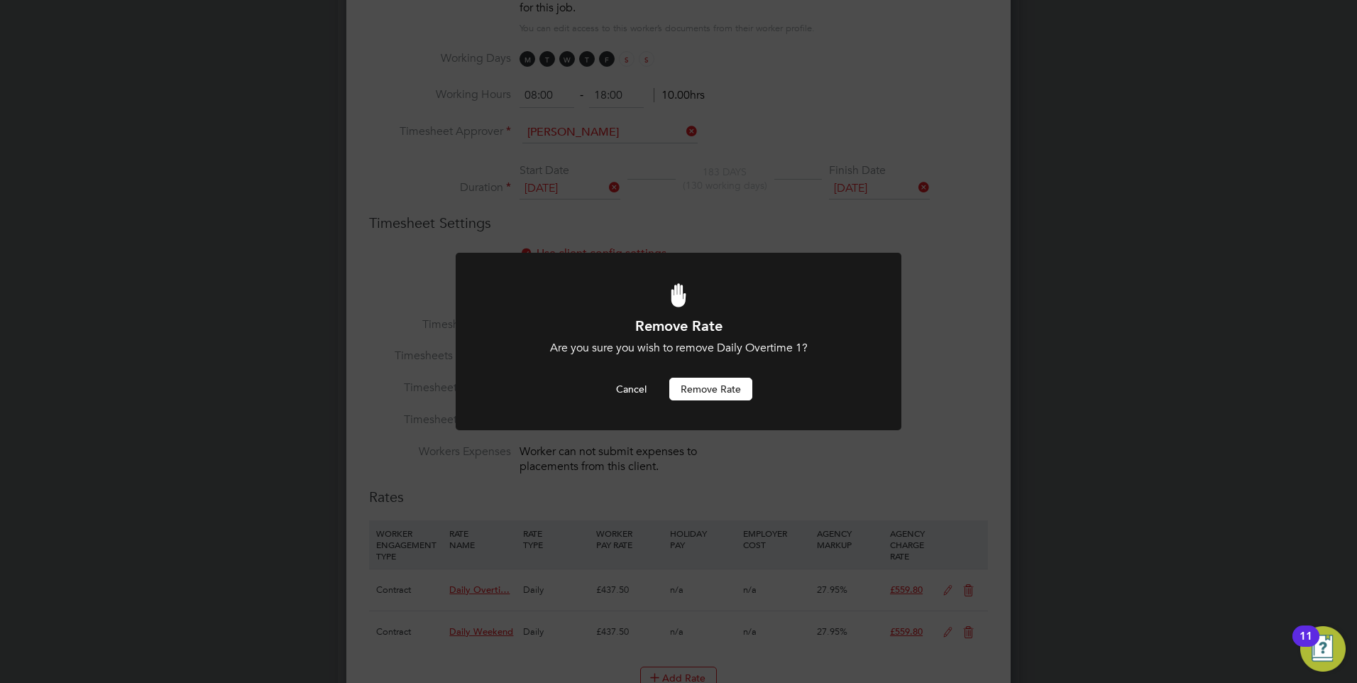
click at [695, 390] on button "Remove rate" at bounding box center [710, 389] width 83 height 23
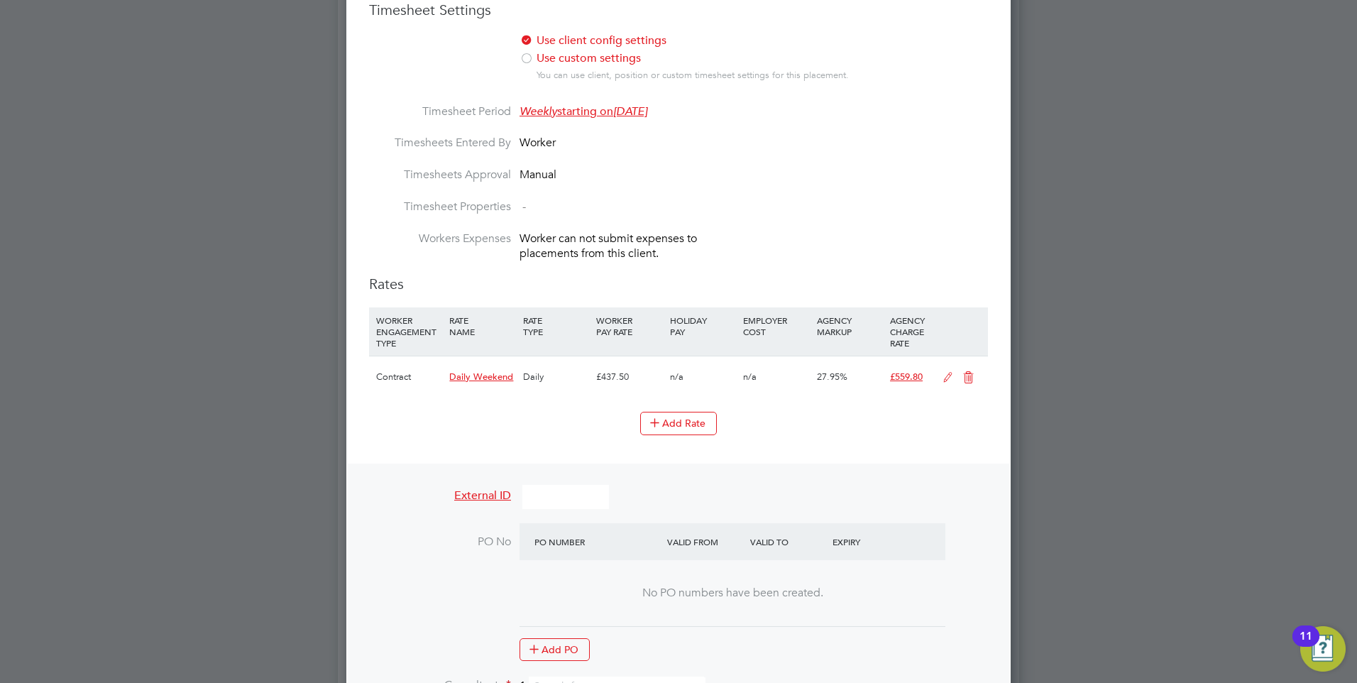
click at [967, 372] on icon at bounding box center [969, 377] width 18 height 11
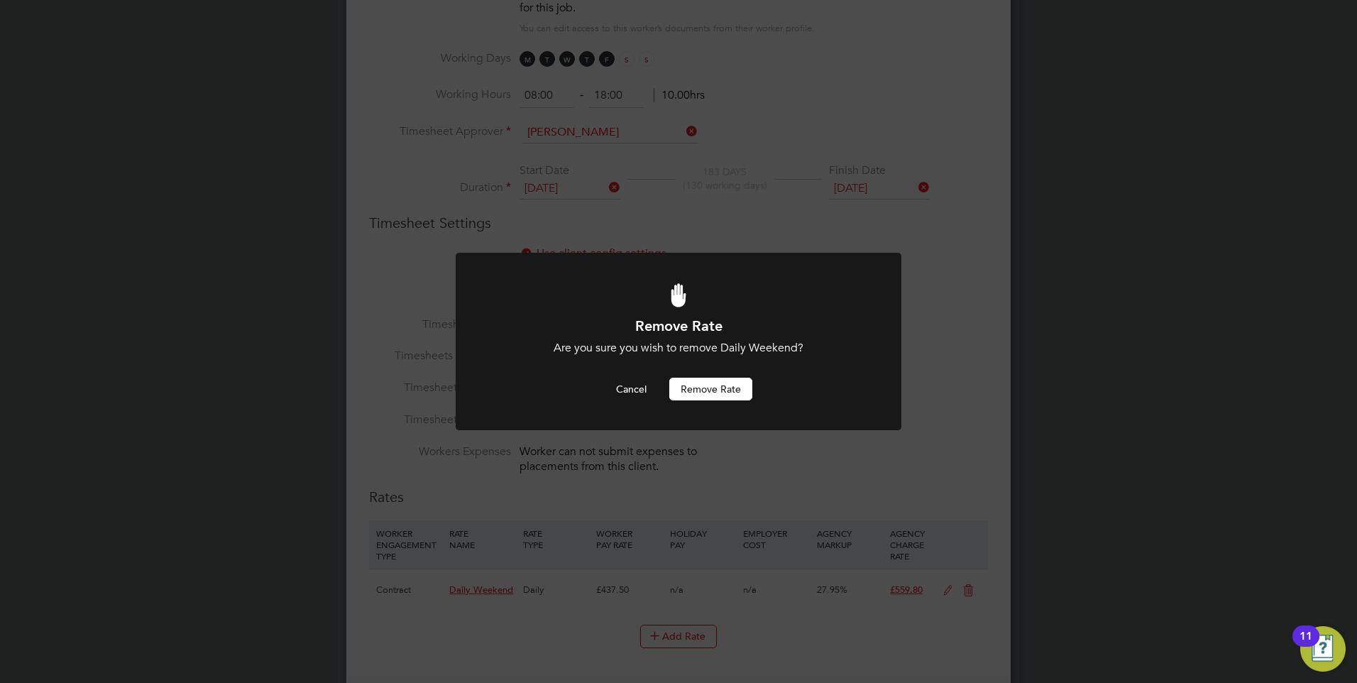
click at [729, 386] on button "Remove rate" at bounding box center [710, 389] width 83 height 23
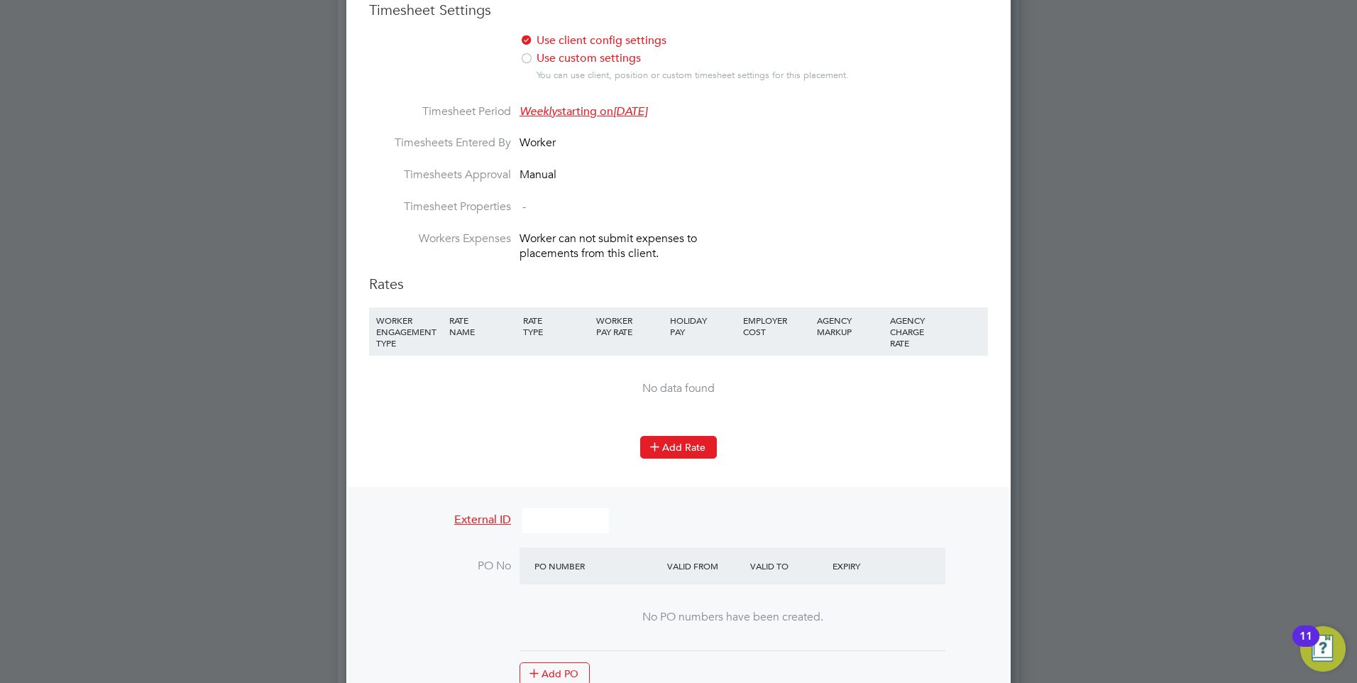
click at [650, 441] on icon at bounding box center [655, 446] width 11 height 11
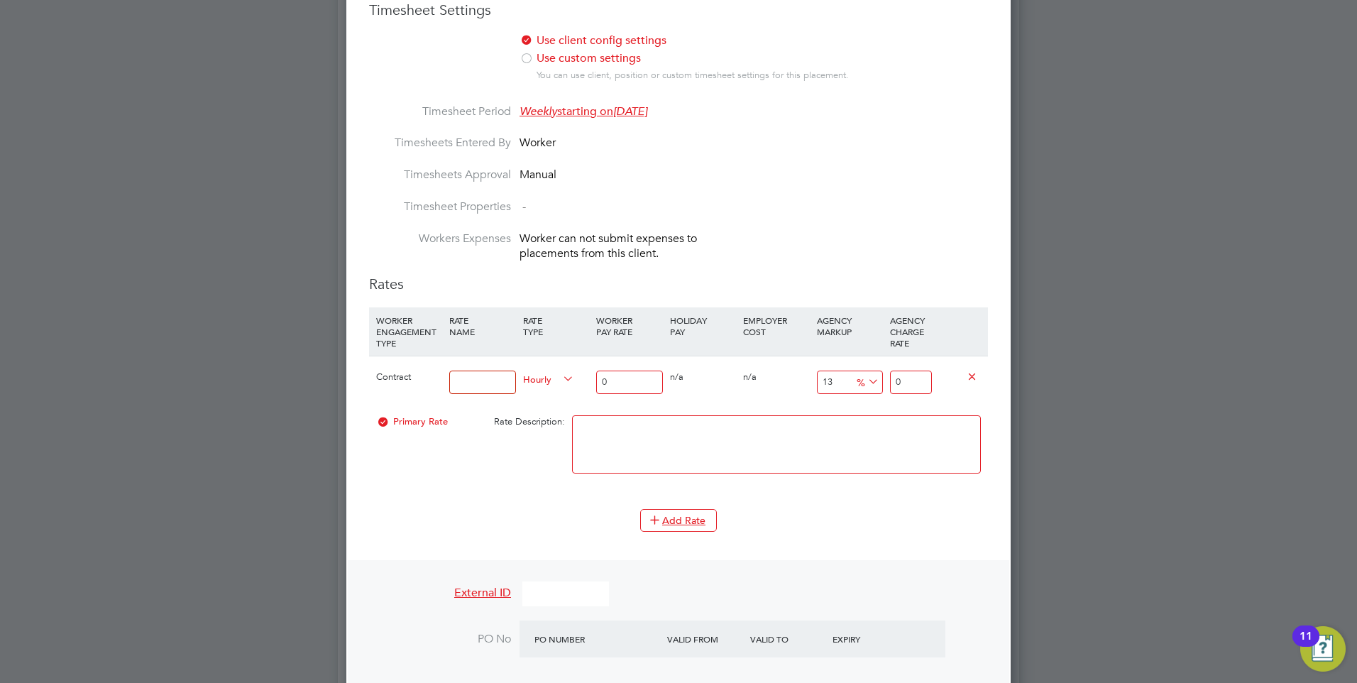
click at [554, 371] on span "Hourly" at bounding box center [548, 379] width 51 height 16
click at [548, 400] on li "DAILY" at bounding box center [549, 400] width 62 height 18
click at [479, 372] on input at bounding box center [482, 382] width 66 height 23
type input "Daily rate"
type input "0"
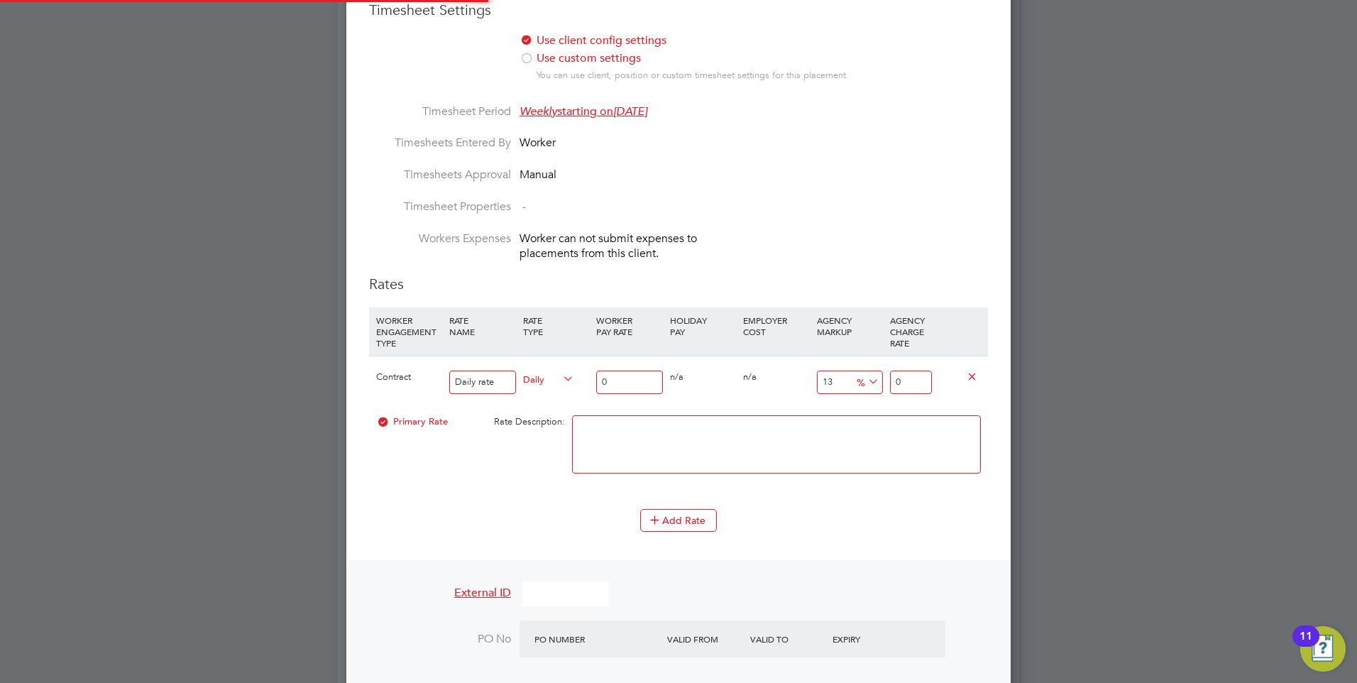
click at [613, 371] on input "0" at bounding box center [629, 382] width 66 height 23
type input "4"
type input "4.52"
type input "40"
type input "45.2"
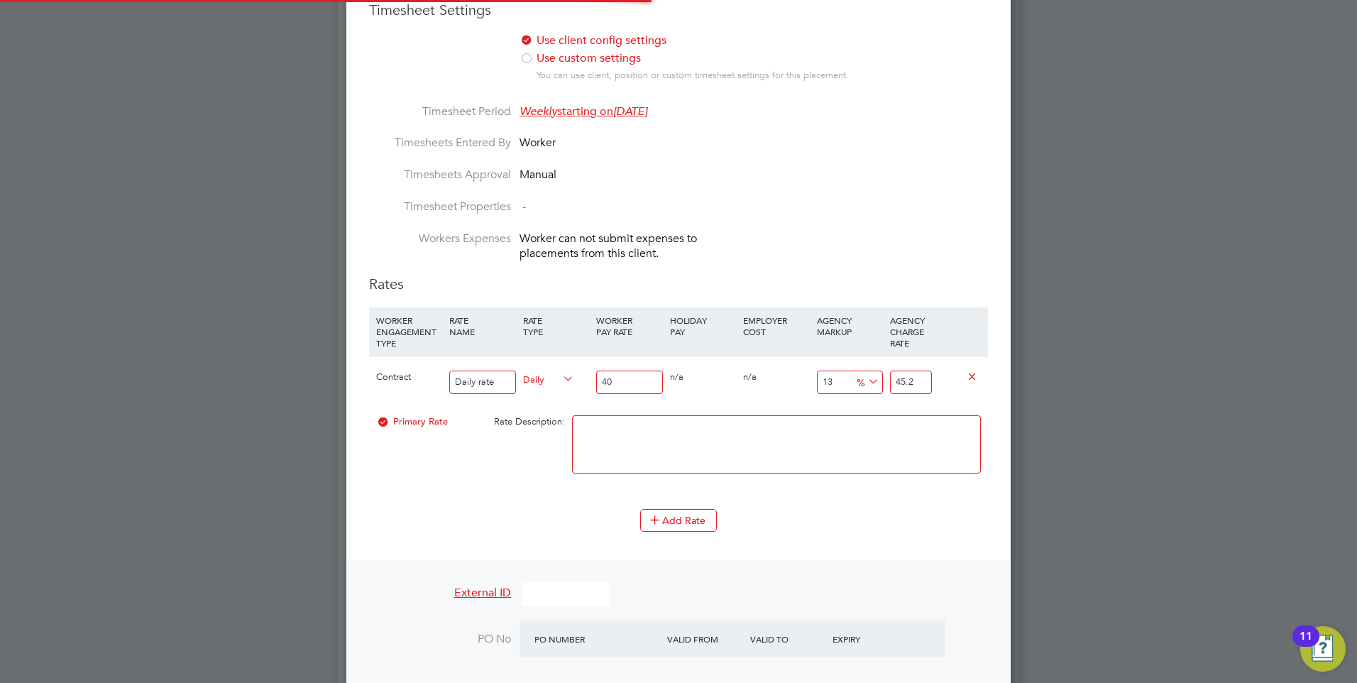
type input "400"
type input "452"
type input "400.00"
drag, startPoint x: 917, startPoint y: 364, endPoint x: 875, endPoint y: 366, distance: 41.9
click at [875, 366] on div "Contract Daily rate Daily 400.00 0 n/a 0 n/a 13 52 % 452" at bounding box center [678, 382] width 619 height 53
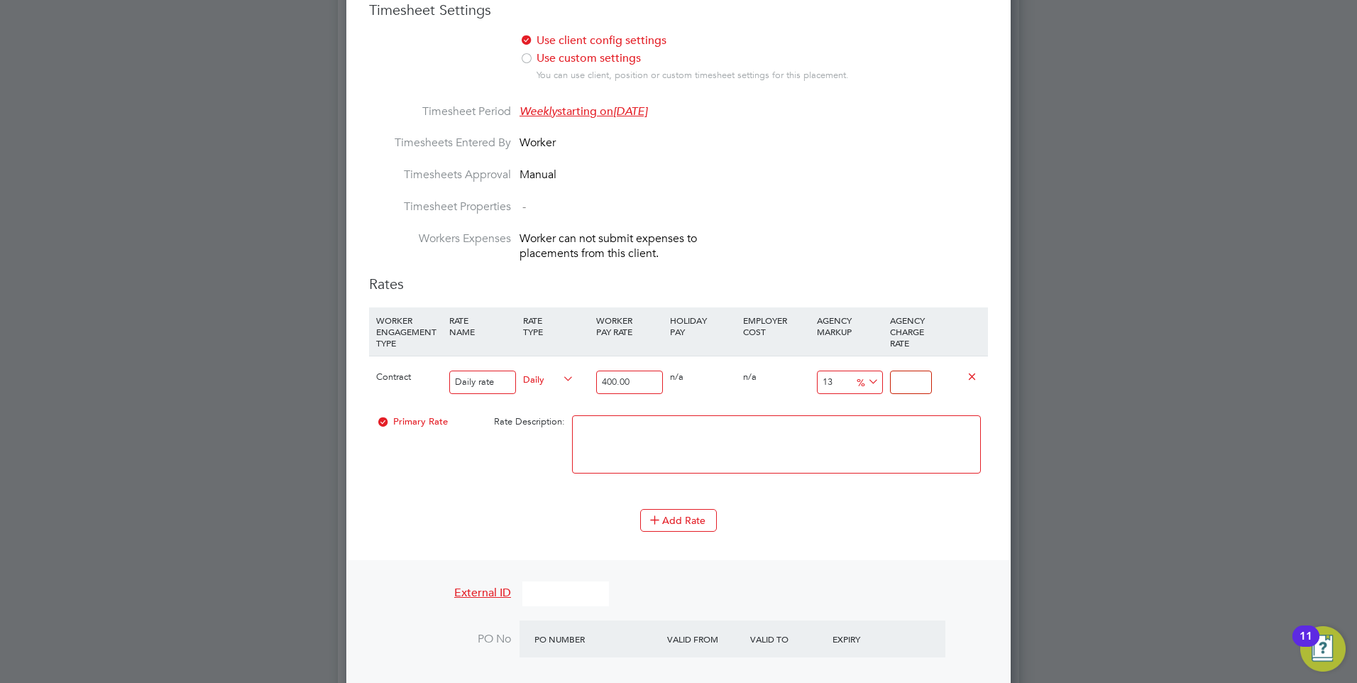
type input "-99"
type input "4"
type input "-88.75"
type input "45"
type input "13"
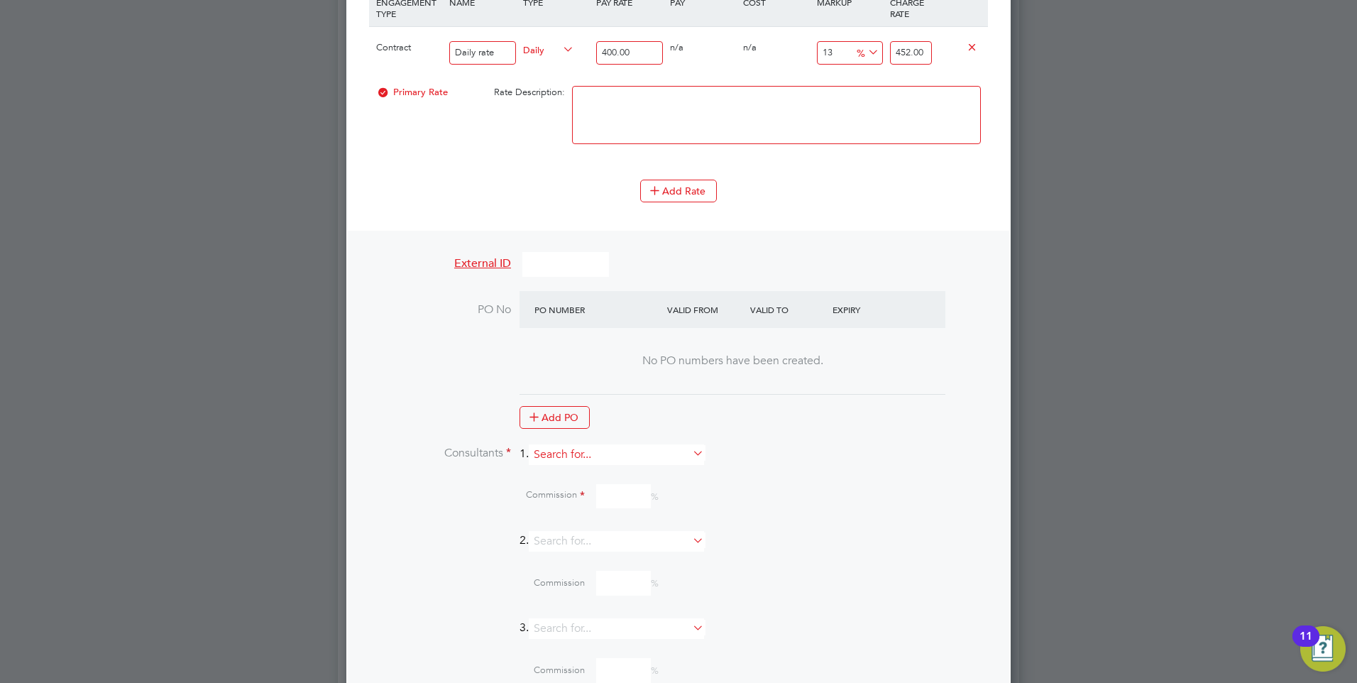
scroll to position [1251, 0]
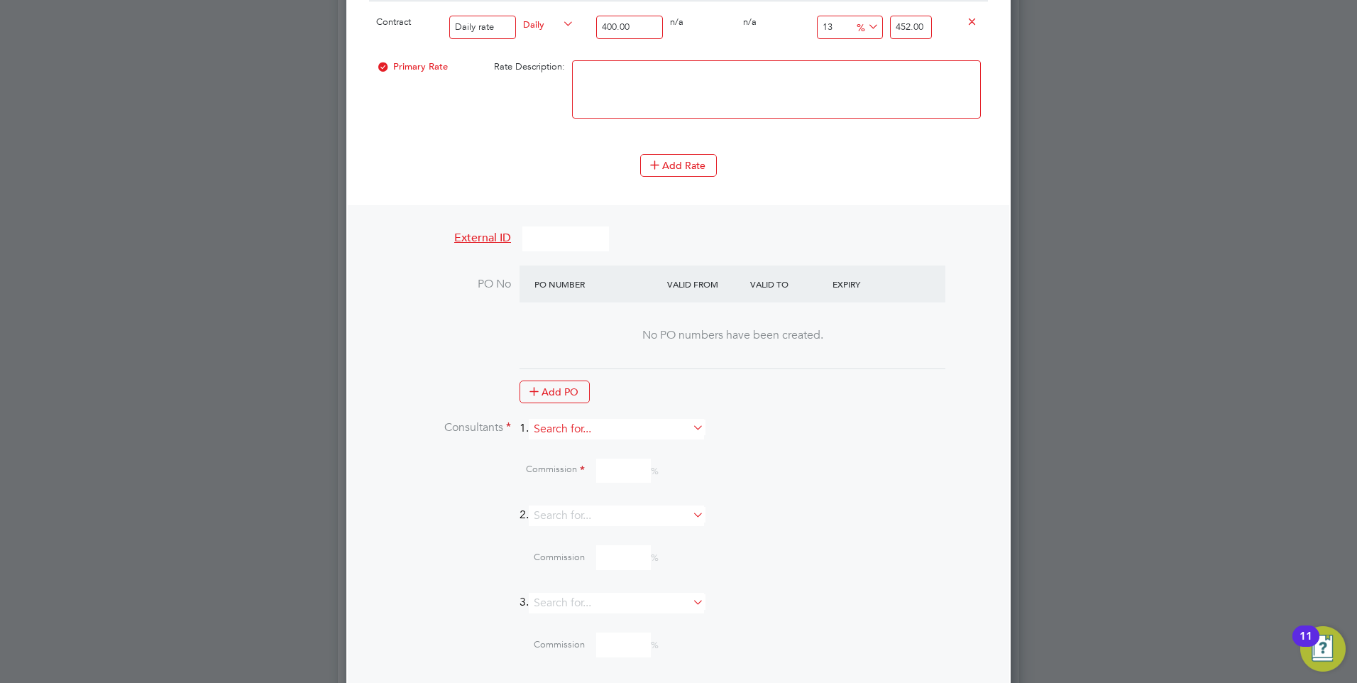
type input "452.00"
click at [616, 419] on input at bounding box center [616, 429] width 175 height 21
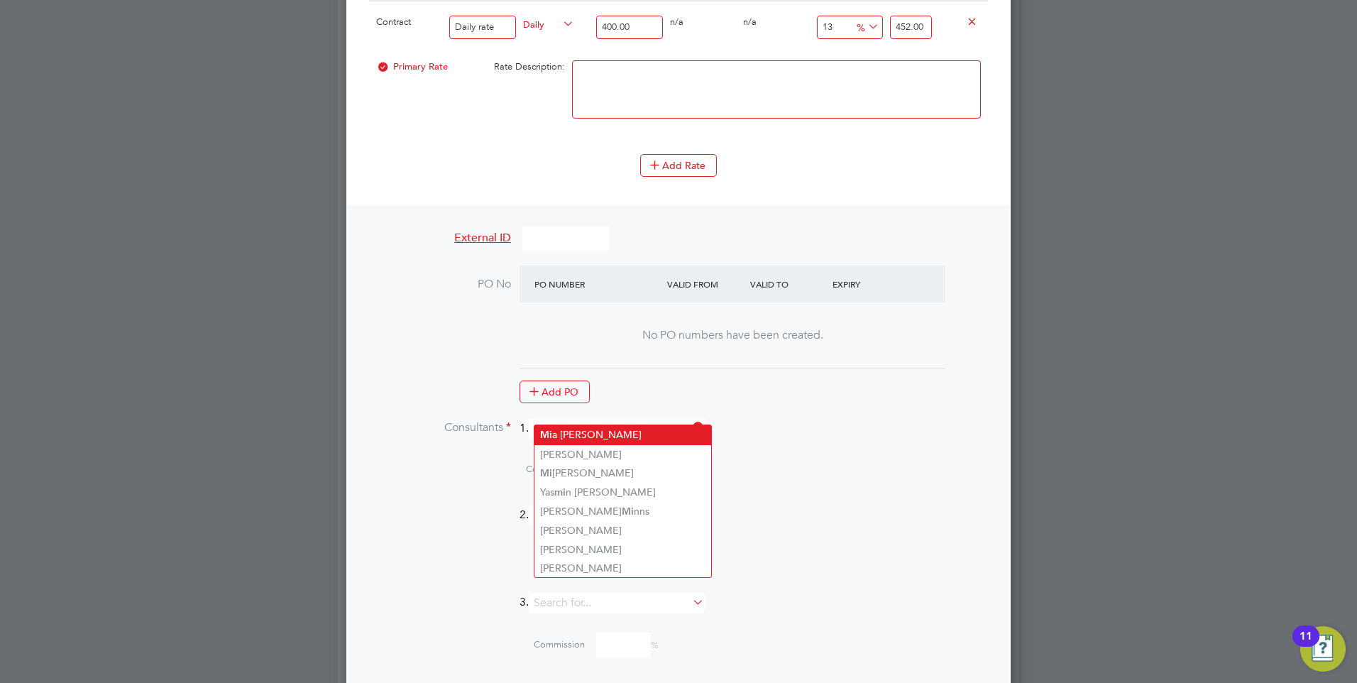
click at [608, 429] on li "Mi a [PERSON_NAME]" at bounding box center [623, 434] width 177 height 19
type input "[PERSON_NAME]"
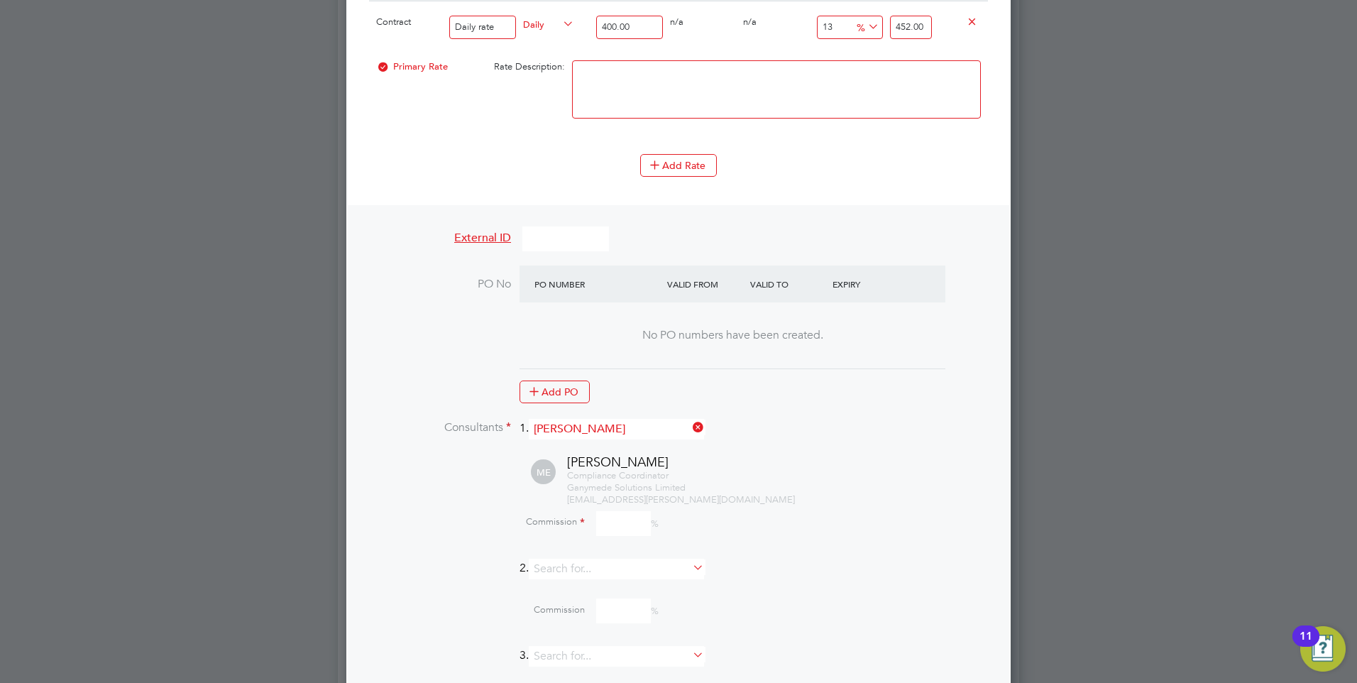
scroll to position [1989, 665]
click at [608, 511] on input at bounding box center [623, 523] width 55 height 25
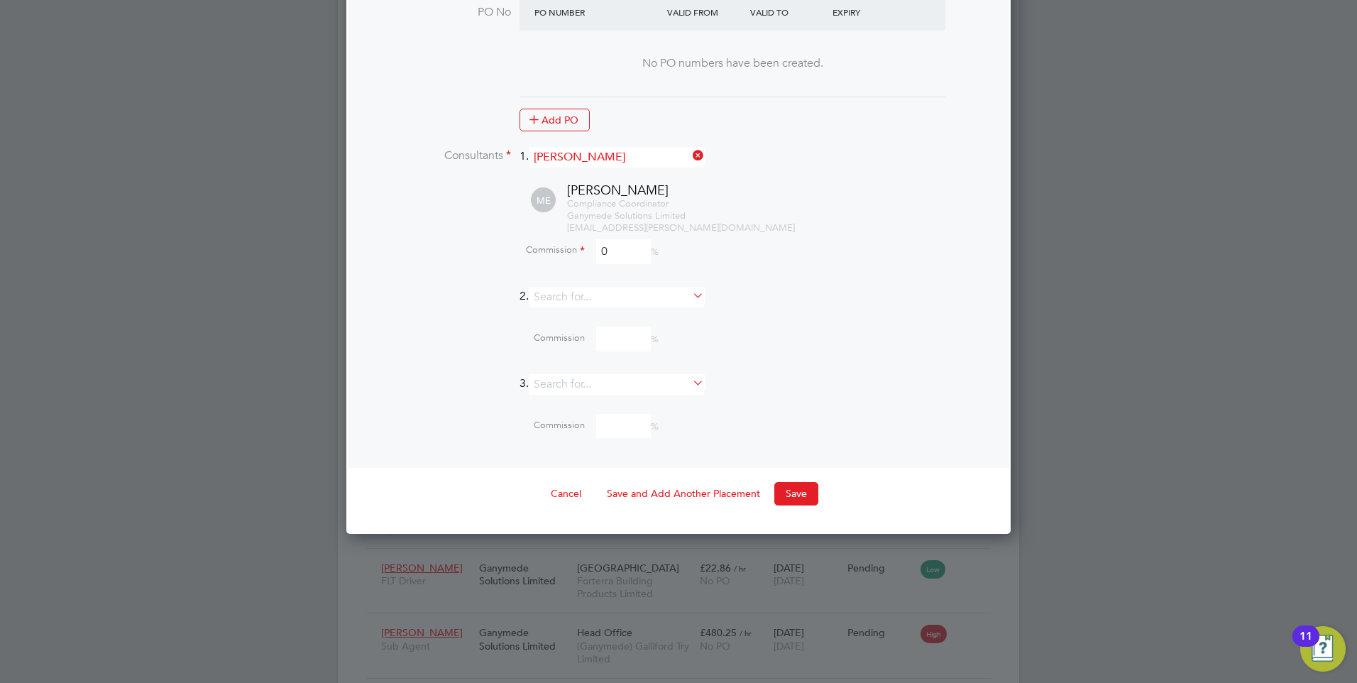
scroll to position [1535, 0]
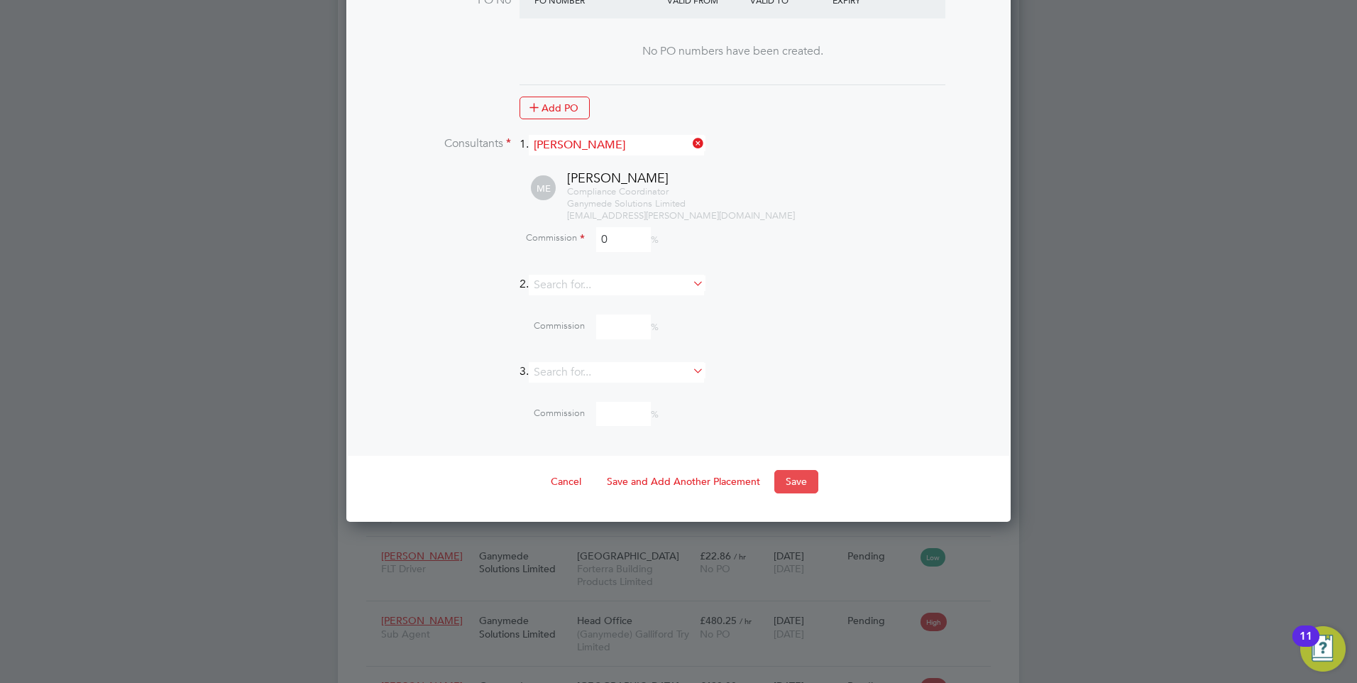
type input "0"
click at [806, 470] on button "Save" at bounding box center [796, 481] width 44 height 23
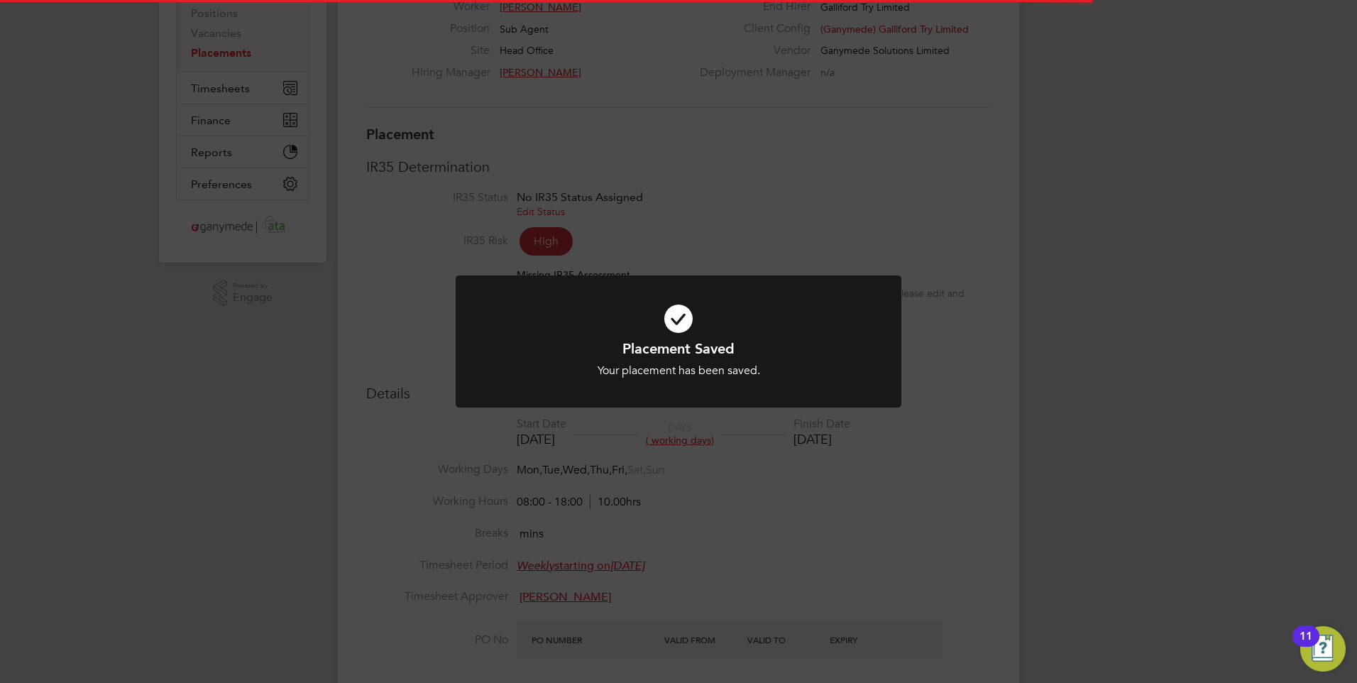
scroll to position [13, 70]
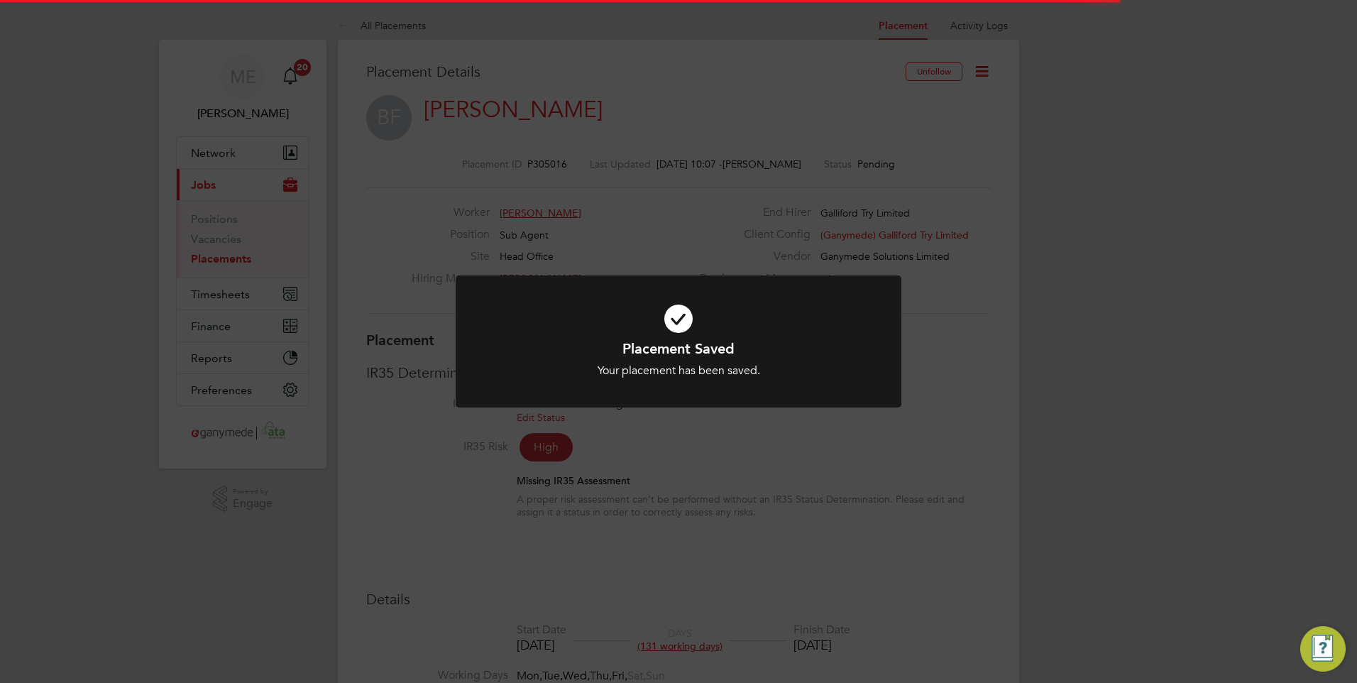
click at [664, 326] on icon at bounding box center [678, 318] width 369 height 55
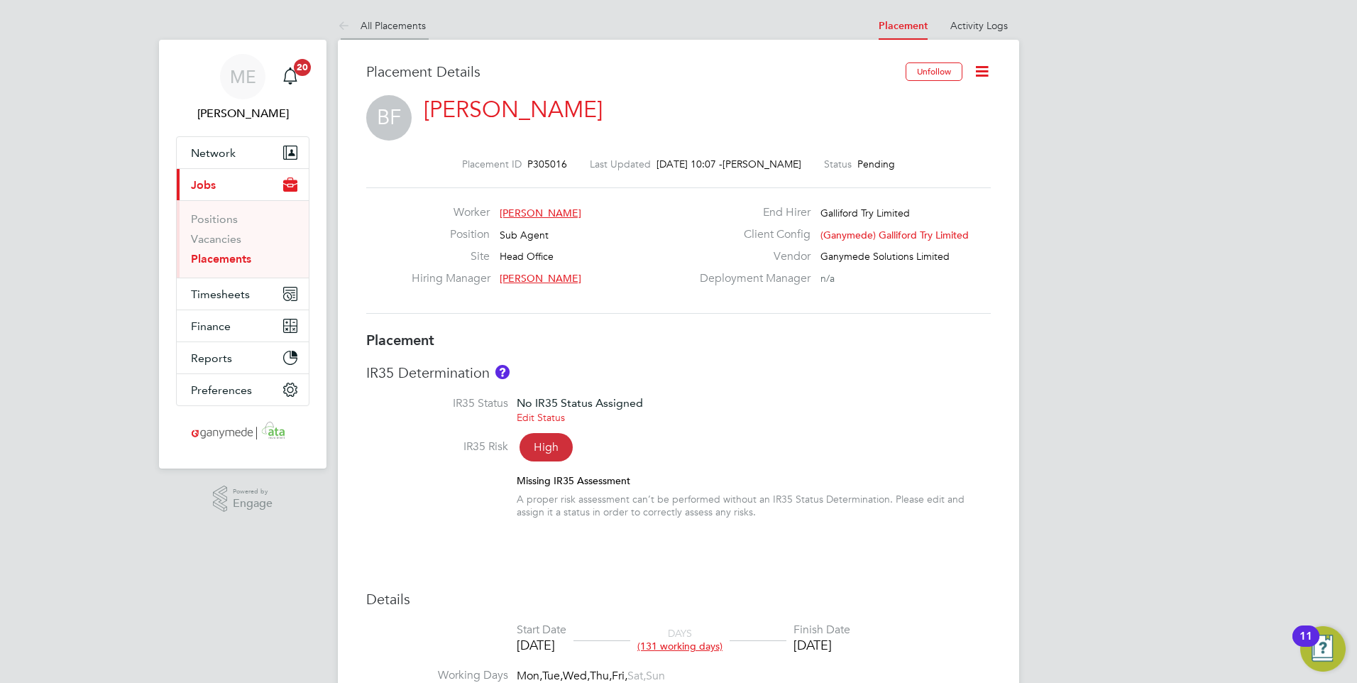
click at [340, 24] on icon at bounding box center [347, 27] width 18 height 18
